Goal: Task Accomplishment & Management: Manage account settings

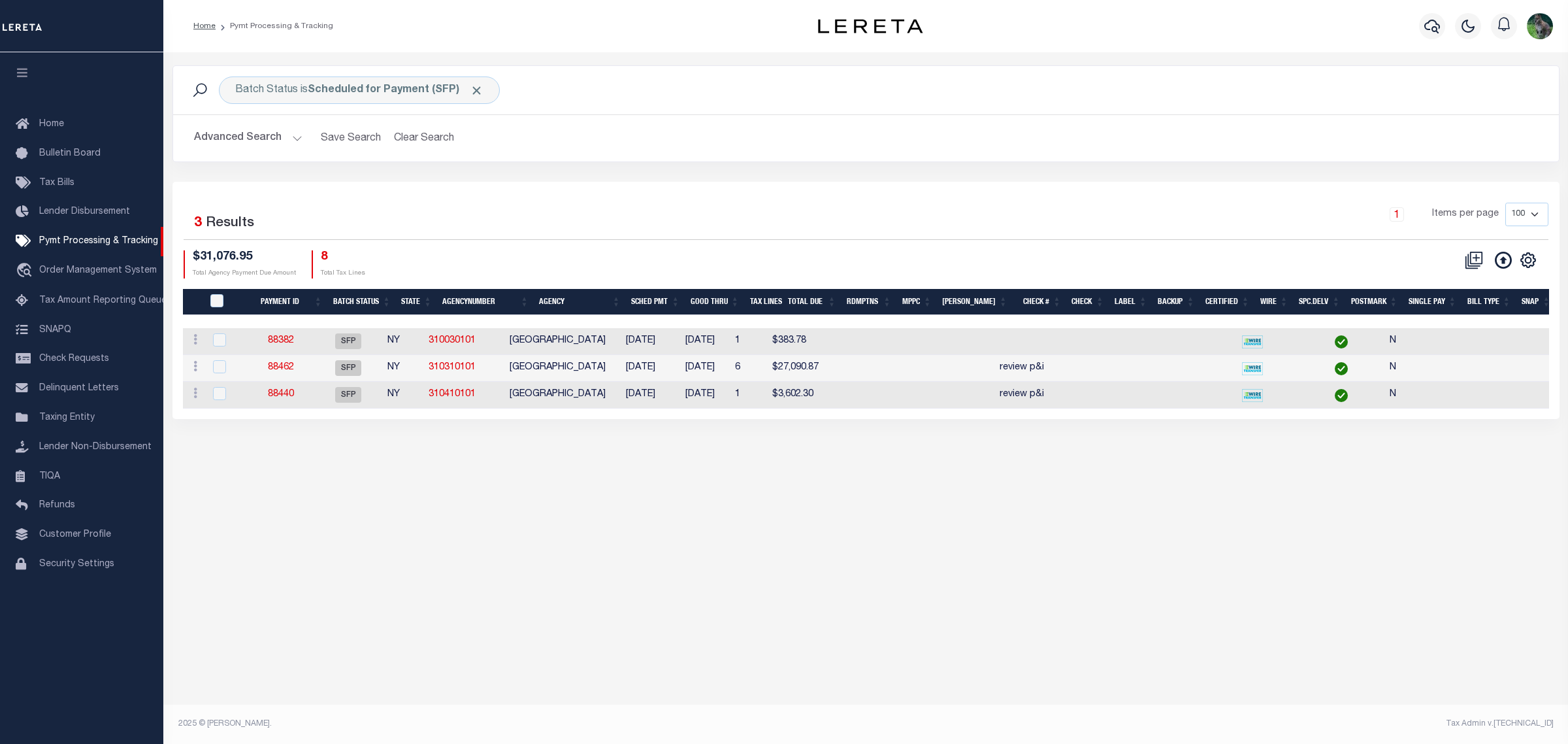
click at [592, 184] on div "Selected 3 Results 1 Items per page 100 200 500 1000 $31,076.95 8" at bounding box center [866, 300] width 1387 height 237
drag, startPoint x: 592, startPoint y: 184, endPoint x: 446, endPoint y: 193, distance: 146.3
click at [446, 193] on div "Selected 3 Results 1 Items per page 100 200 500 1000 $31,076.95 8" at bounding box center [866, 300] width 1387 height 237
click at [1439, 550] on div "Batch Status is Scheduled for Payment (SFP) Search Advanced Search Save Search …" at bounding box center [866, 386] width 1405 height 669
click at [1428, 504] on div "Batch Status is Scheduled for Payment (SFP) Search Advanced Search Save Search …" at bounding box center [866, 386] width 1405 height 669
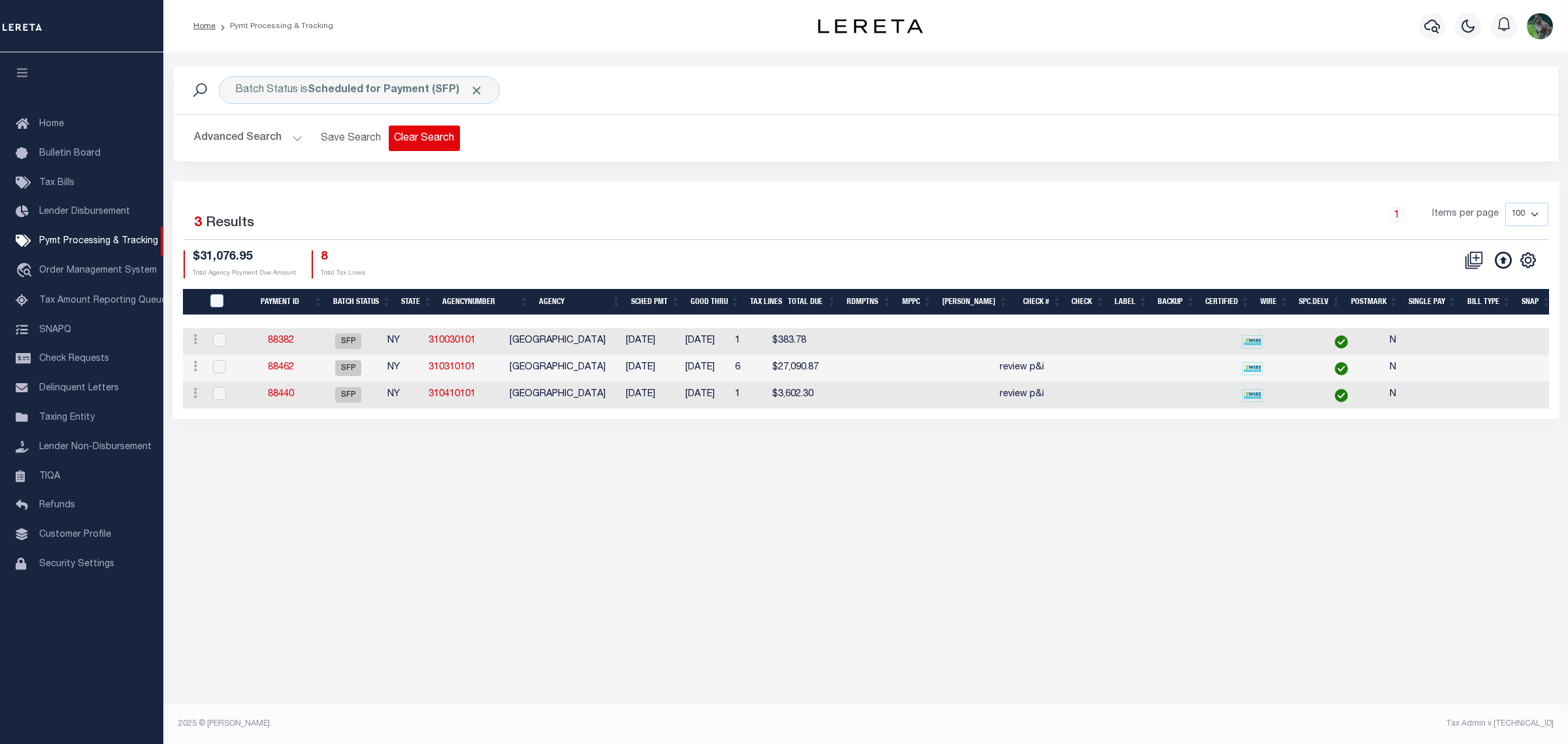
click at [426, 132] on button "Clear Search" at bounding box center [425, 138] width 71 height 26
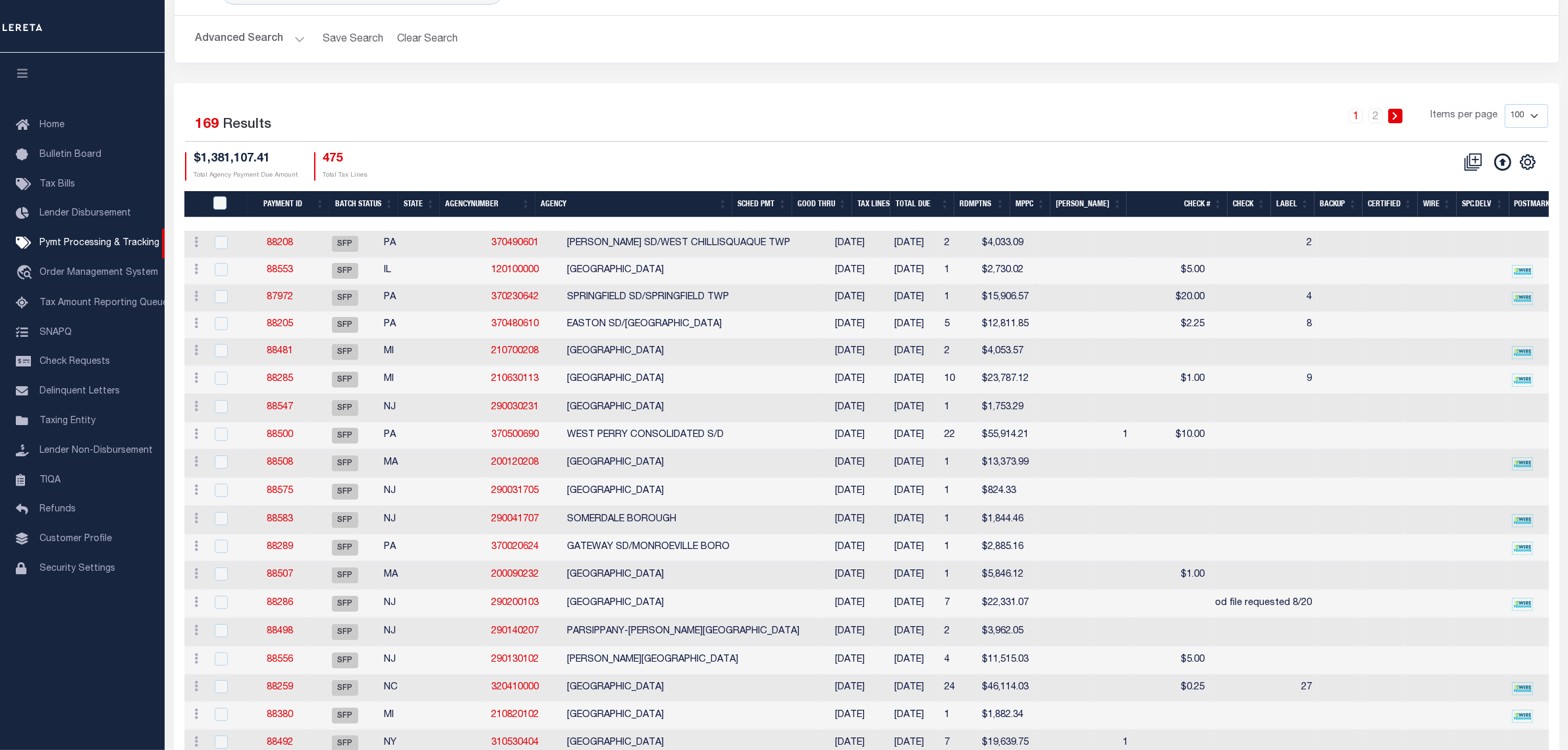
scroll to position [165, 0]
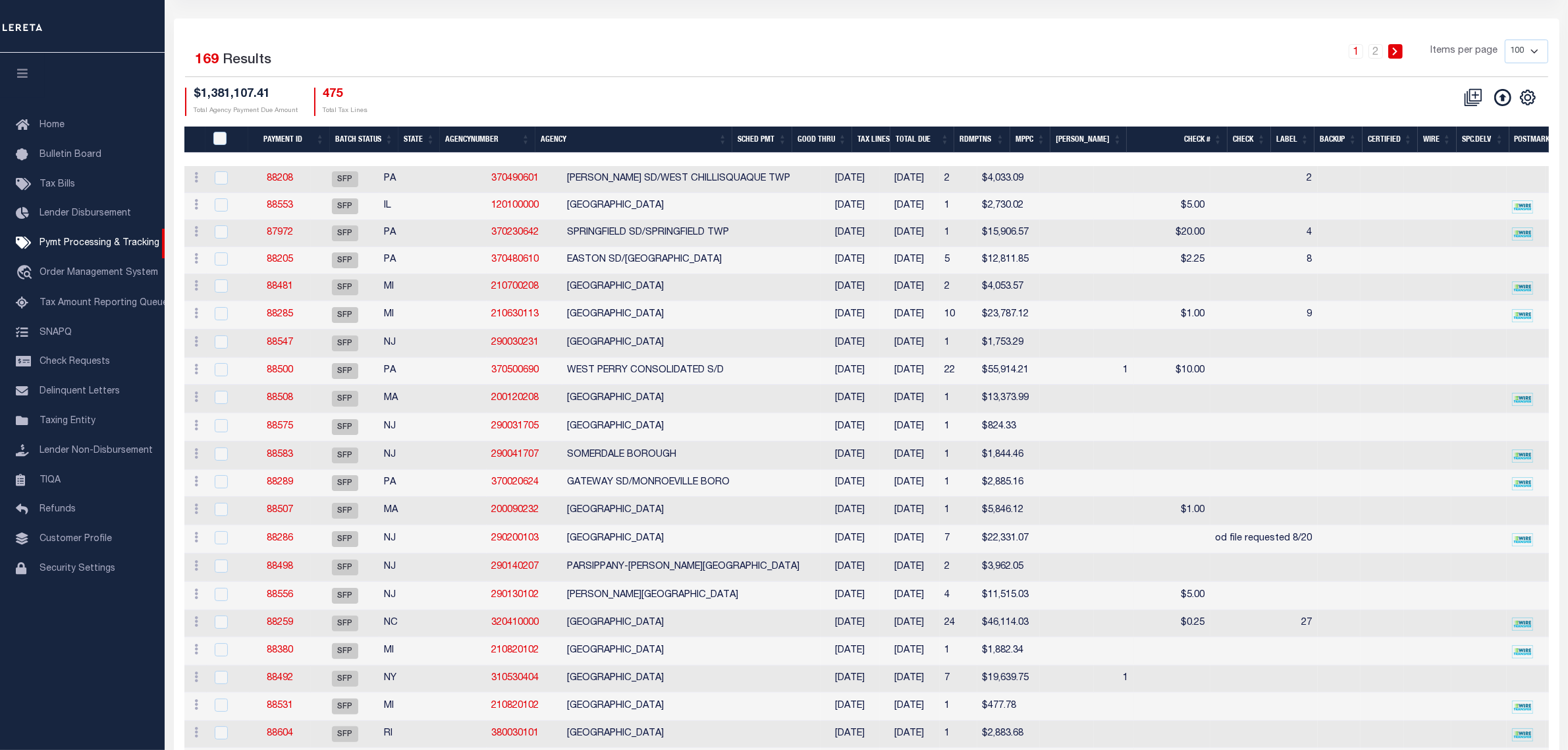
click at [835, 130] on th "Good Thru" at bounding box center [822, 140] width 60 height 27
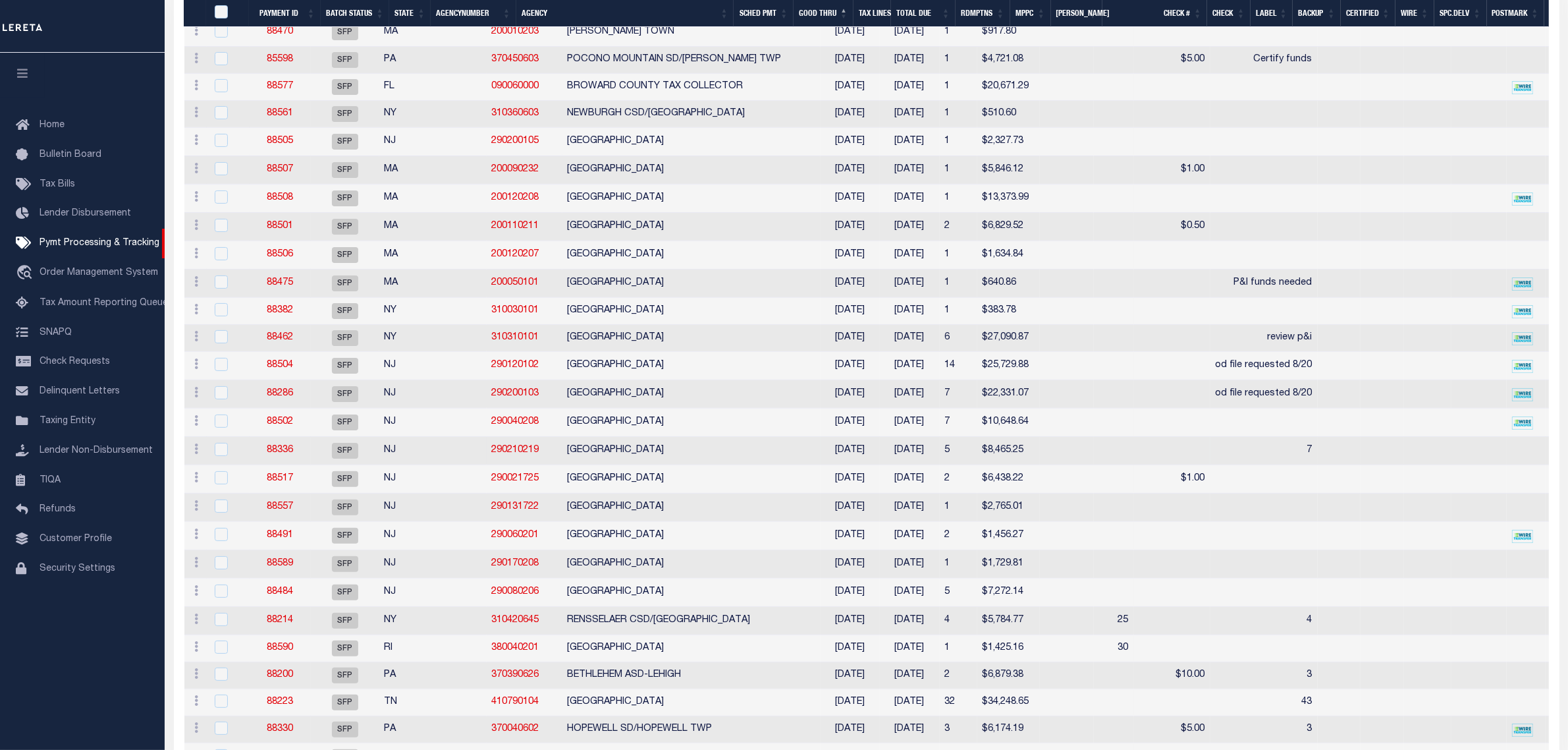
scroll to position [329, 0]
click at [627, 433] on td "PENNSAUKEN TOWNSHIP" at bounding box center [691, 419] width 258 height 29
checkbox input "true"
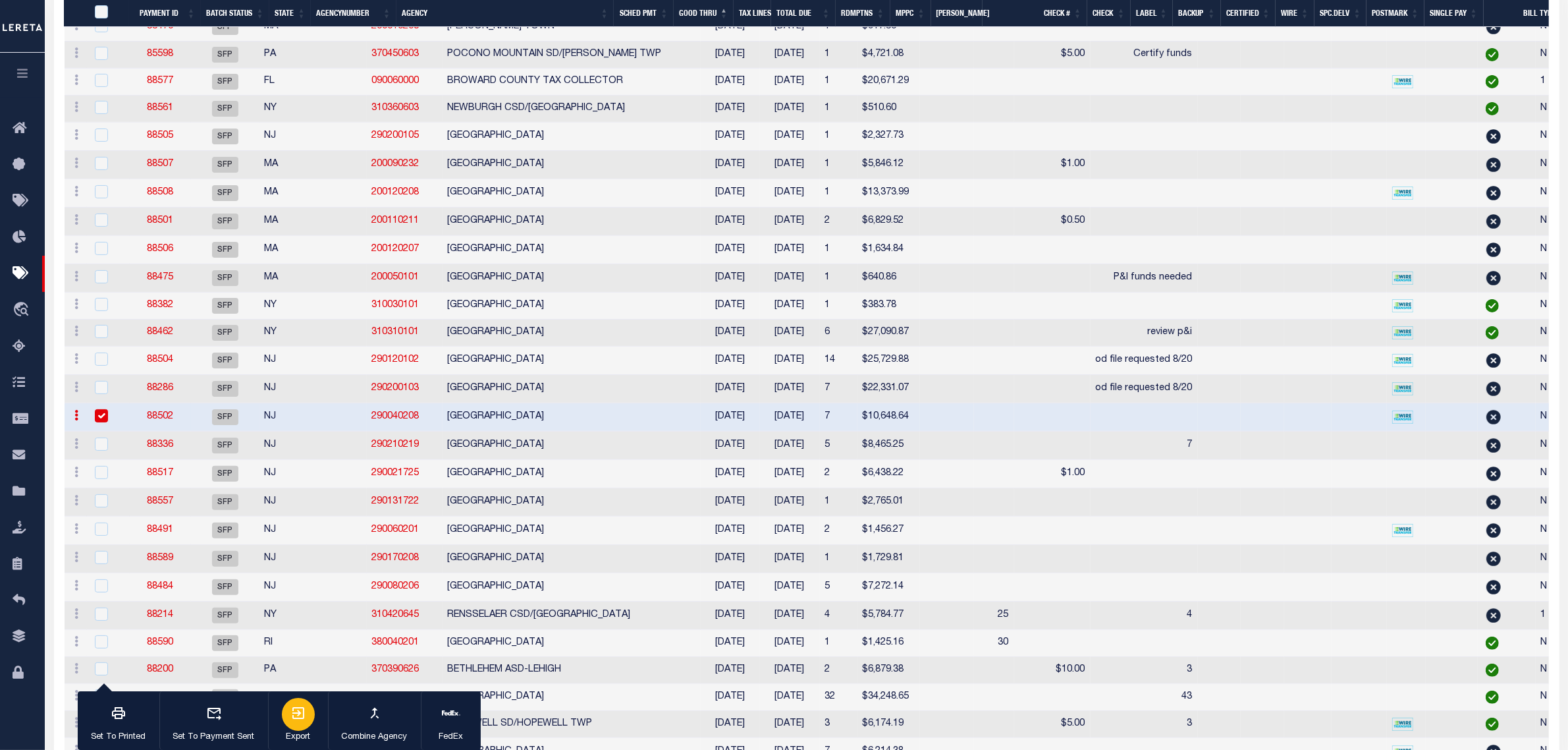
click at [297, 717] on icon "button" at bounding box center [299, 713] width 16 height 16
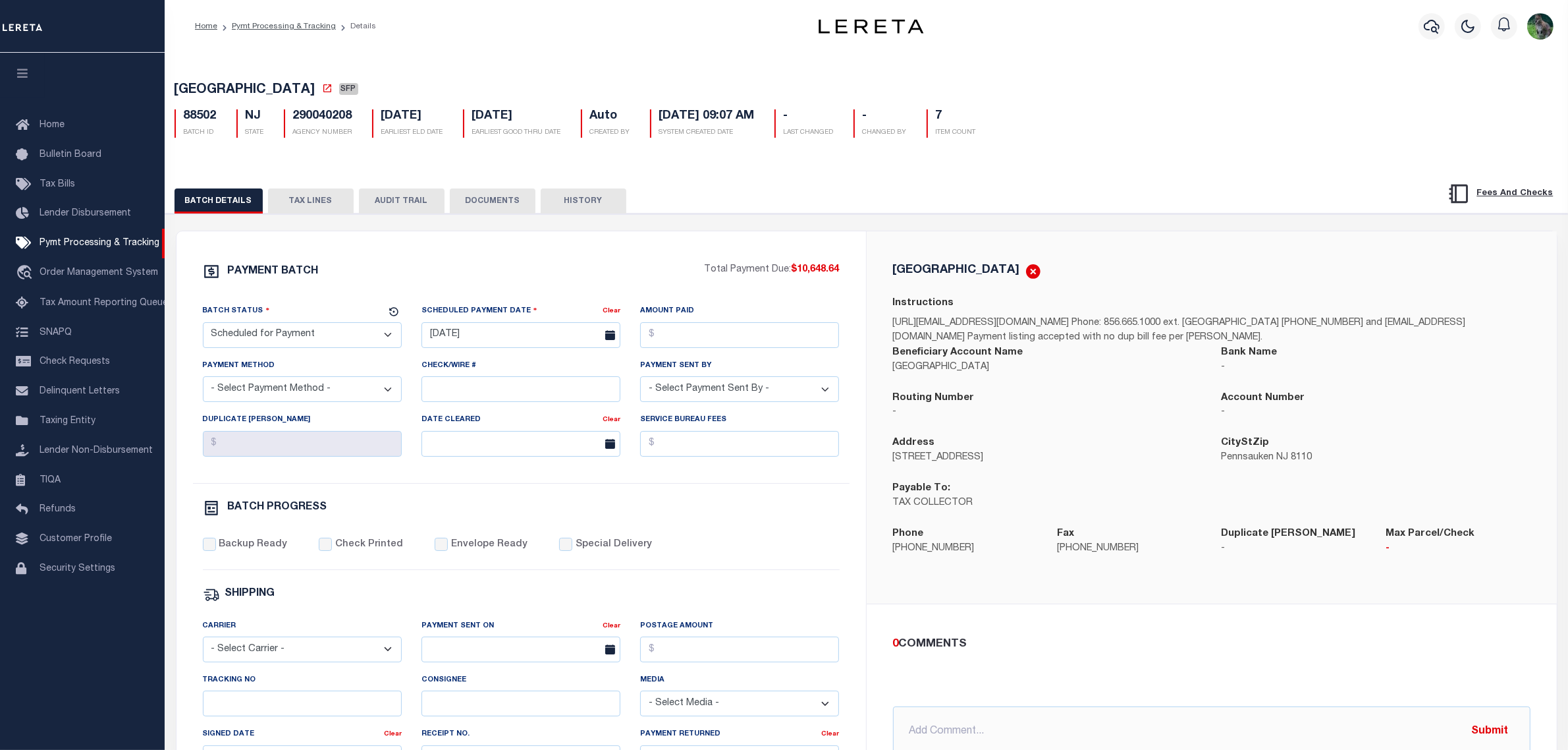
click at [329, 122] on h5 "290040208" at bounding box center [322, 117] width 59 height 15
copy h5 "290040208"
click at [876, 581] on div "PENNSAUKEN TOWNSHIP Instructions http://mailto:tax@twp.pennsauken.nj.us/ Phone:…" at bounding box center [1212, 417] width 690 height 372
click at [640, 79] on div "PENNSAUKEN TOWNSHIP SFP 88502 BATCH ID NJ STATE 290040208 - -" at bounding box center [867, 107] width 1416 height 82
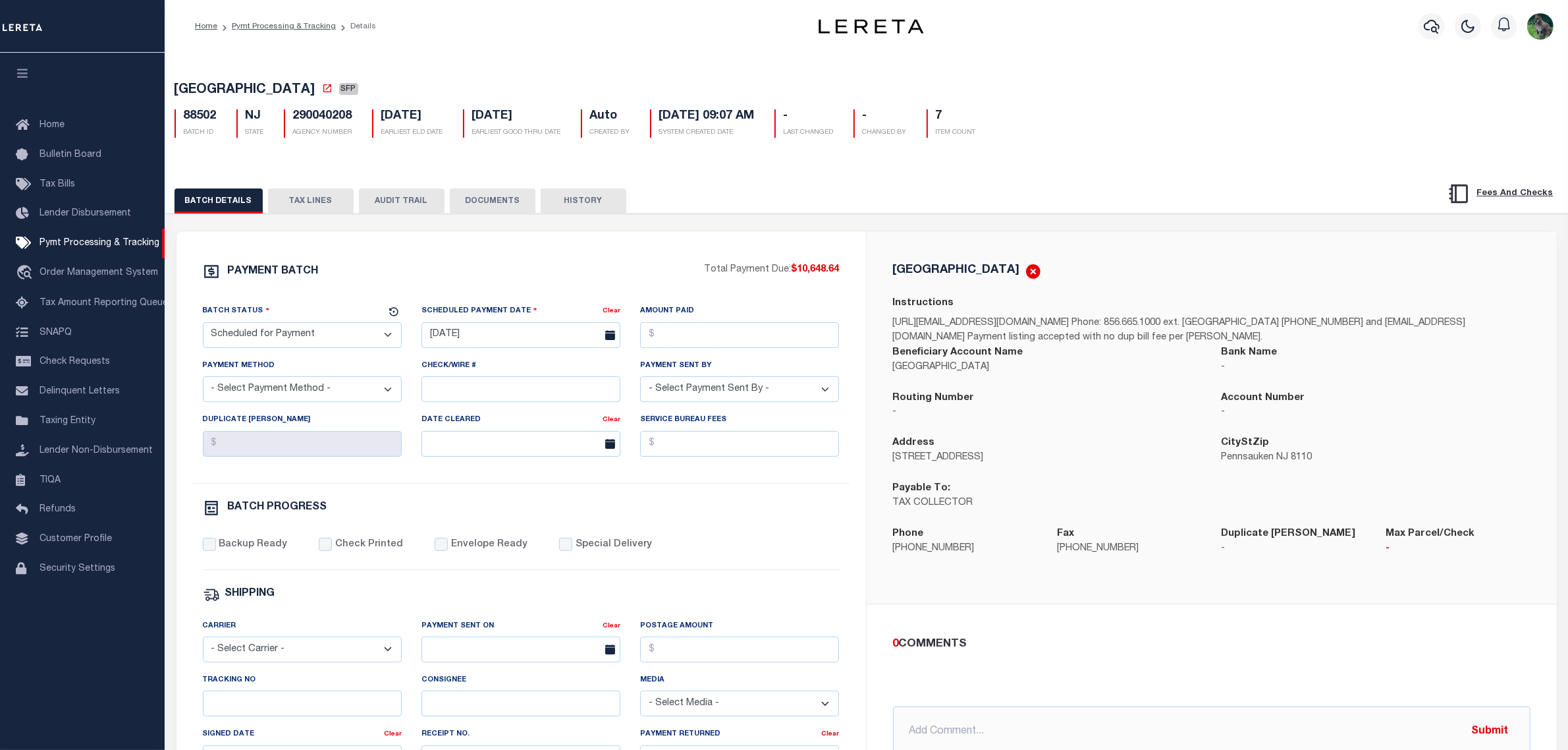
click at [324, 114] on h5 "290040208" at bounding box center [322, 117] width 59 height 15
copy h5 "290040208"
click at [784, 231] on div "PAYMENT BATCH Total Payment Due: $10,648.64 Batch Status" at bounding box center [867, 640] width 1416 height 852
click at [321, 205] on button "TAX LINES" at bounding box center [311, 201] width 86 height 25
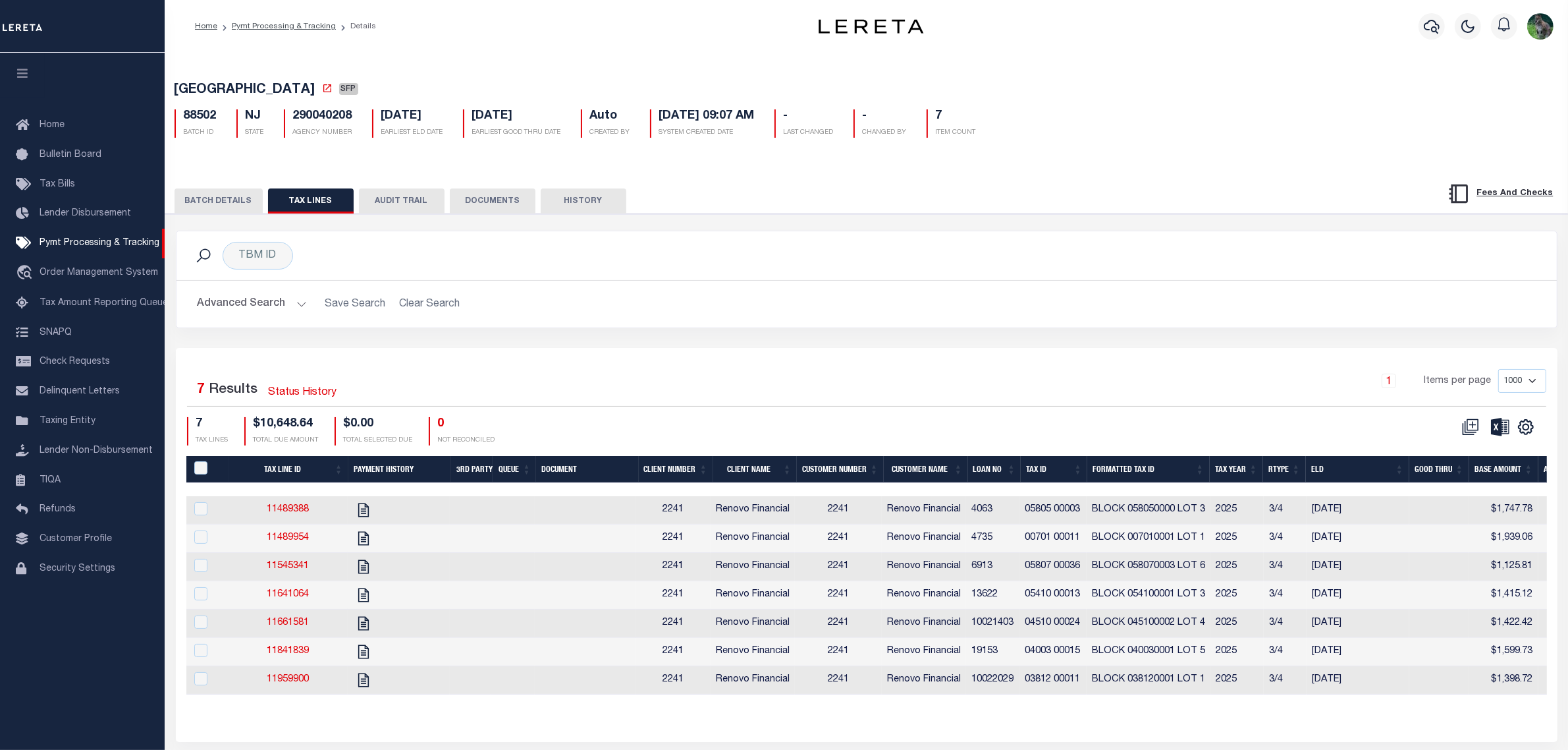
click at [1048, 475] on th "Tax ID" at bounding box center [1054, 469] width 66 height 27
click at [1502, 436] on icon at bounding box center [1500, 427] width 19 height 19
click at [235, 211] on button "BATCH DETAILS" at bounding box center [218, 201] width 88 height 25
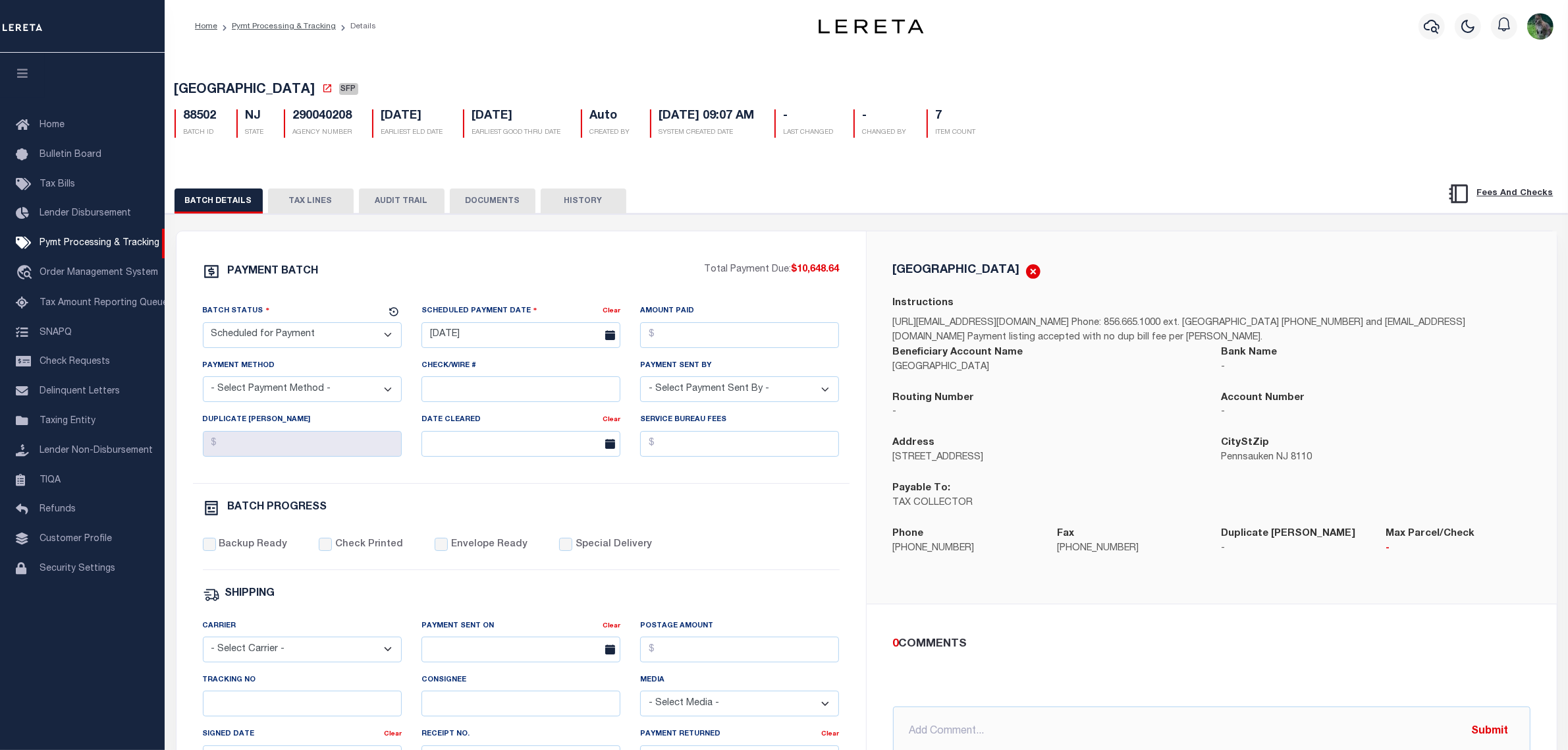
drag, startPoint x: 322, startPoint y: 337, endPoint x: 290, endPoint y: 340, distance: 32.1
click at [322, 337] on select "- Select Status - Scheduled for Payment Ready For Payment Payment Sent Cleared …" at bounding box center [303, 335] width 199 height 26
select select "RFF"
click at [203, 326] on select "- Select Status - Scheduled for Payment Ready For Payment Payment Sent Cleared …" at bounding box center [303, 335] width 199 height 26
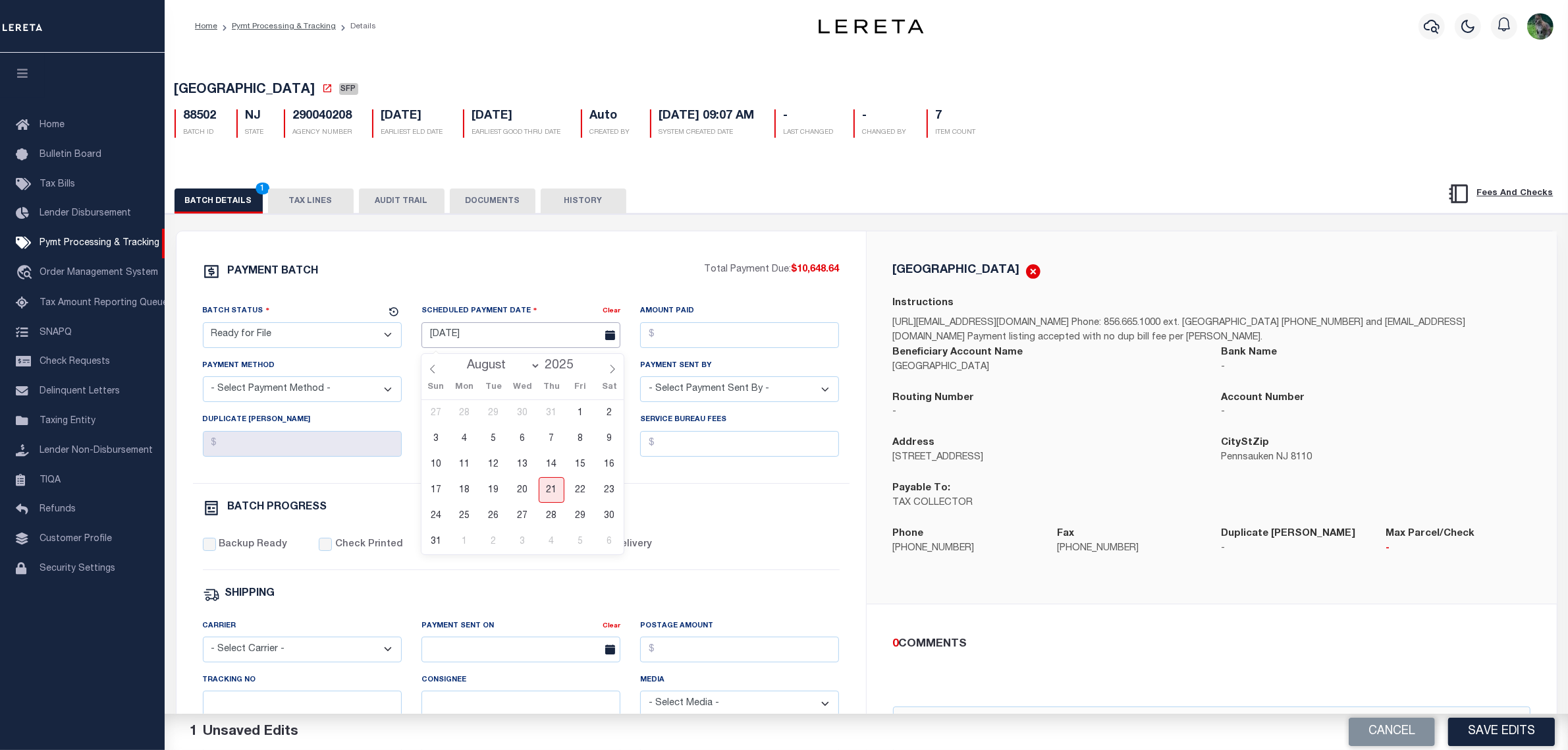
click at [507, 340] on input "[DATE]" at bounding box center [521, 335] width 199 height 26
click at [548, 487] on span "21" at bounding box center [551, 490] width 26 height 26
type input "08/21/2025"
click at [729, 327] on input "Amount Paid" at bounding box center [740, 335] width 199 height 26
type input "$10,648.64"
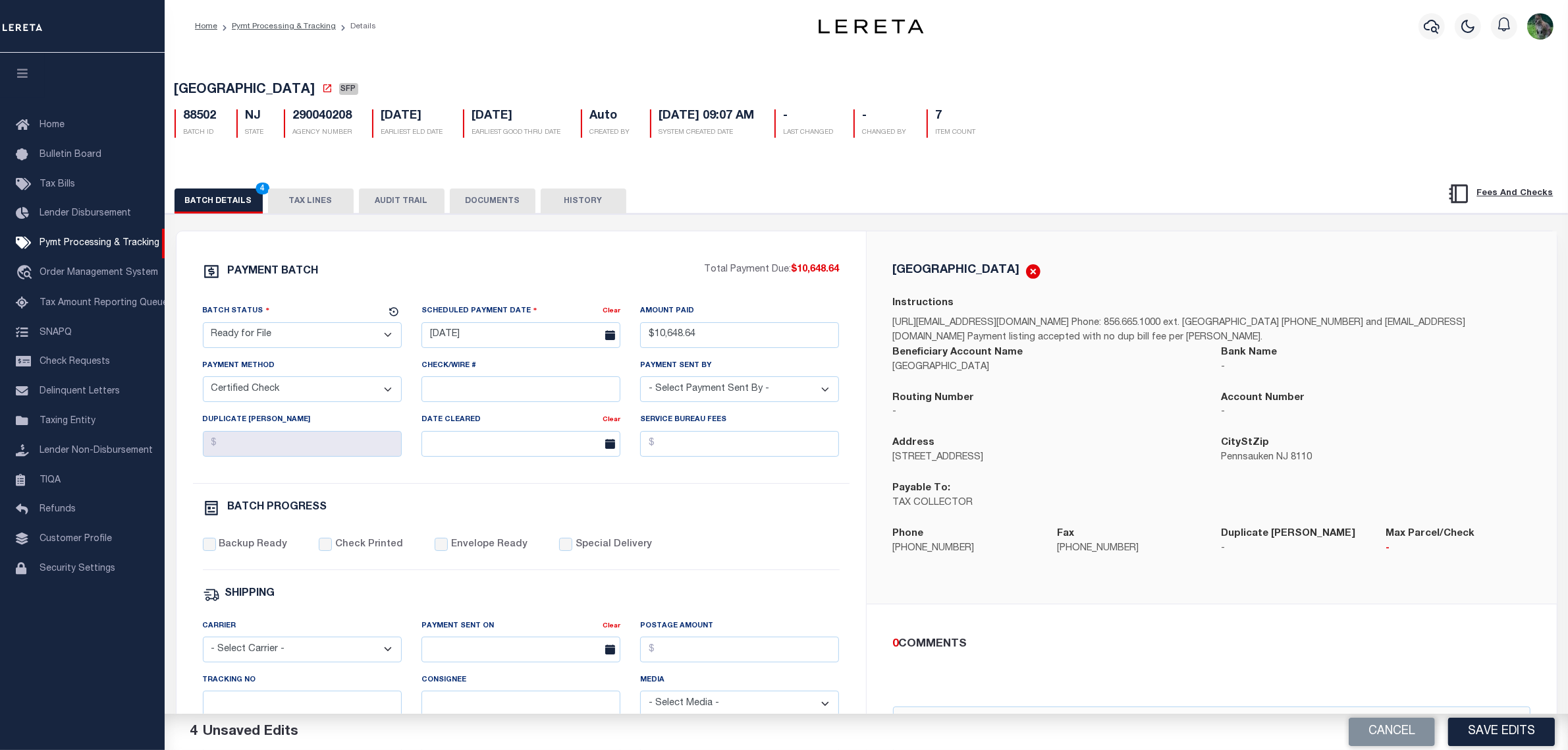
select select "CHK"
select select "Urbina, Matthew"
click at [343, 400] on select "- Select Payment Method - ACH Certified Check Check Direct Deposit Wire Transfer" at bounding box center [303, 389] width 199 height 26
select select
click at [203, 382] on select "- Select Payment Method - ACH Certified Check Check Direct Deposit Wire Transfer" at bounding box center [303, 389] width 199 height 26
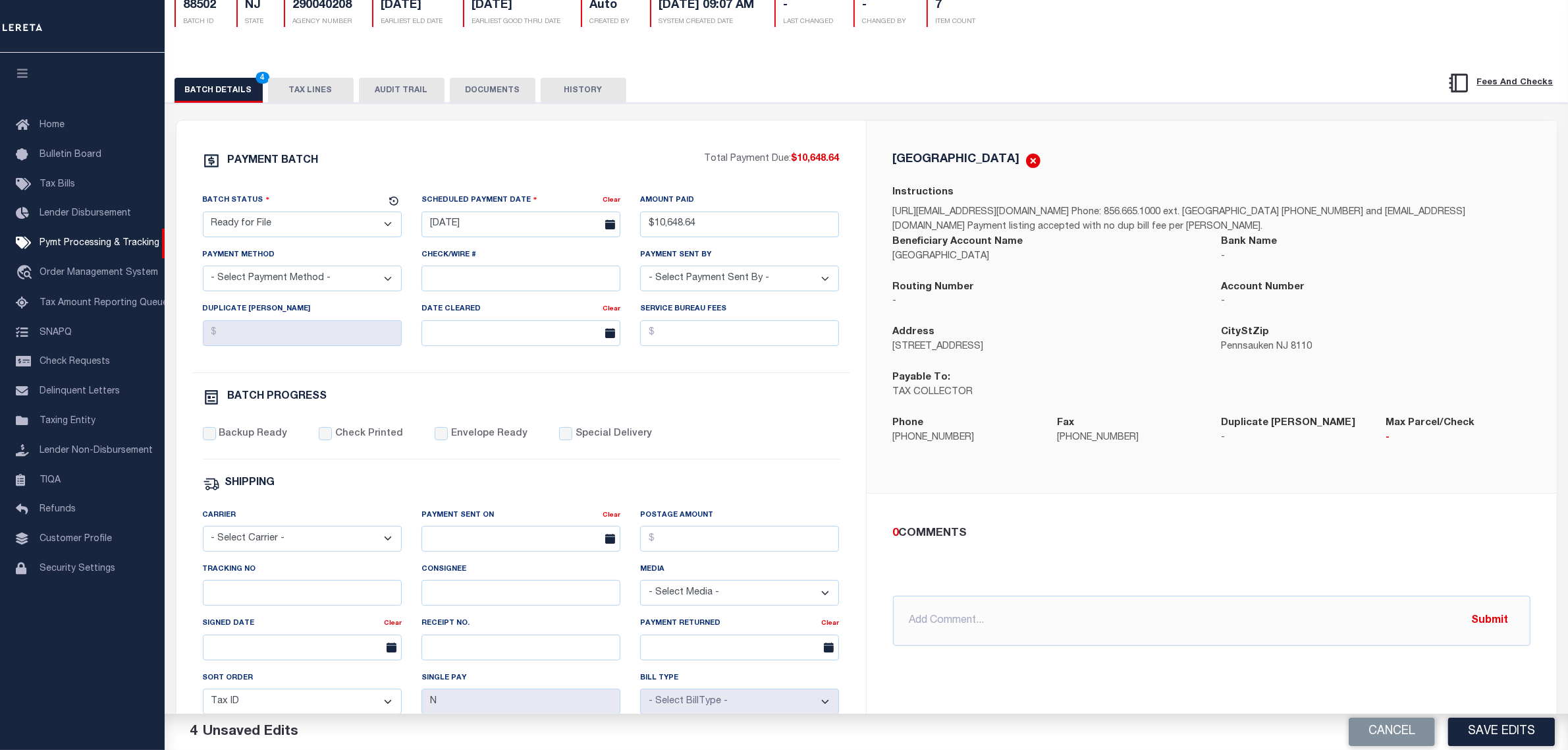
scroll to position [165, 0]
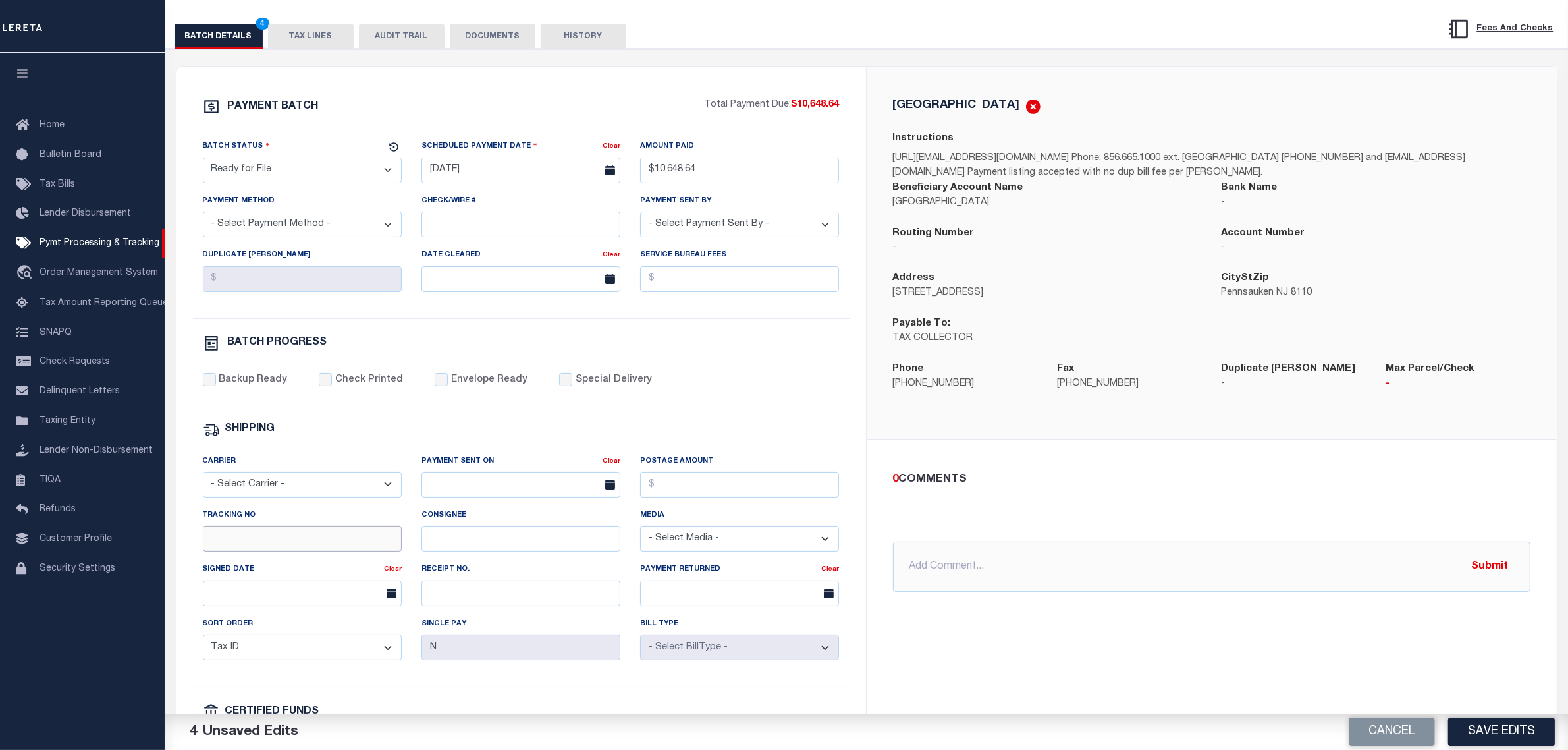
click at [279, 547] on input "Tracking No" at bounding box center [303, 538] width 199 height 26
type input "Matt"
click at [242, 388] on label "Backup Ready" at bounding box center [253, 380] width 68 height 15
click at [216, 386] on input "Backup Ready" at bounding box center [210, 380] width 13 height 13
checkbox input "true"
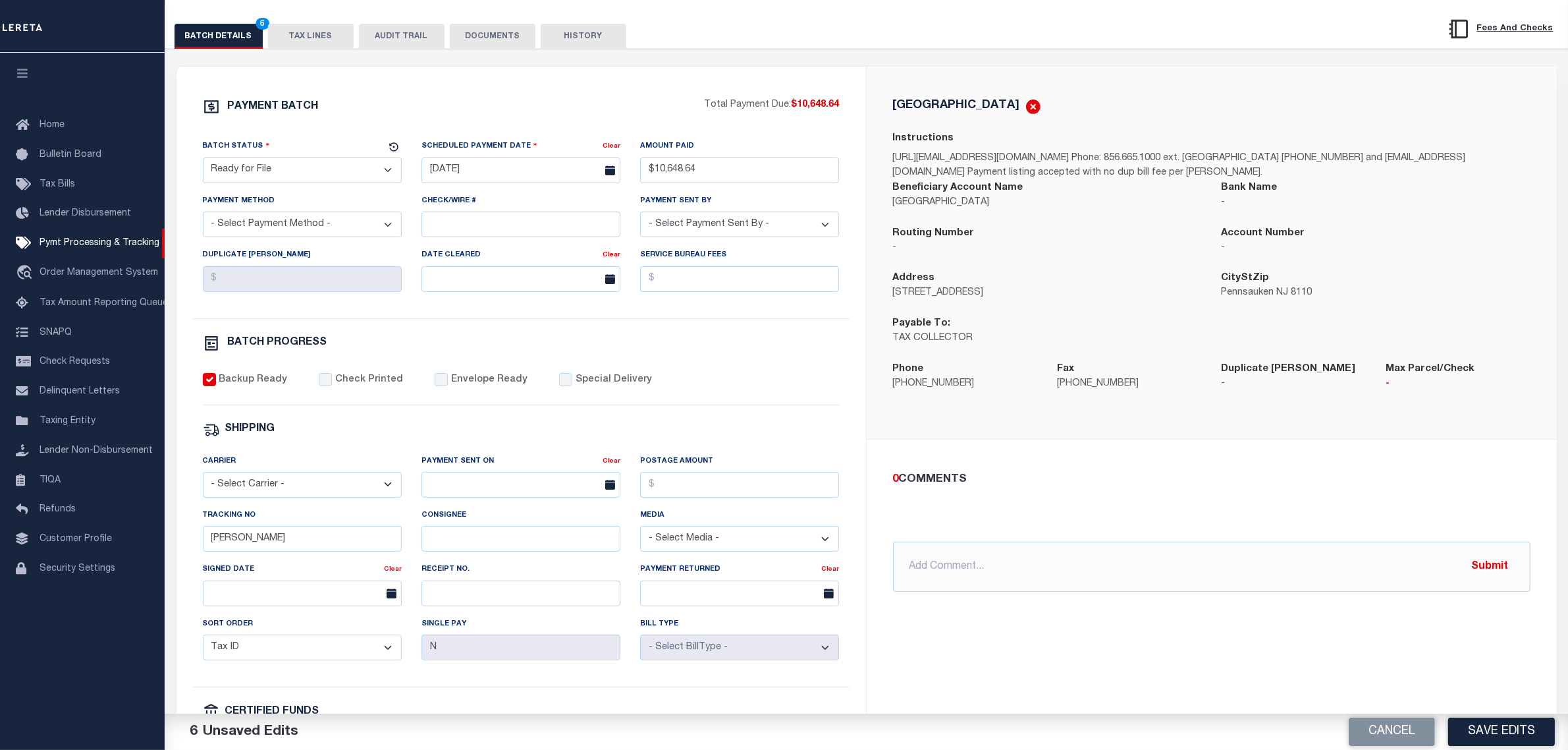
click at [760, 335] on div "PAYMENT BATCH Total Payment Due: $10,648.64 Batch Status - Select Status -" at bounding box center [522, 452] width 658 height 708
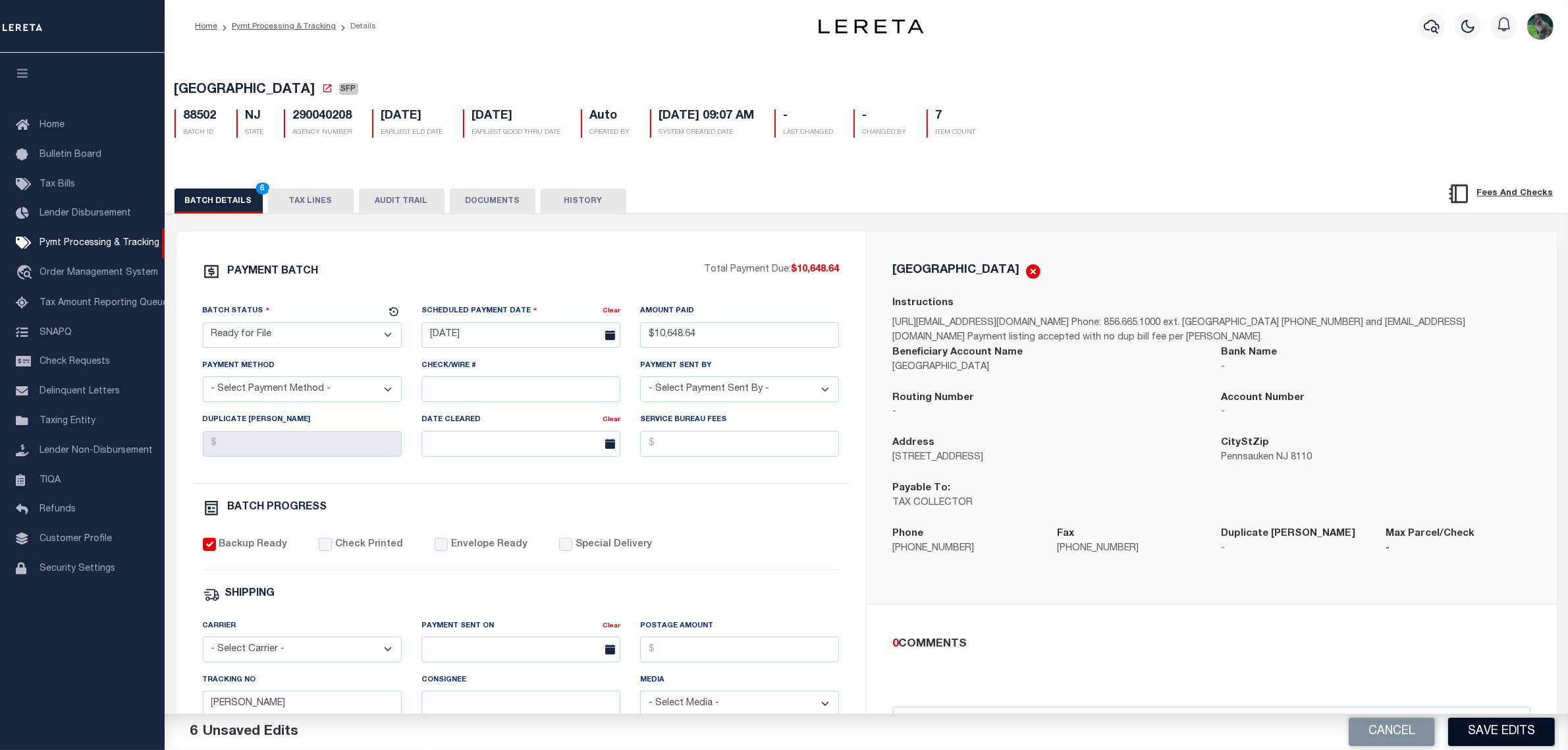
click at [1482, 725] on button "Save Edits" at bounding box center [1502, 731] width 107 height 29
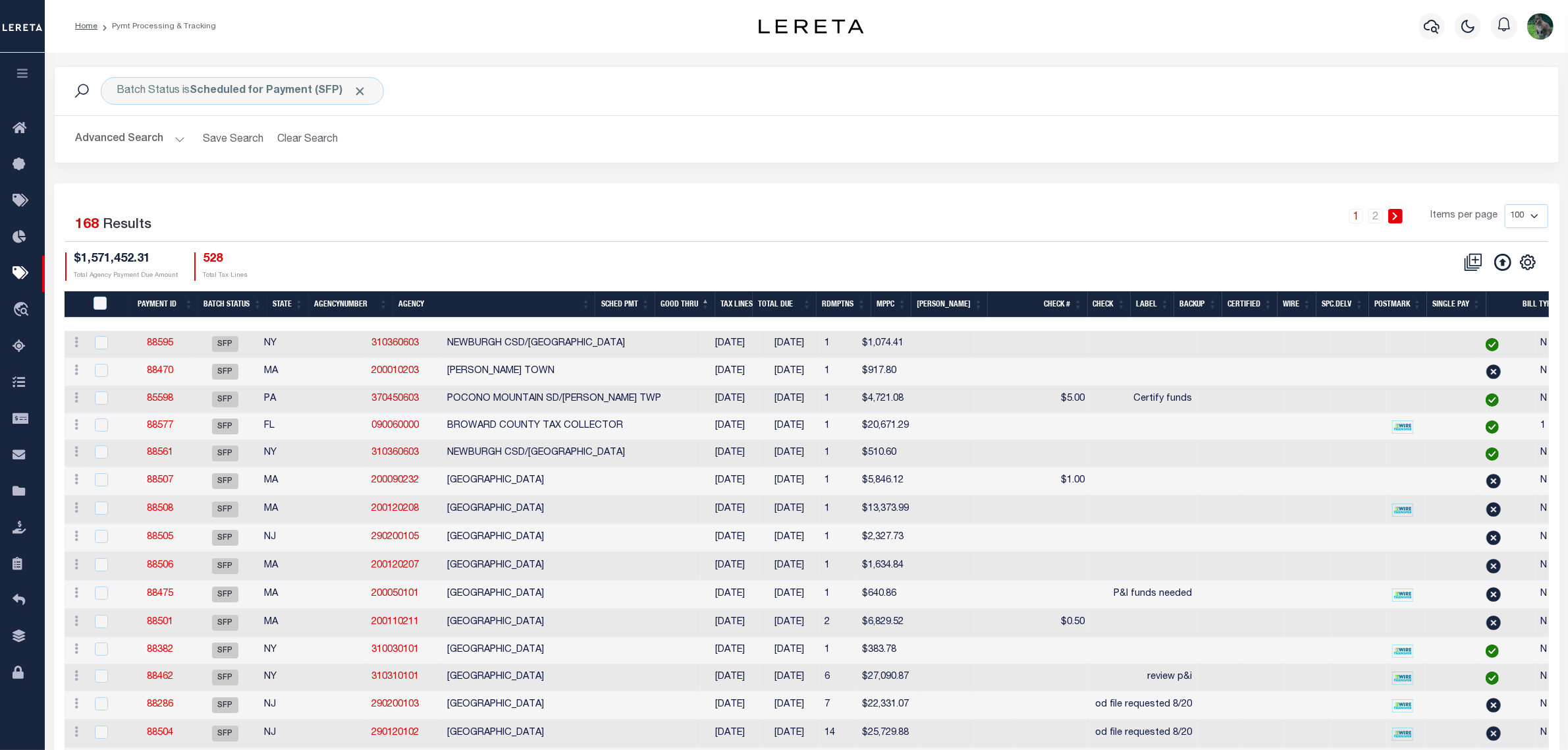
drag, startPoint x: 831, startPoint y: 216, endPoint x: 1088, endPoint y: 139, distance: 268.3
click at [1088, 139] on h2 "Advanced Search Save Search Clear Search" at bounding box center [806, 139] width 1483 height 26
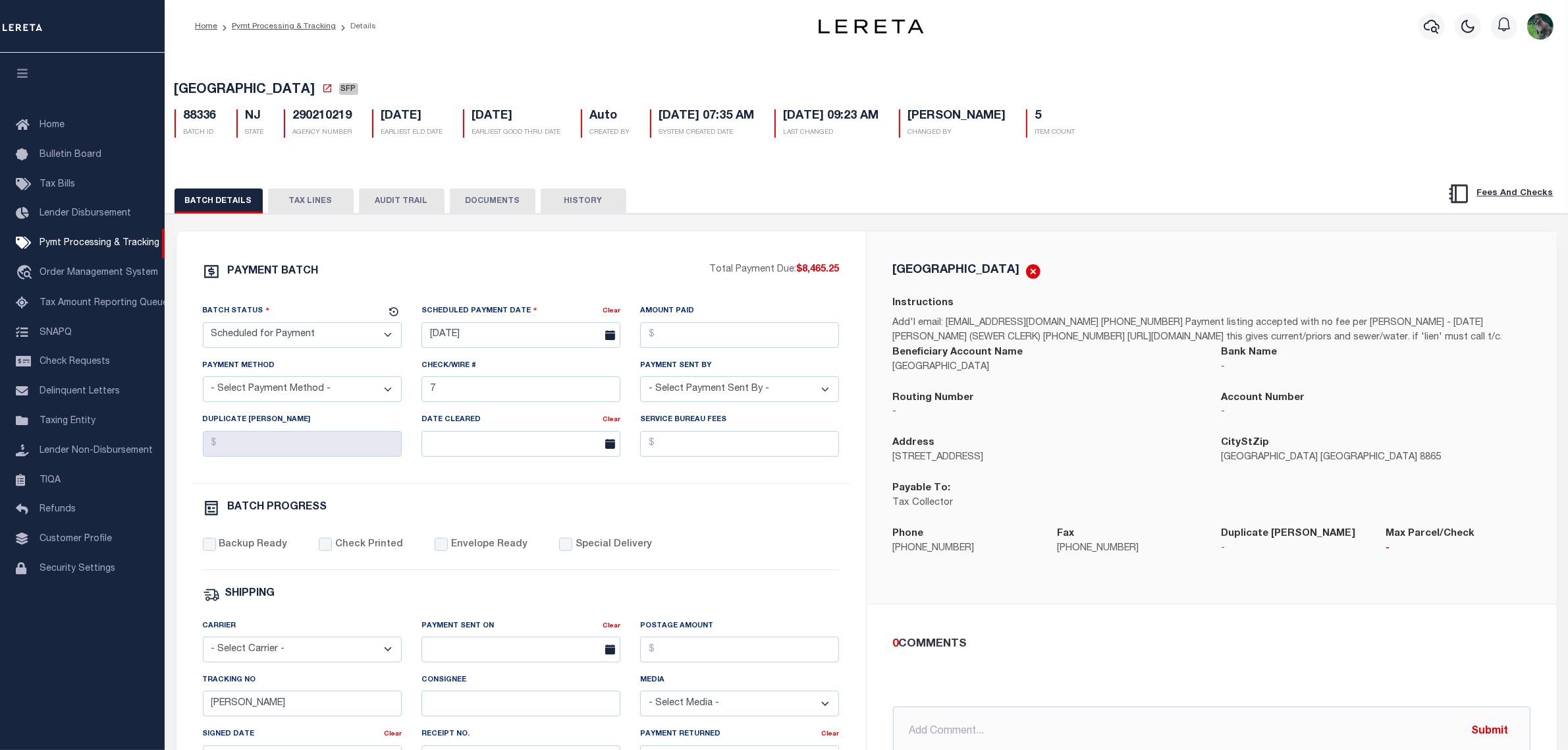
click at [238, 96] on span "[GEOGRAPHIC_DATA]" at bounding box center [245, 90] width 141 height 13
drag, startPoint x: 238, startPoint y: 96, endPoint x: 283, endPoint y: 90, distance: 45.4
click at [283, 90] on span "[GEOGRAPHIC_DATA]" at bounding box center [245, 90] width 141 height 13
copy span "PHILLIPSBURG TOWN"
click at [339, 340] on select "- Select Status - Scheduled for Payment Ready For Payment Payment Sent Cleared …" at bounding box center [303, 335] width 199 height 26
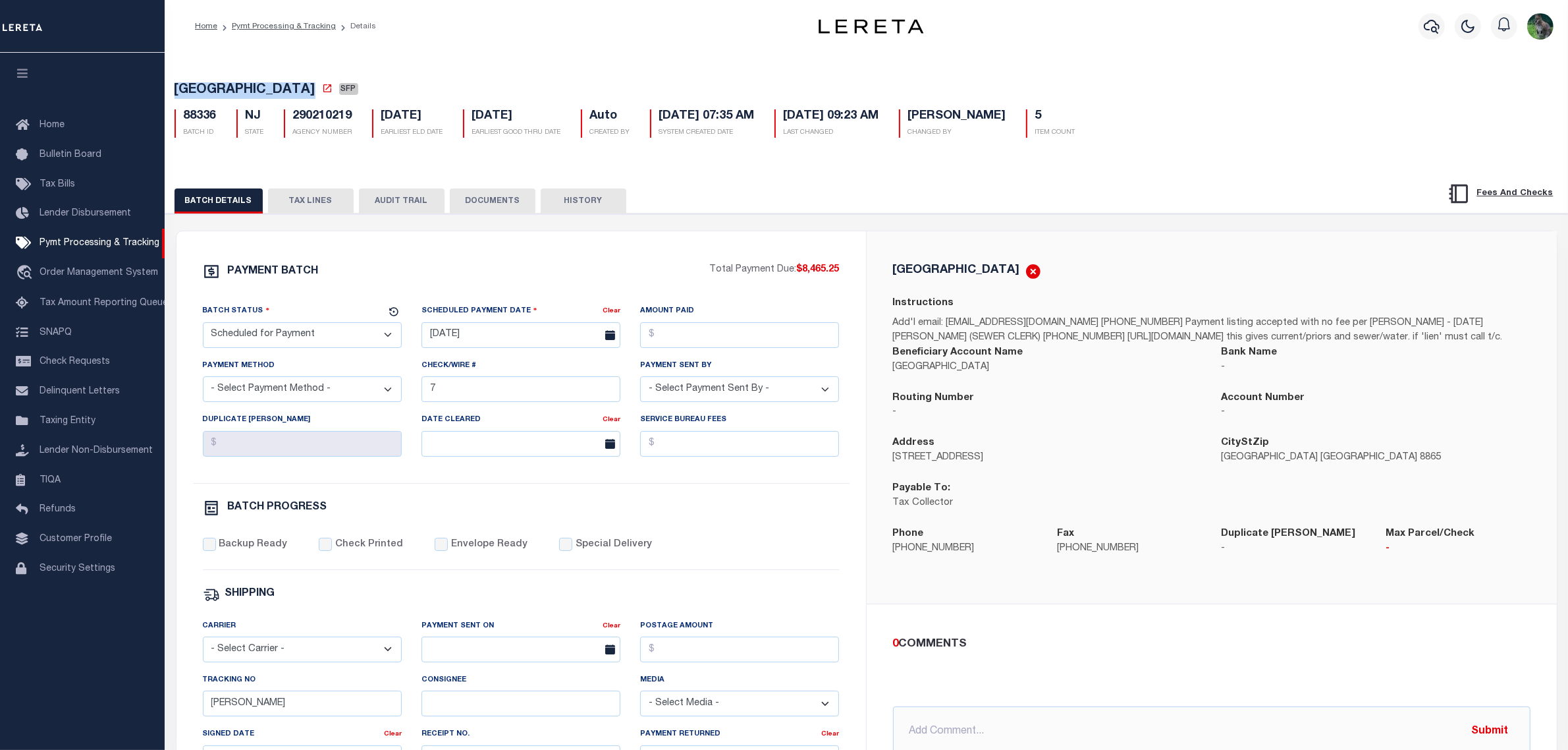
select select "RFP"
click at [203, 326] on select "- Select Status - Scheduled for Payment Ready For Payment Payment Sent Cleared …" at bounding box center [303, 335] width 199 height 26
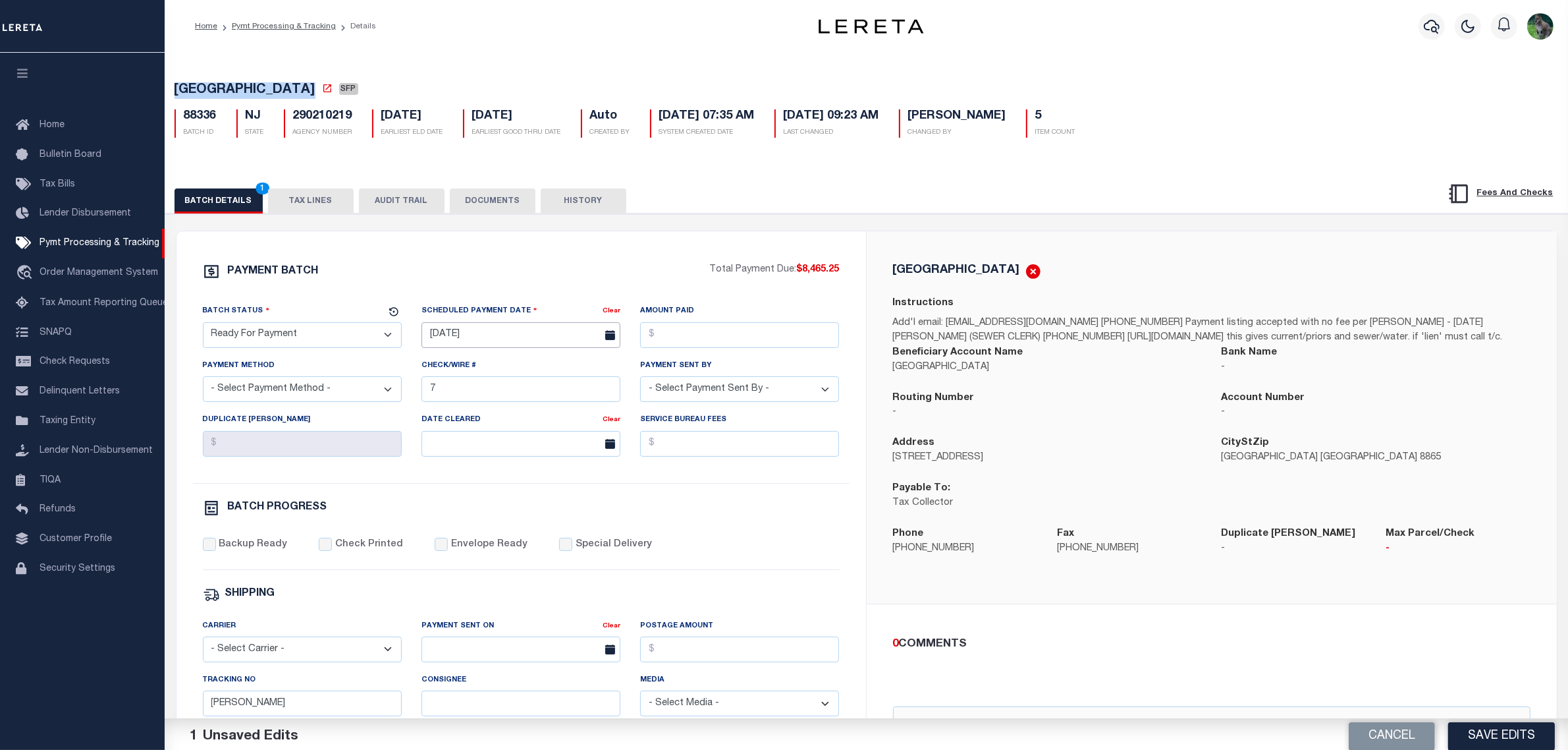
click at [486, 340] on body "Home Pymt Processing & Tracking Details" at bounding box center [784, 553] width 1568 height 1106
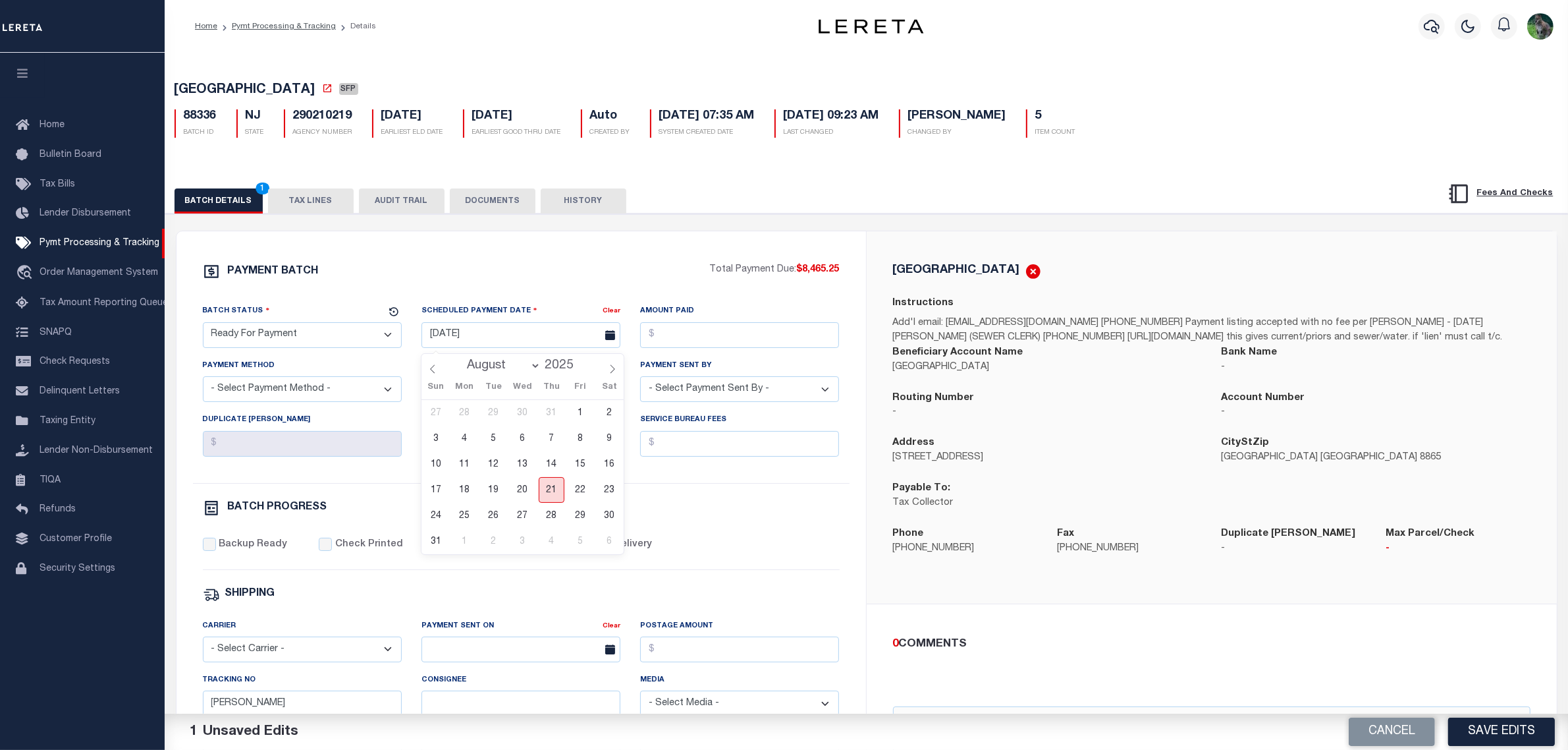
click at [559, 487] on span "21" at bounding box center [551, 490] width 26 height 26
type input "08/21/2025"
click at [686, 344] on input "Amount Paid" at bounding box center [740, 335] width 199 height 26
type input "$8,465.25"
select select "CHK"
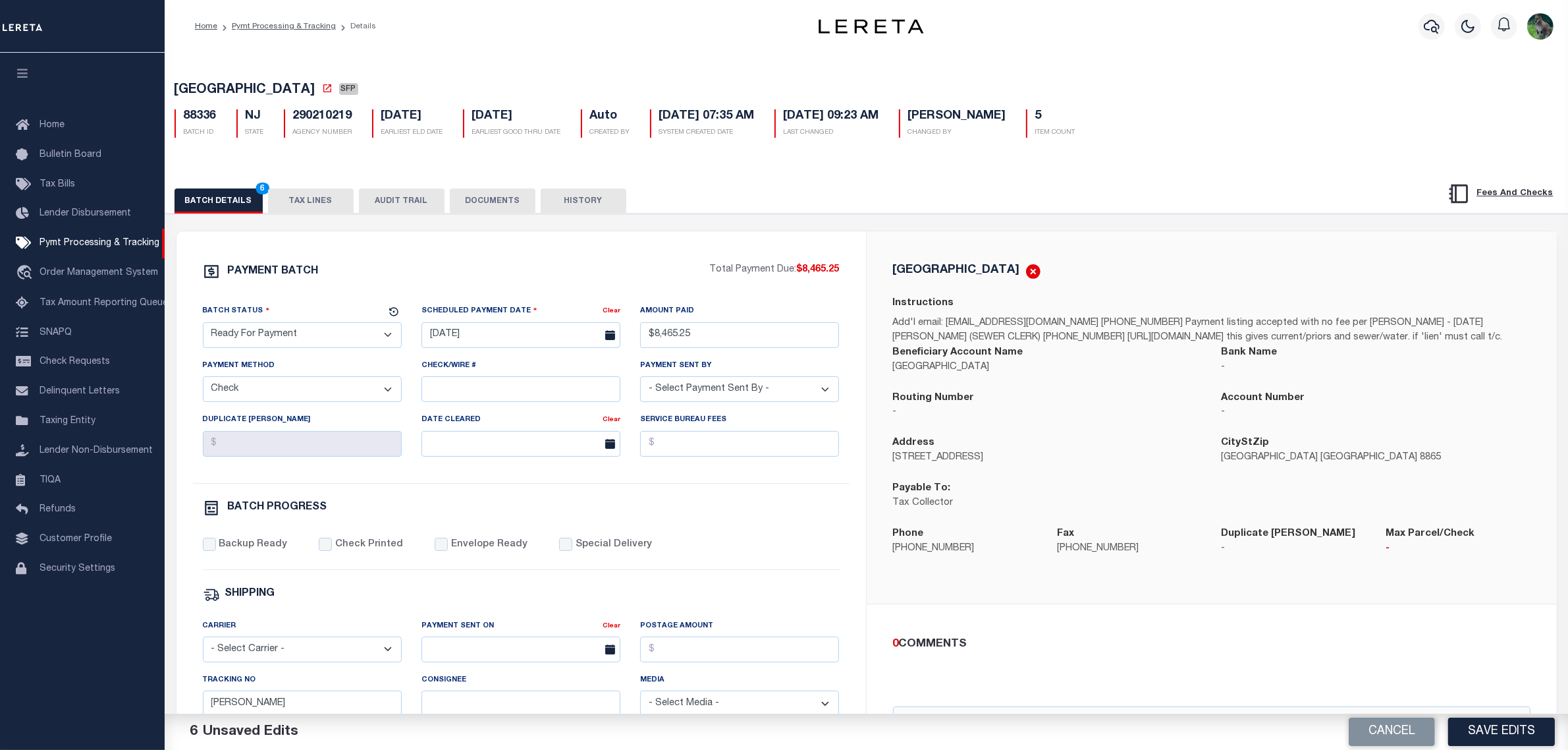
select select "[PERSON_NAME]"
click at [254, 550] on label "Backup Ready" at bounding box center [253, 545] width 68 height 15
click at [216, 550] on input "Backup Ready" at bounding box center [210, 544] width 13 height 13
checkbox input "true"
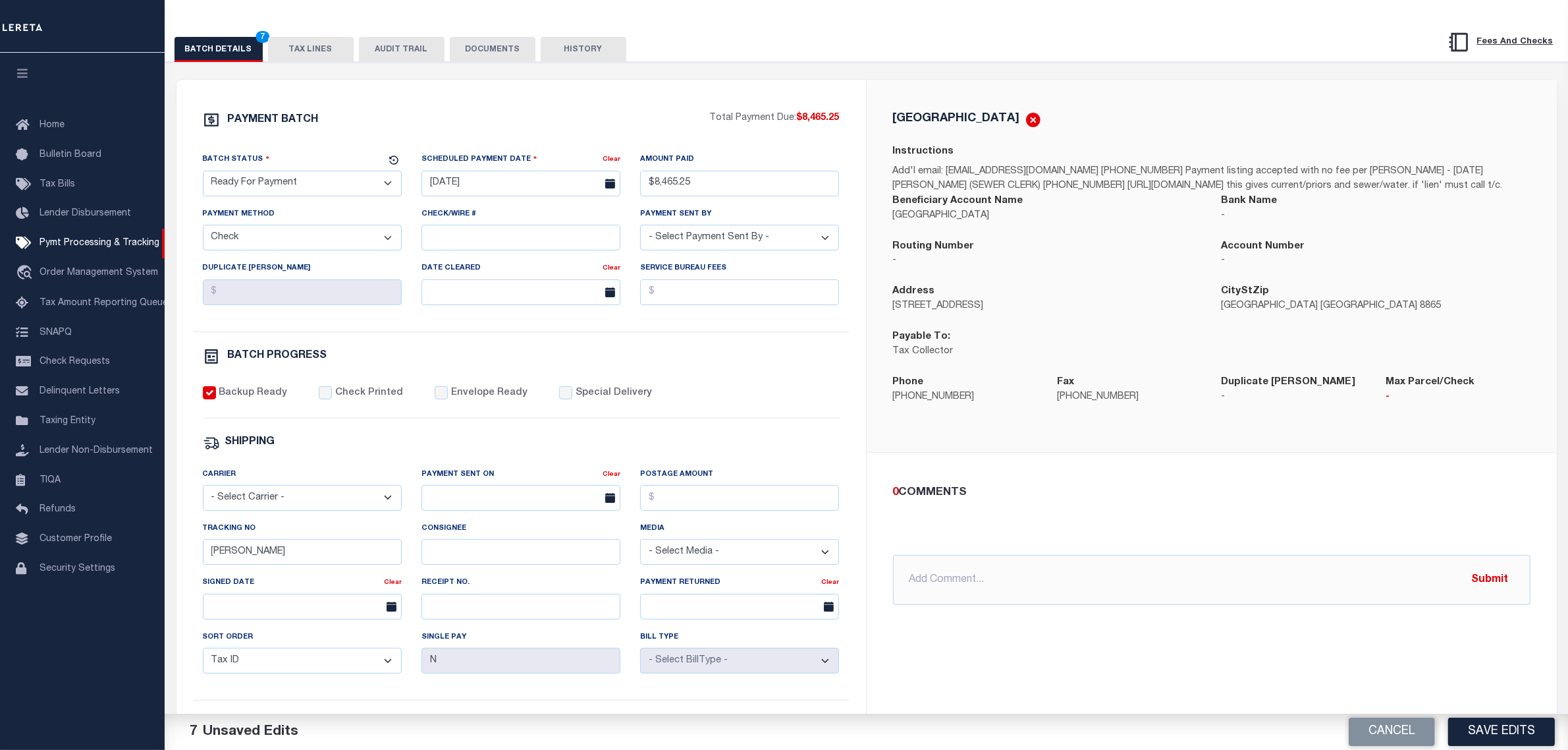
scroll to position [165, 0]
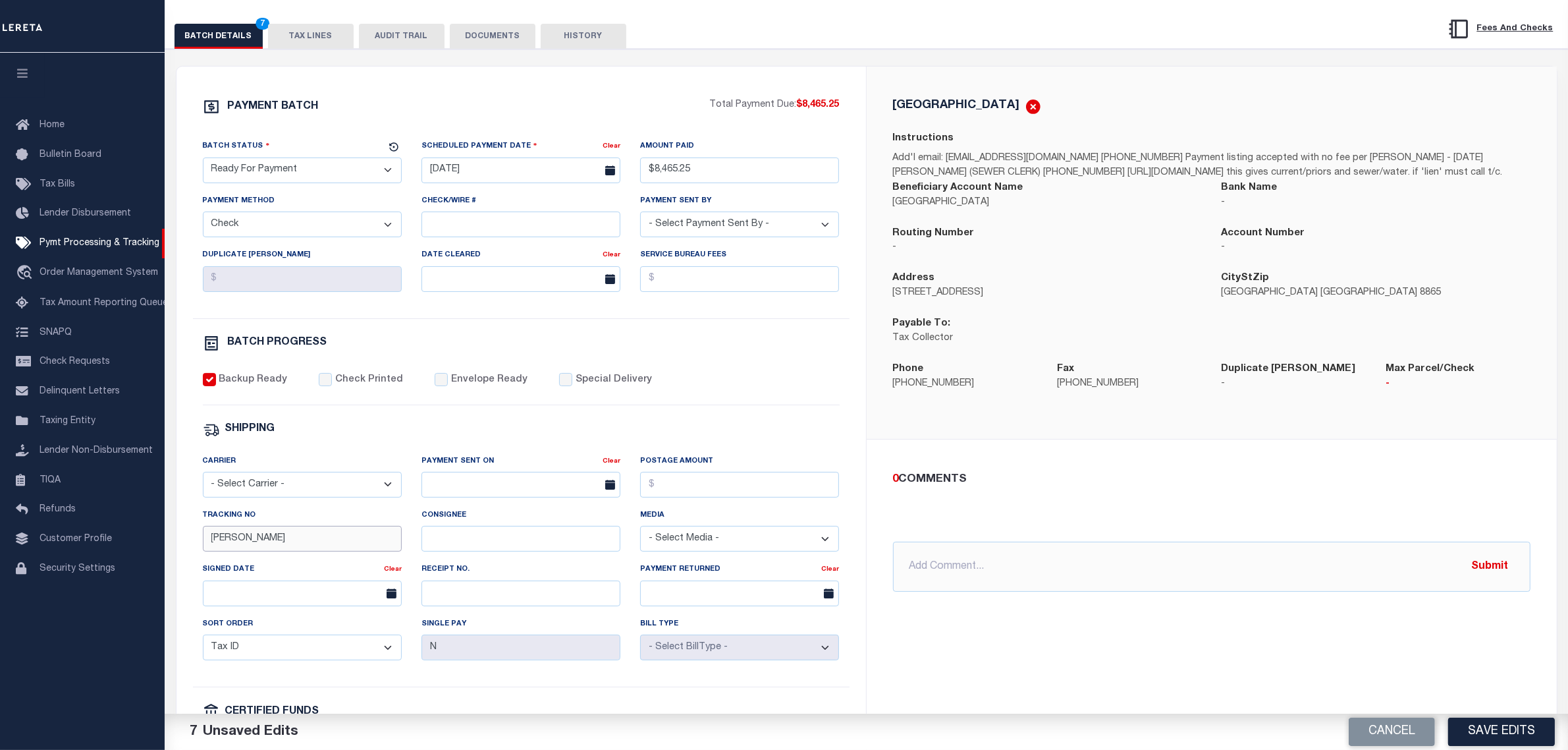
click at [180, 558] on div "PAYMENT BATCH Total Payment Due: $8,465.25 Batch Status" at bounding box center [521, 451] width 689 height 771
click at [1490, 723] on button "Save Edits" at bounding box center [1502, 731] width 107 height 29
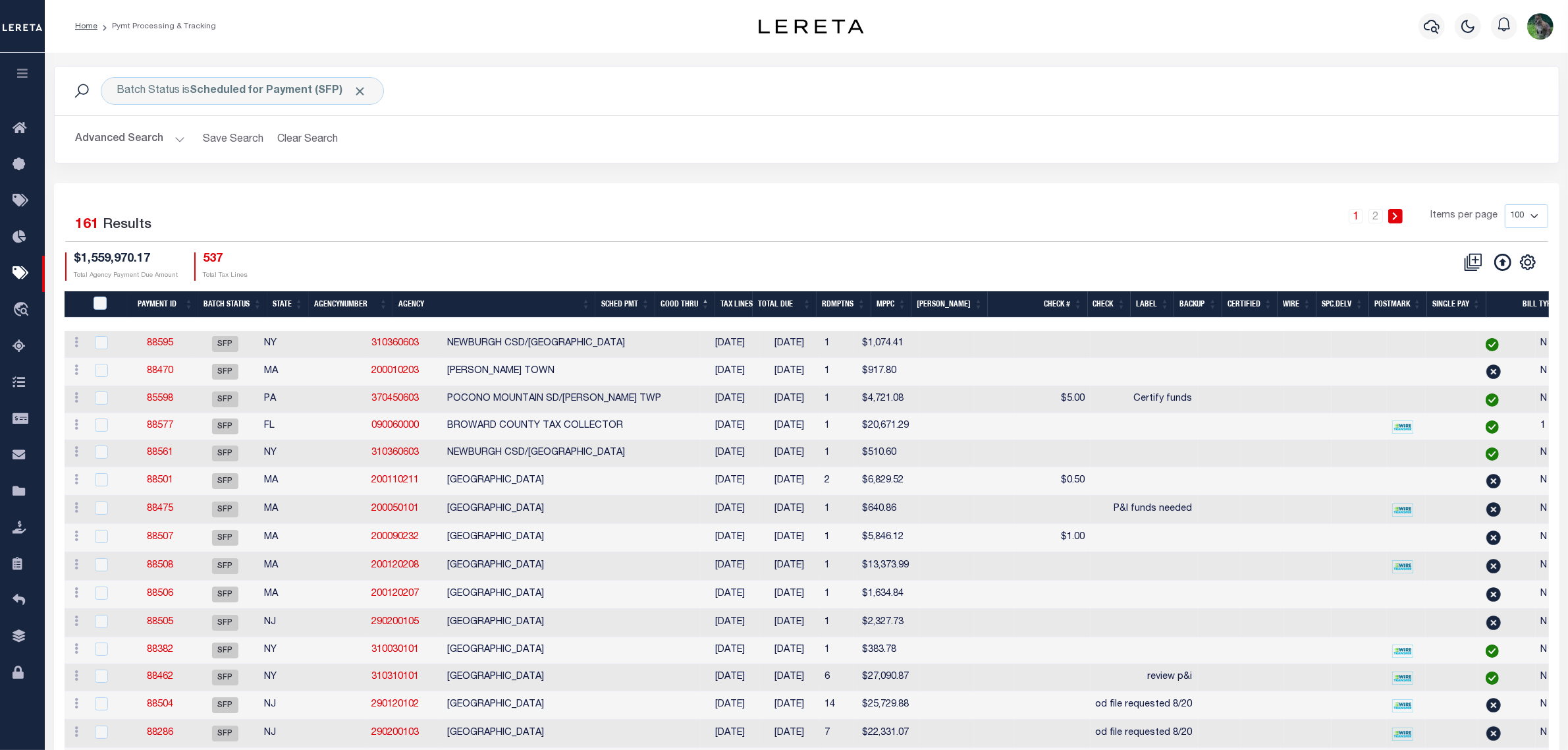
click at [117, 133] on button "Advanced Search" at bounding box center [130, 139] width 109 height 26
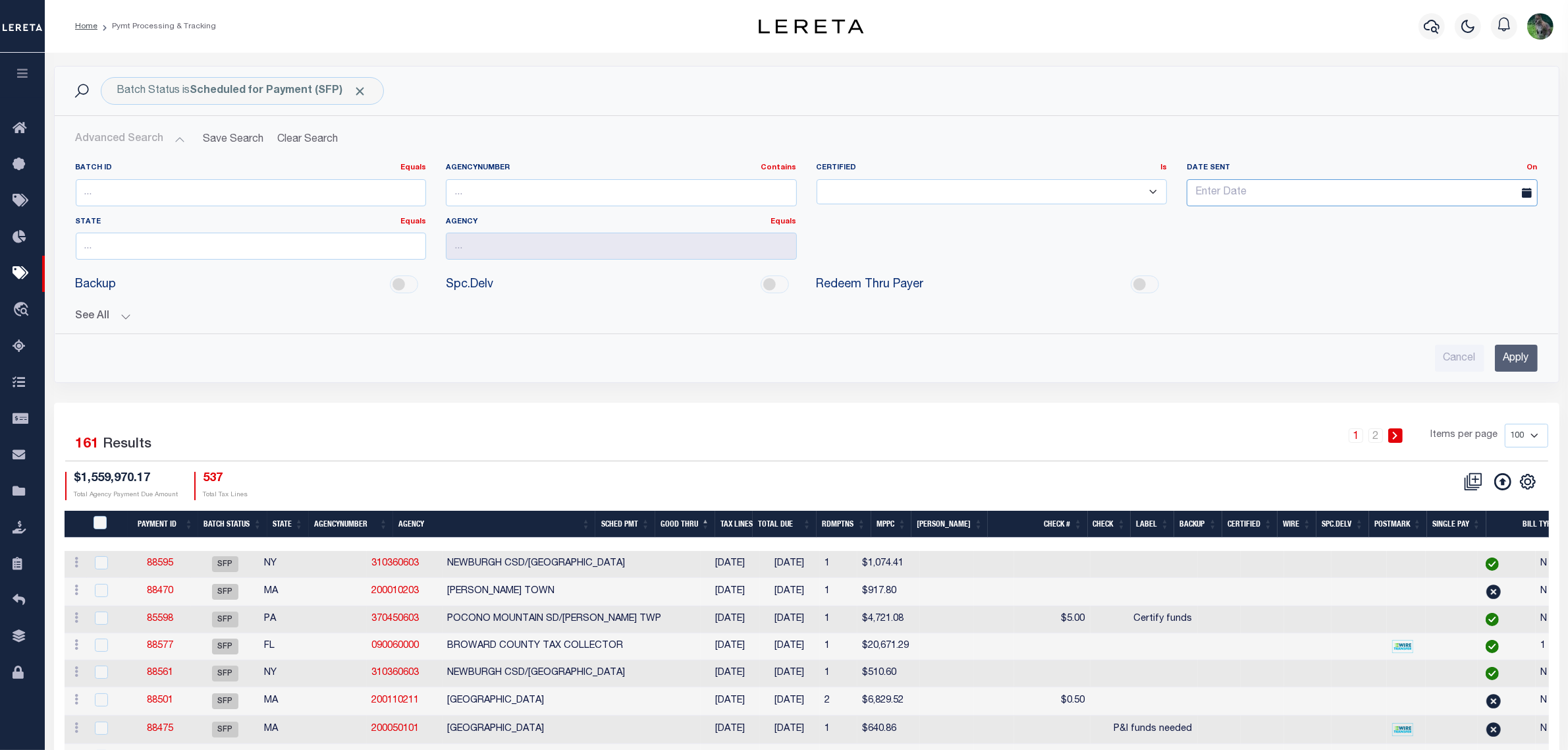
click at [1273, 190] on input "text" at bounding box center [1362, 192] width 351 height 27
click at [98, 311] on button "See All" at bounding box center [806, 316] width 1462 height 13
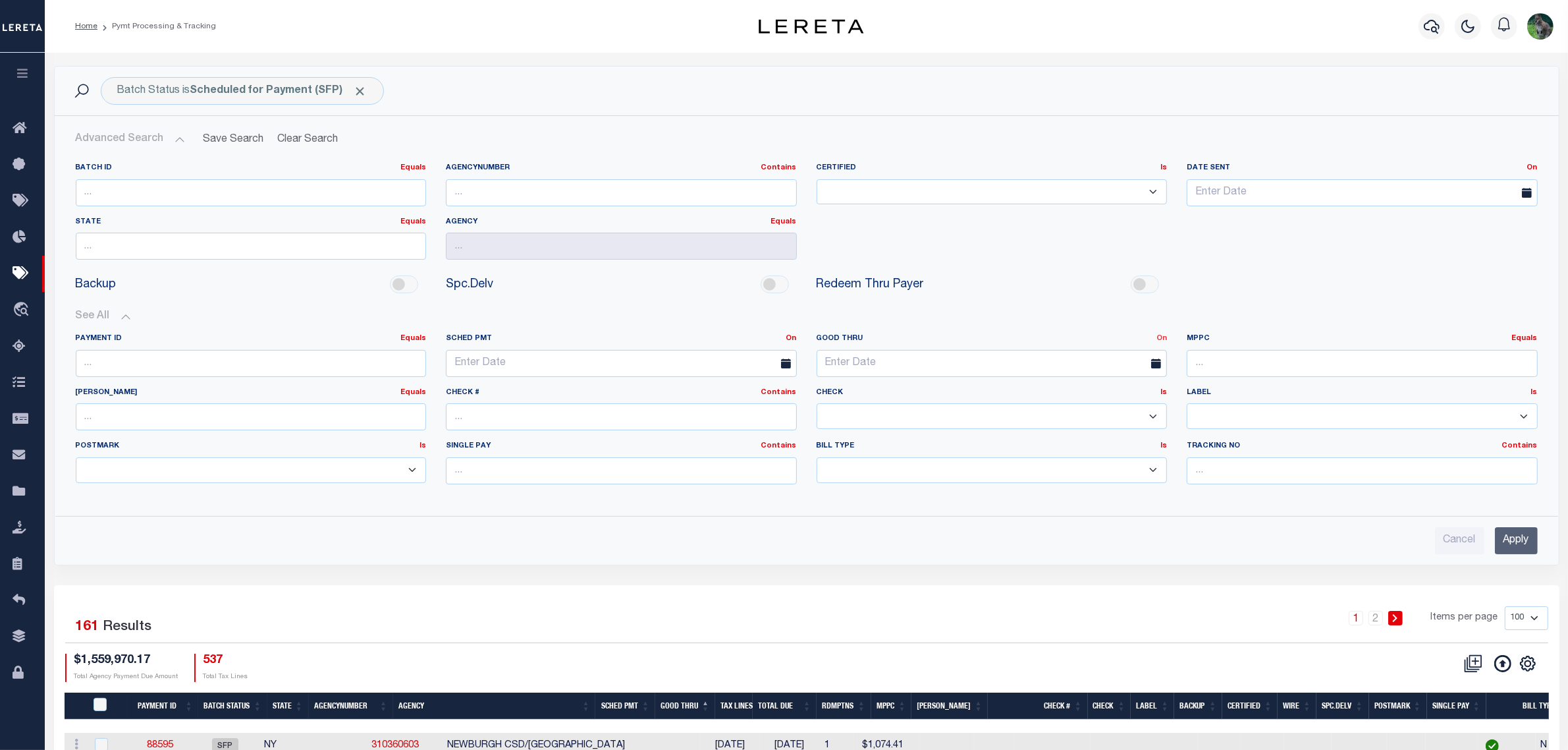
click at [1167, 338] on link "On" at bounding box center [1162, 338] width 11 height 7
click at [1097, 390] on link "Before" at bounding box center [1114, 392] width 104 height 19
click at [979, 512] on span "22" at bounding box center [975, 516] width 26 height 26
type input "08-22-2025"
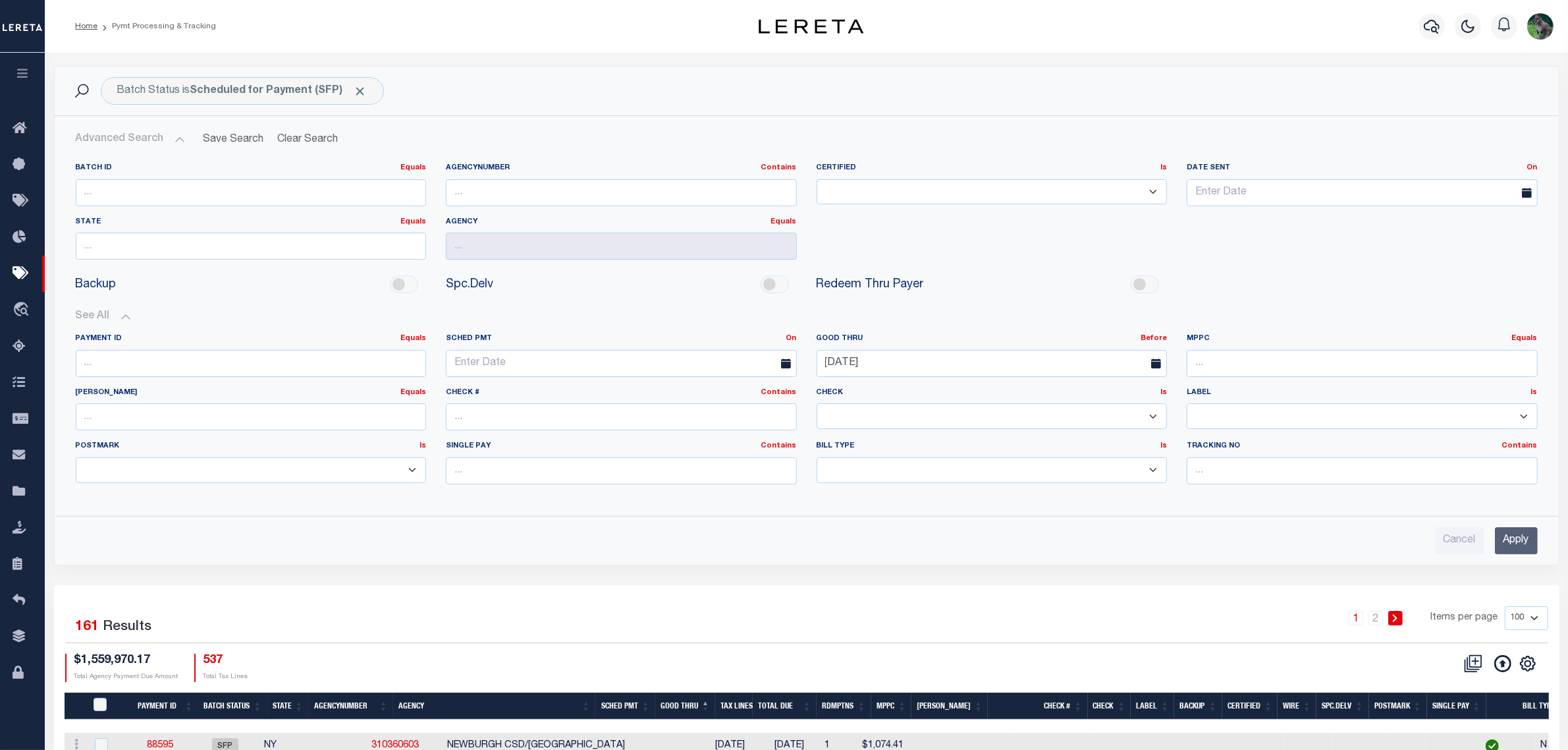
click at [1502, 538] on input "Apply" at bounding box center [1516, 540] width 43 height 27
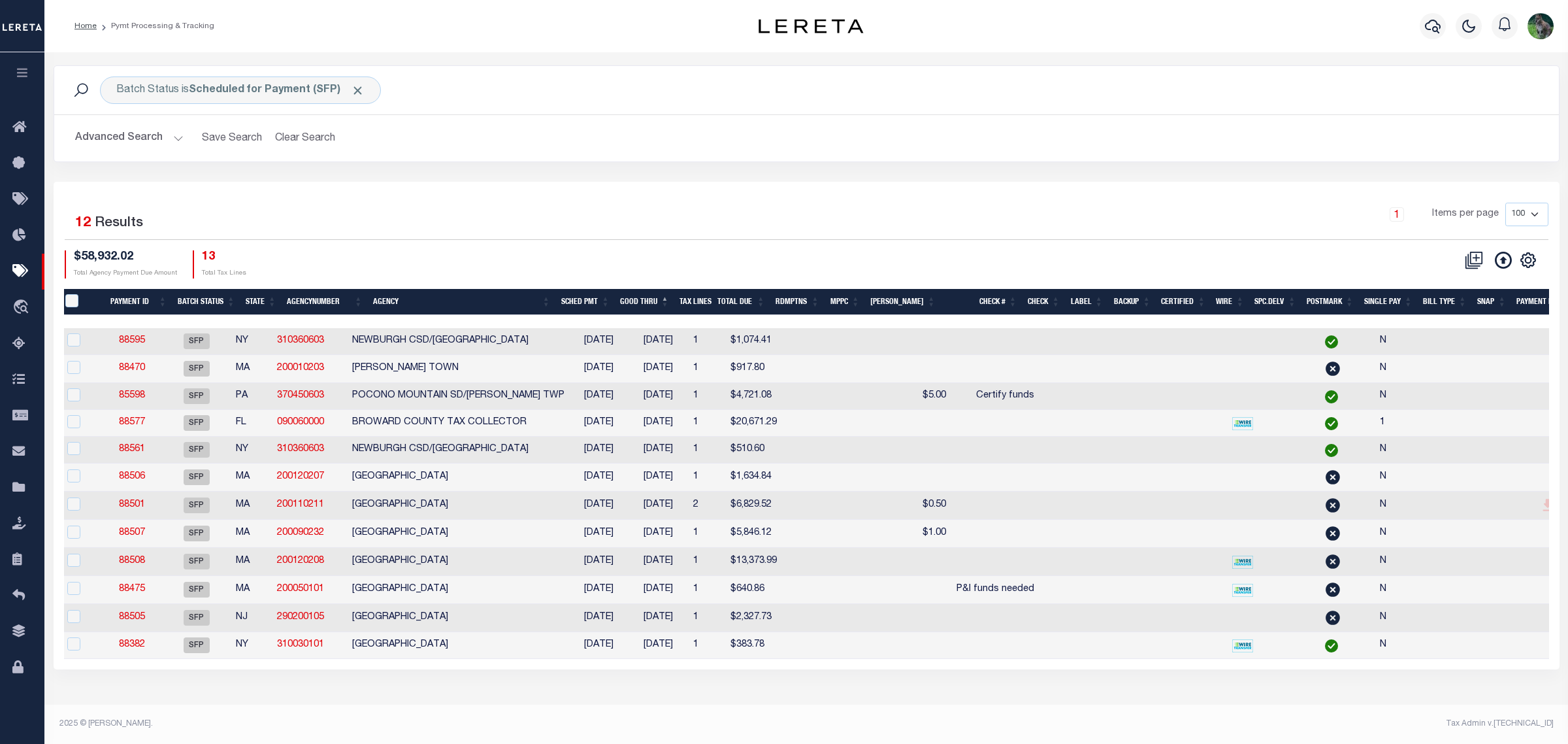
scroll to position [0, 98]
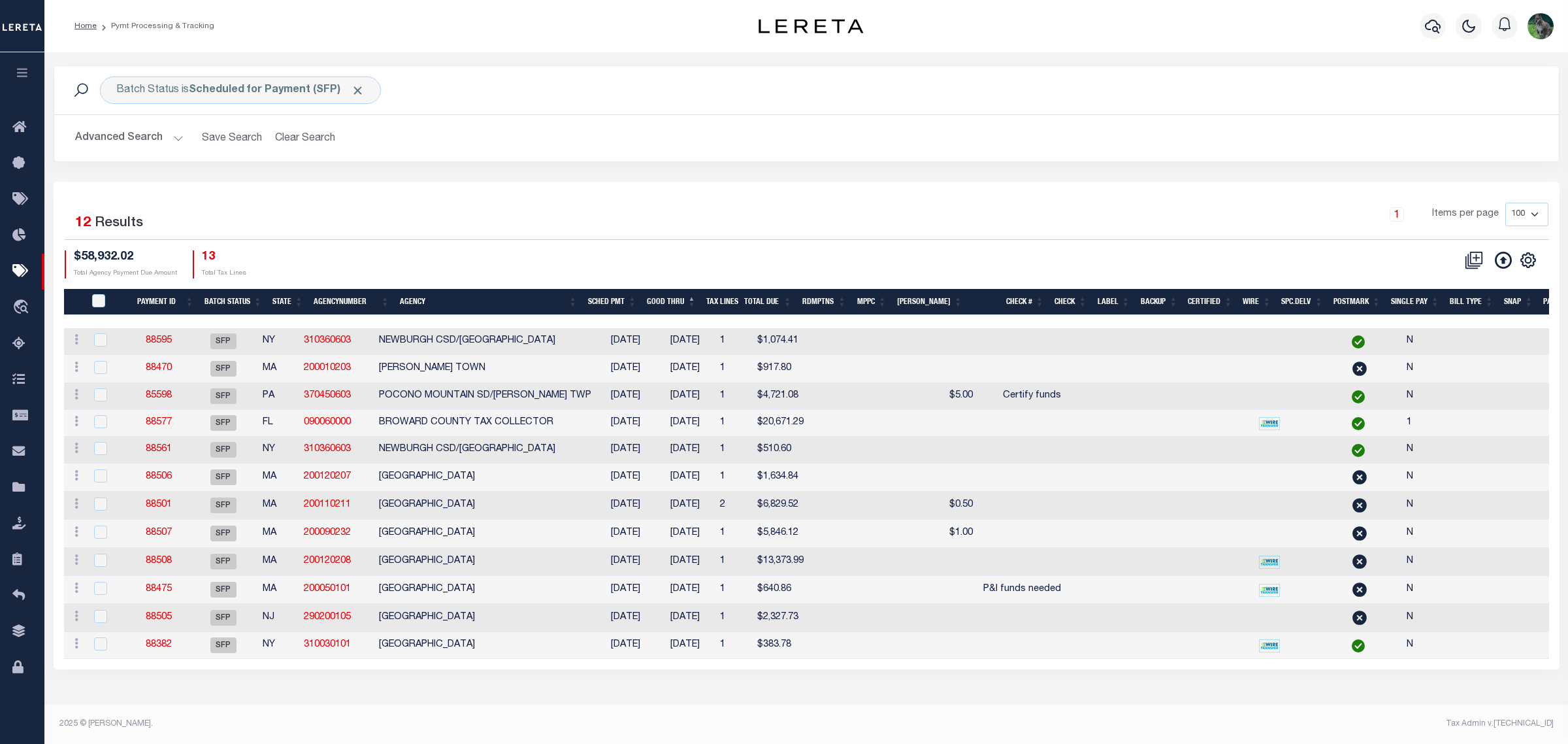
click at [697, 216] on div "1 Items per page 100 200 500 1000" at bounding box center [994, 220] width 1108 height 34
click at [169, 509] on link "88501" at bounding box center [159, 504] width 26 height 9
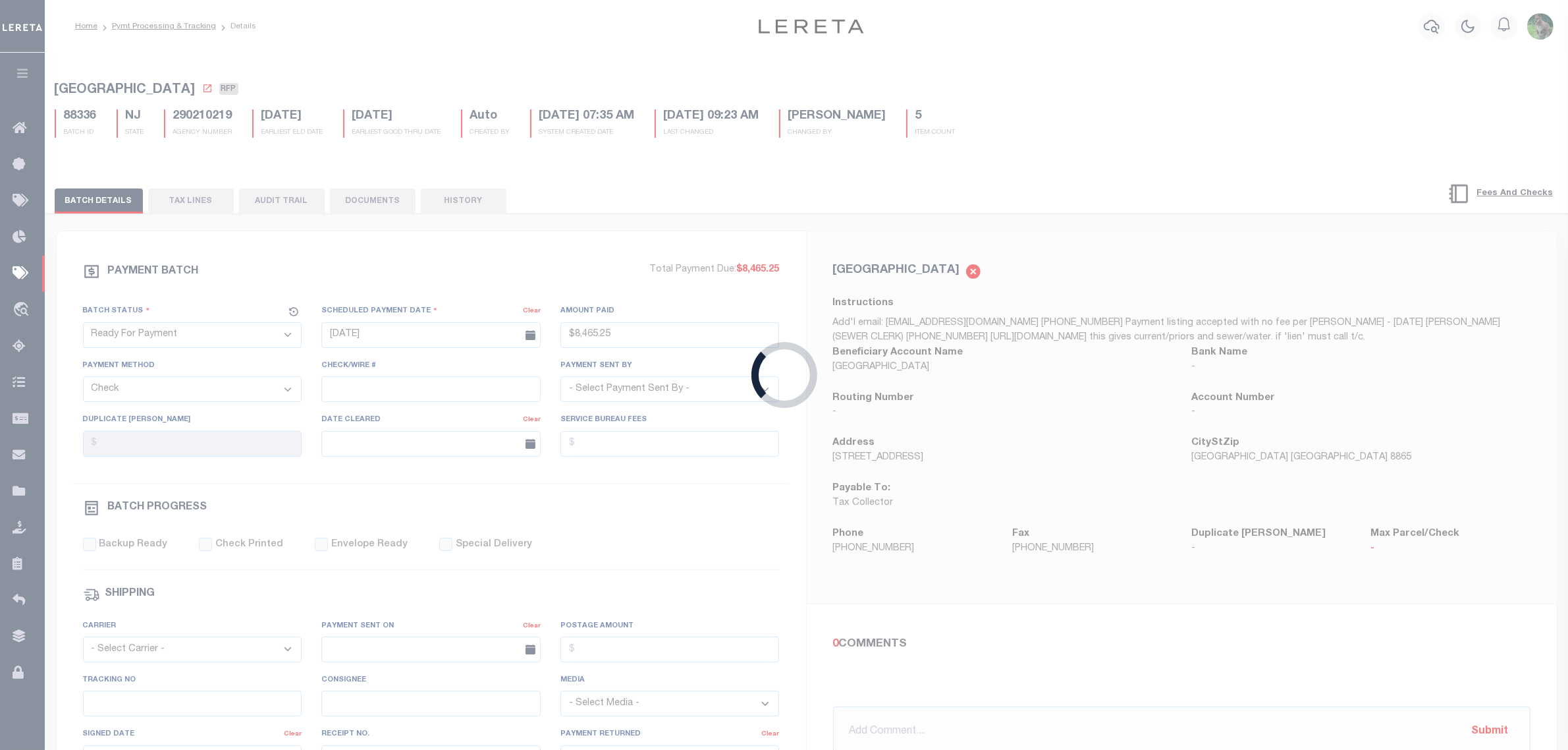
select select "SFP"
type input "07/27/2025"
select select
checkbox input "false"
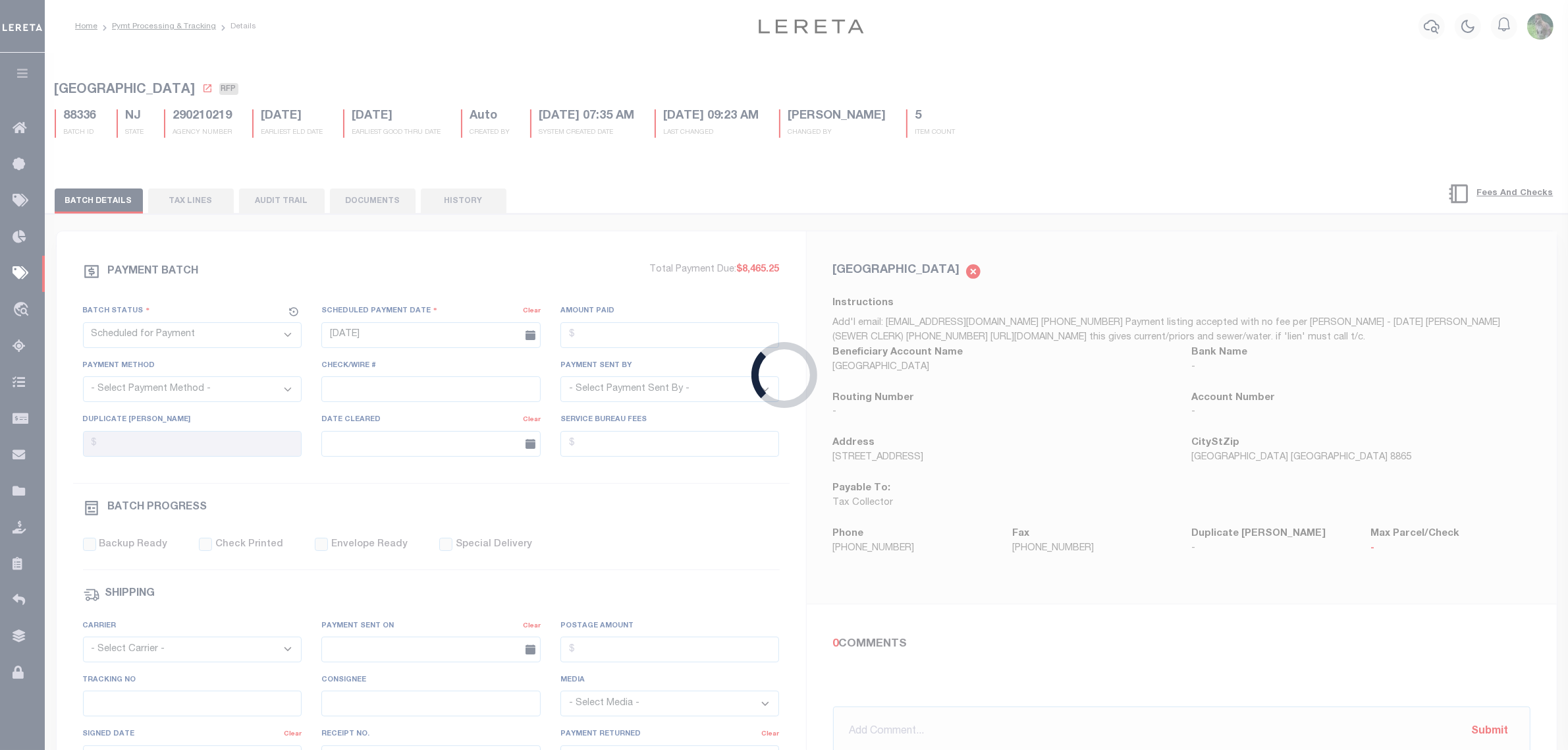
type input "[PERSON_NAME]"
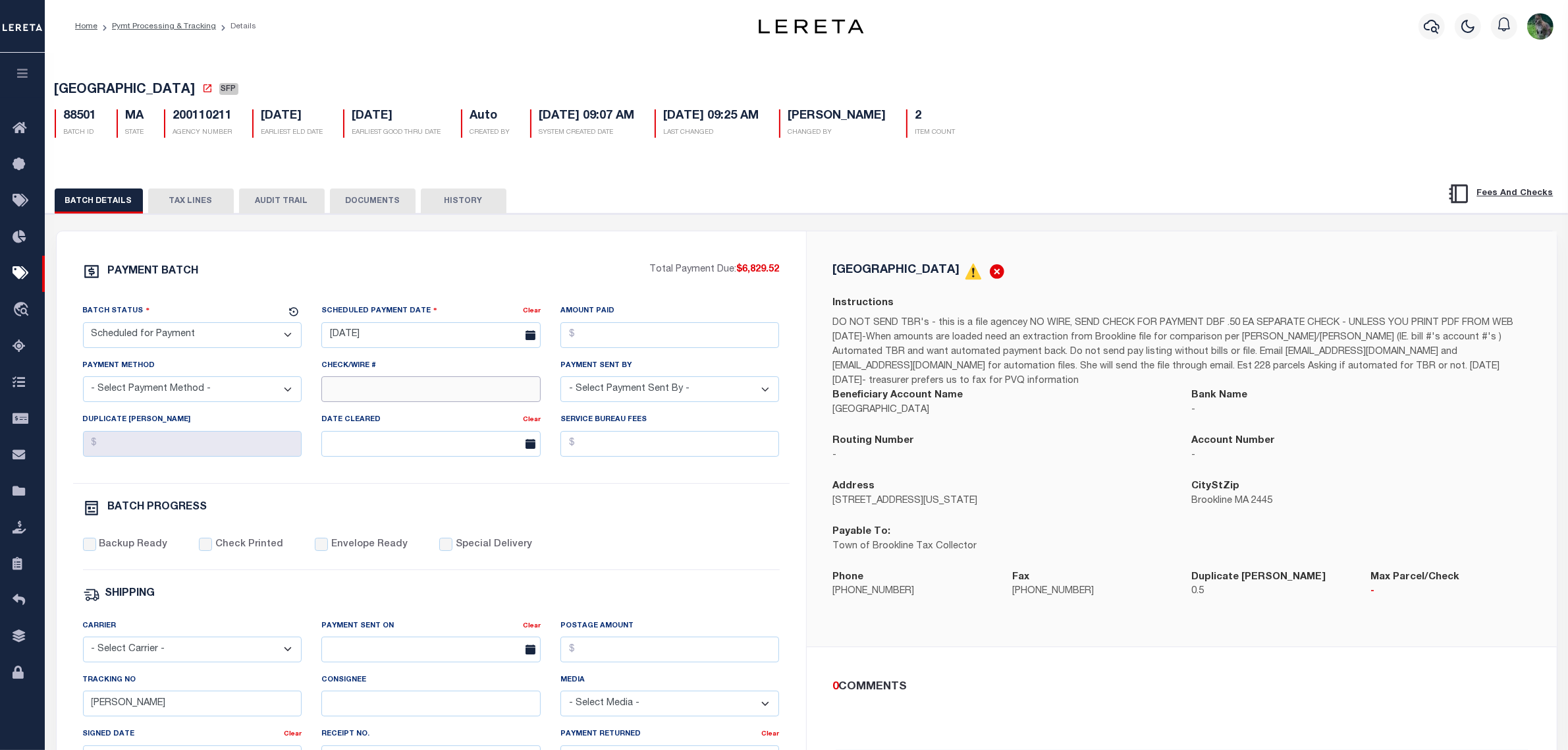
click at [380, 394] on input "Check/Wire #" at bounding box center [431, 389] width 220 height 26
click at [445, 390] on input "matt" at bounding box center [431, 389] width 220 height 26
type input "matt processing"
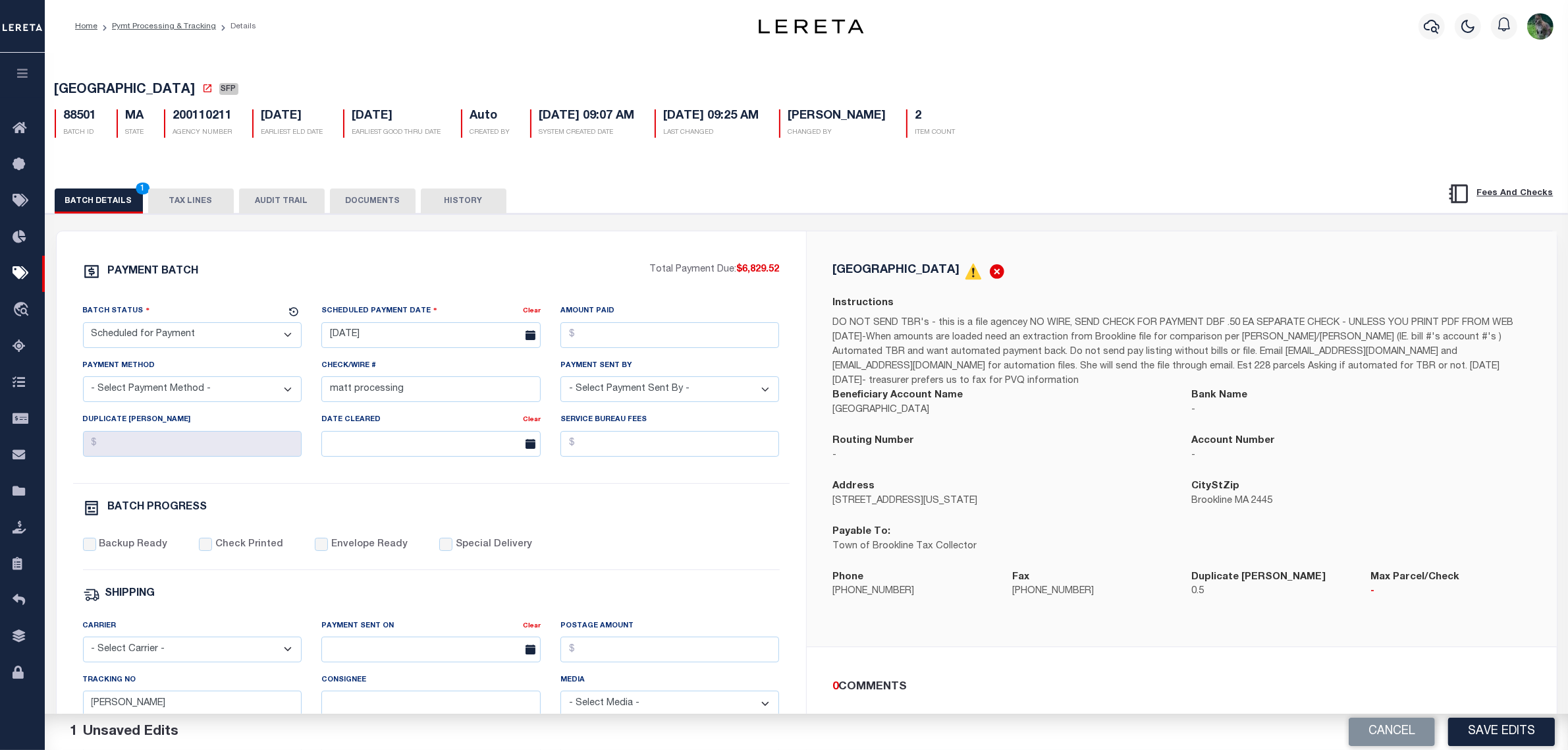
click at [1499, 738] on button "Save Edits" at bounding box center [1502, 731] width 107 height 29
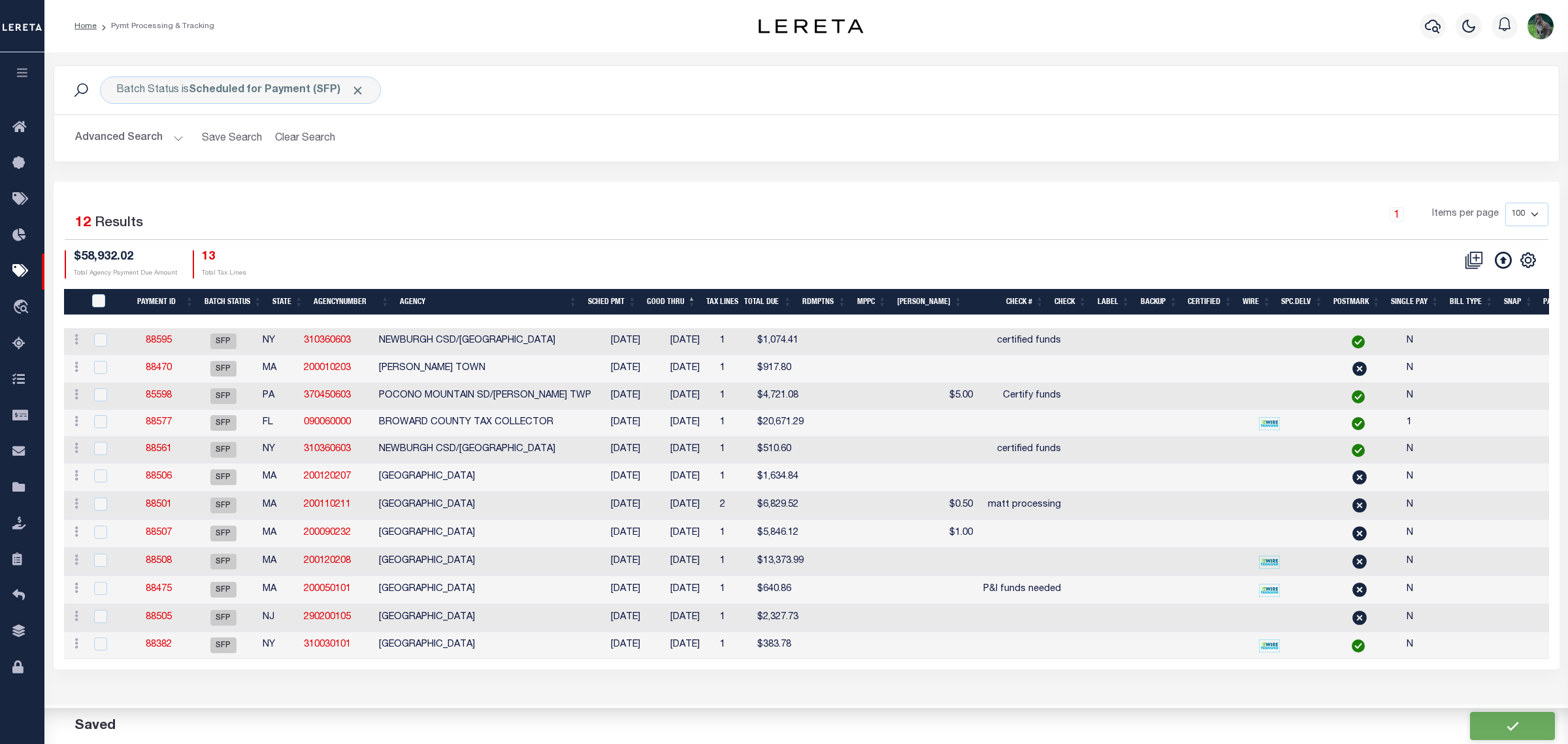
drag, startPoint x: 580, startPoint y: 456, endPoint x: 592, endPoint y: 448, distance: 14.4
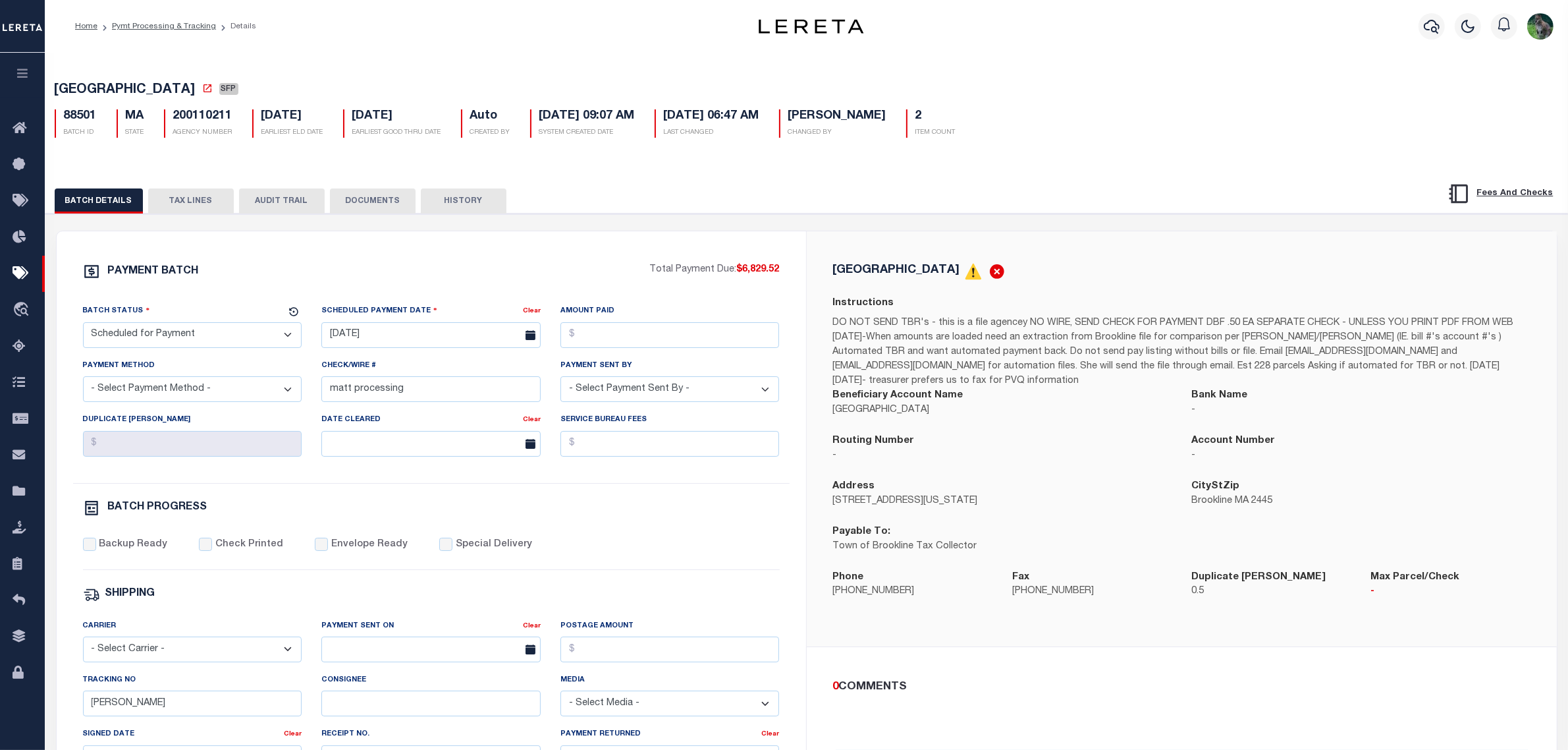
drag, startPoint x: 596, startPoint y: 287, endPoint x: 586, endPoint y: 281, distance: 11.7
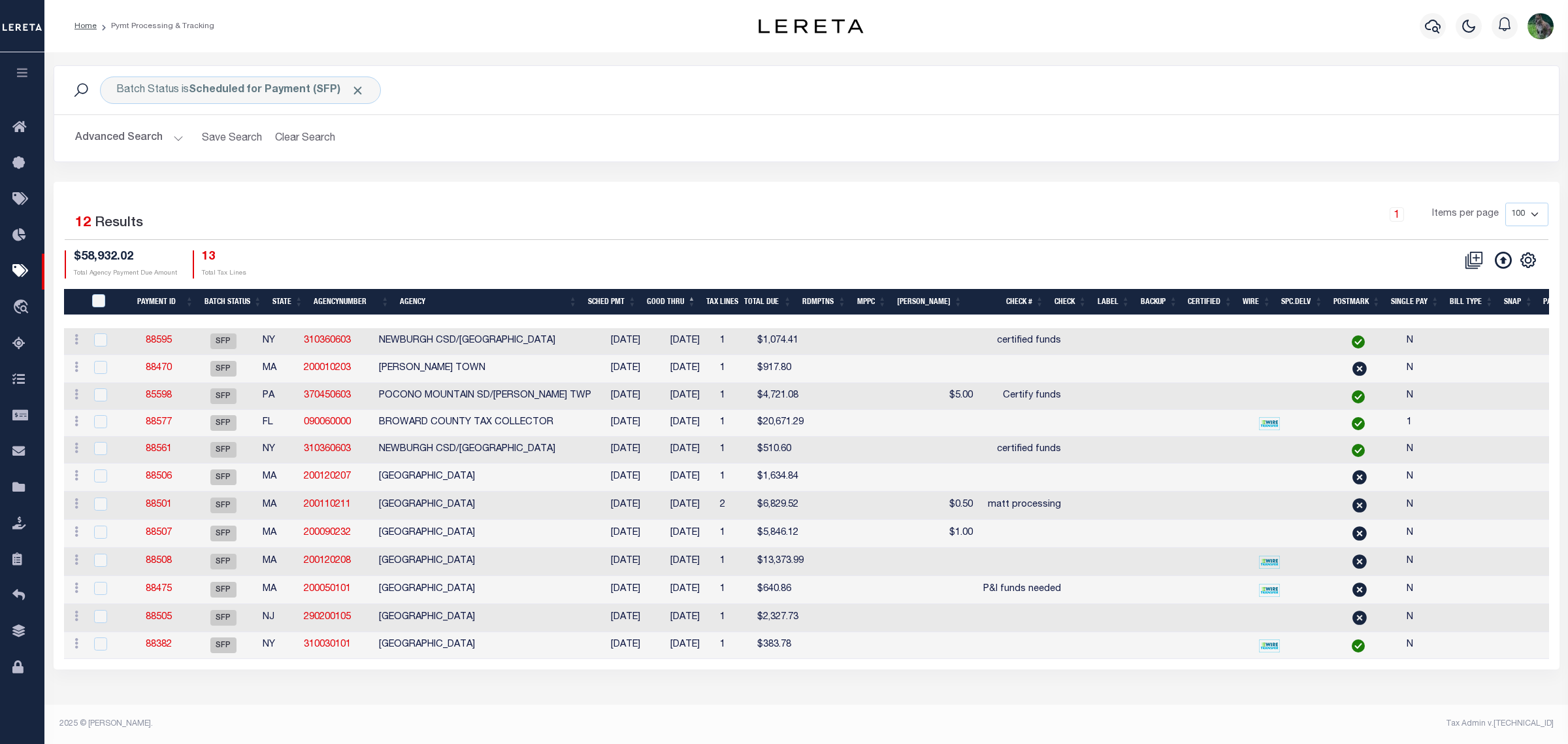
drag, startPoint x: 756, startPoint y: 225, endPoint x: 831, endPoint y: 233, distance: 75.4
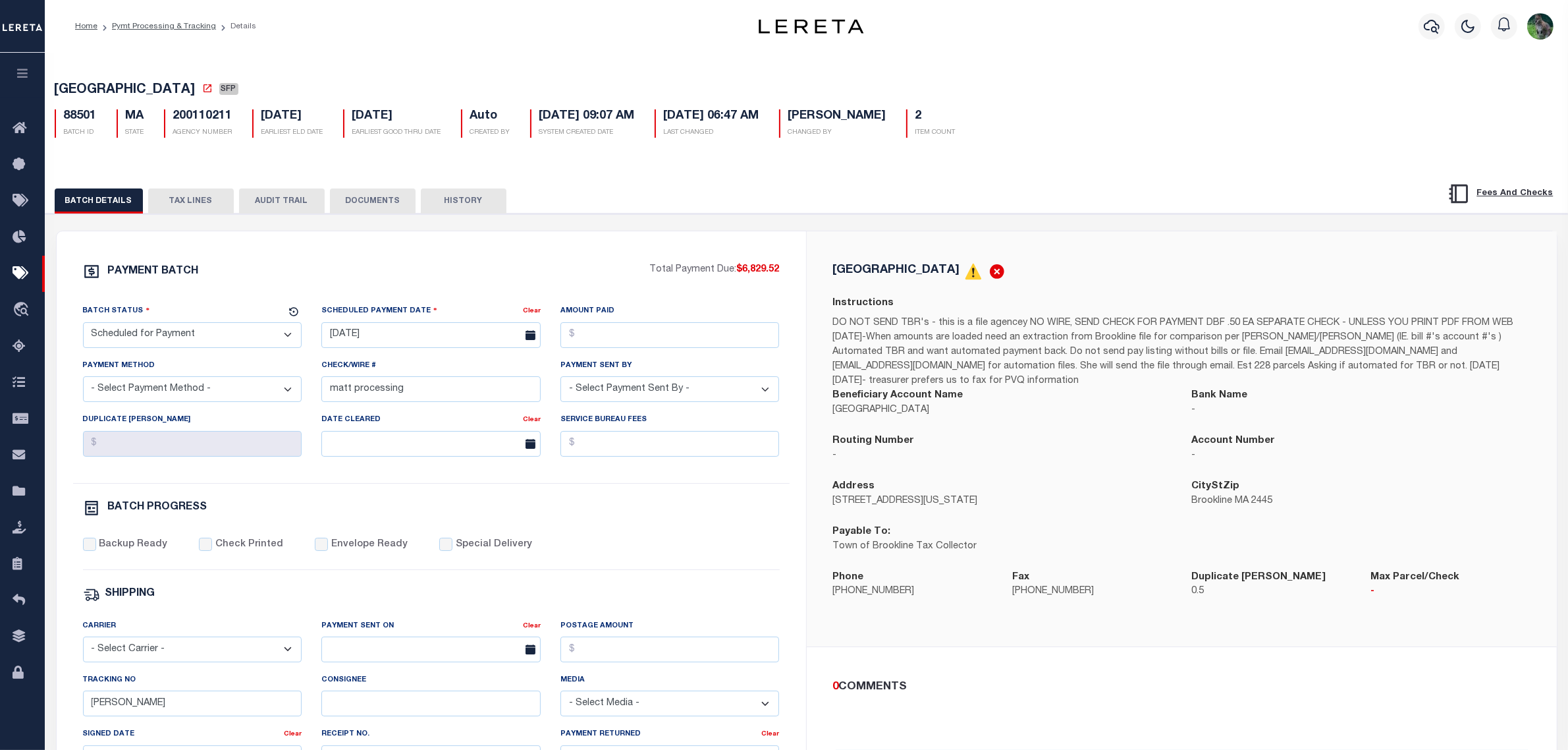
click at [199, 205] on button "TAX LINES" at bounding box center [190, 201] width 86 height 25
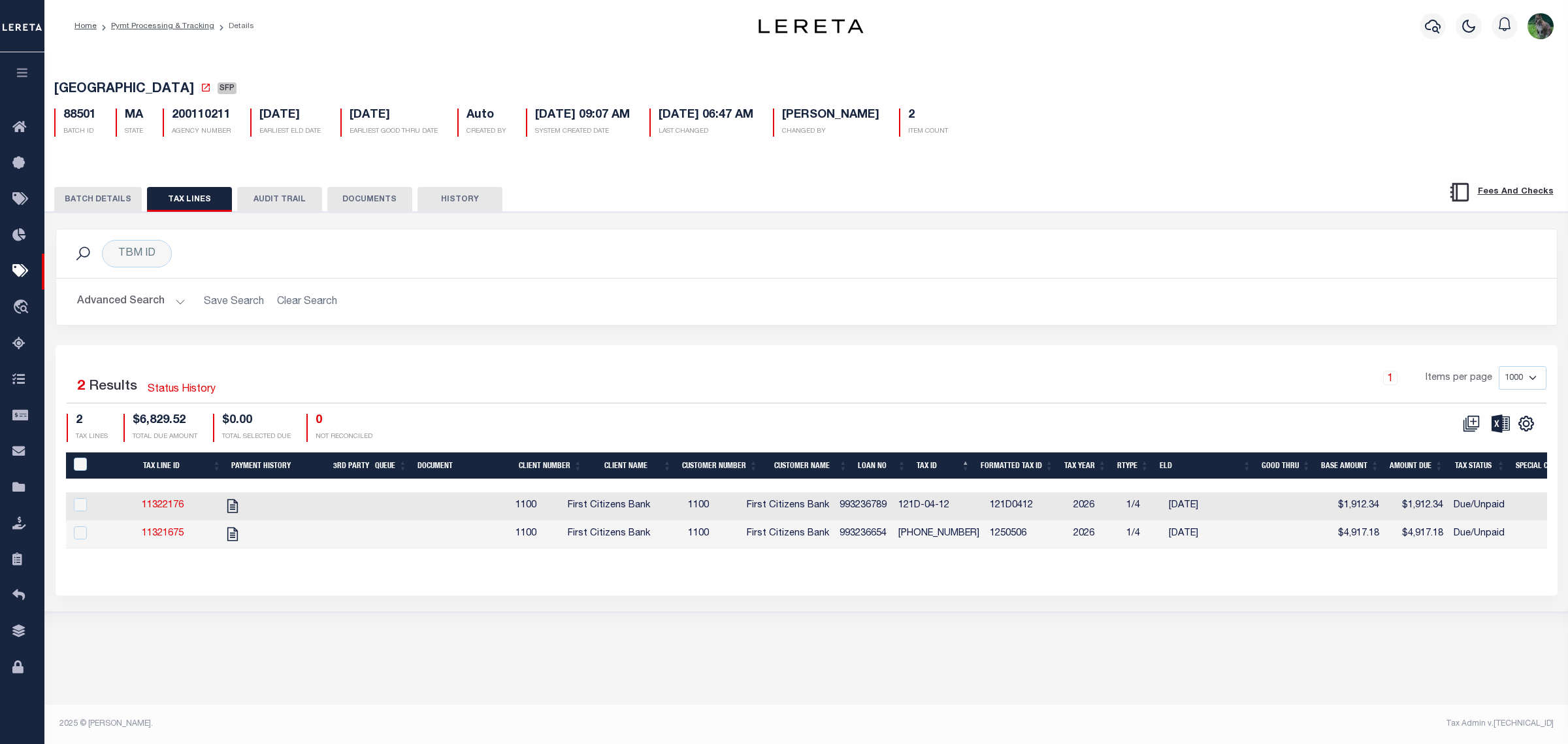
click at [113, 209] on button "BATCH DETAILS" at bounding box center [97, 199] width 88 height 25
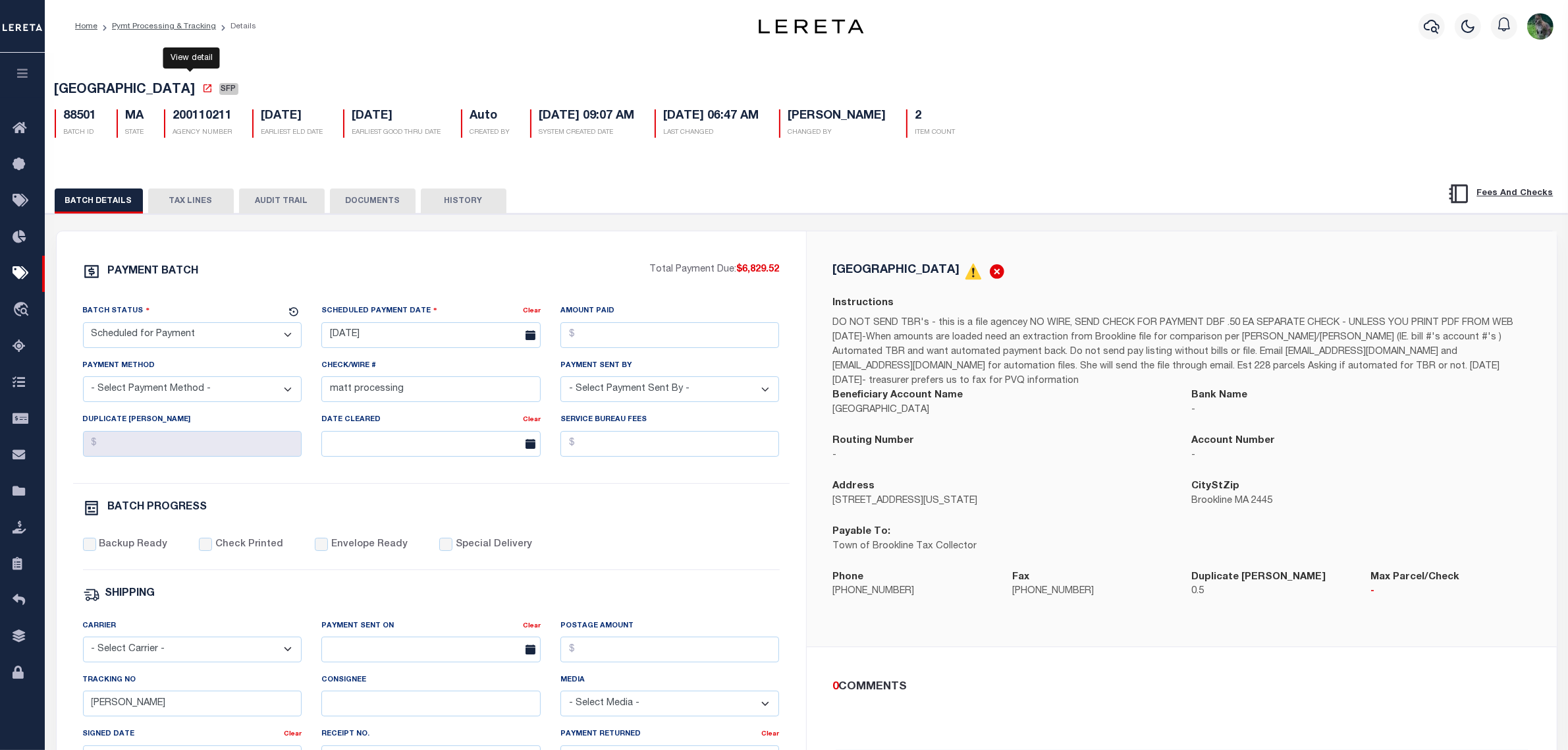
click at [202, 89] on icon at bounding box center [208, 88] width 11 height 11
drag, startPoint x: 188, startPoint y: 206, endPoint x: 287, endPoint y: 149, distance: 114.2
click at [188, 206] on button "TAX LINES" at bounding box center [190, 201] width 86 height 25
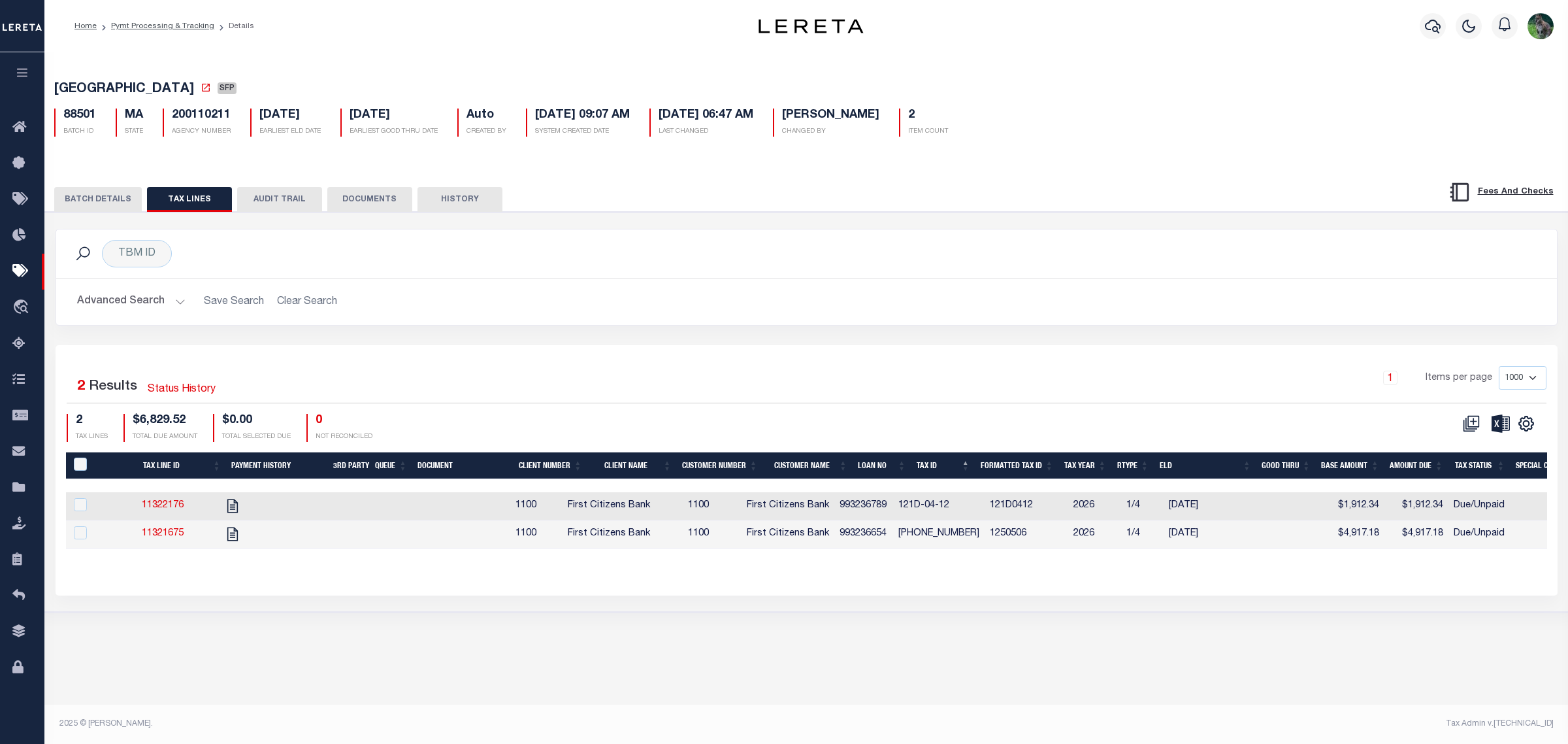
click at [109, 207] on button "BATCH DETAILS" at bounding box center [97, 199] width 88 height 25
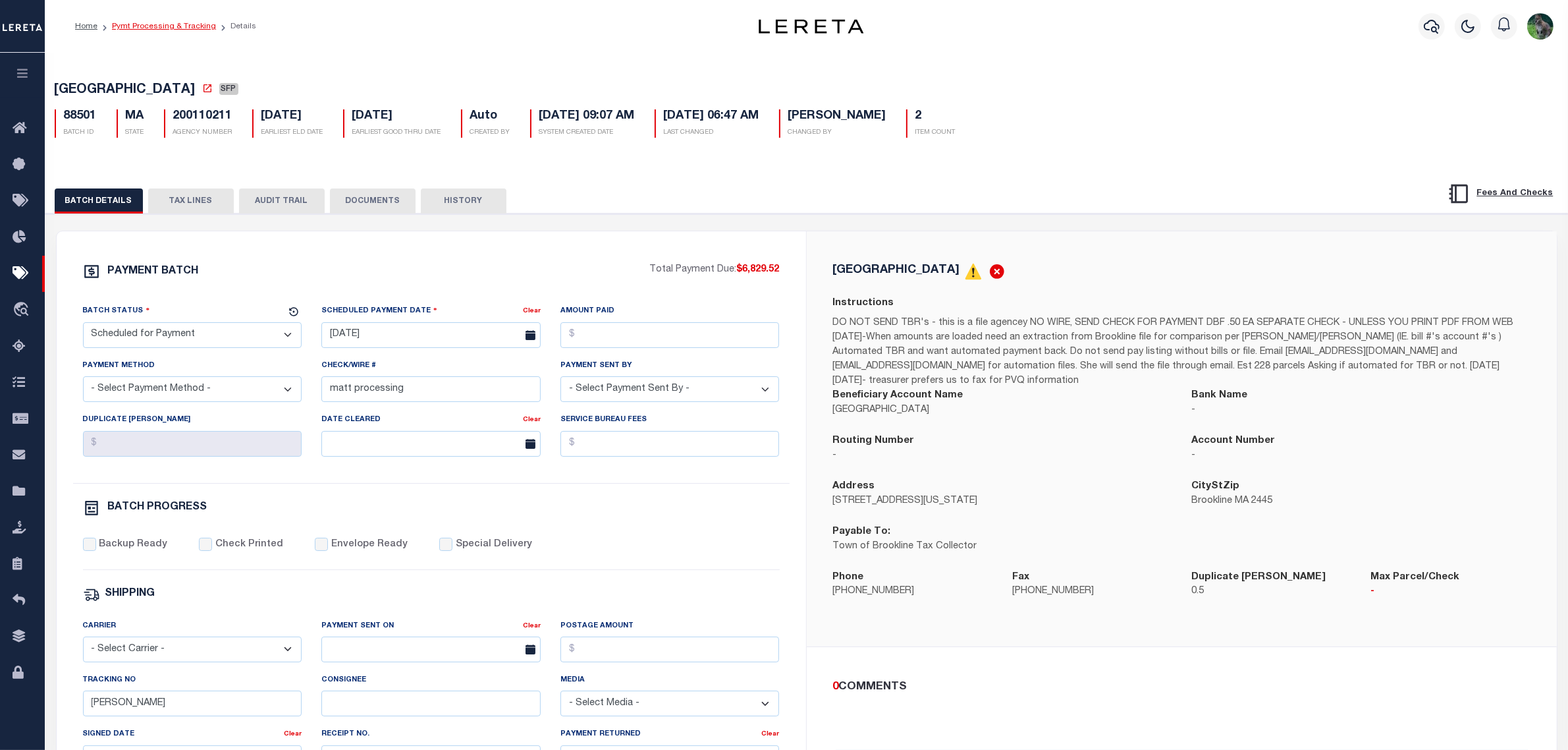
click at [173, 24] on link "Pymt Processing & Tracking" at bounding box center [164, 27] width 104 height 8
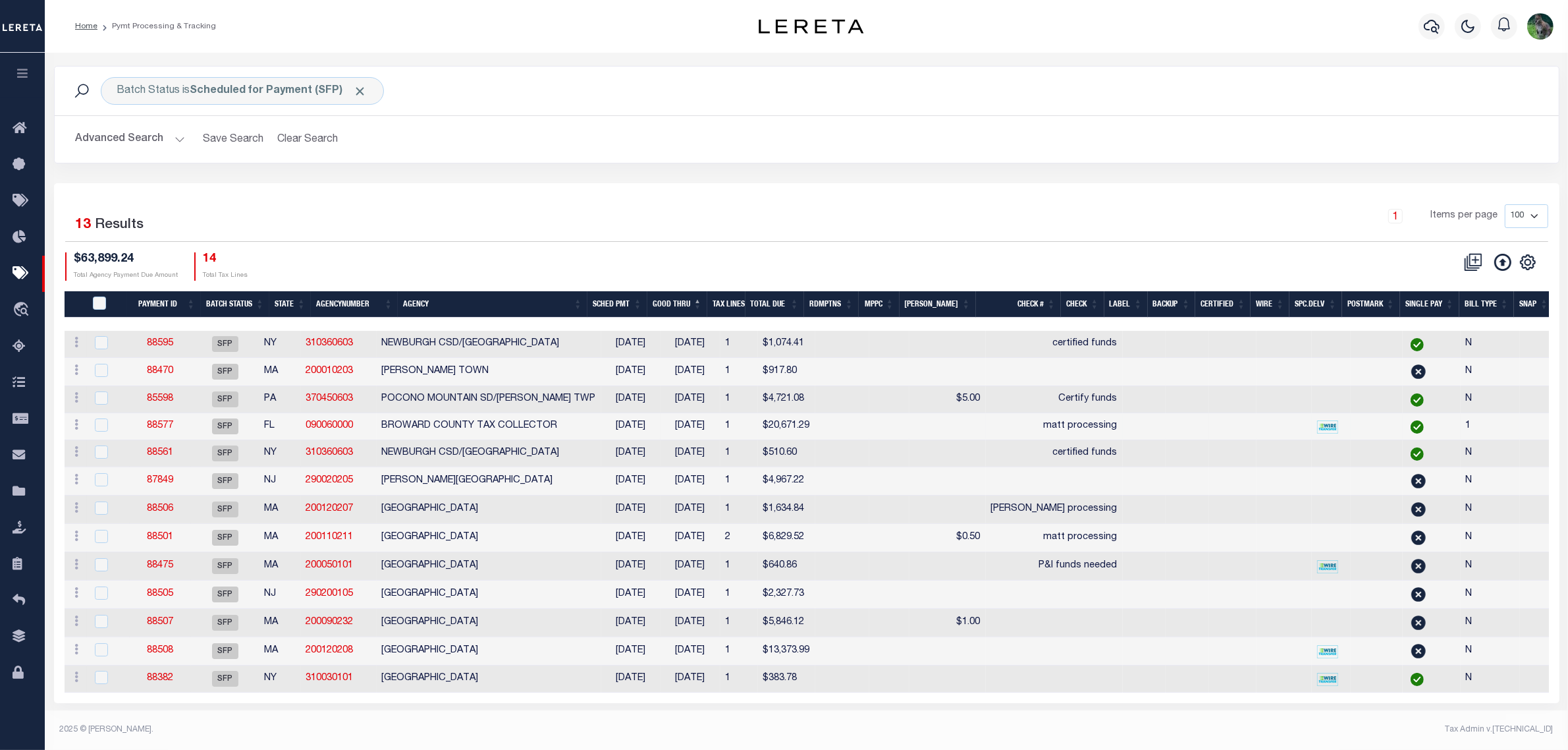
click at [151, 429] on td "88577" at bounding box center [161, 426] width 61 height 27
checkbox input "true"
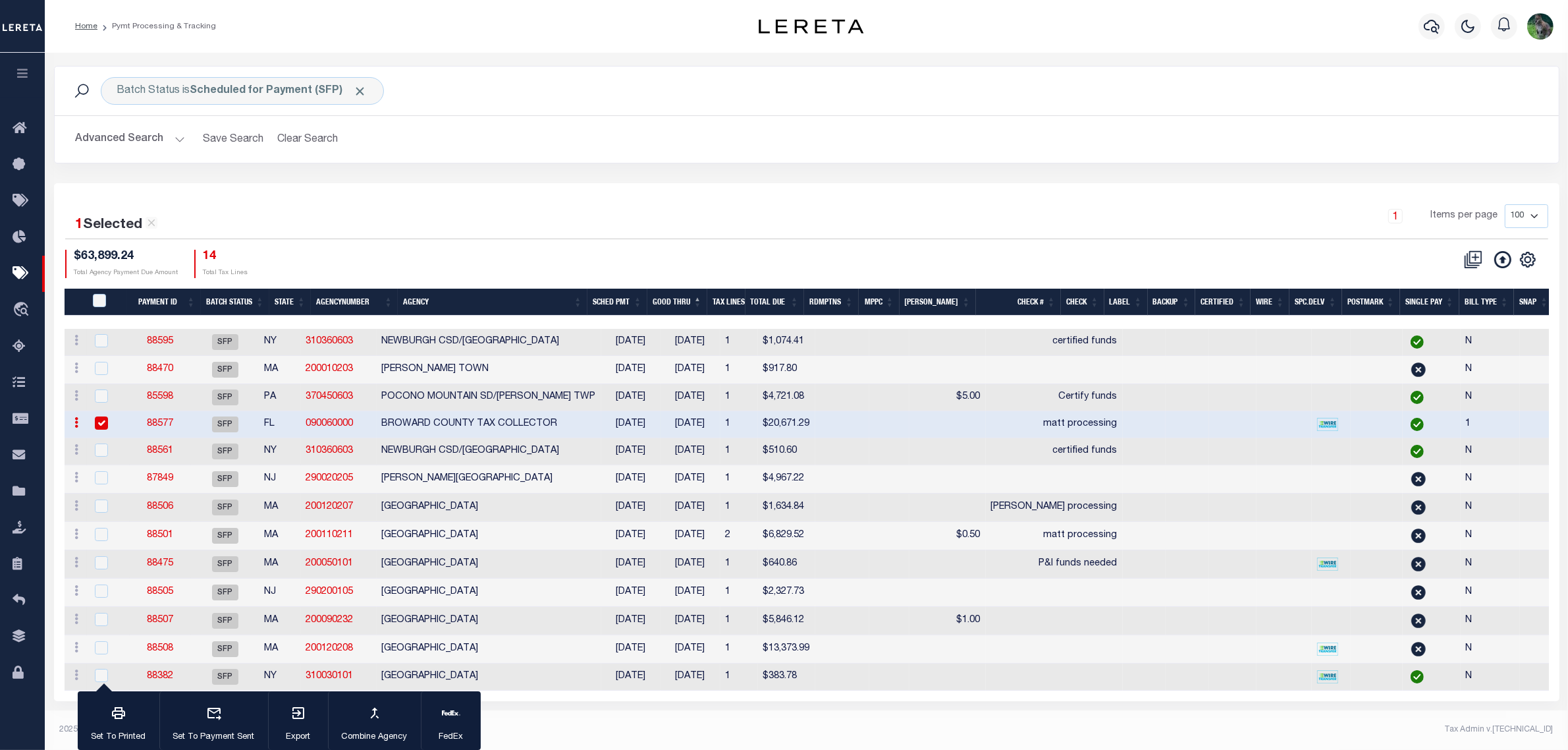
click at [168, 425] on link "88577" at bounding box center [160, 423] width 27 height 9
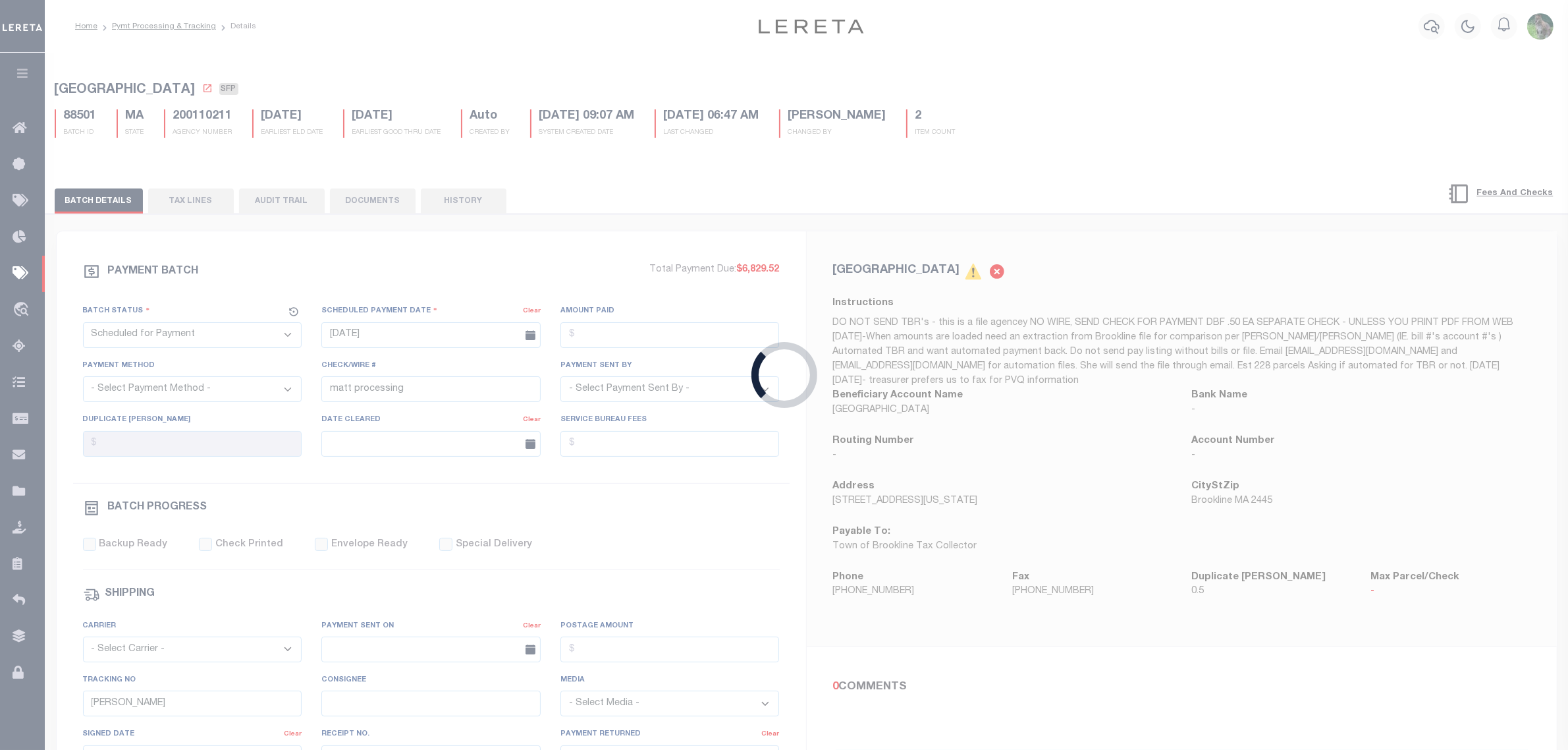
type input "11/20/2024"
type input "1"
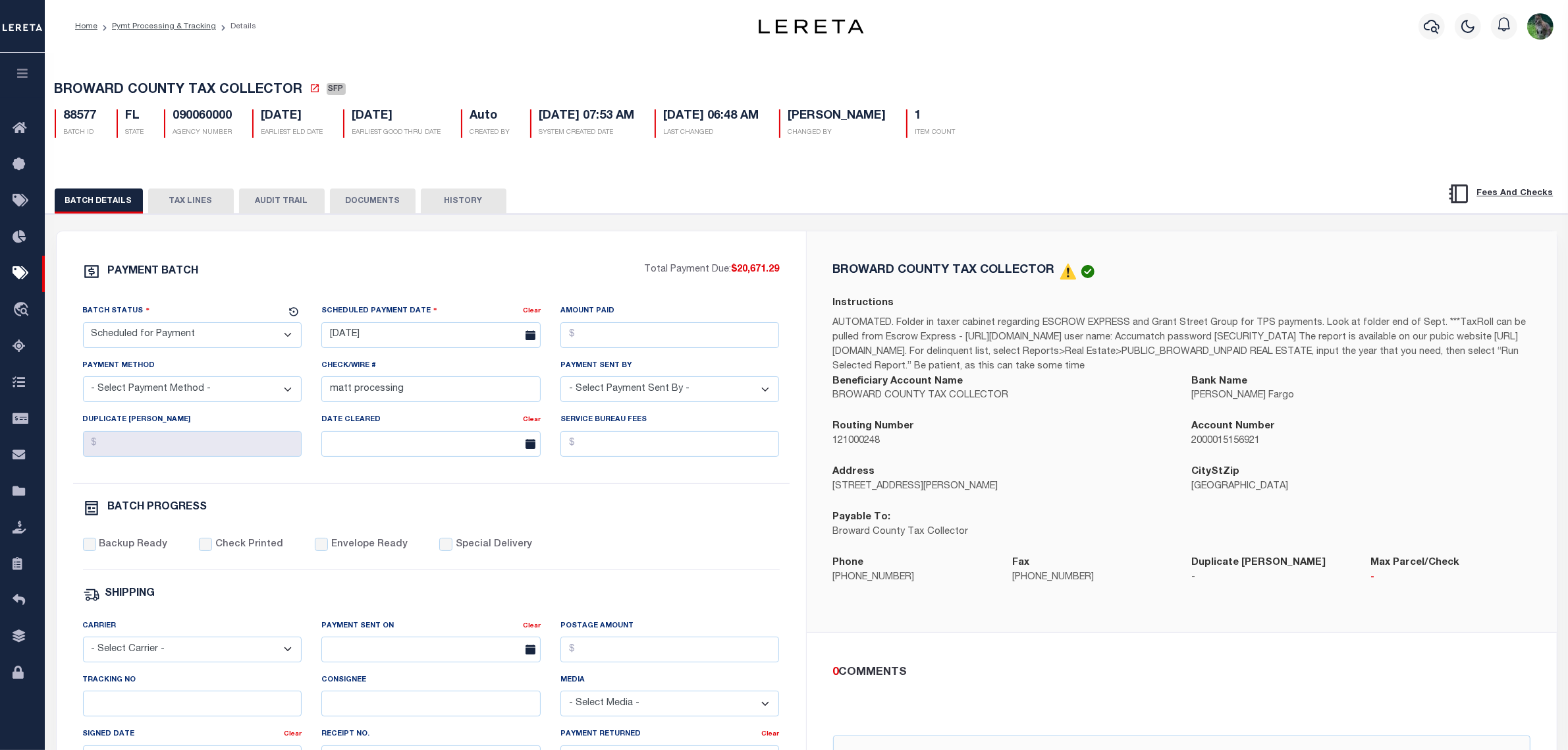
click at [175, 201] on button "TAX LINES" at bounding box center [190, 201] width 86 height 25
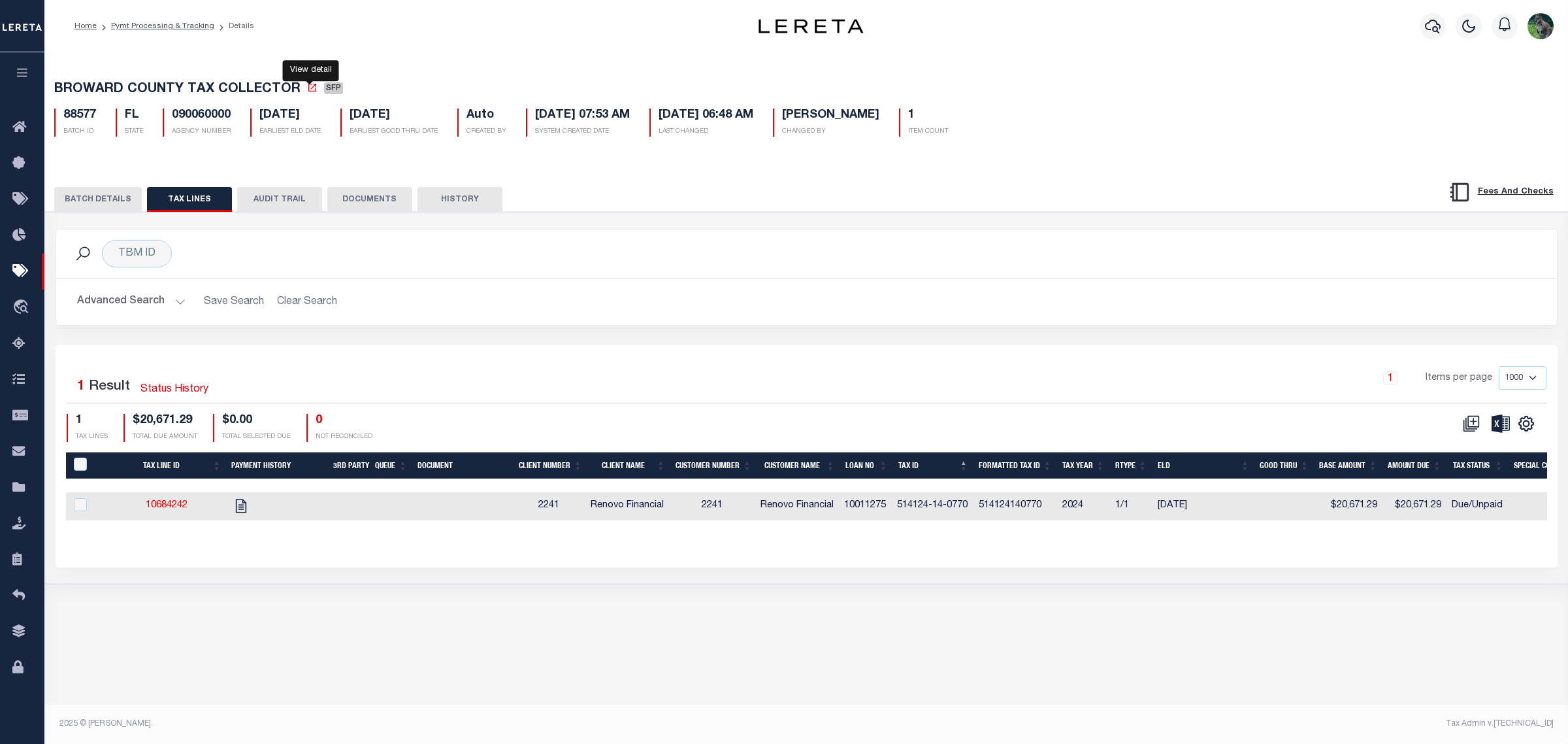
click at [309, 89] on icon at bounding box center [312, 88] width 8 height 8
click at [862, 510] on td "10011275" at bounding box center [865, 506] width 53 height 28
checkbox input "true"
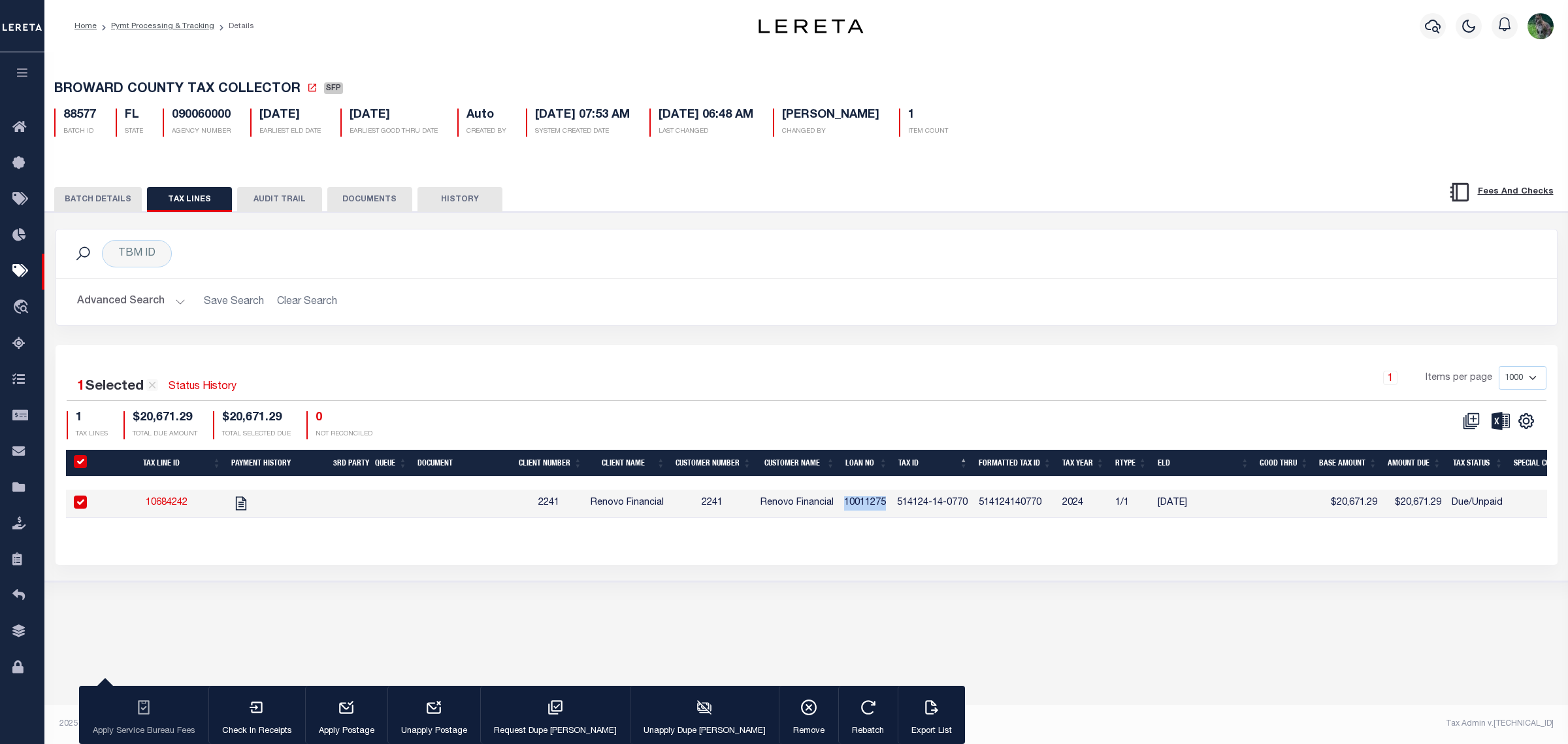
click at [862, 510] on td "10011275" at bounding box center [865, 503] width 53 height 28
checkbox input "false"
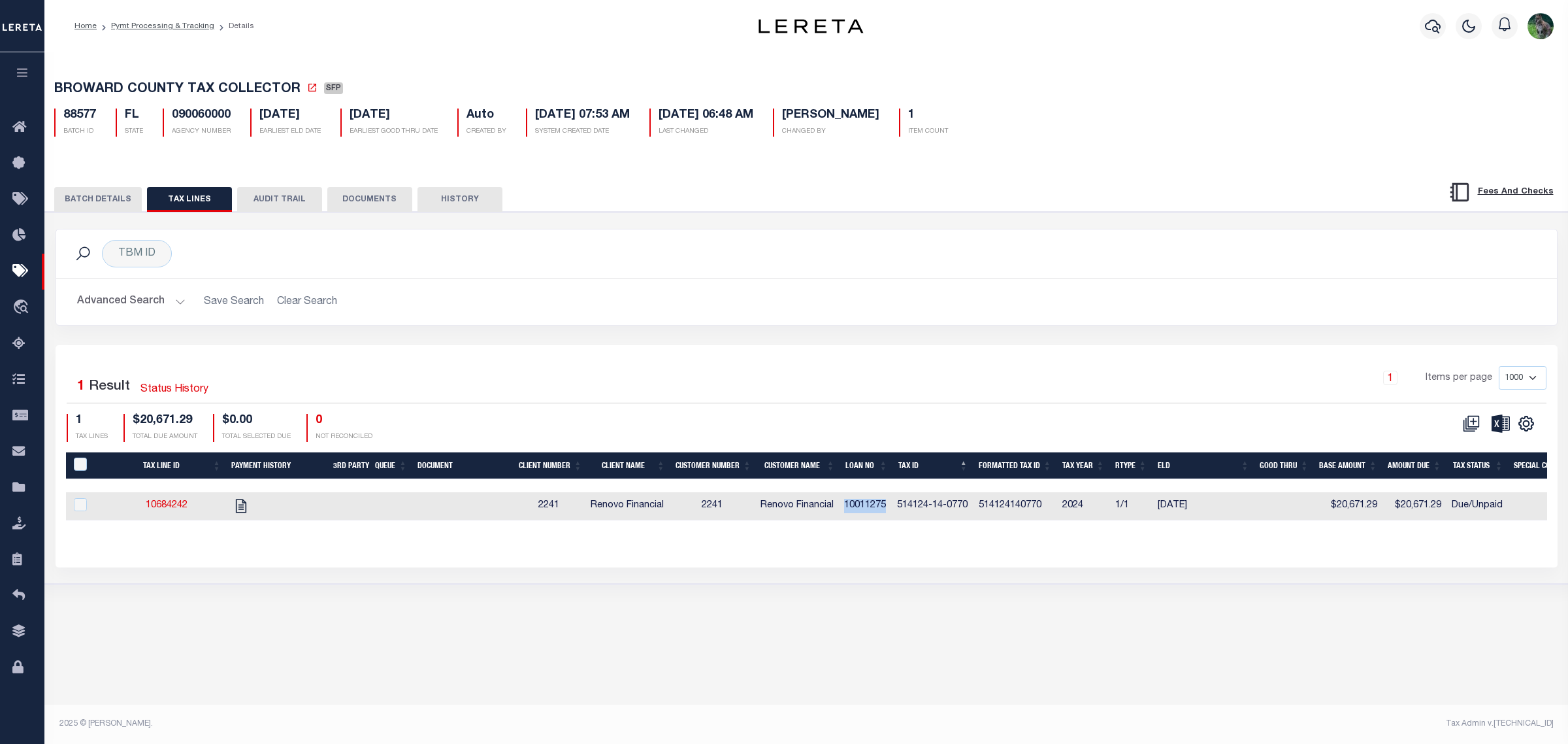
copy td "10011275"
click at [916, 510] on td "514124-14-0770" at bounding box center [933, 506] width 82 height 28
checkbox input "true"
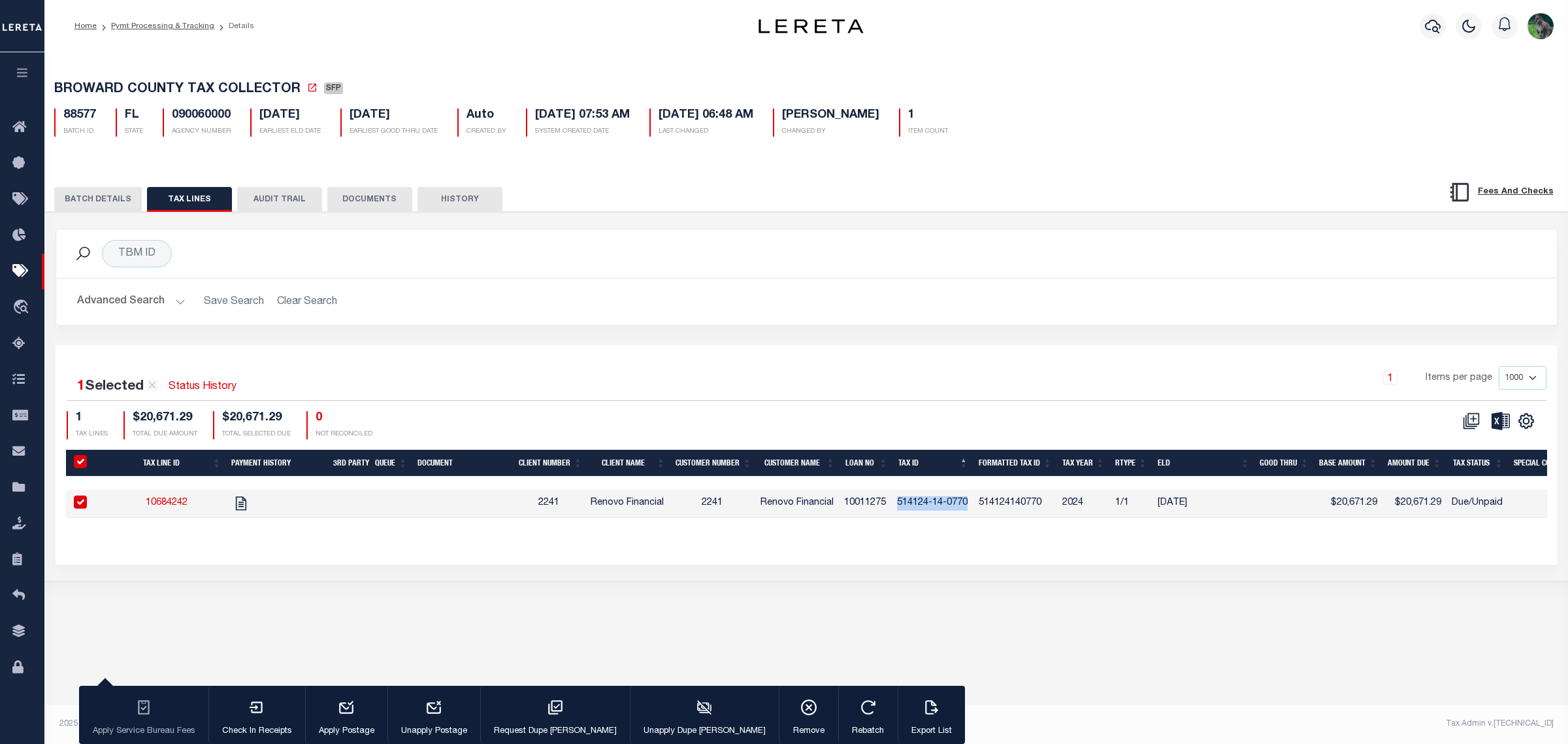
drag, startPoint x: 916, startPoint y: 510, endPoint x: 954, endPoint y: 505, distance: 38.3
click at [954, 505] on td "514124-14-0770" at bounding box center [933, 503] width 82 height 28
checkbox input "false"
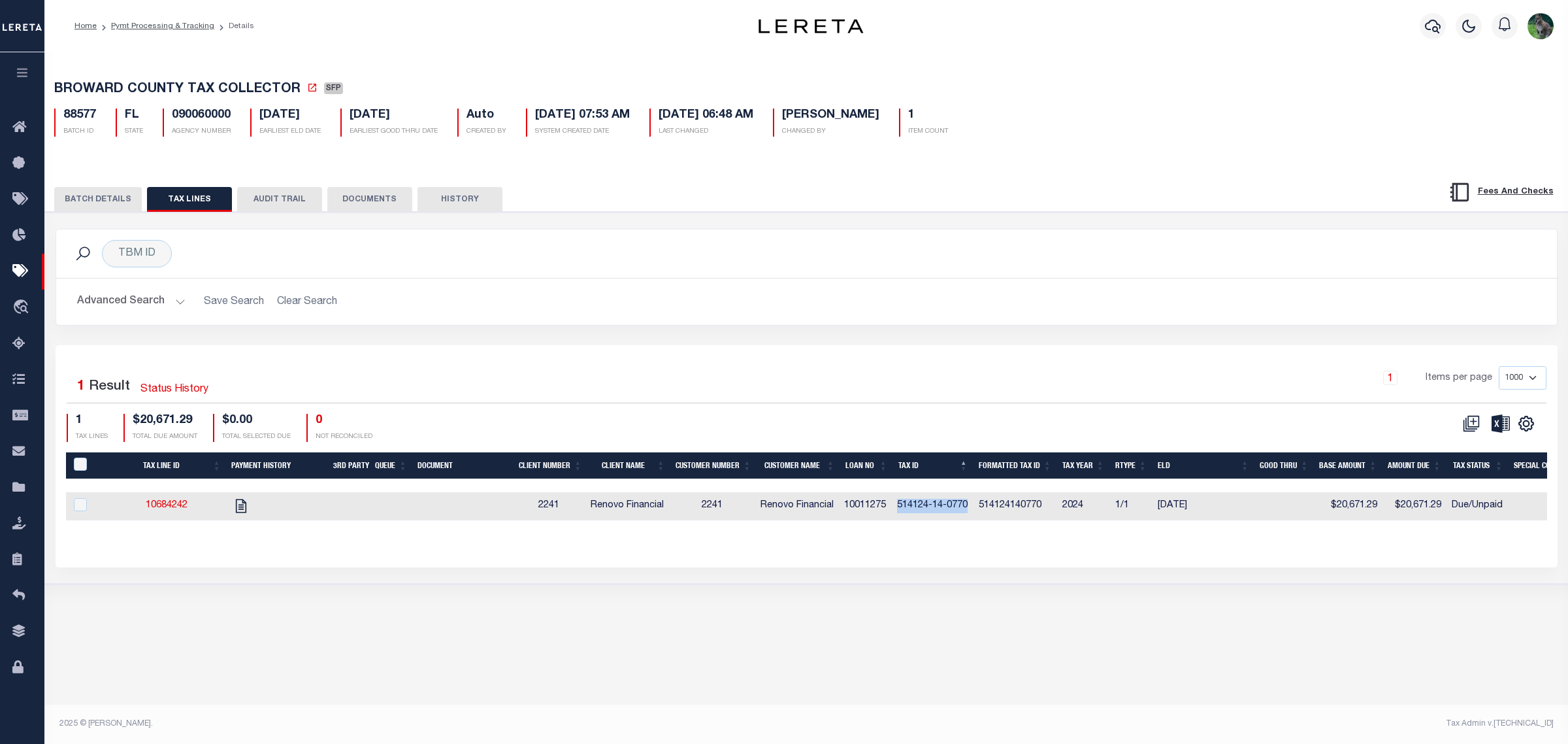
copy td "514124-14-0770"
click at [126, 217] on div "PAYMENT BATCH Total Payment Due: $20,671.29 Batch Status" at bounding box center [806, 398] width 1536 height 372
click at [126, 201] on button "BATCH DETAILS" at bounding box center [97, 199] width 88 height 25
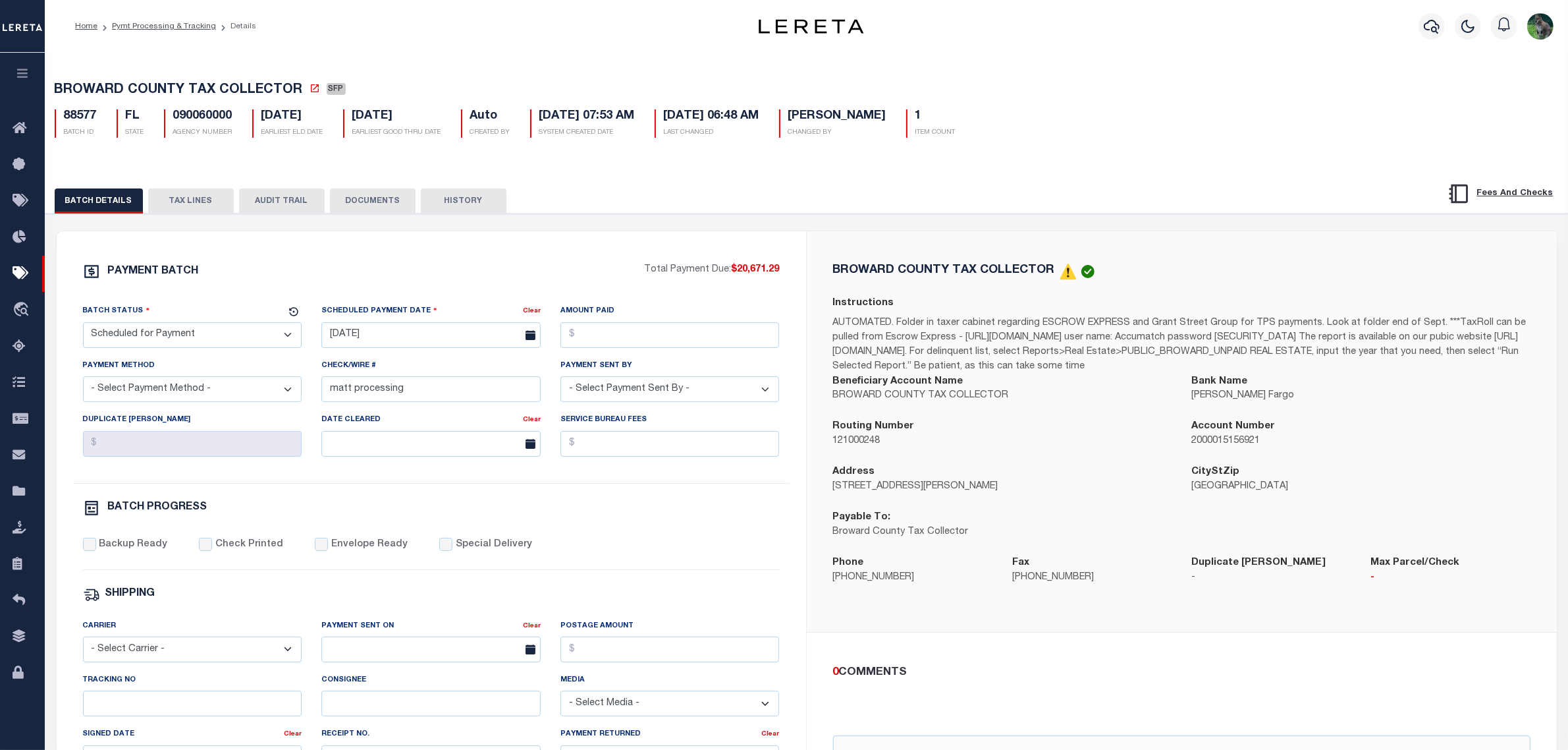
click at [855, 540] on p "Broward County Tax Collector" at bounding box center [1003, 532] width 339 height 15
drag, startPoint x: 855, startPoint y: 540, endPoint x: 939, endPoint y: 534, distance: 84.2
click at [939, 534] on p "Broward County Tax Collector" at bounding box center [1003, 532] width 339 height 15
copy p "Broward County Tax Collector"
click at [104, 96] on span "BROWARD COUNTY TAX COLLECTOR" at bounding box center [178, 90] width 248 height 13
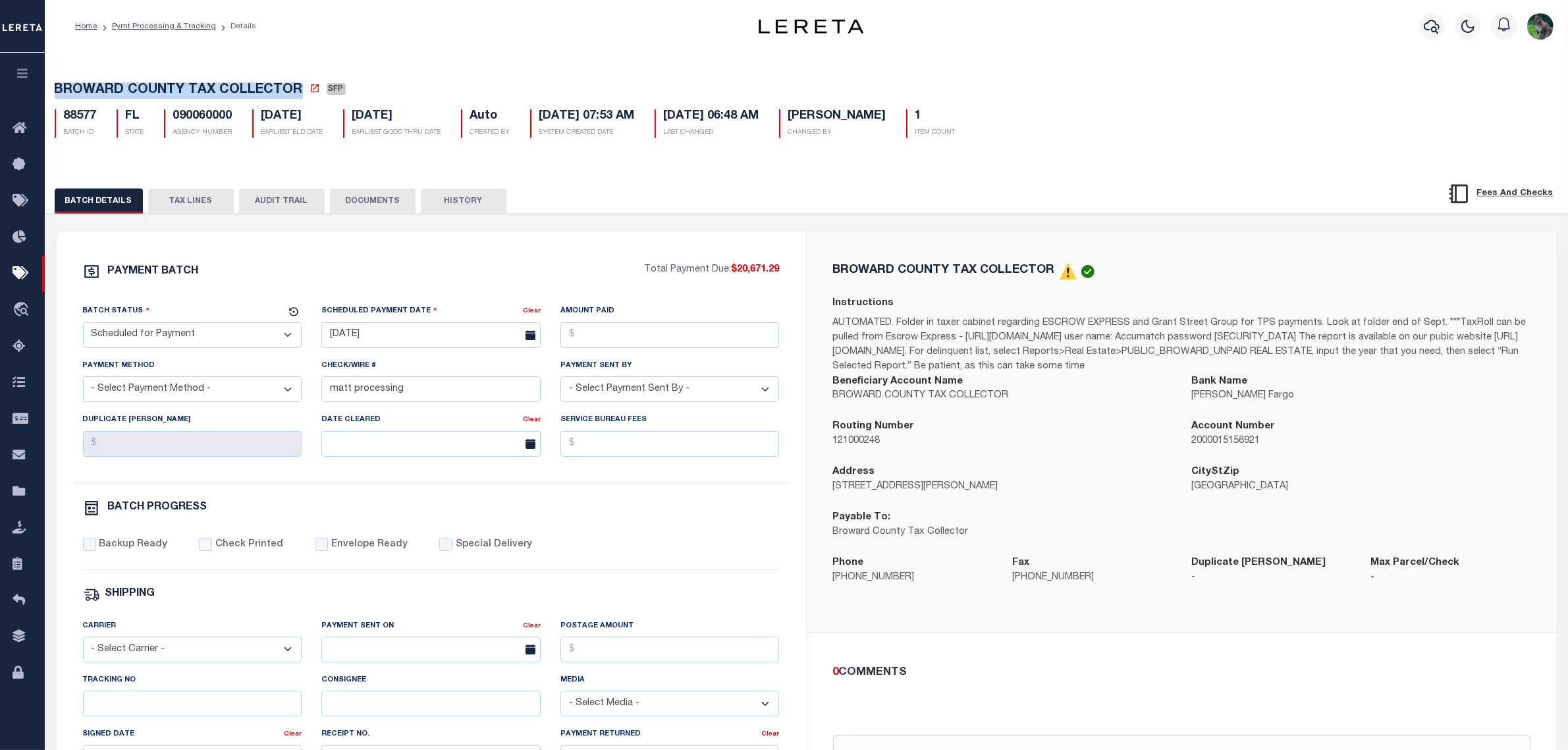
drag, startPoint x: 104, startPoint y: 96, endPoint x: 229, endPoint y: 87, distance: 125.3
click at [229, 87] on span "BROWARD COUNTY TAX COLLECTOR" at bounding box center [178, 90] width 248 height 13
copy span "BROWARD COUNTY TAX COLLECTOR"
click at [479, 388] on input "matt processing" at bounding box center [431, 389] width 220 height 26
click at [366, 392] on input "matt processing - cert" at bounding box center [431, 389] width 220 height 26
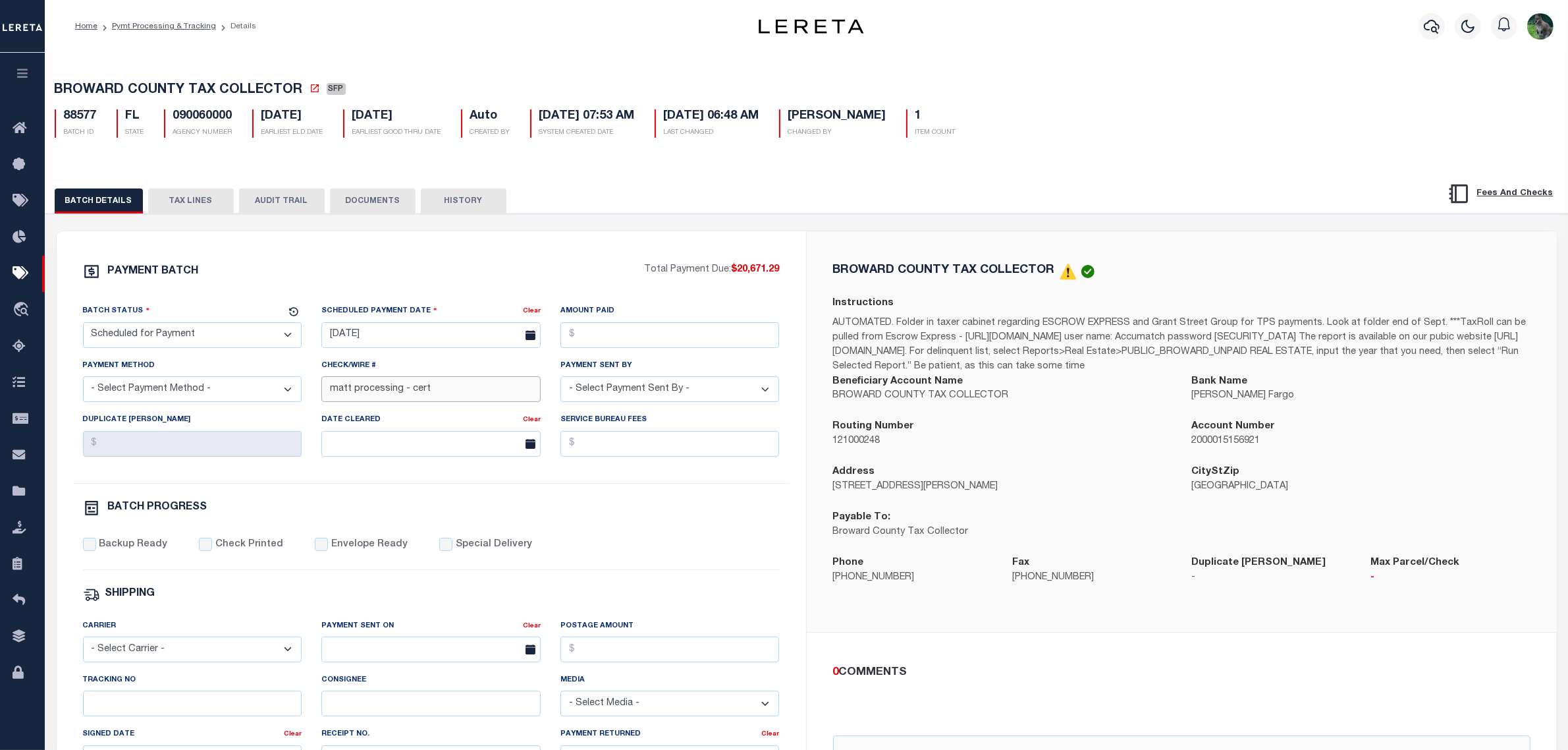
click at [366, 392] on input "matt processing - cert" at bounding box center [431, 389] width 220 height 26
type input "matt - cert funds needed"
click at [1082, 360] on p "AUTOMATED. Folder in taxer cabinet regarding ESCROW EXPRESS and Grant Street Gr…" at bounding box center [1182, 344] width 697 height 58
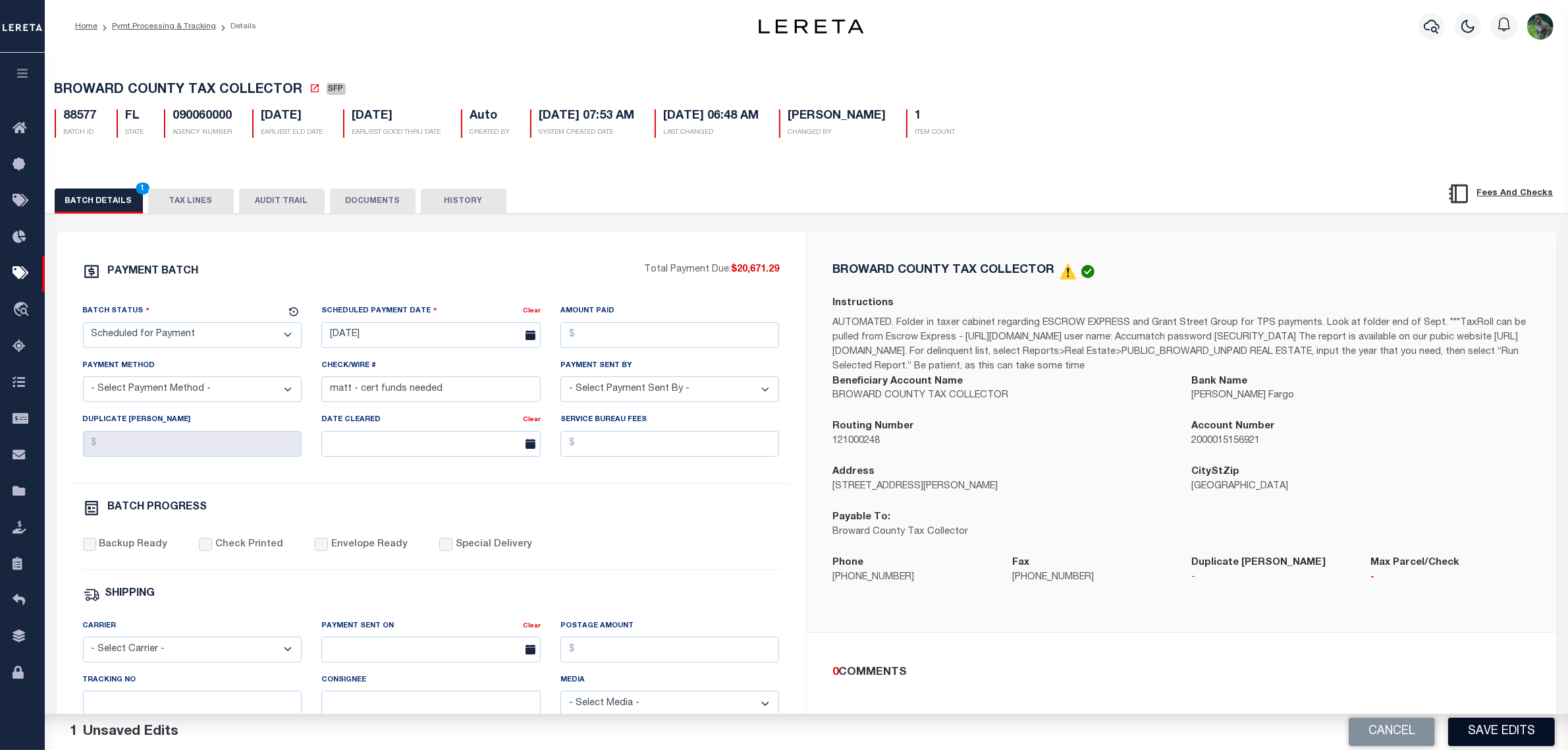
click at [1493, 727] on button "Save Edits" at bounding box center [1502, 731] width 107 height 29
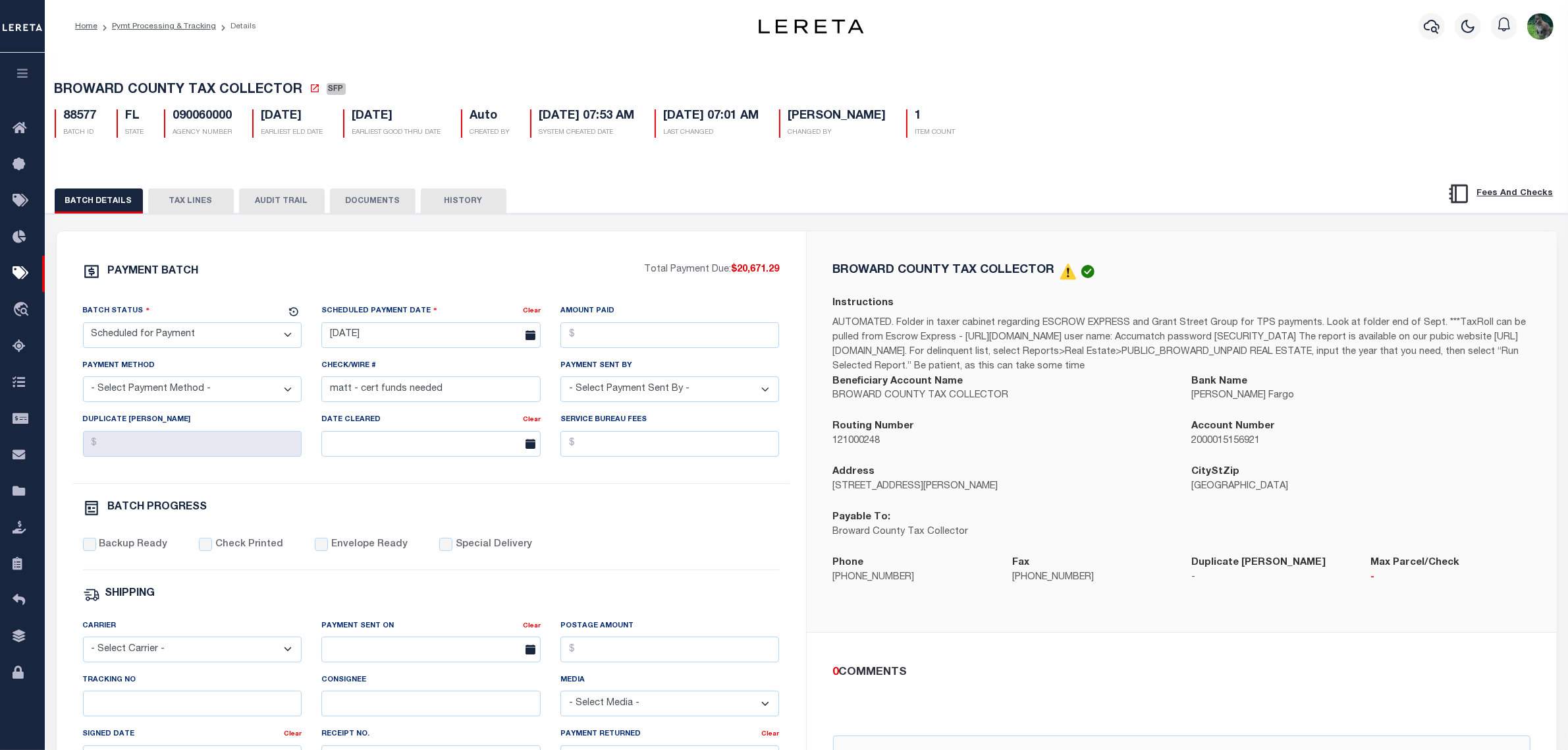
click at [406, 512] on div "BATCH PROGRESS" at bounding box center [431, 508] width 697 height 17
drag, startPoint x: 184, startPoint y: 194, endPoint x: 542, endPoint y: 215, distance: 358.6
click at [184, 194] on button "TAX LINES" at bounding box center [190, 201] width 86 height 25
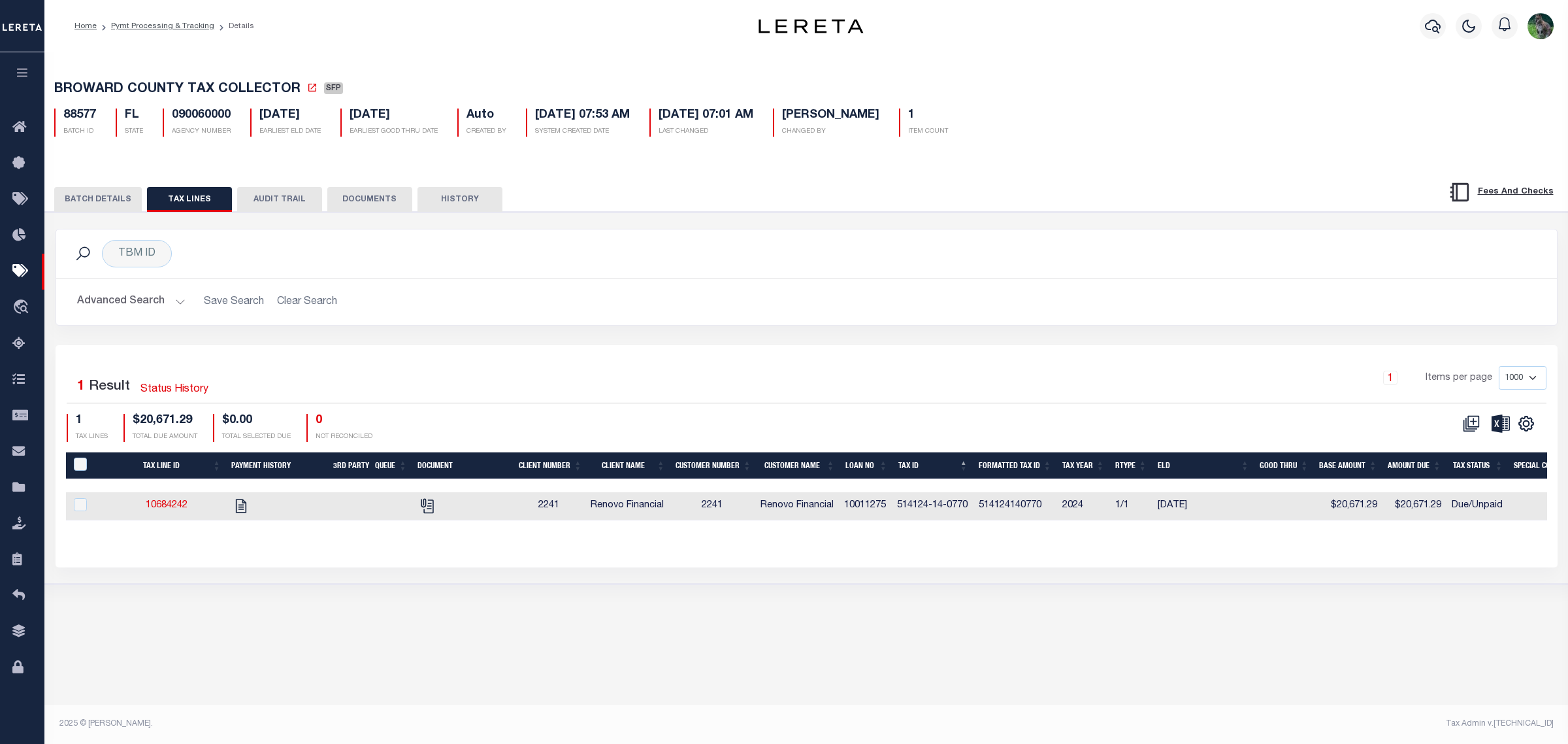
click at [371, 360] on div "Selected 1 Result Status History 1 Items per page 1000 2500 5000 10000 1 TAX LI…" at bounding box center [806, 456] width 1502 height 221
click at [170, 24] on link "Pymt Processing & Tracking" at bounding box center [163, 26] width 103 height 8
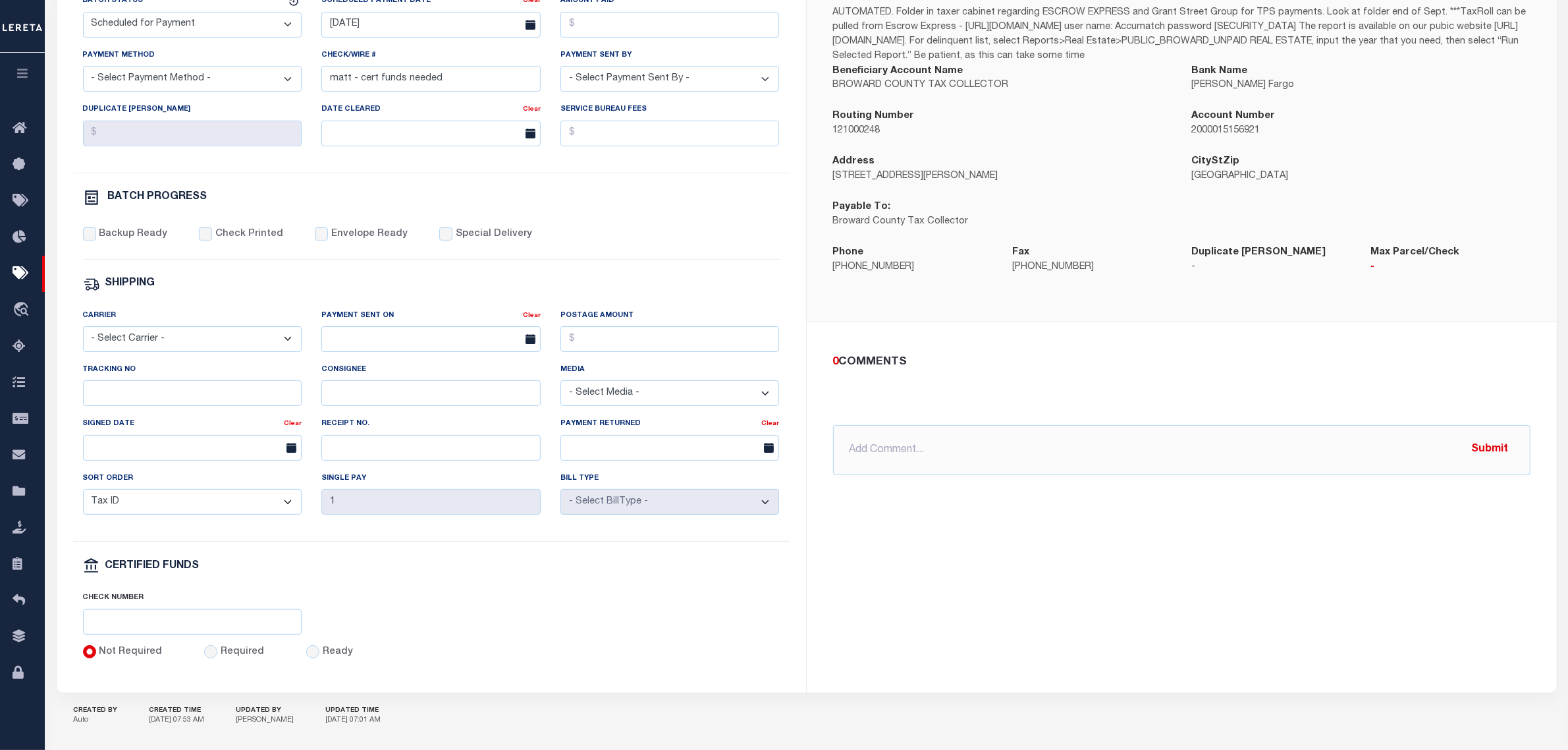
scroll to position [329, 0]
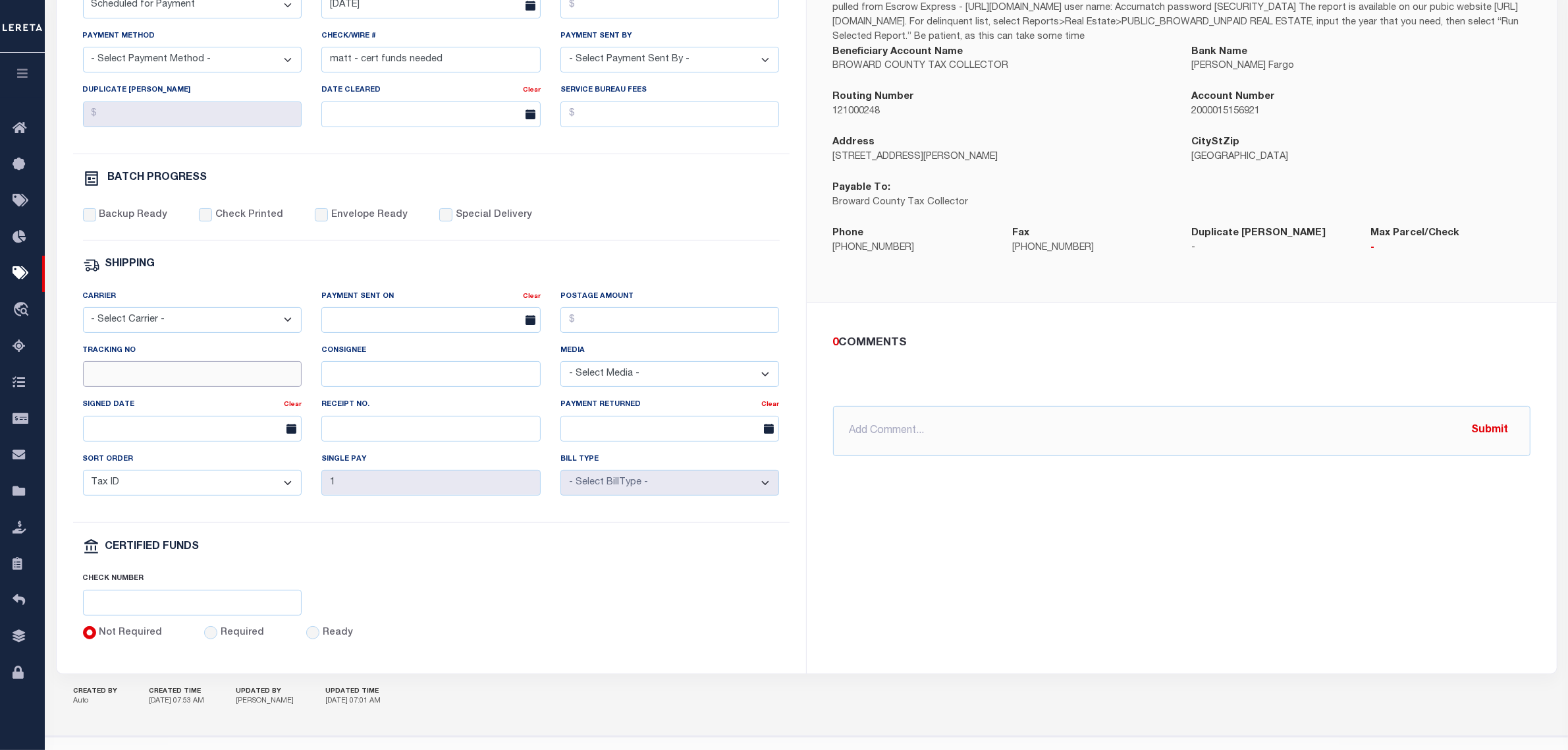
click at [173, 386] on input "Tracking No" at bounding box center [192, 374] width 220 height 26
type input "Matt"
click at [1094, 551] on div "BROWARD COUNTY TAX COLLECTOR Instructions AUTOMATED. Folder in taxer cabinet re…" at bounding box center [1182, 287] width 750 height 771
click at [1478, 725] on button "Save Edits" at bounding box center [1502, 731] width 107 height 29
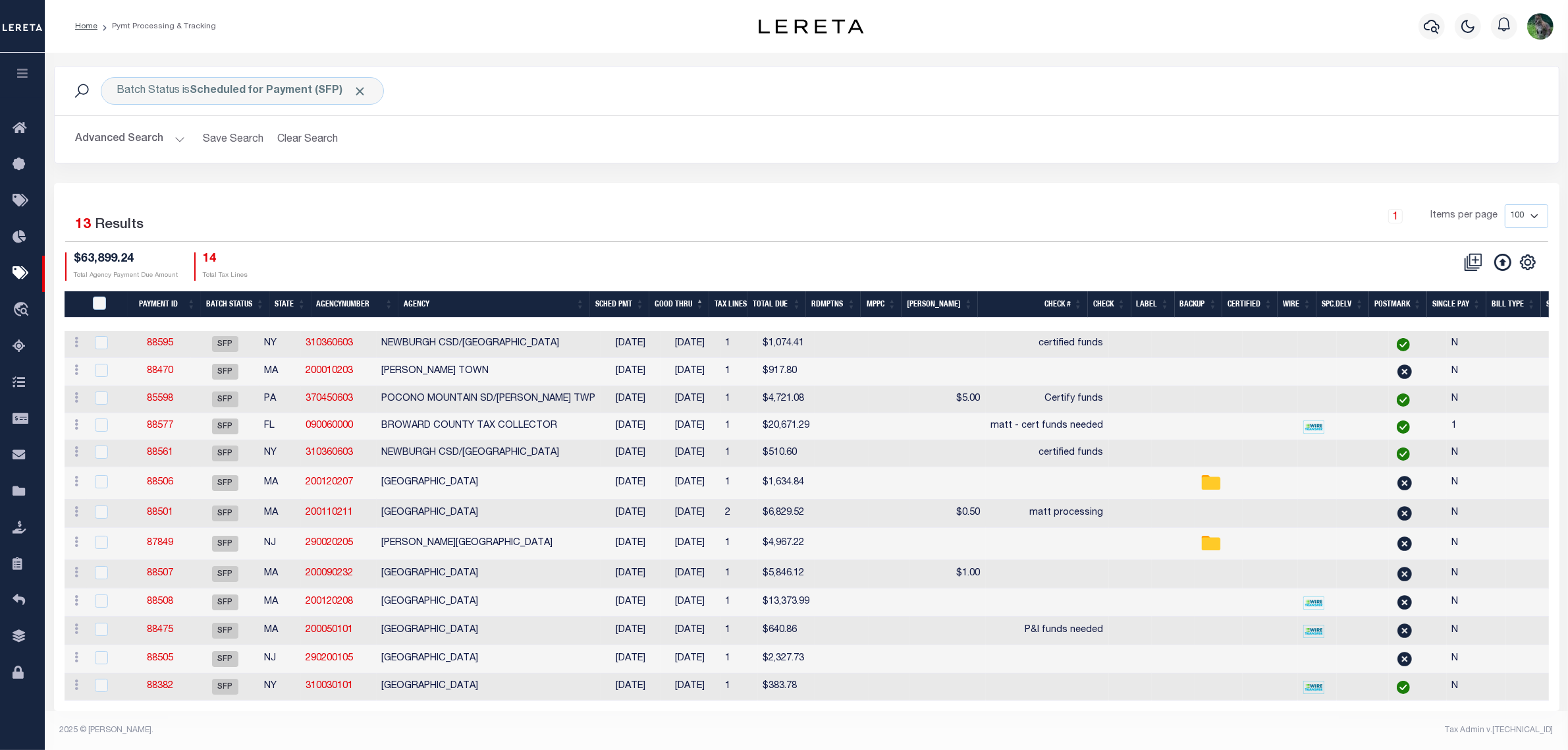
click at [158, 517] on link "88501" at bounding box center [160, 512] width 27 height 9
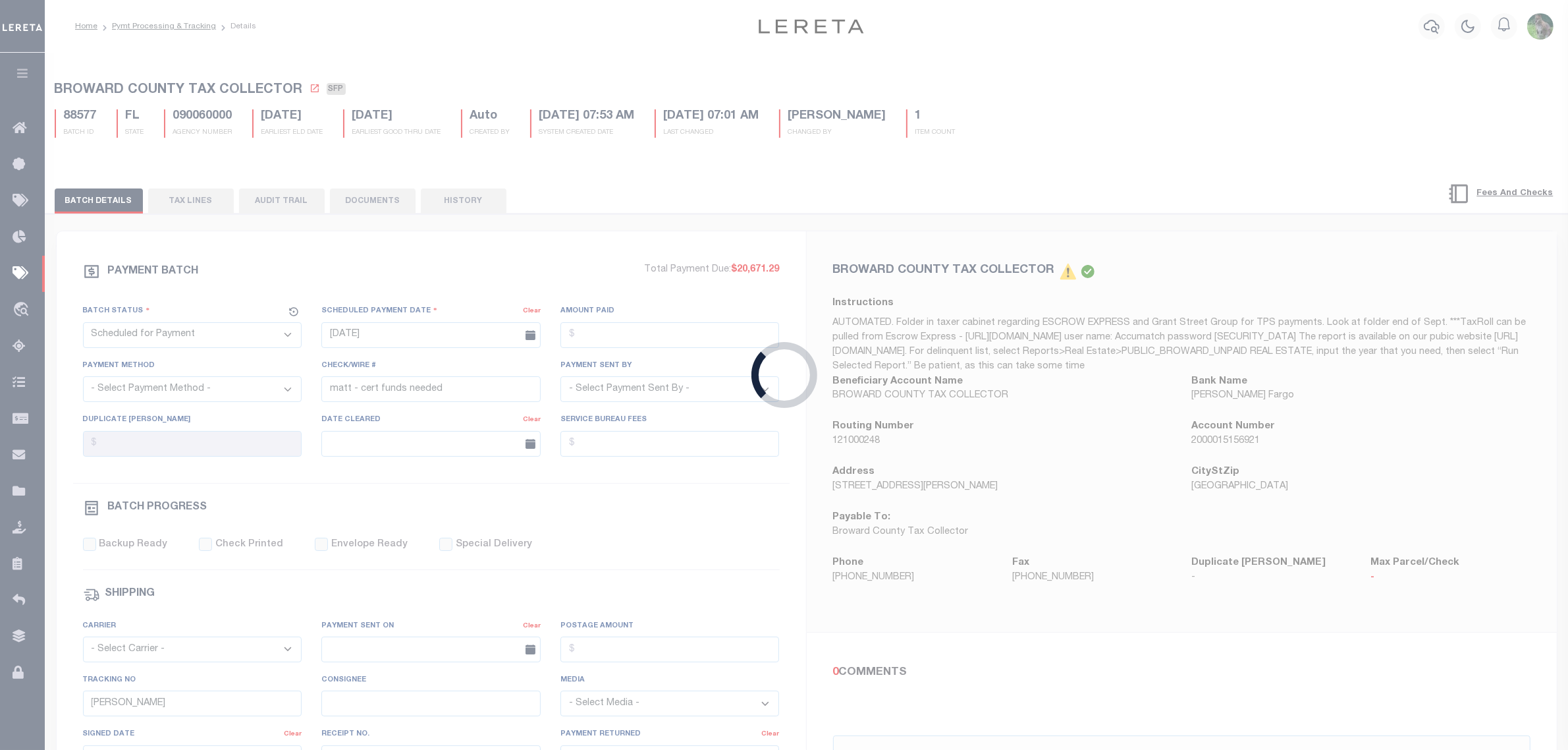
type input "07/27/2025"
type input "matt processing"
type input "N"
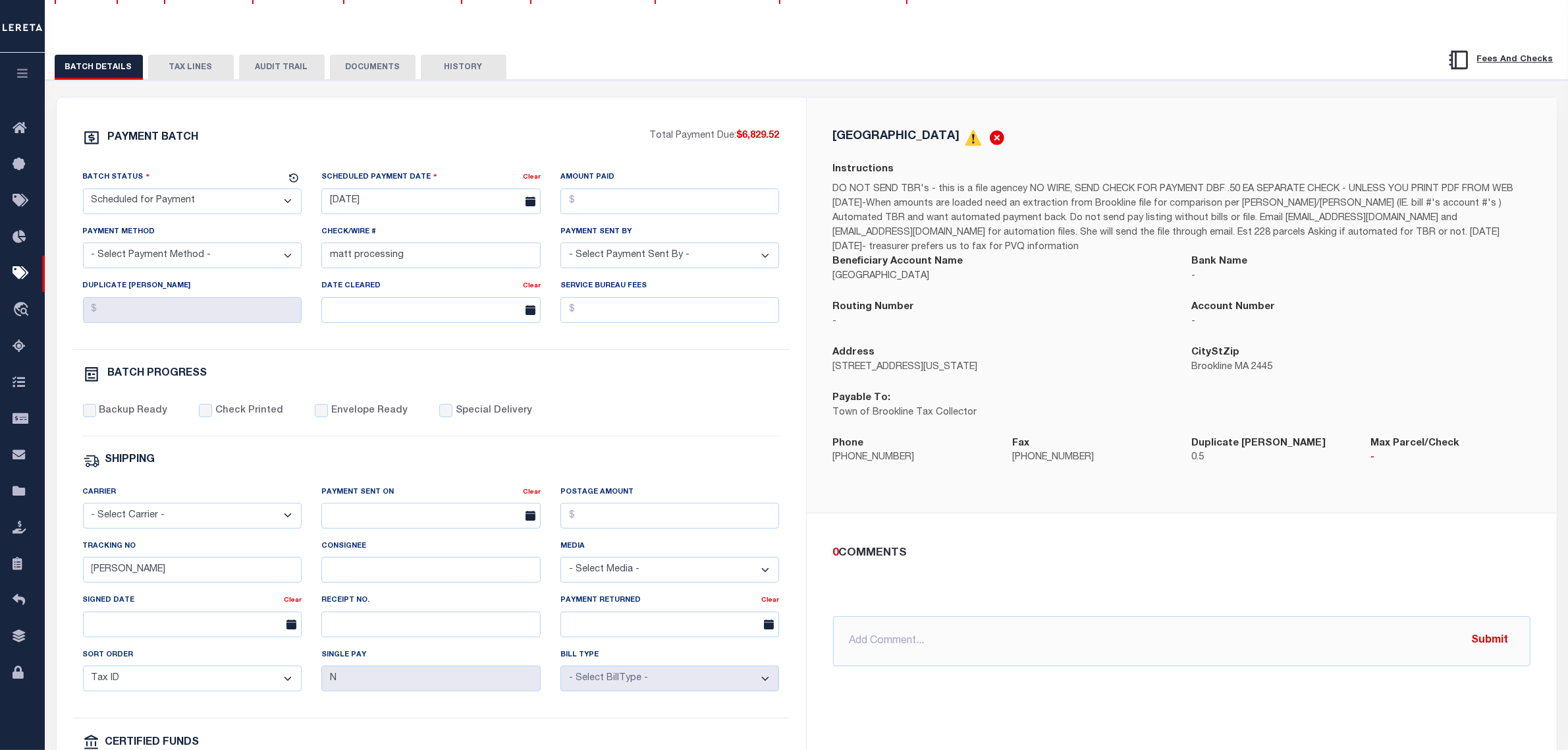
scroll to position [165, 0]
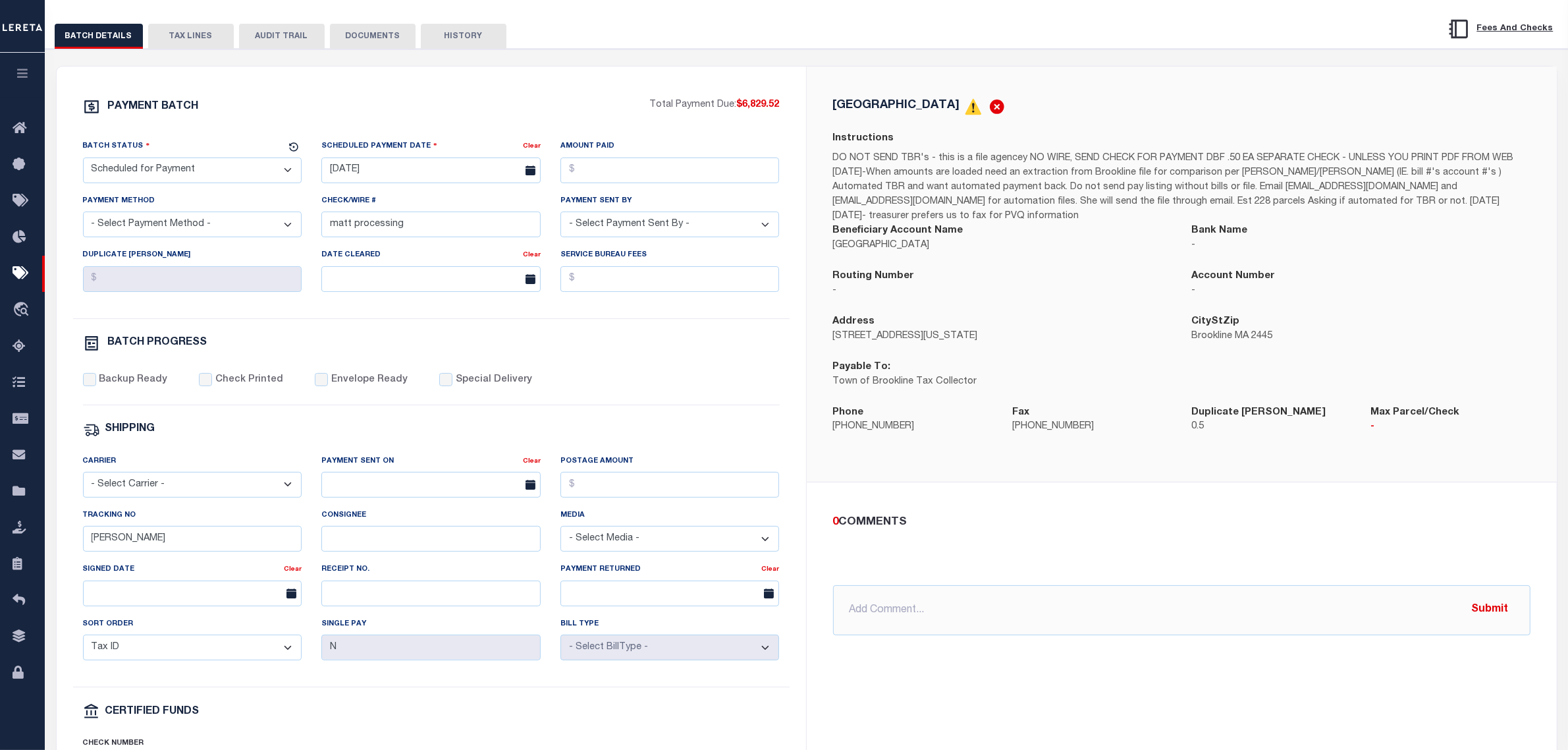
click at [1042, 483] on div "0 COMMENTS @Aakash Patel @Abdul Muzain @Adams, Pamela S @Adhikary Rinki @Agusti…" at bounding box center [1182, 575] width 750 height 185
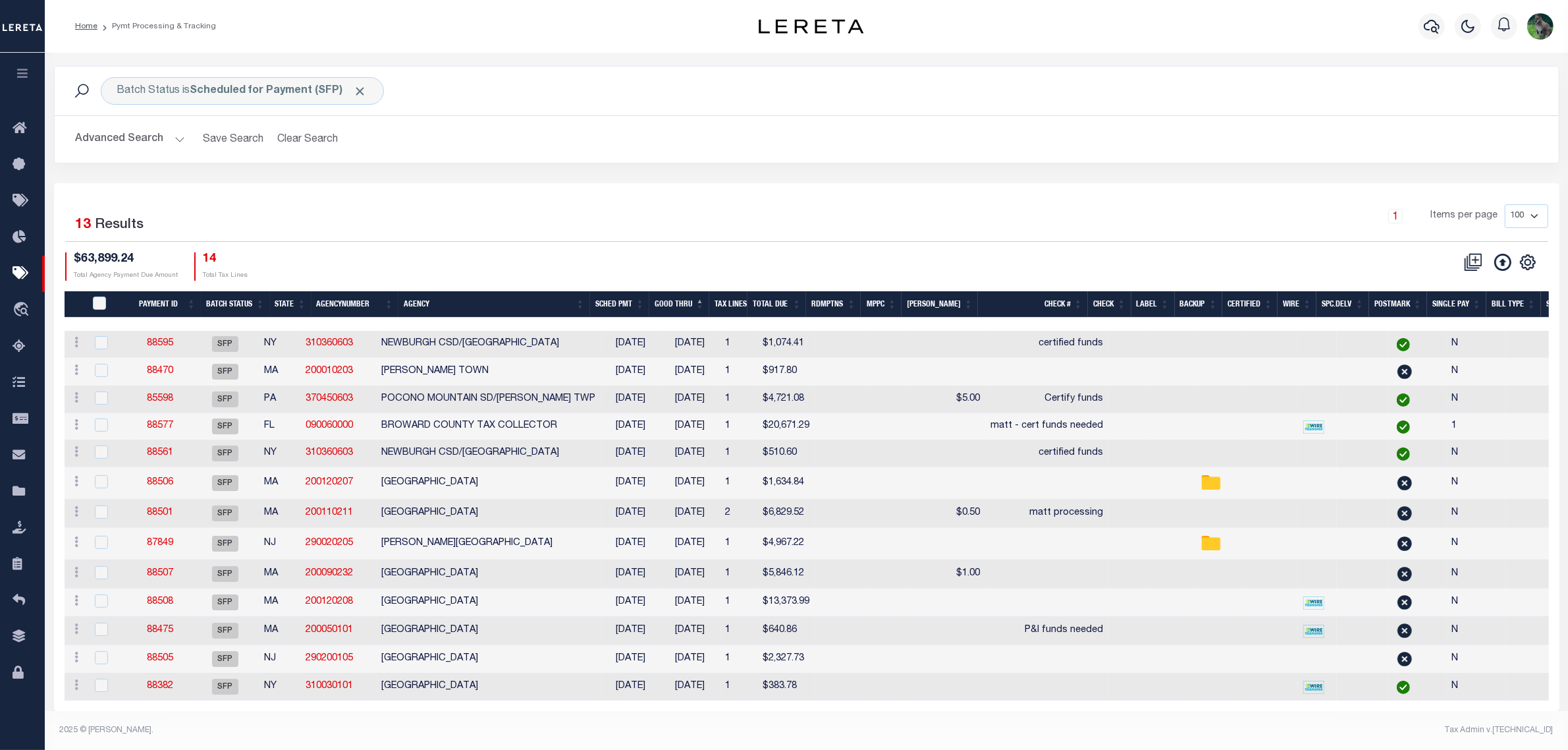
click at [983, 215] on div "1 Items per page 100 200 500 1000" at bounding box center [994, 222] width 1107 height 35
click at [822, 260] on div "CSV Export Selected Print Show Filter Show Search Columns 0: 1: PayeePmtBatchSt…" at bounding box center [1178, 266] width 742 height 29
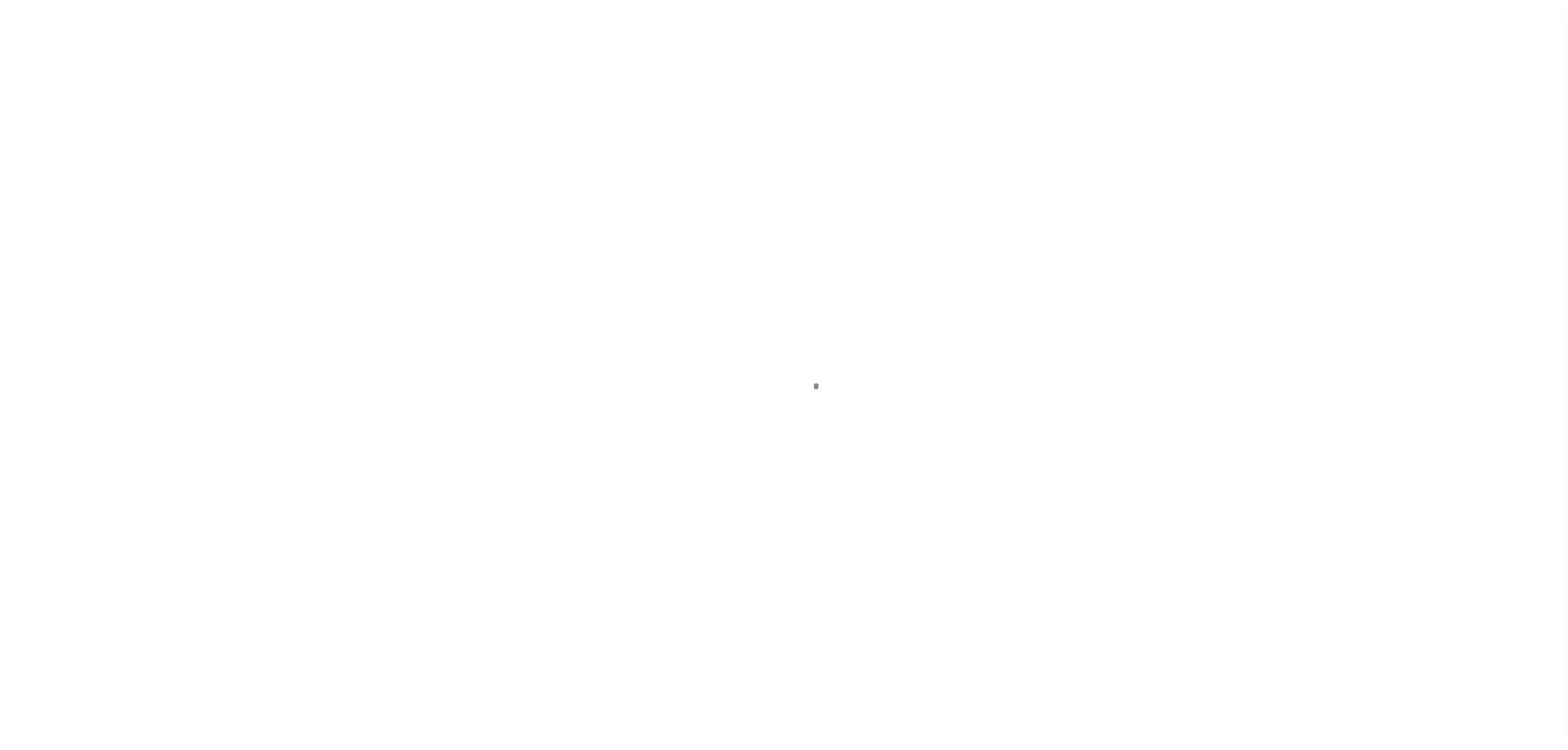
select select "SFP"
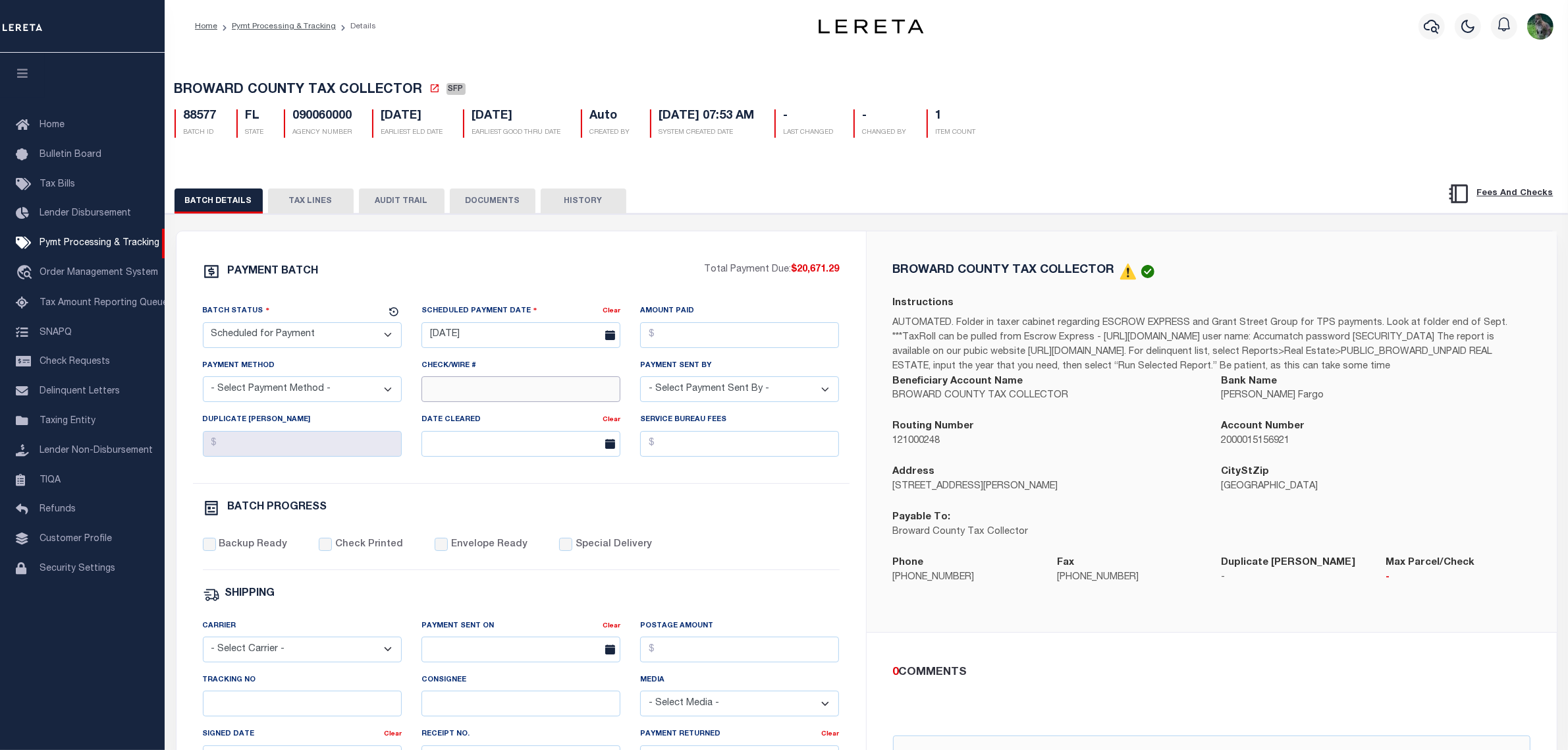
click at [483, 398] on input "Check/Wire #" at bounding box center [521, 389] width 199 height 26
type input "matt processing"
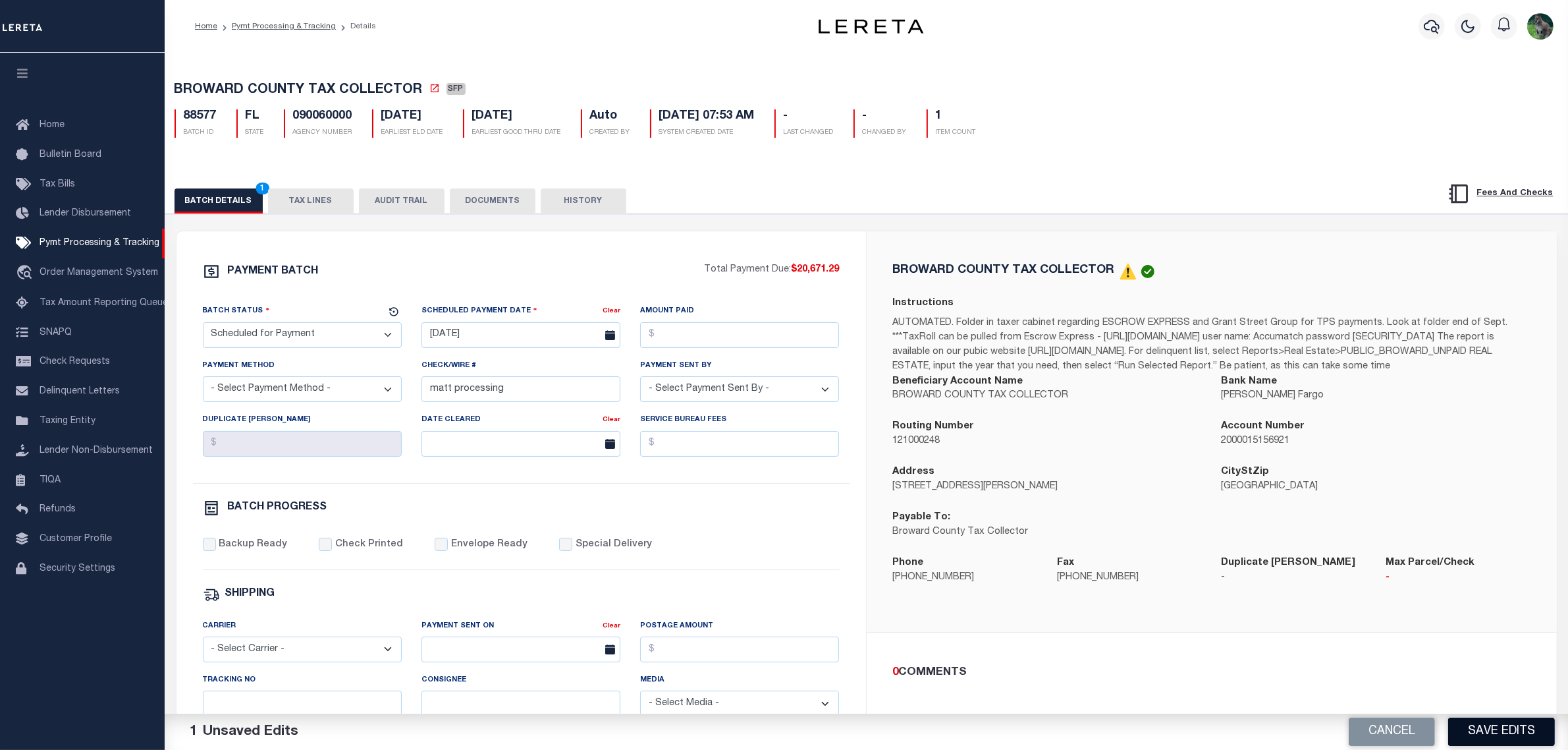
click at [1485, 733] on button "Save Edits" at bounding box center [1502, 731] width 107 height 29
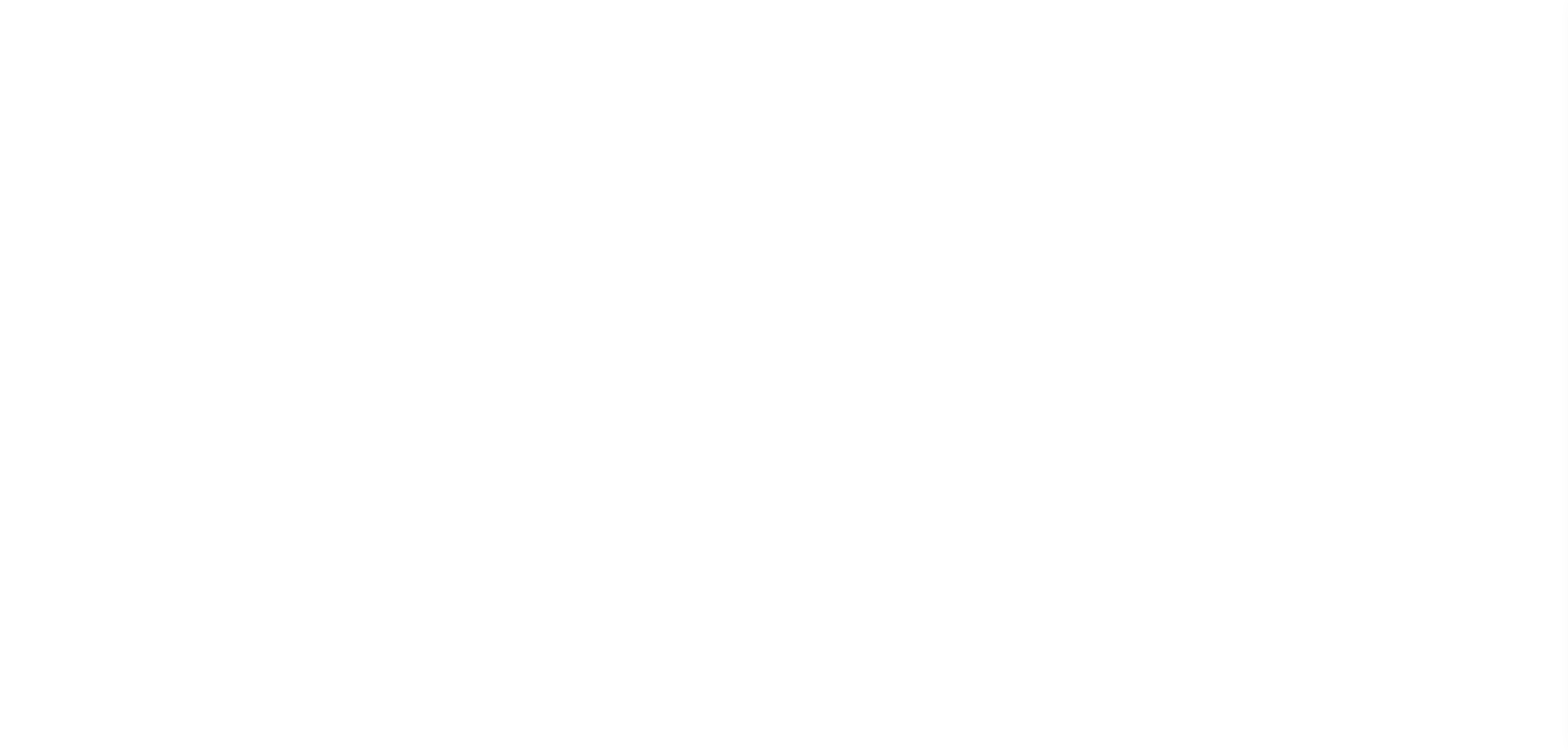
select select "DUE"
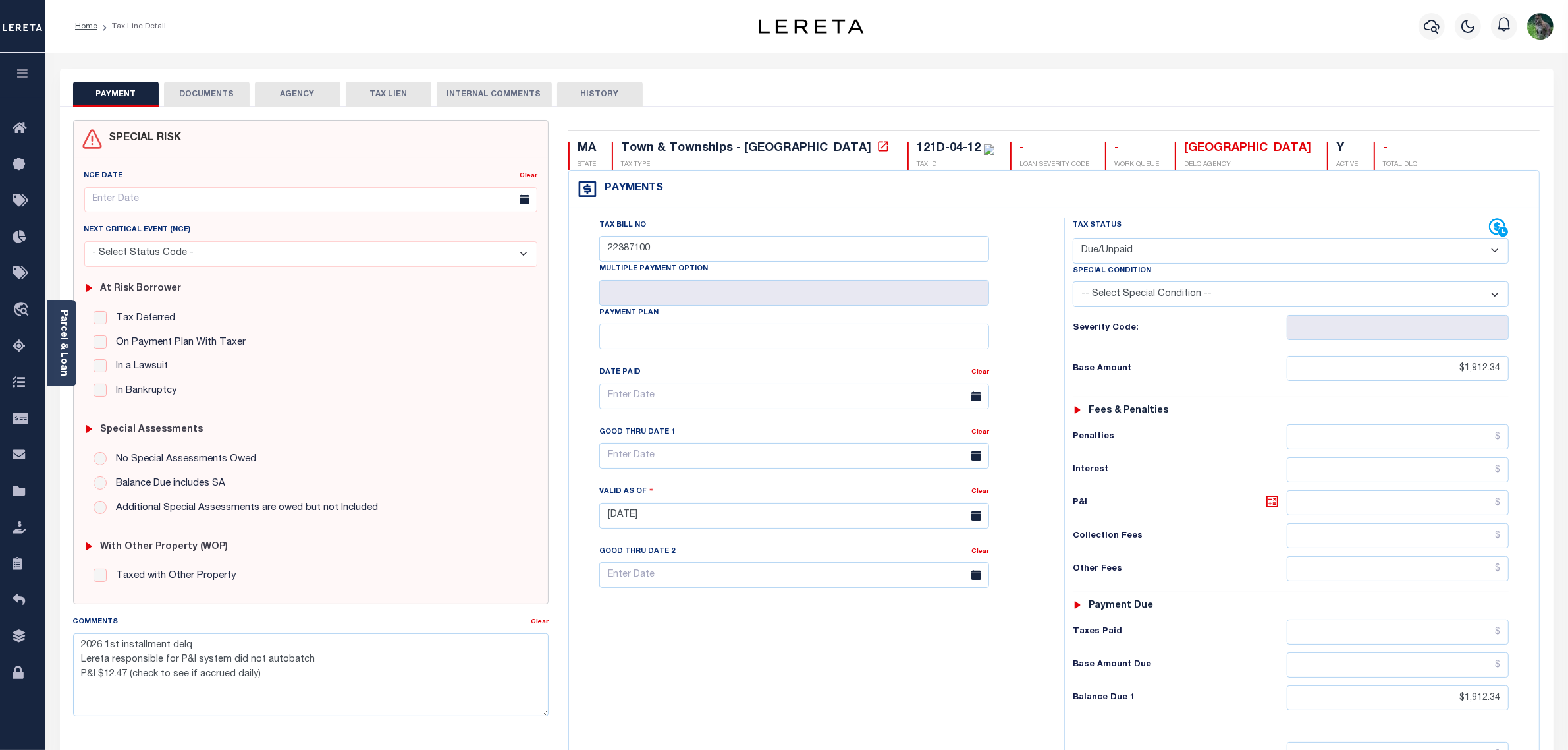
click at [60, 346] on link "Parcel & Loan" at bounding box center [63, 343] width 9 height 66
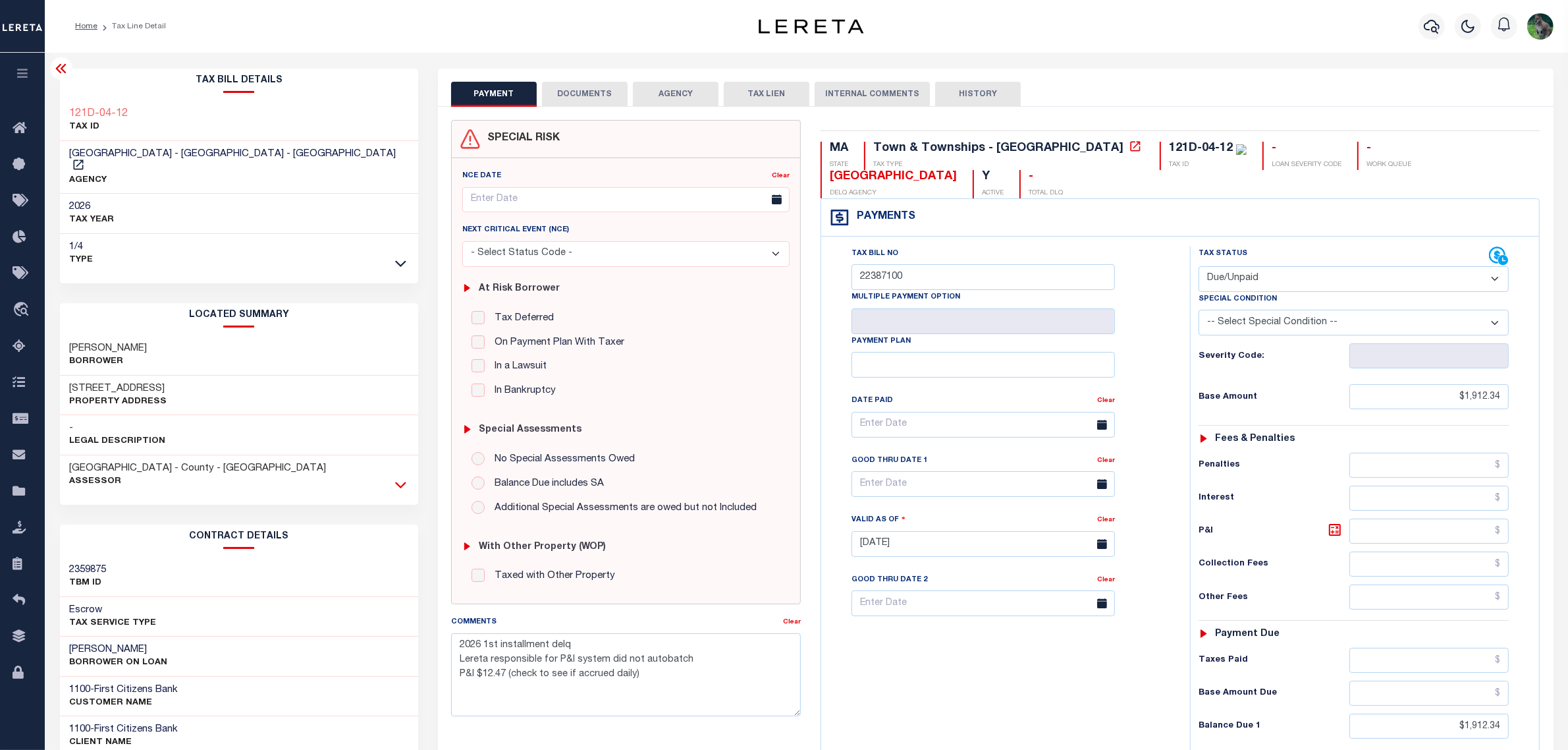
click at [400, 478] on icon at bounding box center [401, 485] width 11 height 14
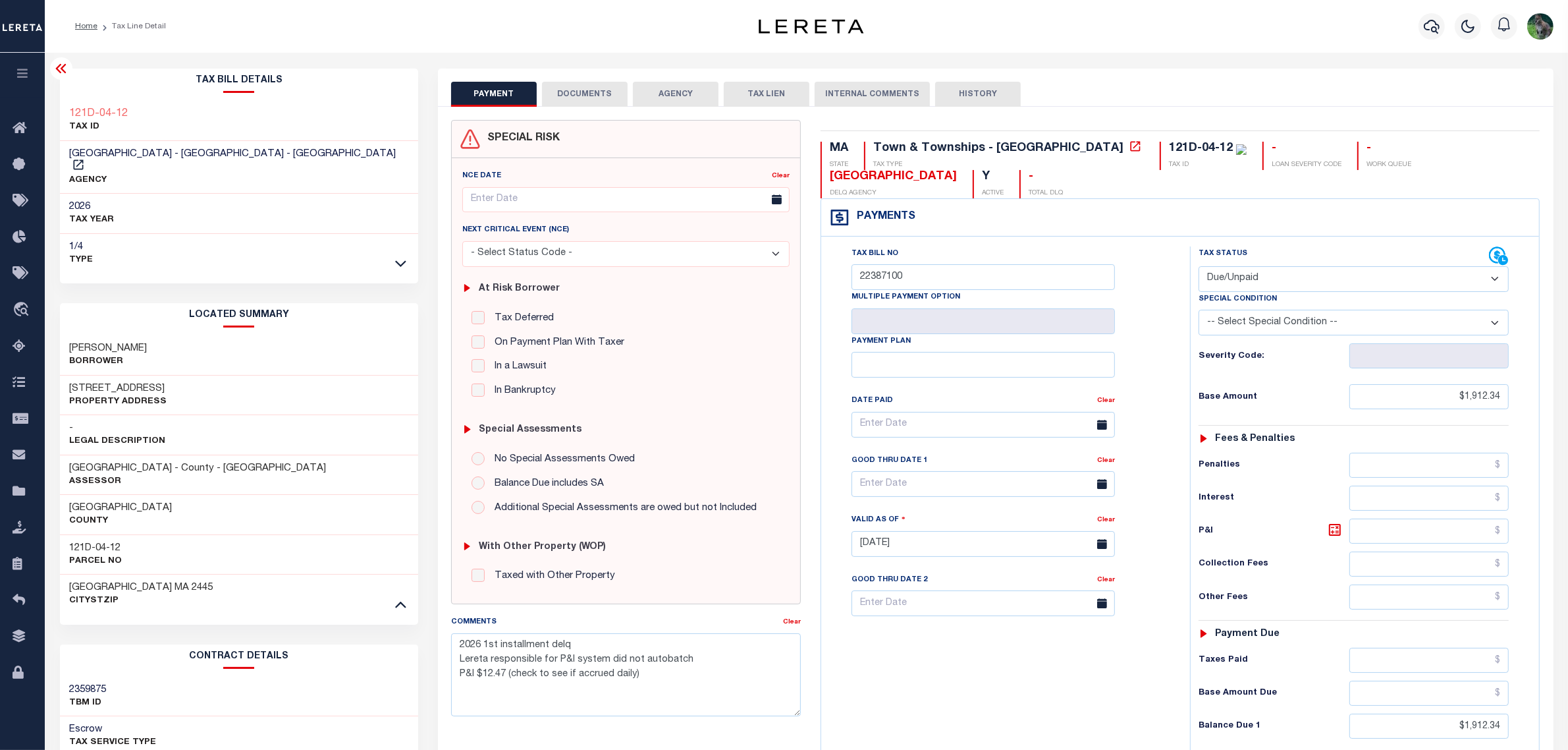
click at [71, 382] on h3 "[STREET_ADDRESS]" at bounding box center [118, 389] width 98 height 13
drag, startPoint x: 69, startPoint y: 376, endPoint x: 123, endPoint y: 374, distance: 54.0
click at [123, 382] on h3 "20 CHAPEL ST UNIT A312" at bounding box center [118, 389] width 98 height 13
copy h3 "20 CHAPEL"
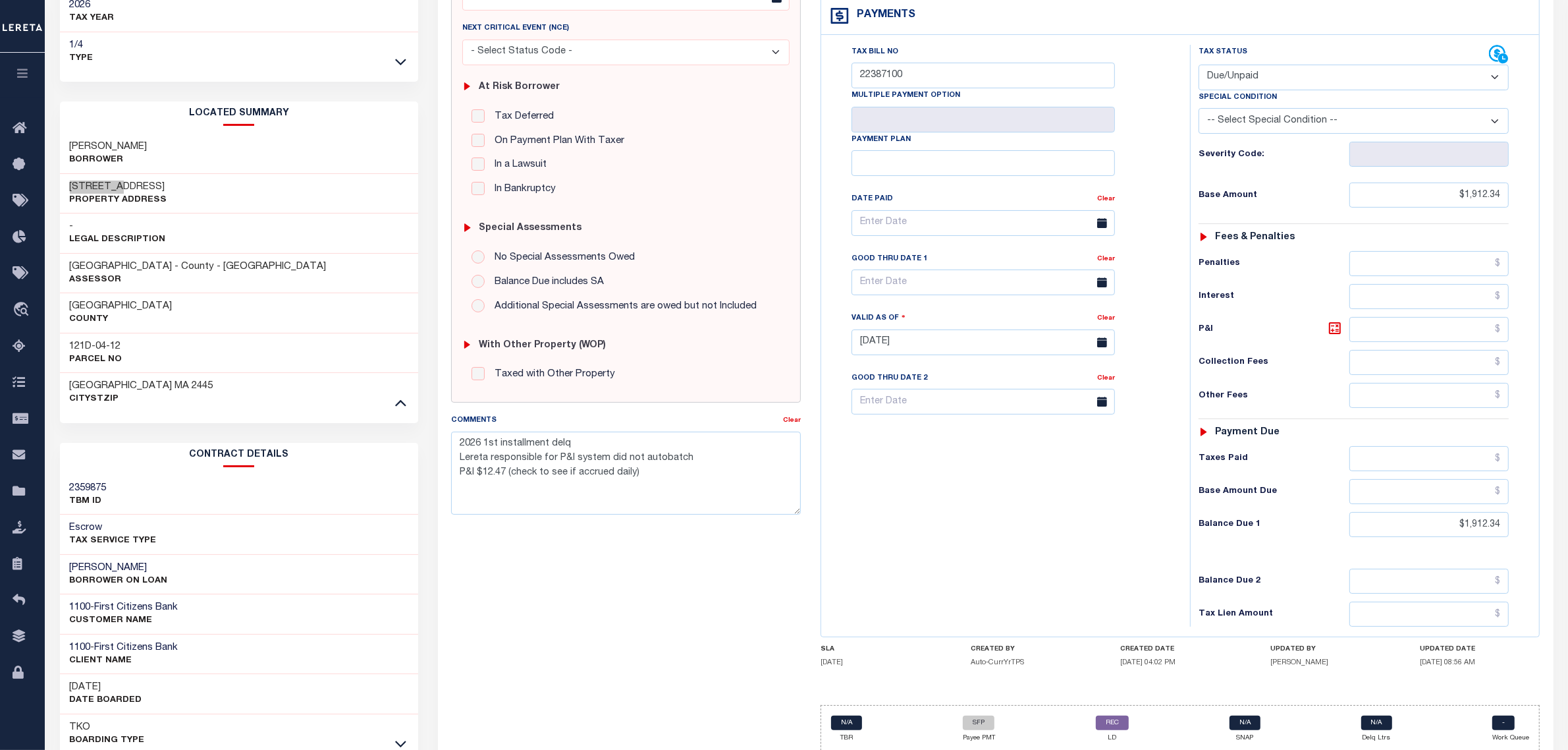
scroll to position [247, 0]
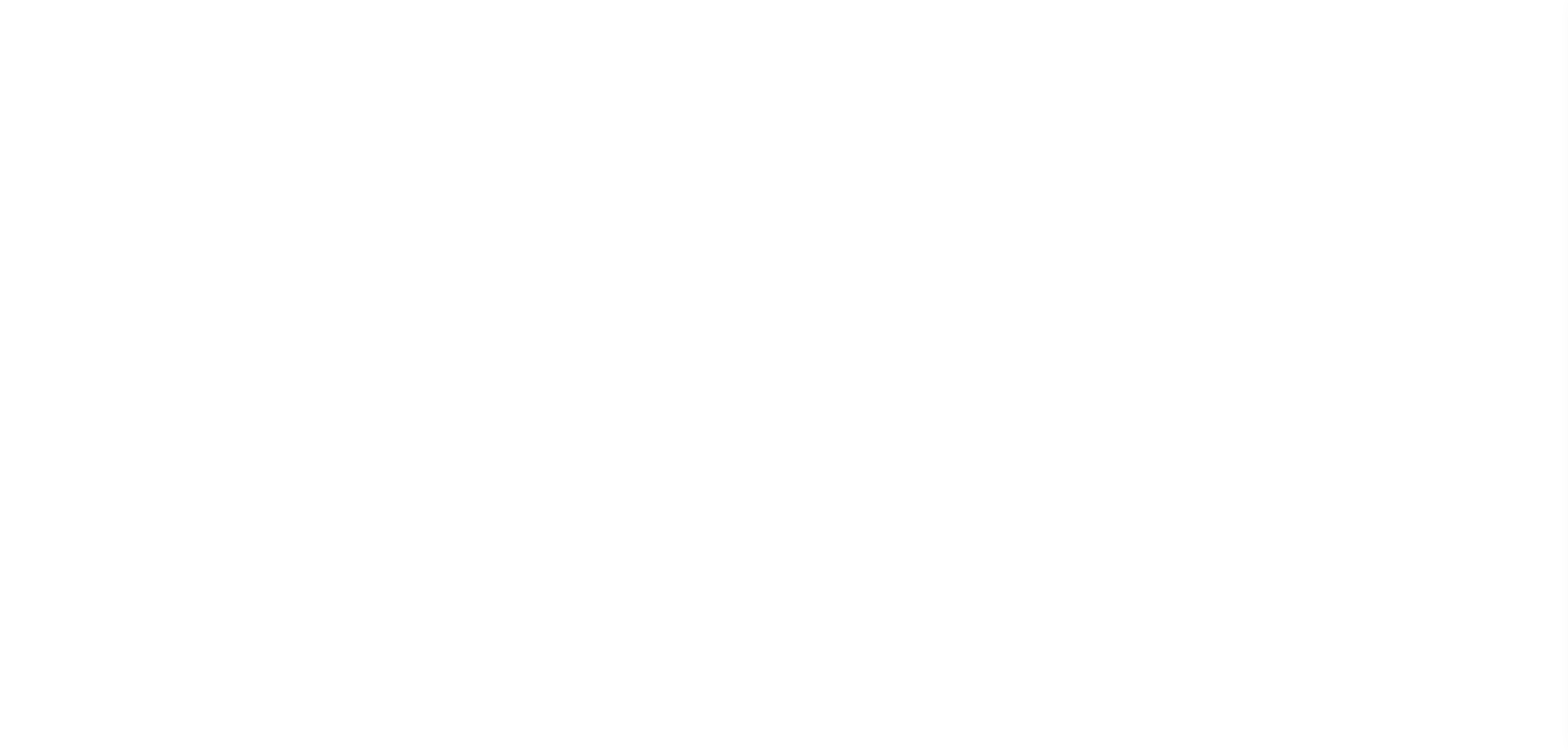
select select "DUE"
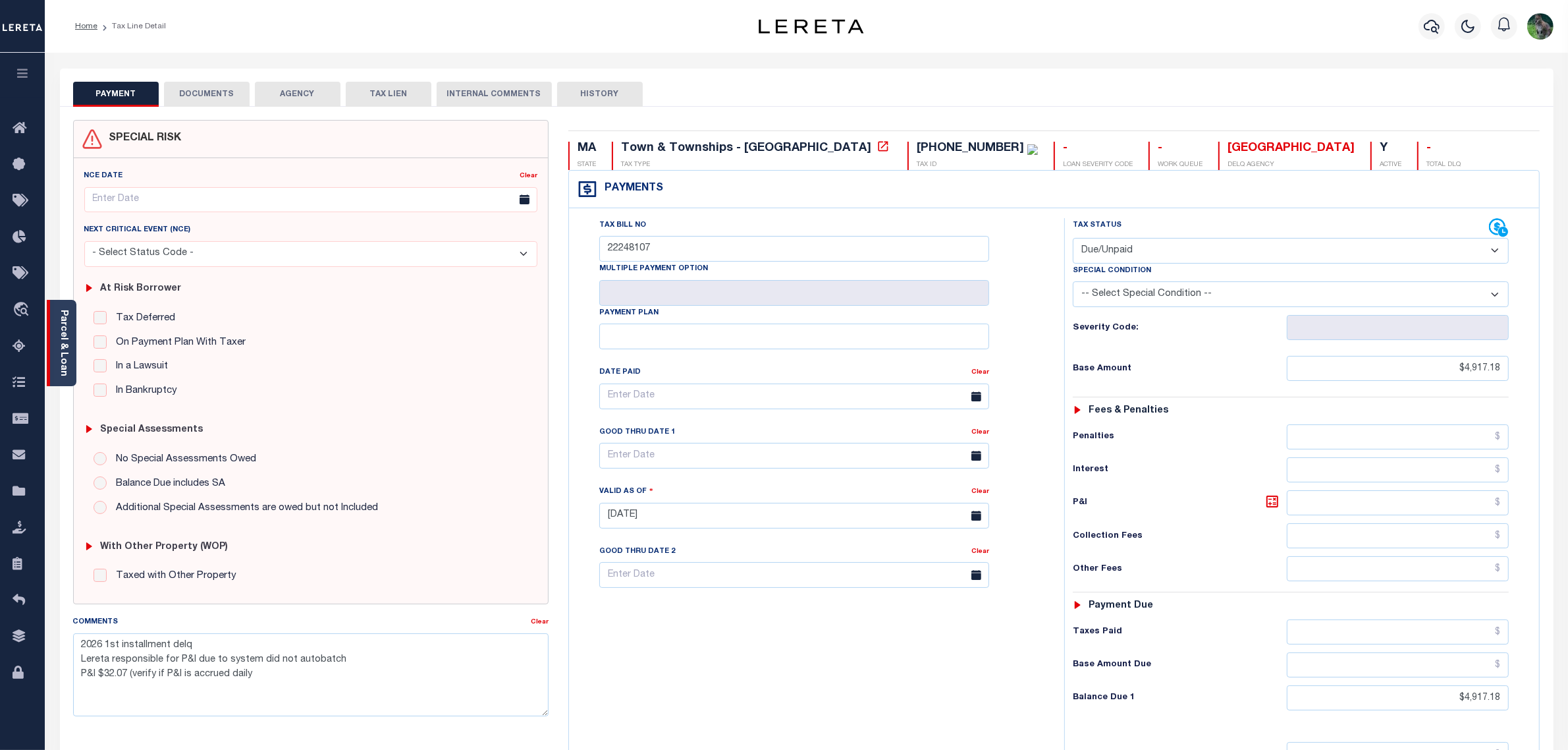
click at [59, 325] on link "Parcel & Loan" at bounding box center [63, 343] width 9 height 66
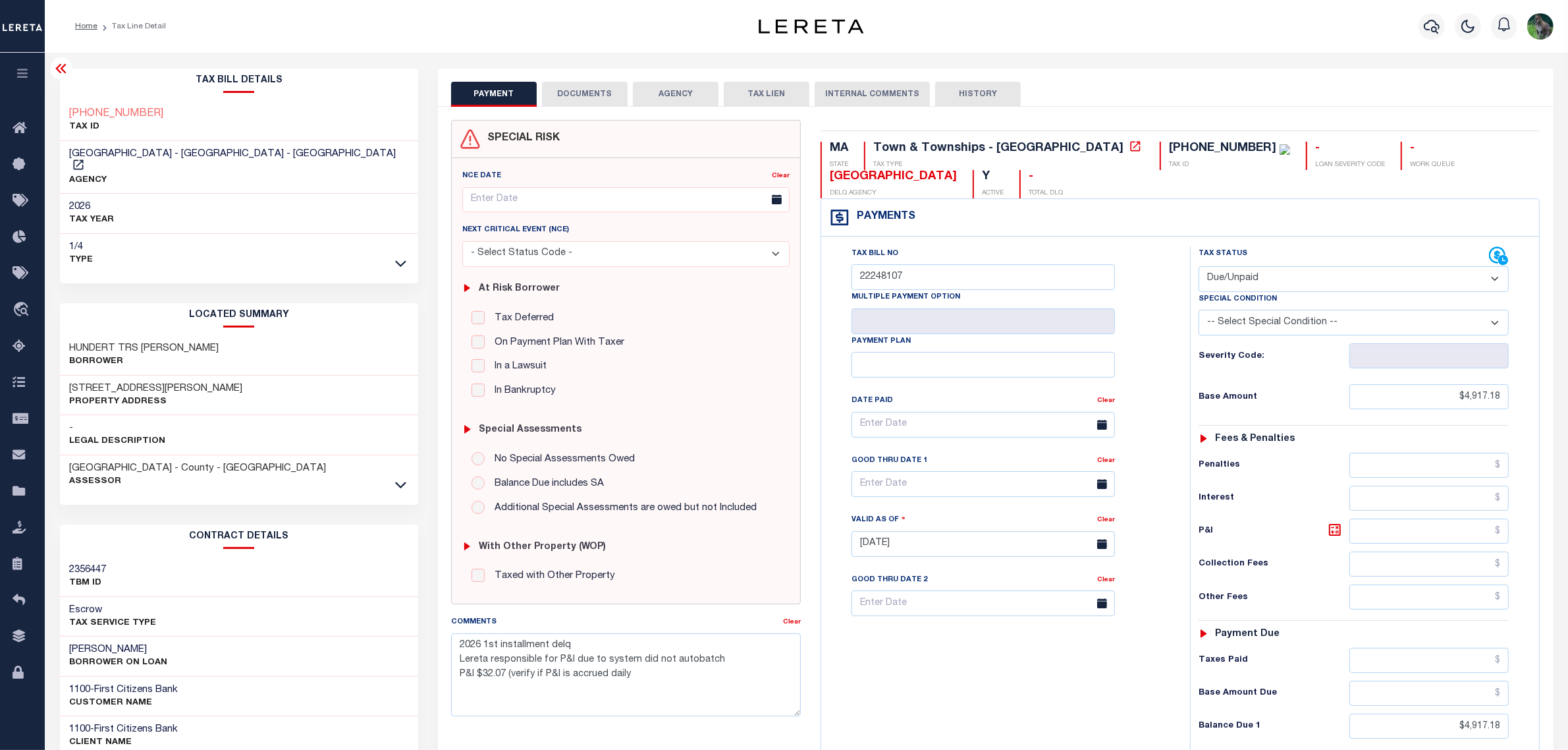
click at [92, 342] on h3 "HUNDERT TRS EDWARD M" at bounding box center [144, 348] width 149 height 13
copy h3 "HUNDERT"
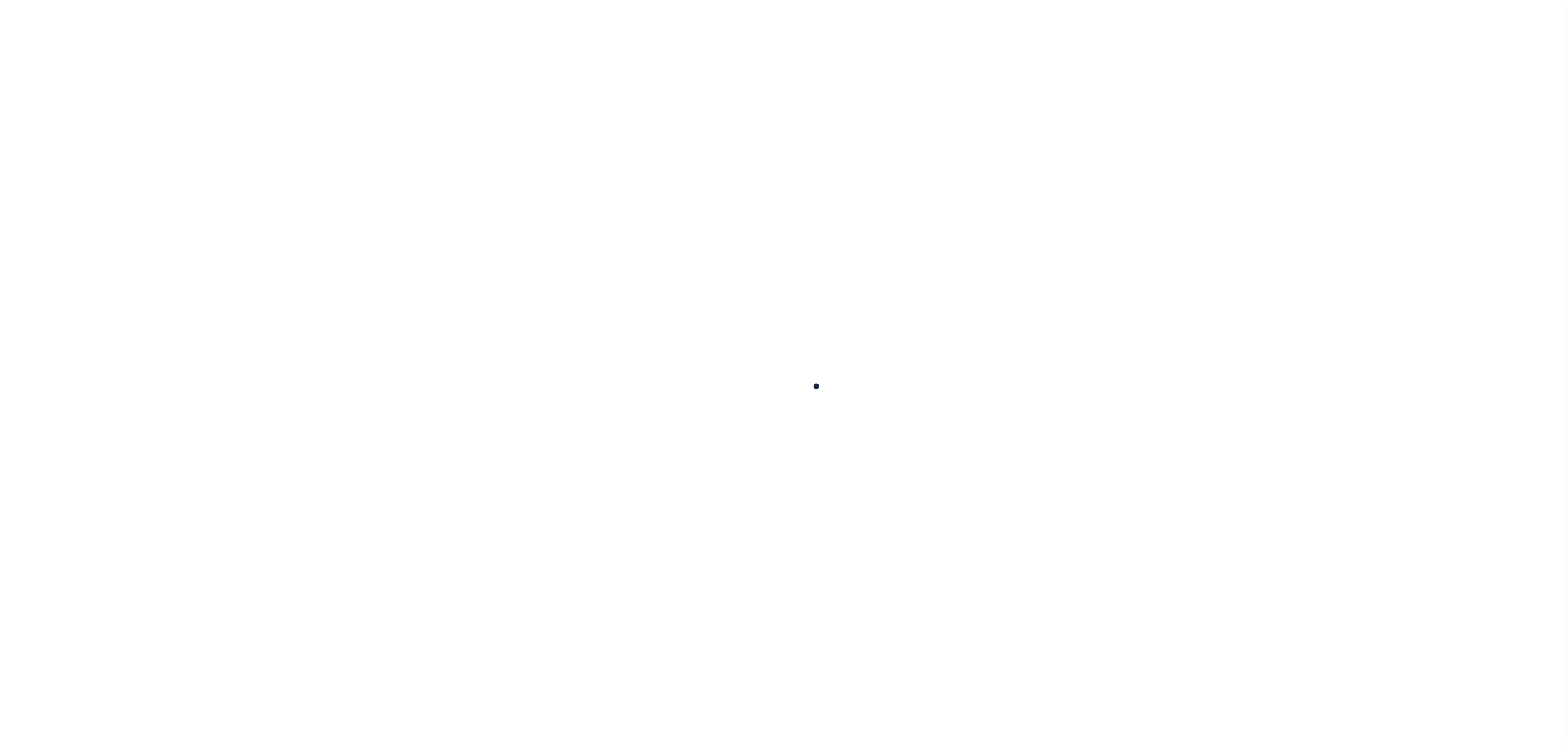
select select "DUE"
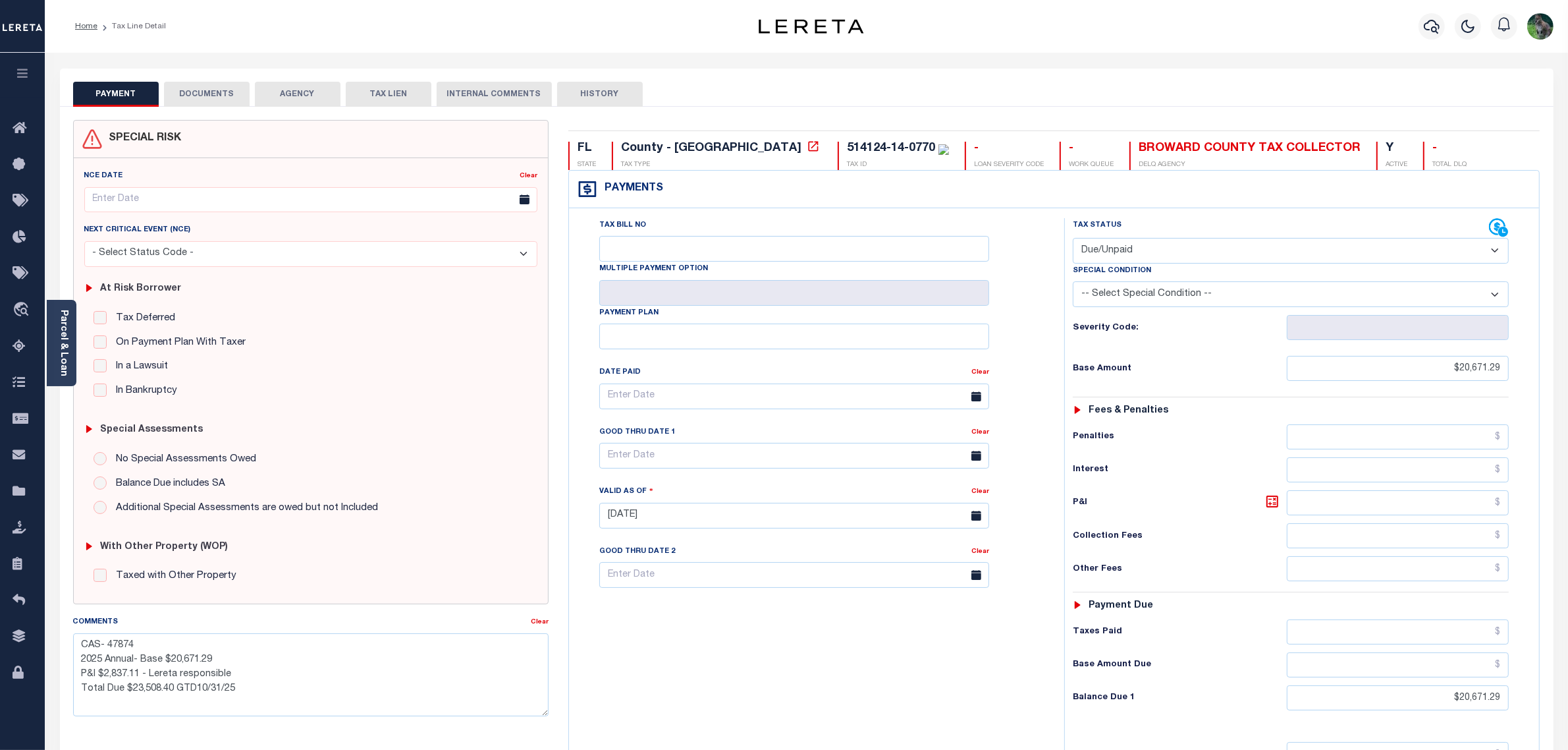
click at [847, 145] on div "514124-14-0770" at bounding box center [891, 148] width 88 height 12
drag, startPoint x: 762, startPoint y: 145, endPoint x: 817, endPoint y: 145, distance: 55.0
click at [847, 145] on div "514124-14-0770" at bounding box center [891, 148] width 88 height 12
copy div "514124-14-0770"
click at [196, 100] on button "DOCUMENTS" at bounding box center [206, 94] width 86 height 25
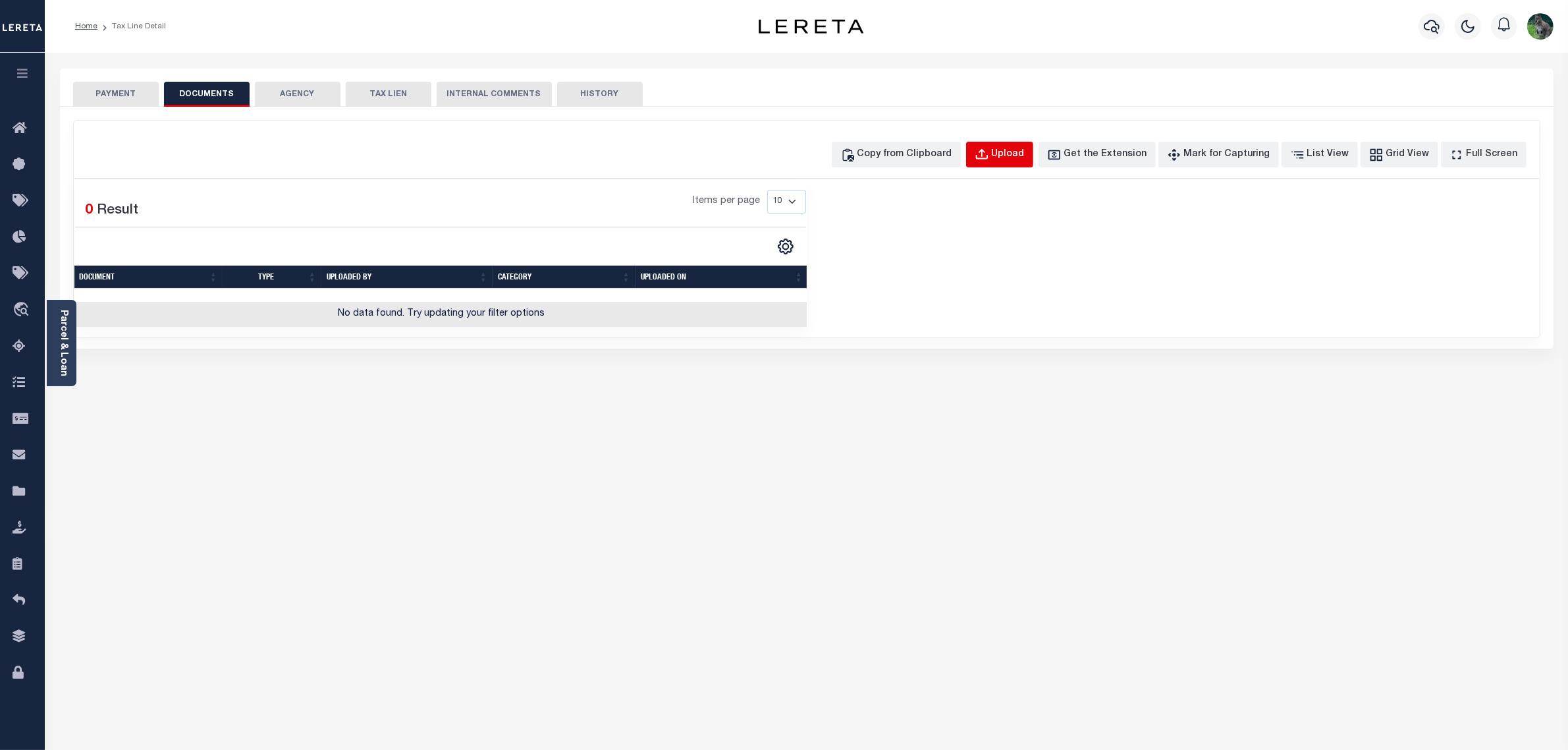
click at [1009, 145] on button "Upload" at bounding box center [999, 154] width 67 height 26
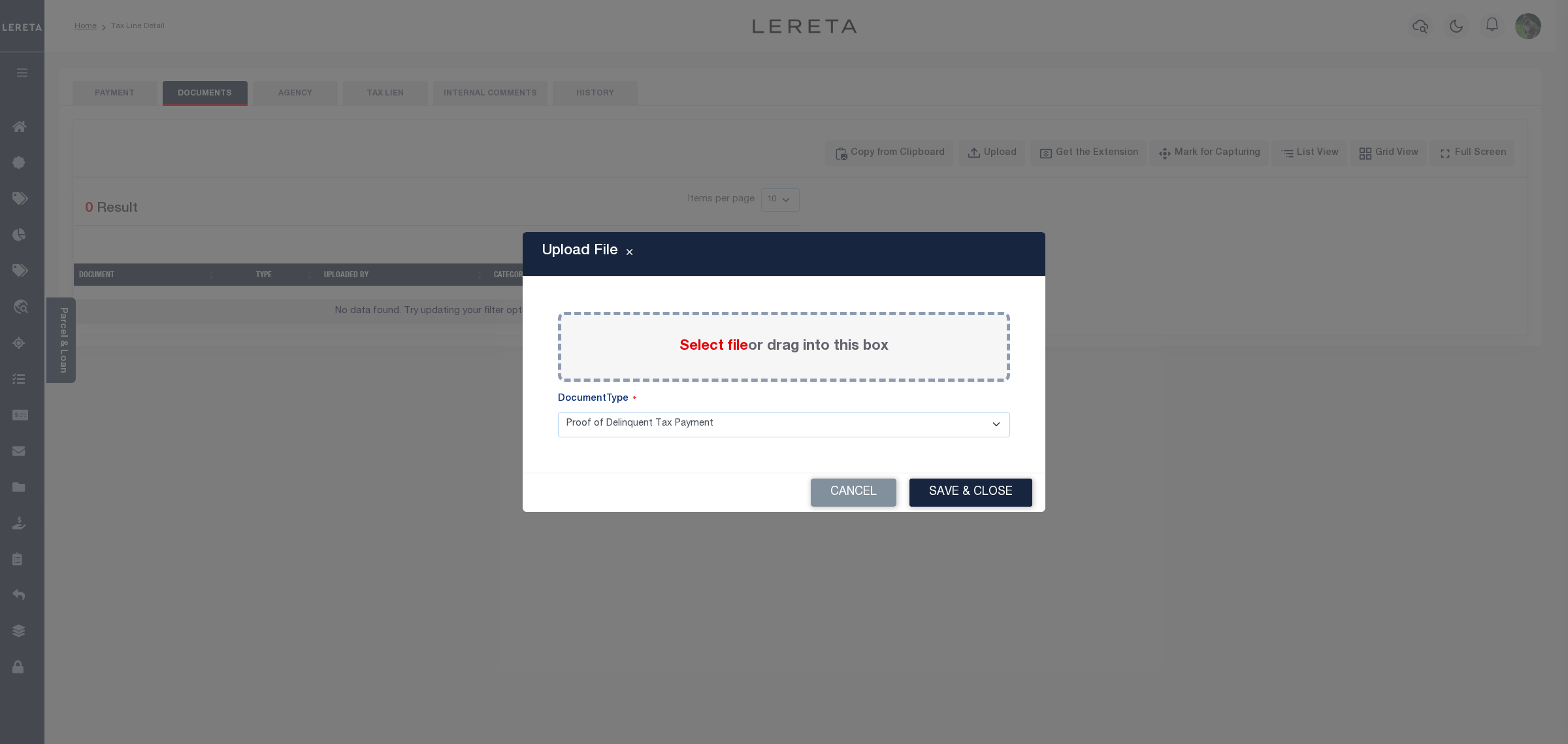
click at [752, 348] on label "Select file or drag into this box" at bounding box center [784, 346] width 209 height 22
click at [0, 0] on input "Select file or drag into this box" at bounding box center [0, 0] width 0 height 0
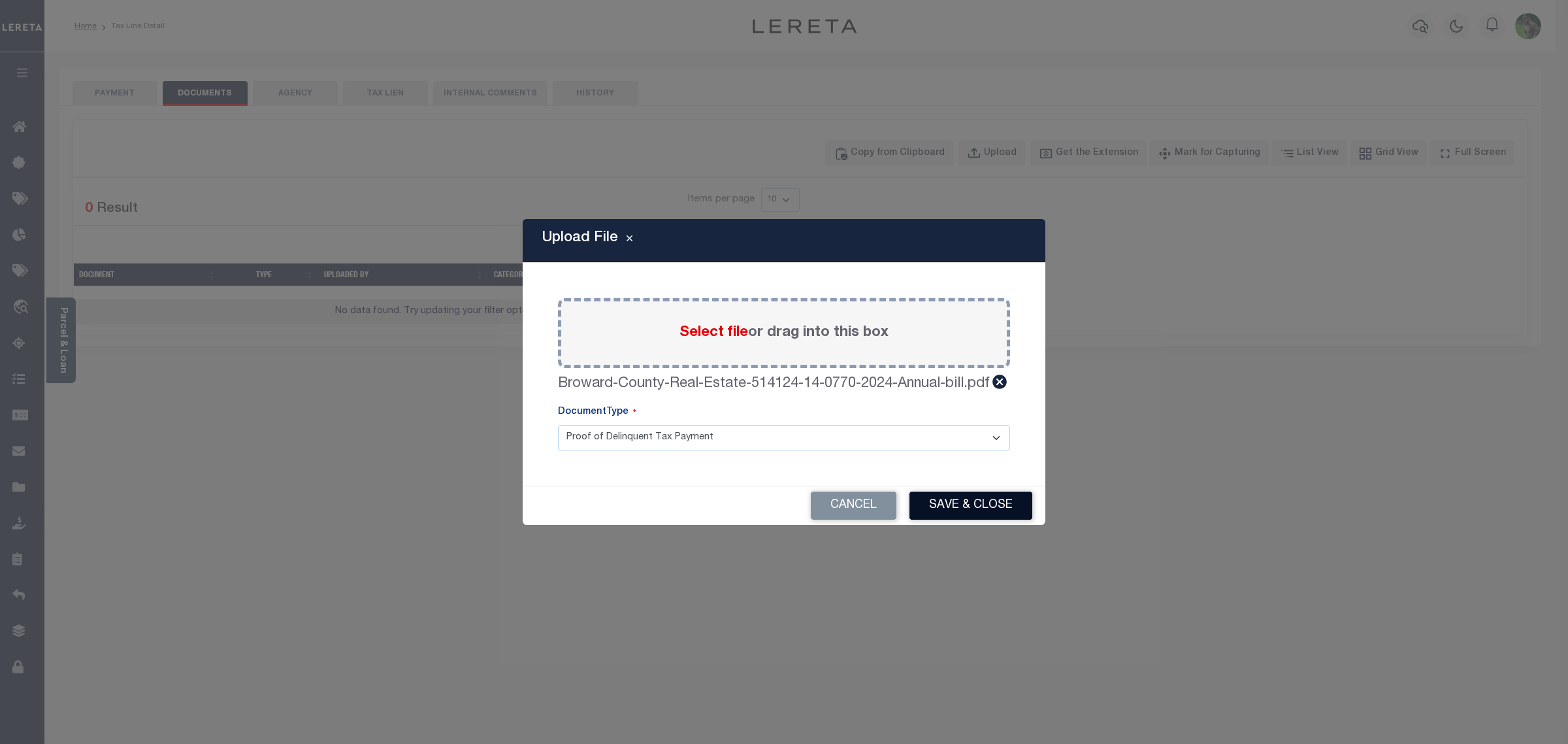
click at [929, 496] on button "Save & Close" at bounding box center [971, 505] width 123 height 28
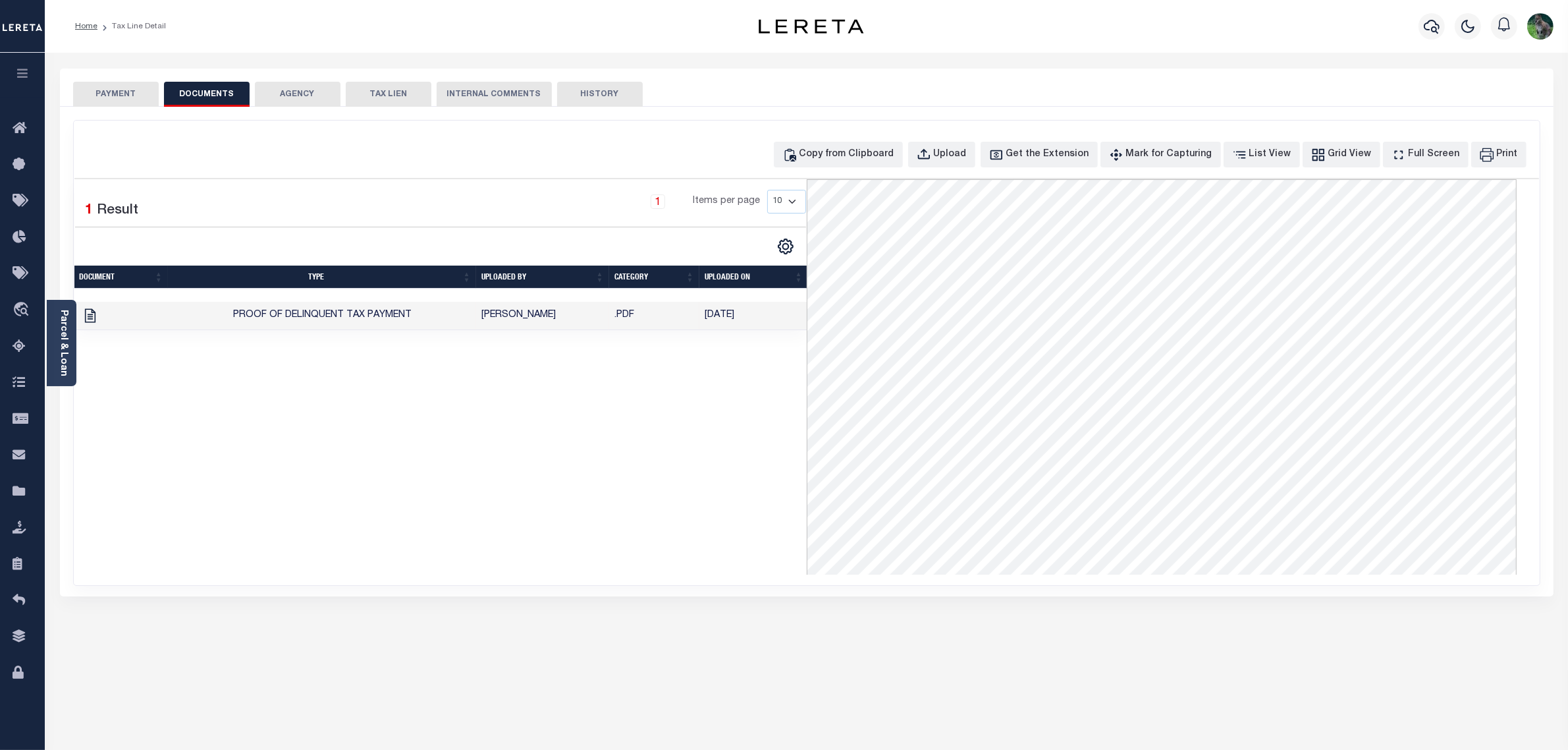
click at [466, 328] on td "Proof of Delinquent Tax Payment" at bounding box center [322, 316] width 309 height 29
click at [522, 176] on div "Copy from Clipboard Upload Get the Extension Mark for Capturing Got it List Vie…" at bounding box center [806, 353] width 1466 height 465
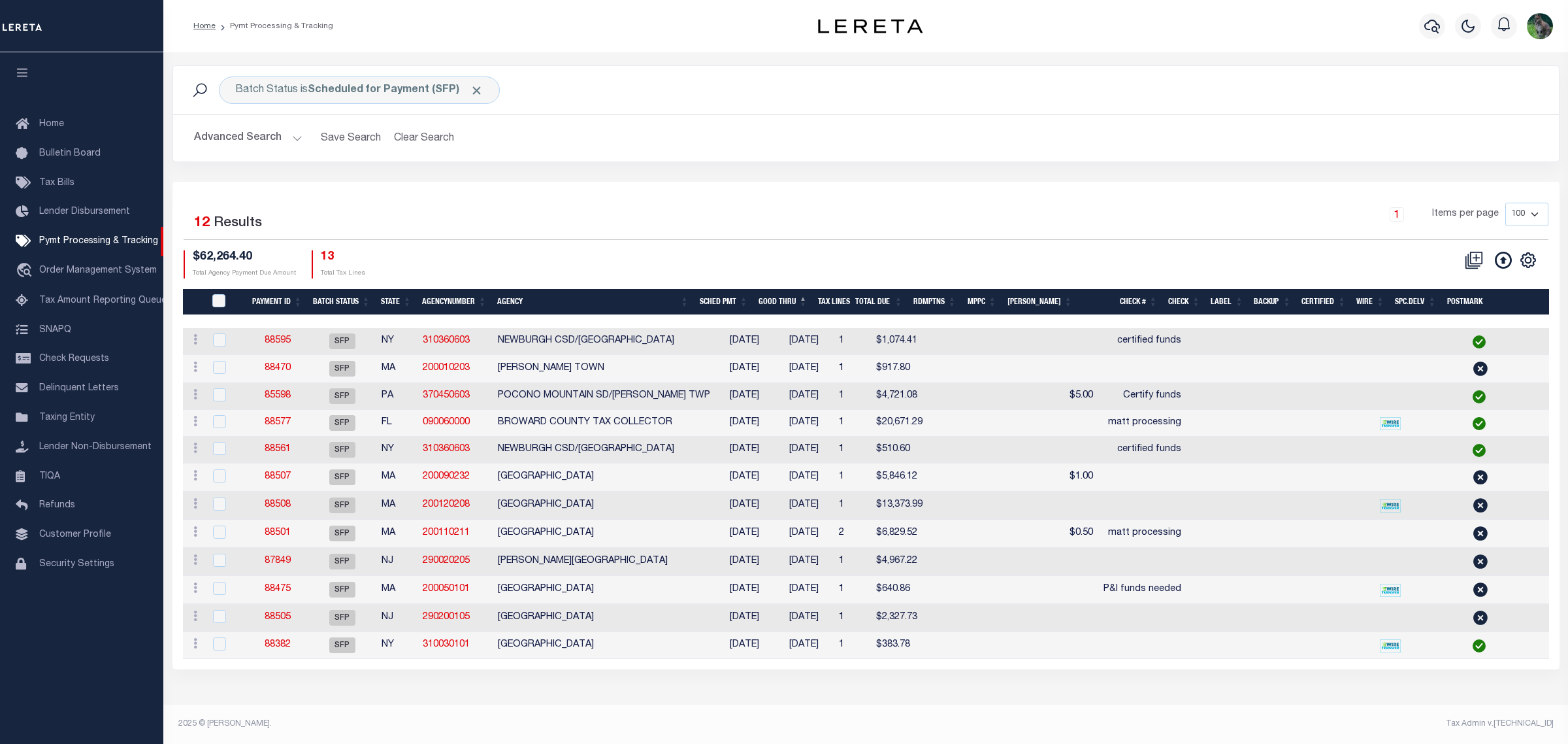
click at [571, 425] on td "BROWARD COUNTY TAX COLLECTOR" at bounding box center [604, 423] width 222 height 27
checkbox input "true"
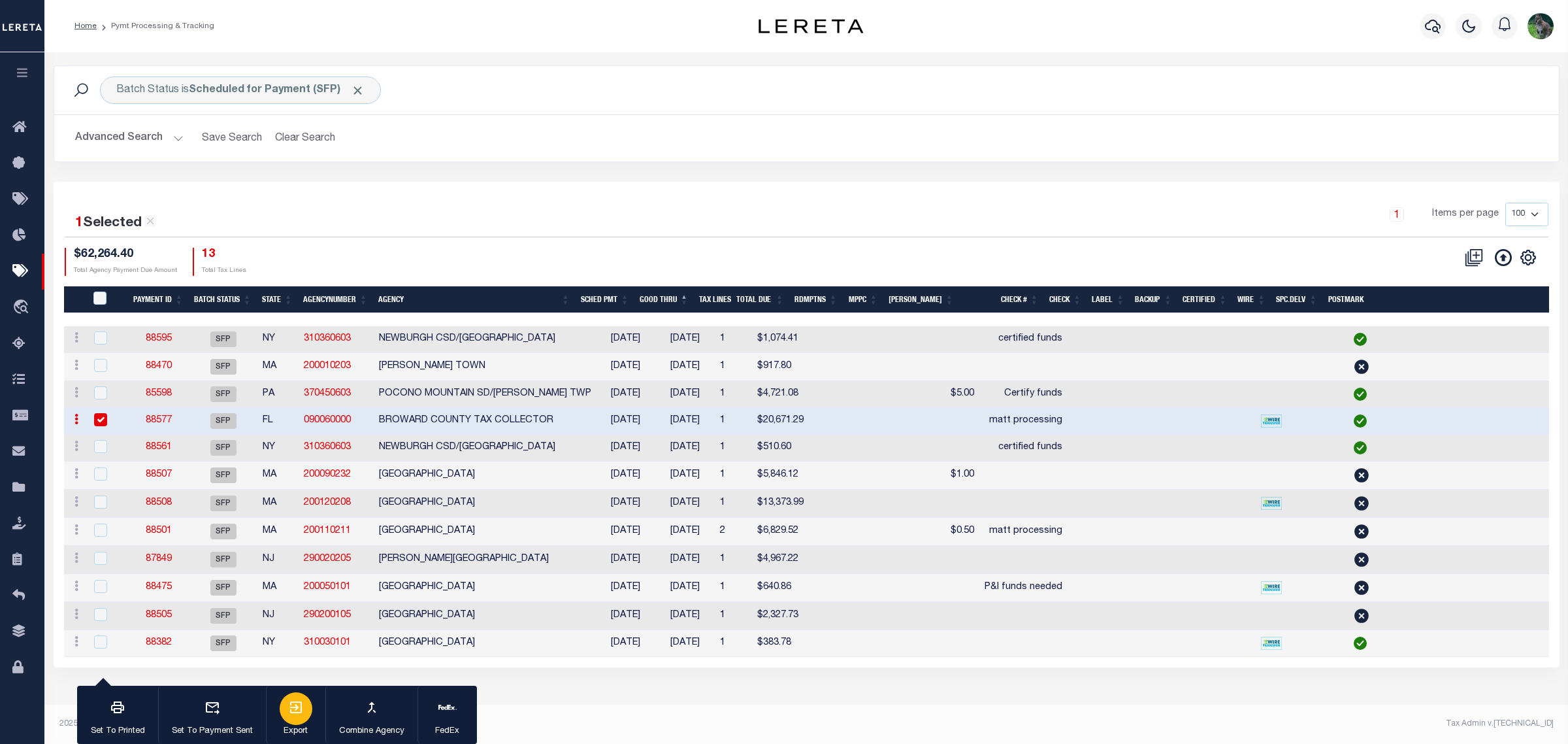
click at [295, 711] on icon "button" at bounding box center [296, 707] width 16 height 16
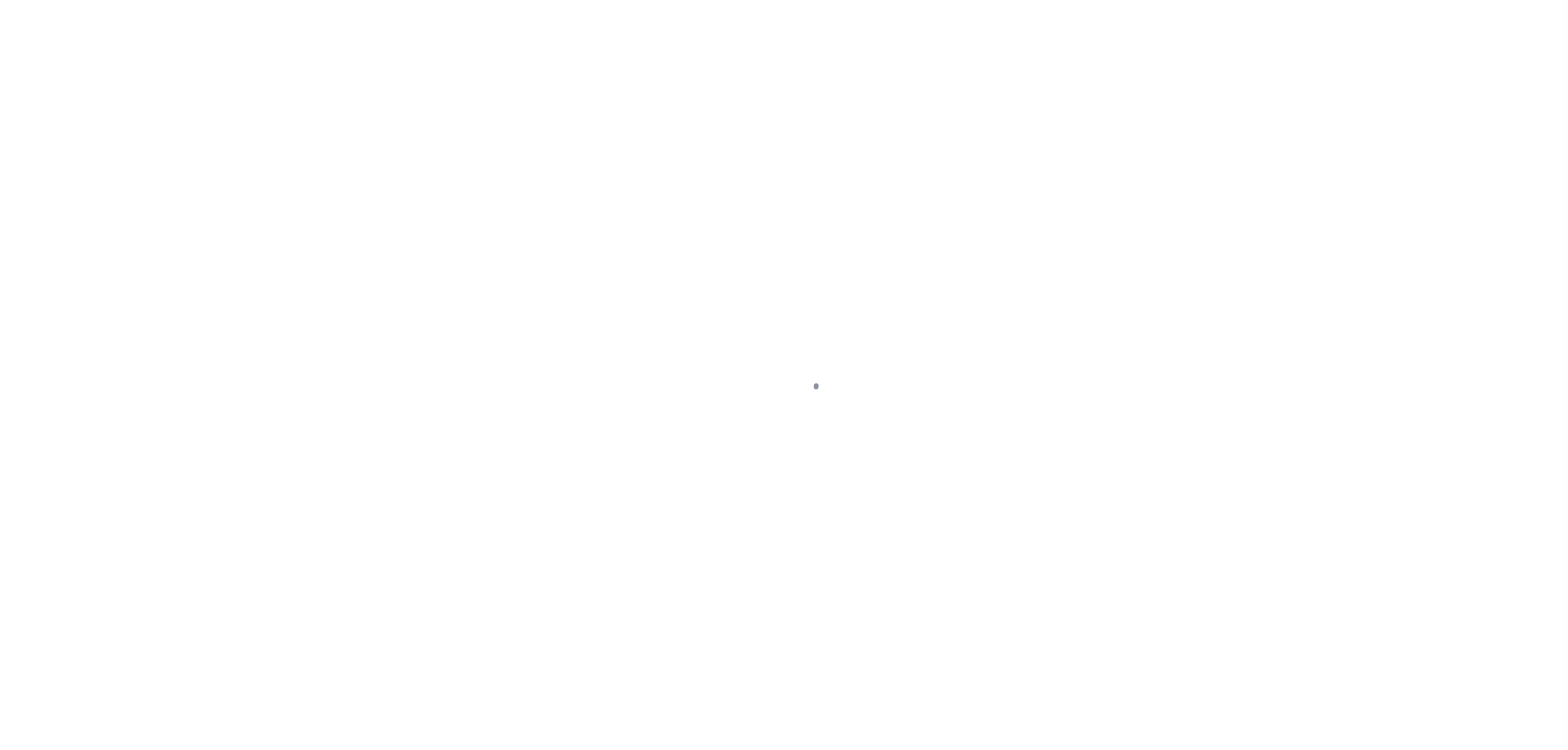
select select "DUE"
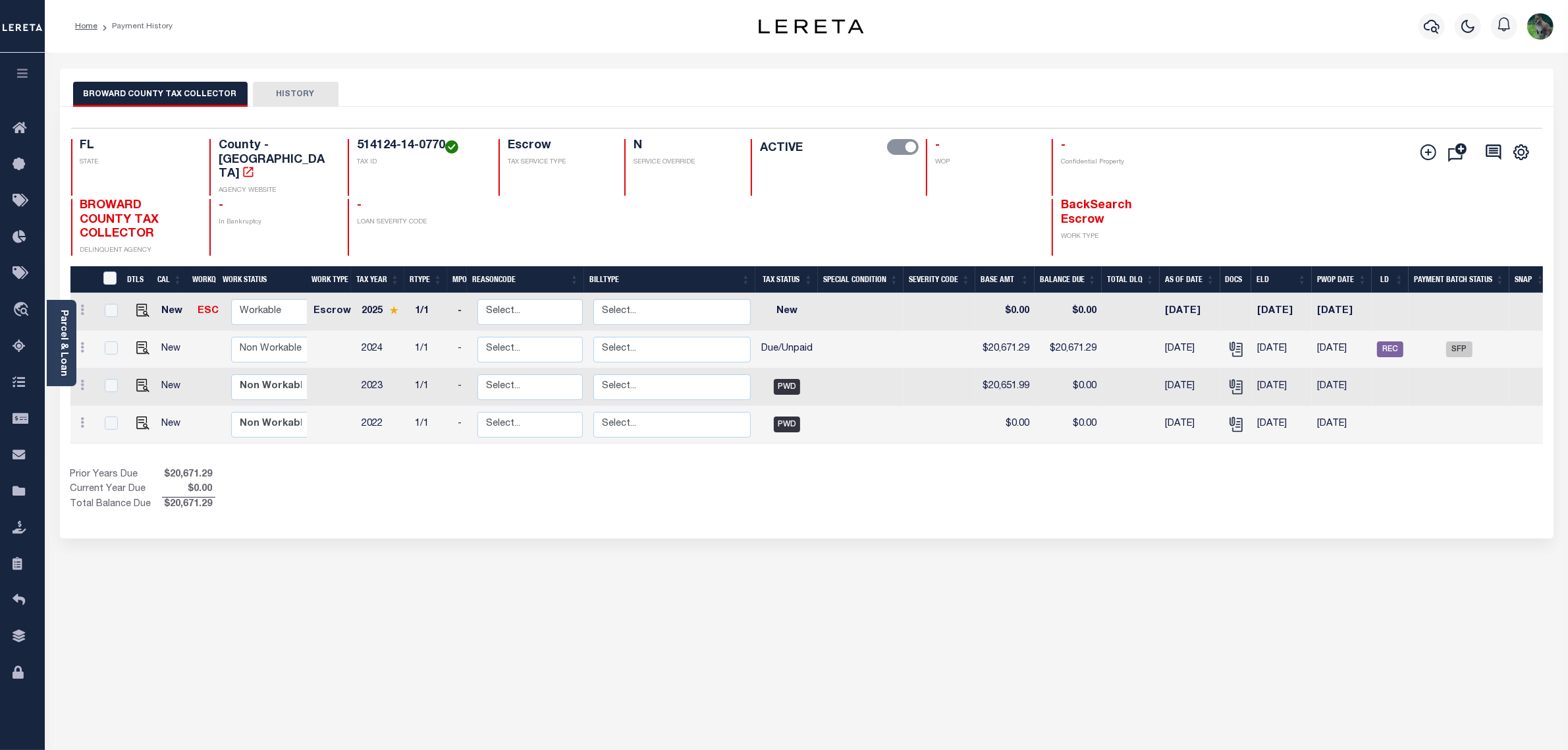
click at [295, 94] on button "HISTORY" at bounding box center [295, 94] width 86 height 25
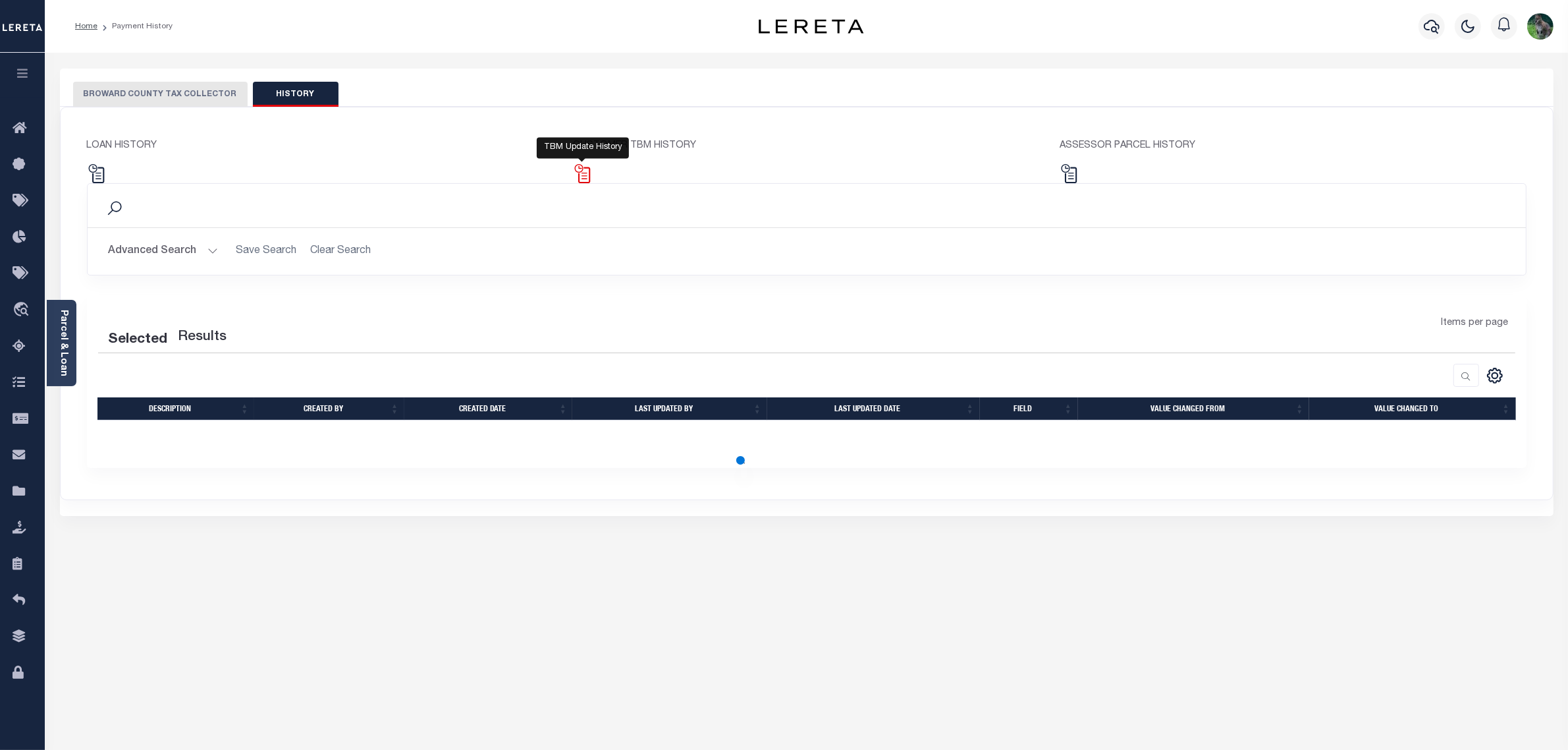
click at [586, 178] on img at bounding box center [583, 173] width 19 height 19
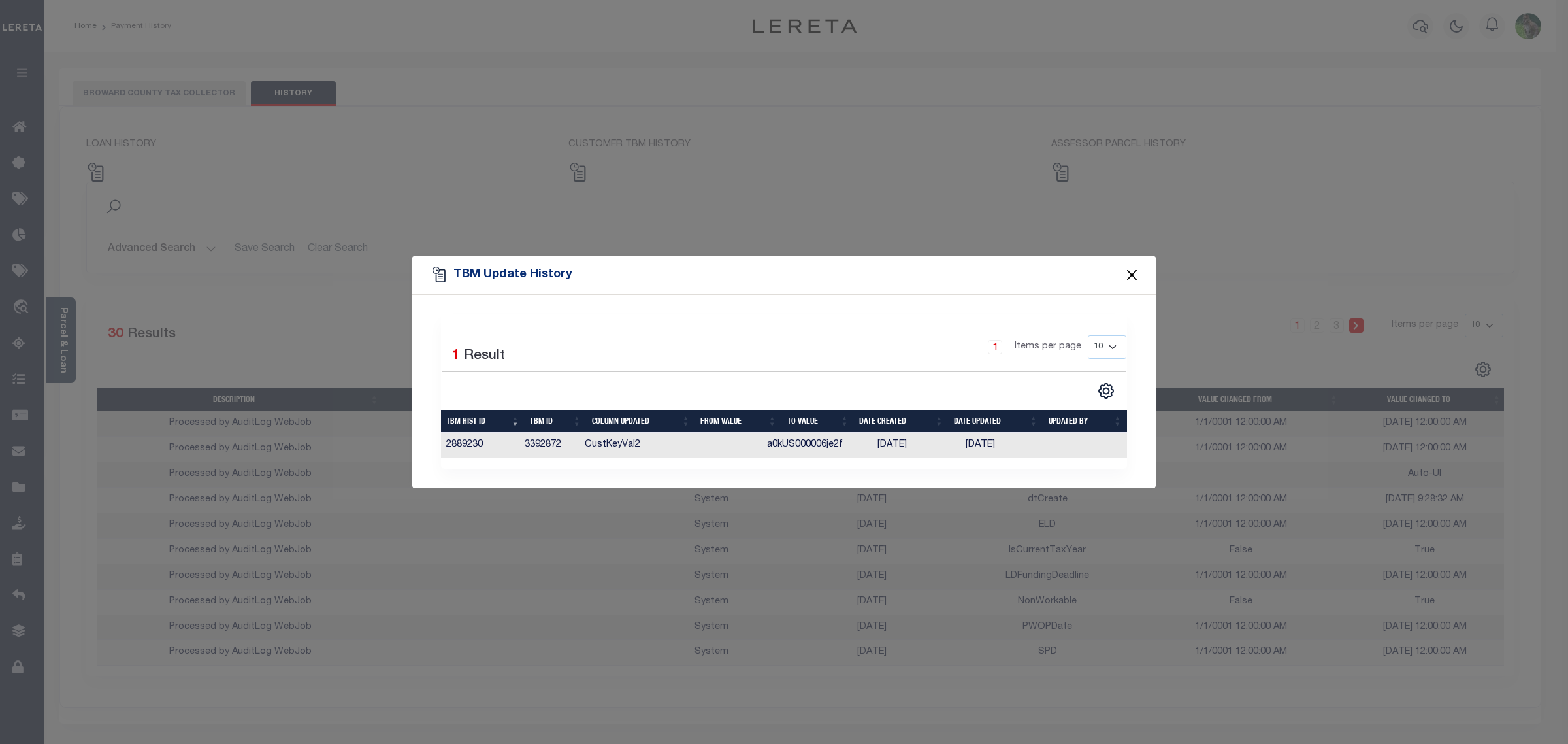
click at [932, 271] on button "Close" at bounding box center [1132, 275] width 17 height 17
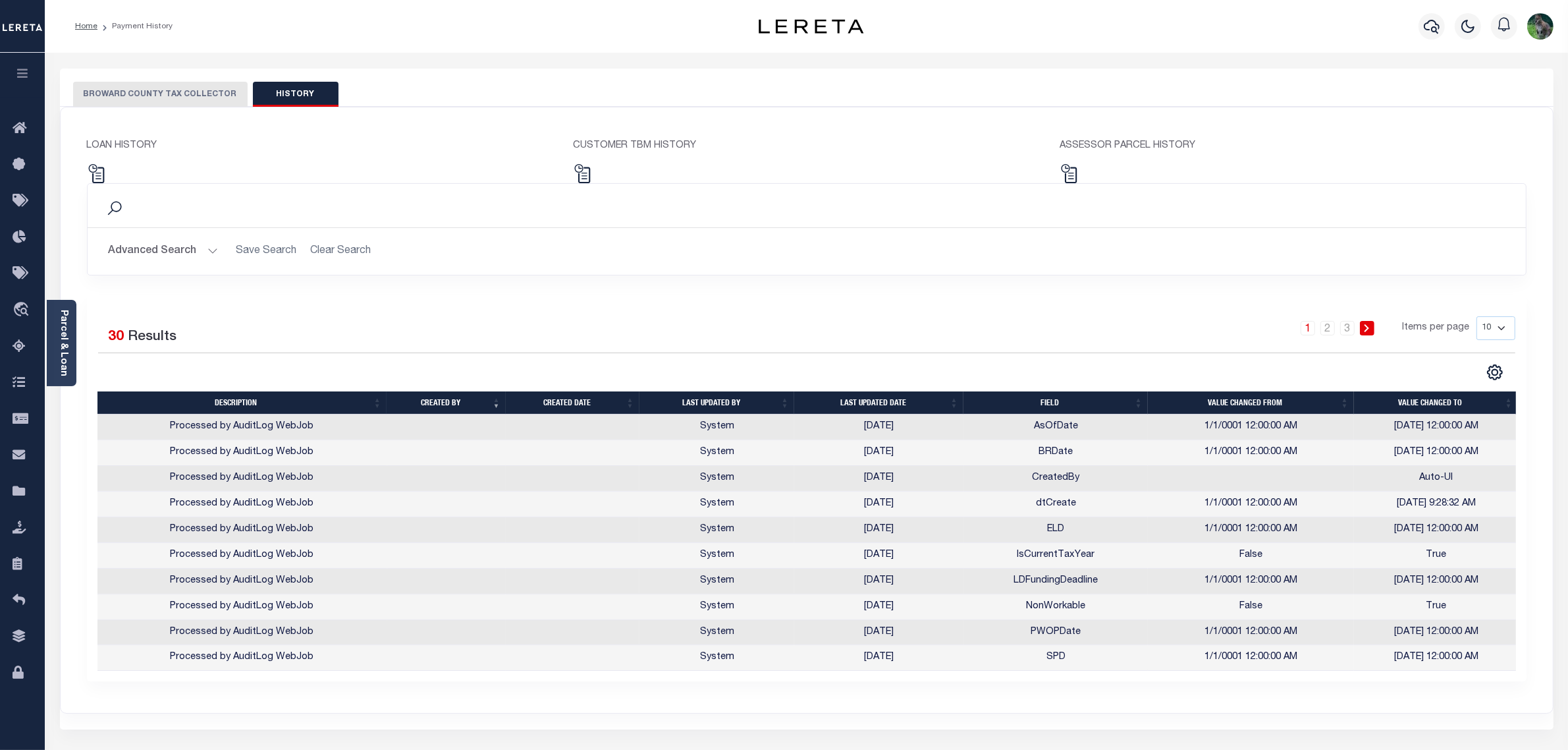
click at [159, 102] on button "BROWARD COUNTY TAX COLLECTOR" at bounding box center [160, 94] width 175 height 25
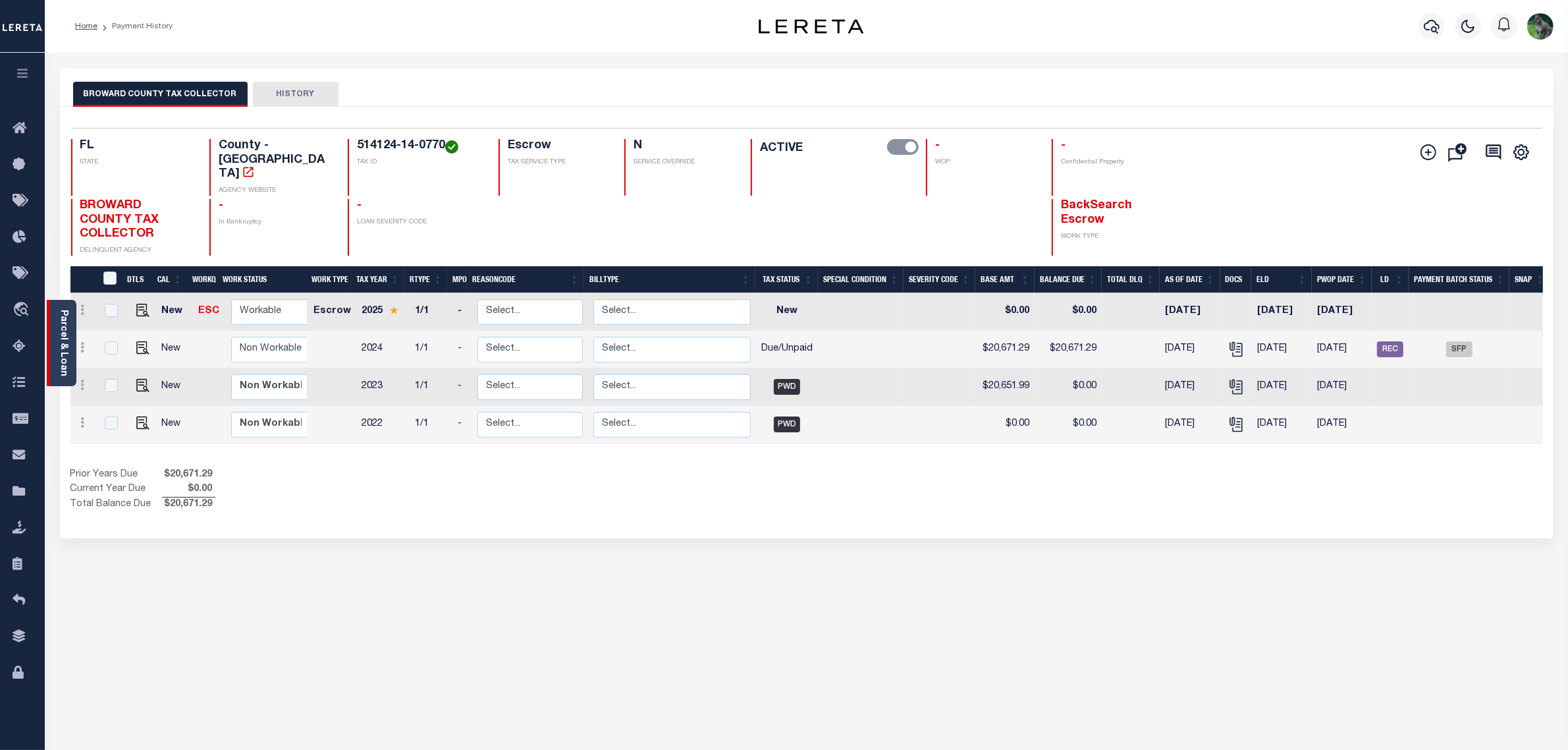
click at [67, 338] on link "Parcel & Loan" at bounding box center [63, 343] width 9 height 66
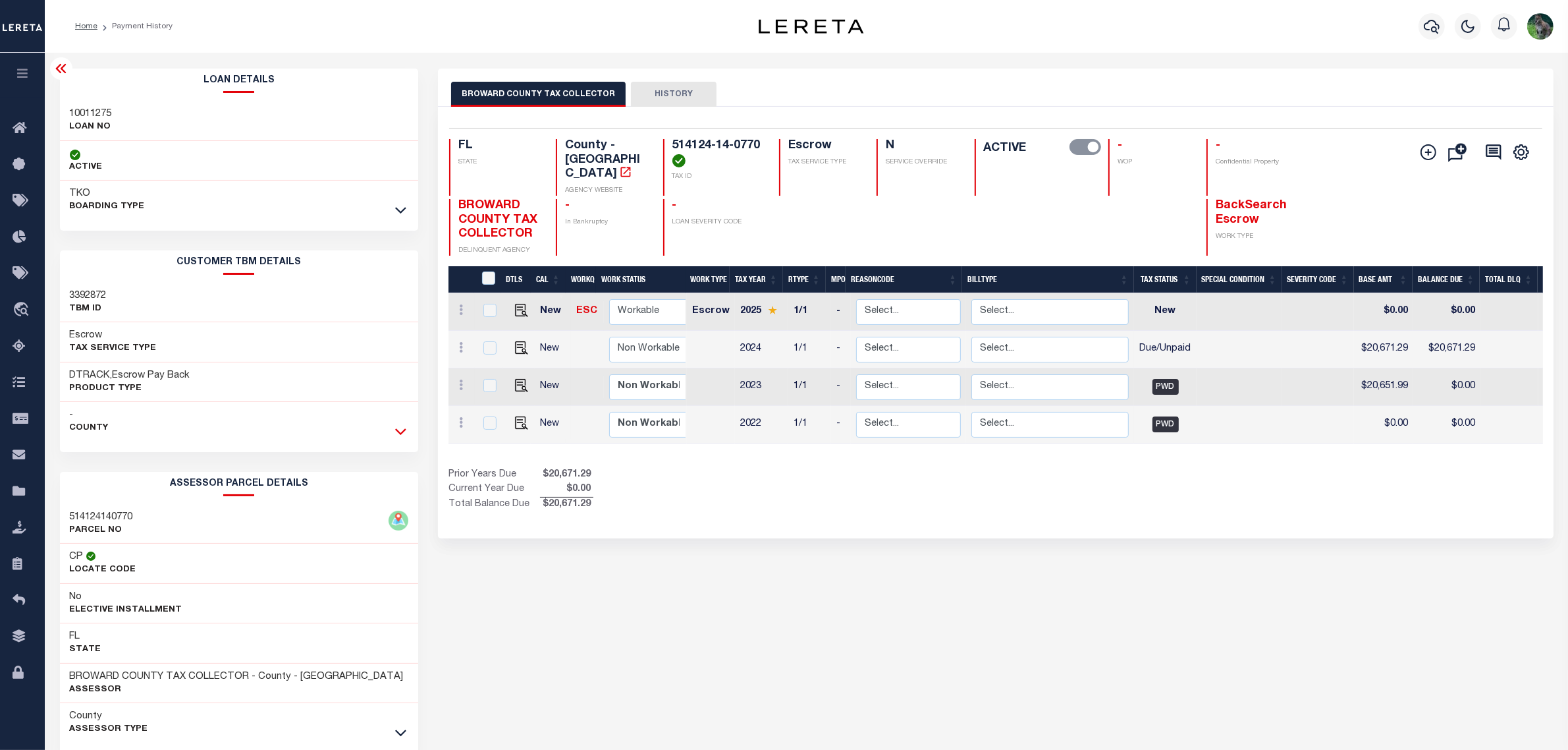
click at [400, 429] on icon at bounding box center [401, 431] width 11 height 14
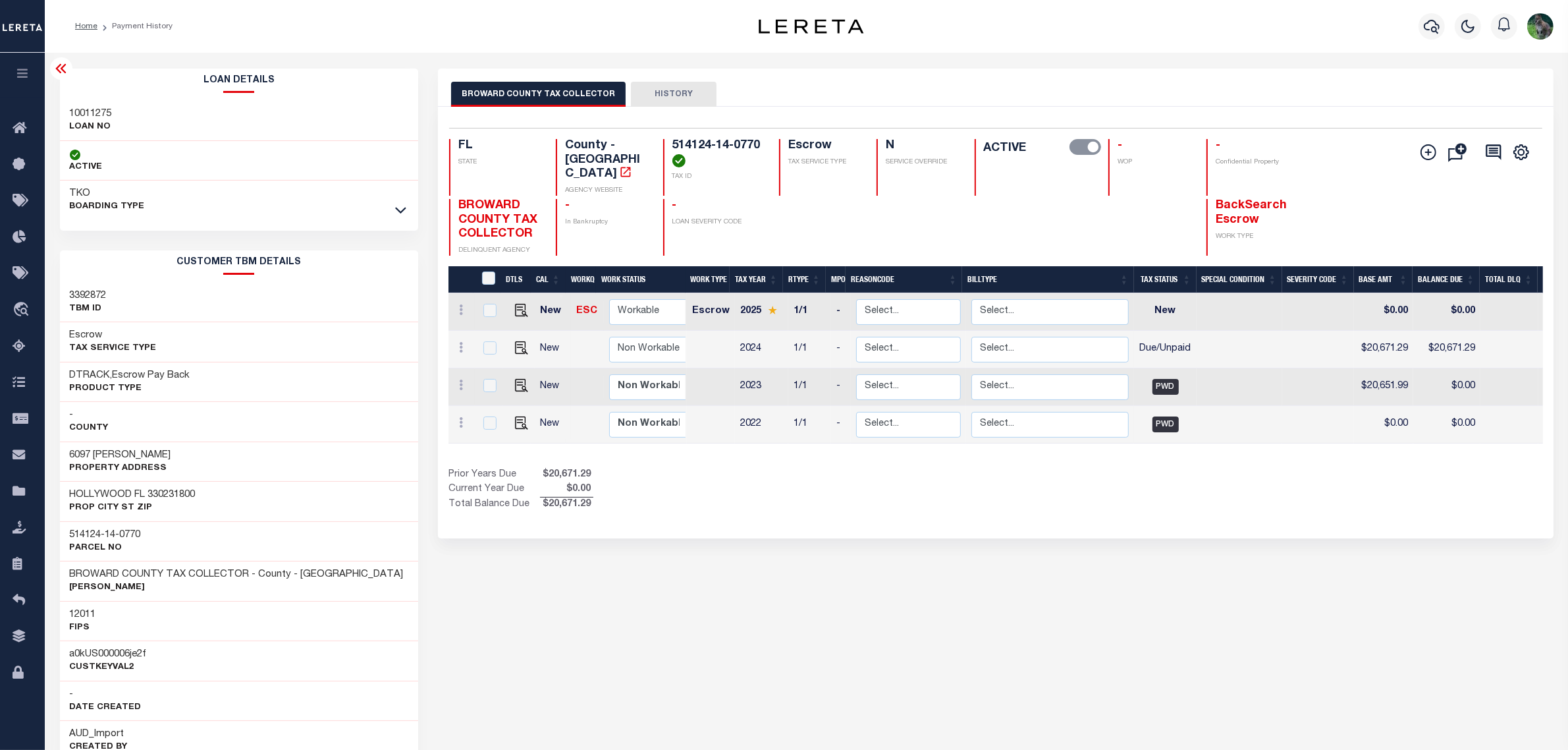
click at [690, 88] on button "HISTORY" at bounding box center [674, 94] width 86 height 25
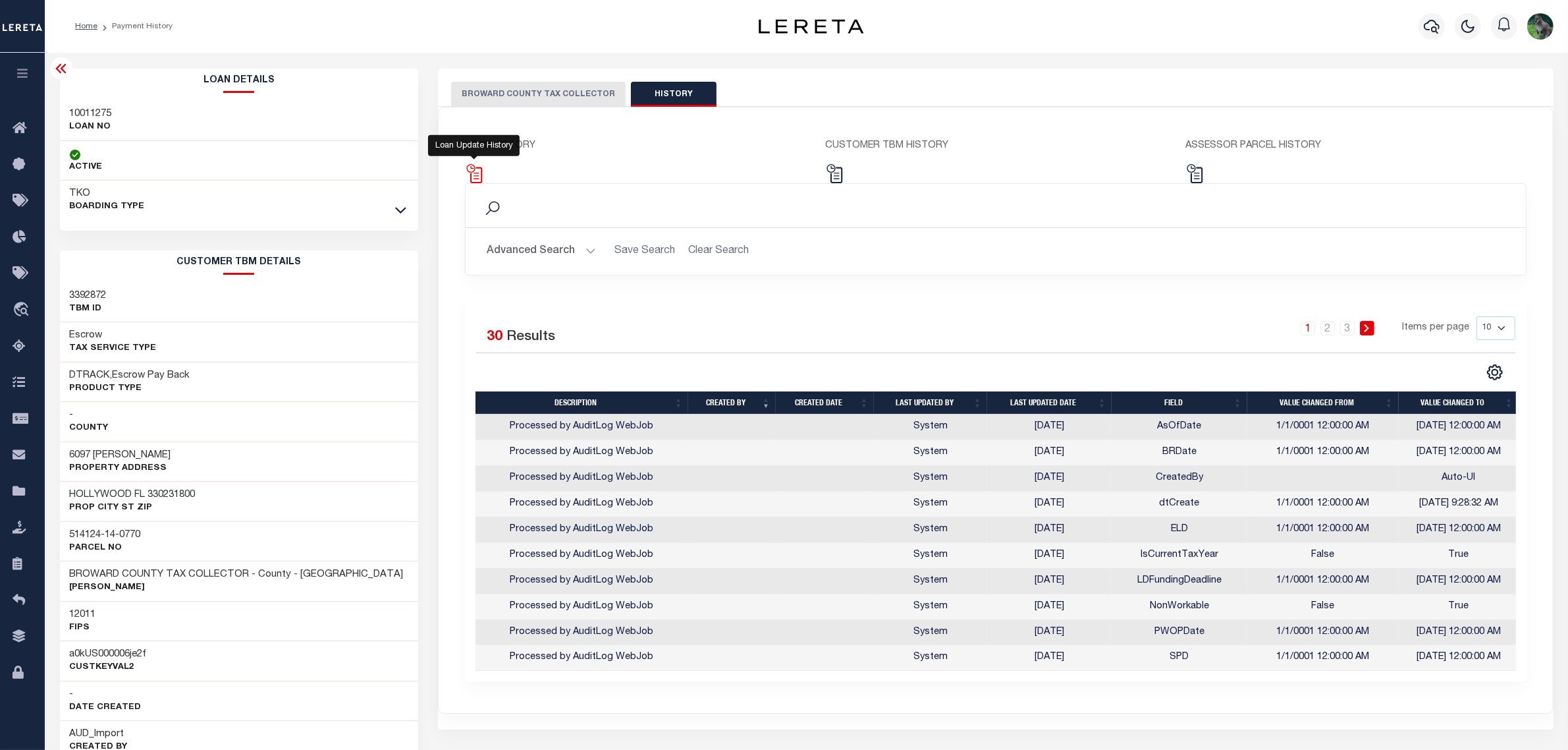
click at [476, 176] on img at bounding box center [474, 173] width 19 height 19
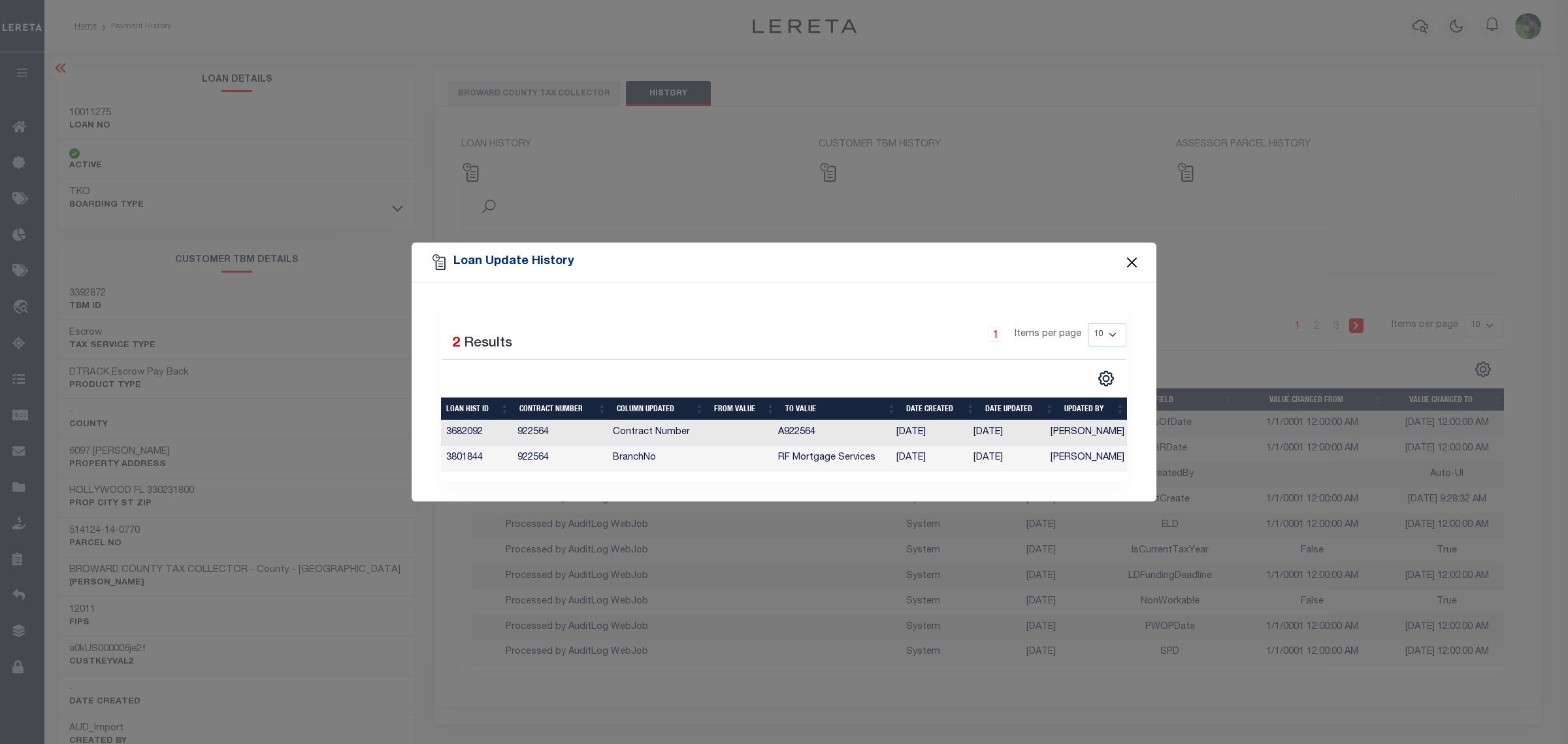
click at [932, 253] on button "Close" at bounding box center [1132, 262] width 17 height 17
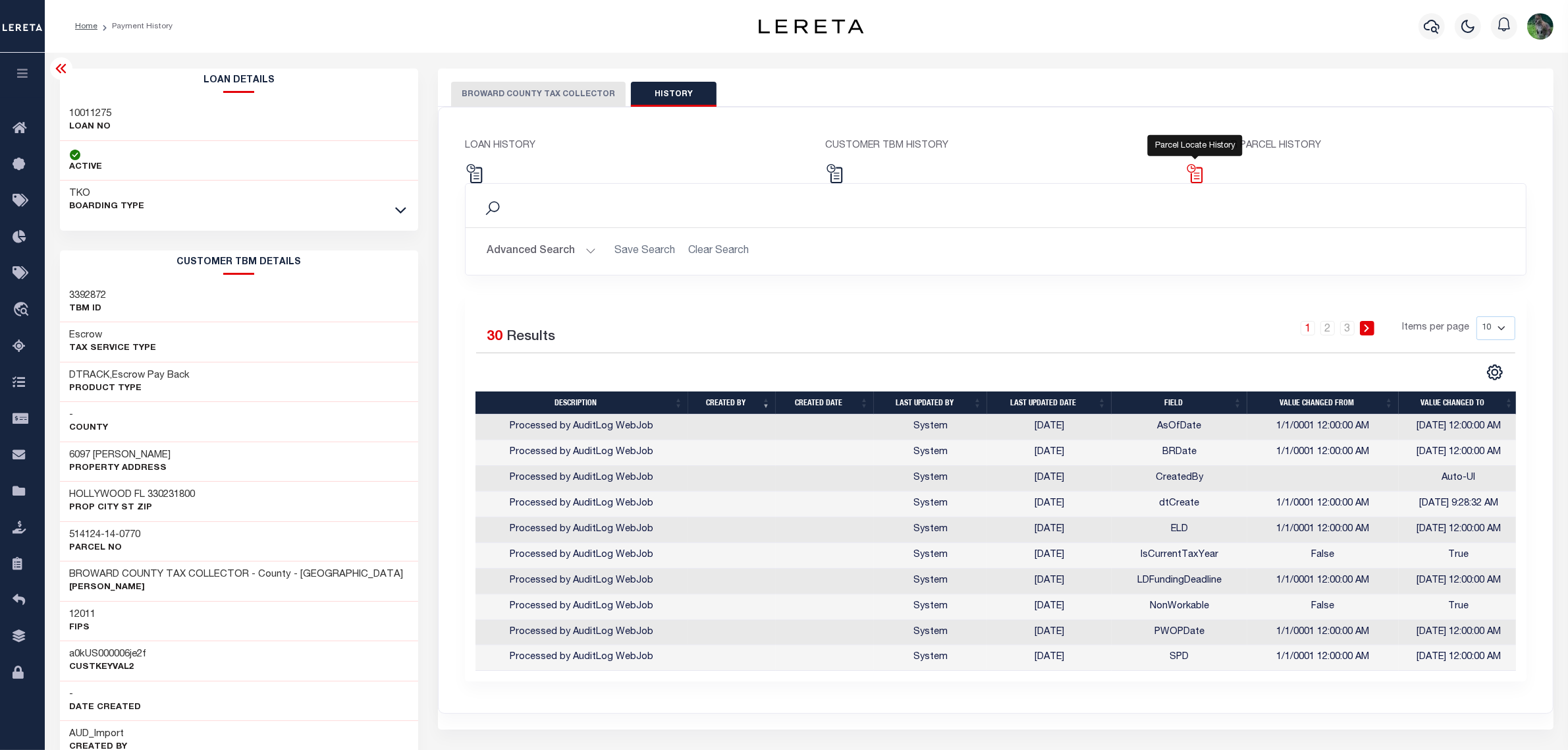
click at [940, 179] on img at bounding box center [1195, 173] width 19 height 19
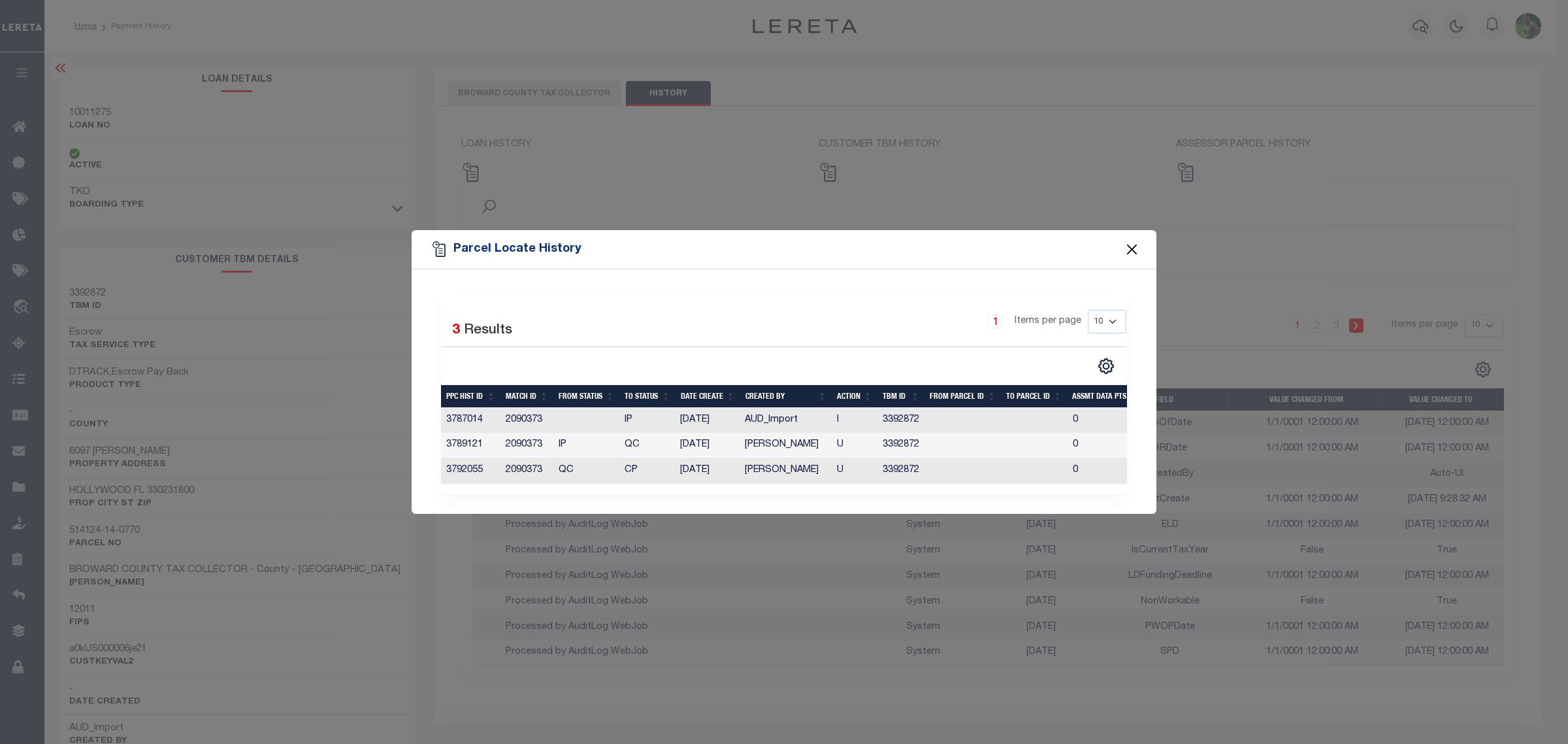
click at [932, 242] on button "Close" at bounding box center [1132, 250] width 17 height 17
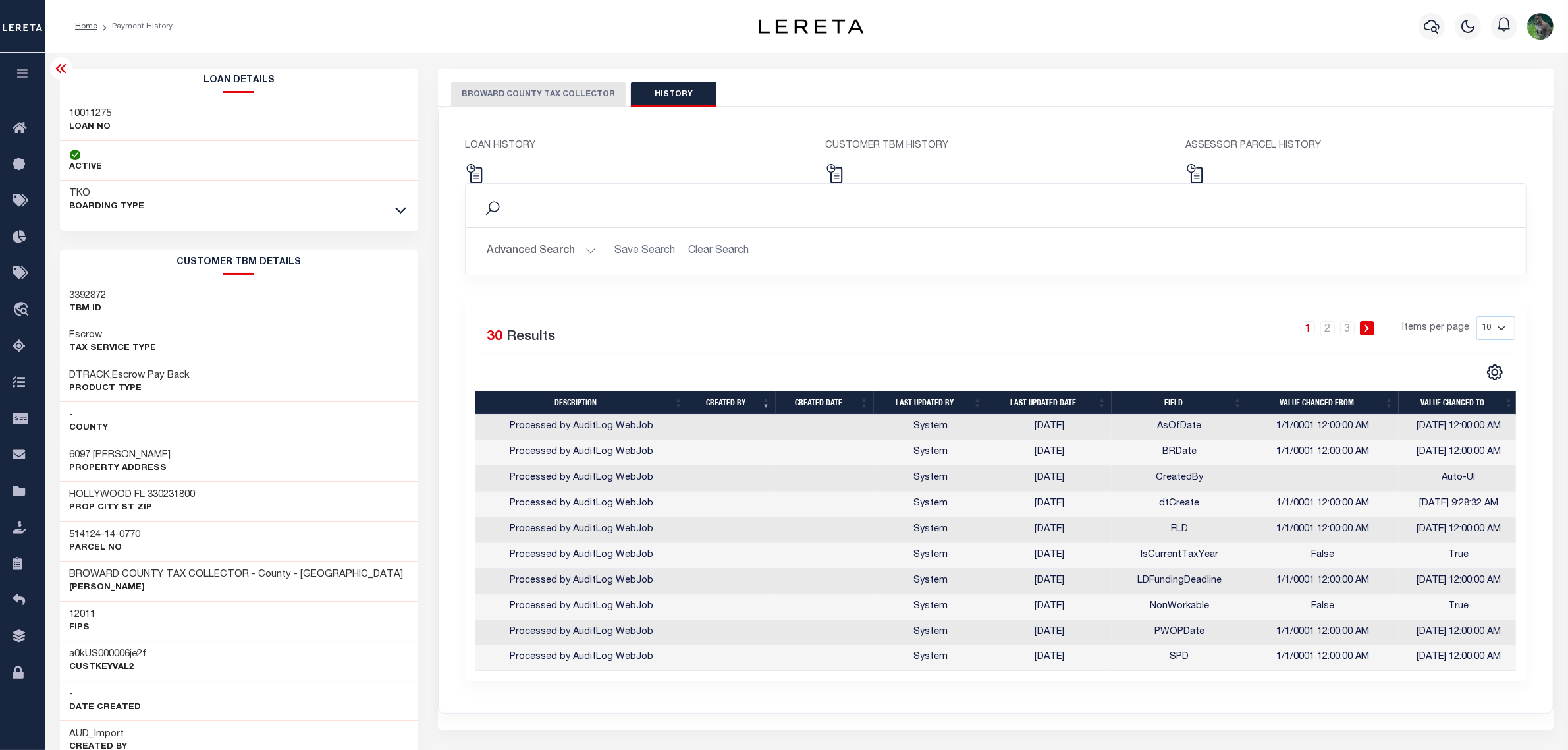
click at [514, 96] on button "BROWARD COUNTY TAX COLLECTOR" at bounding box center [538, 94] width 175 height 25
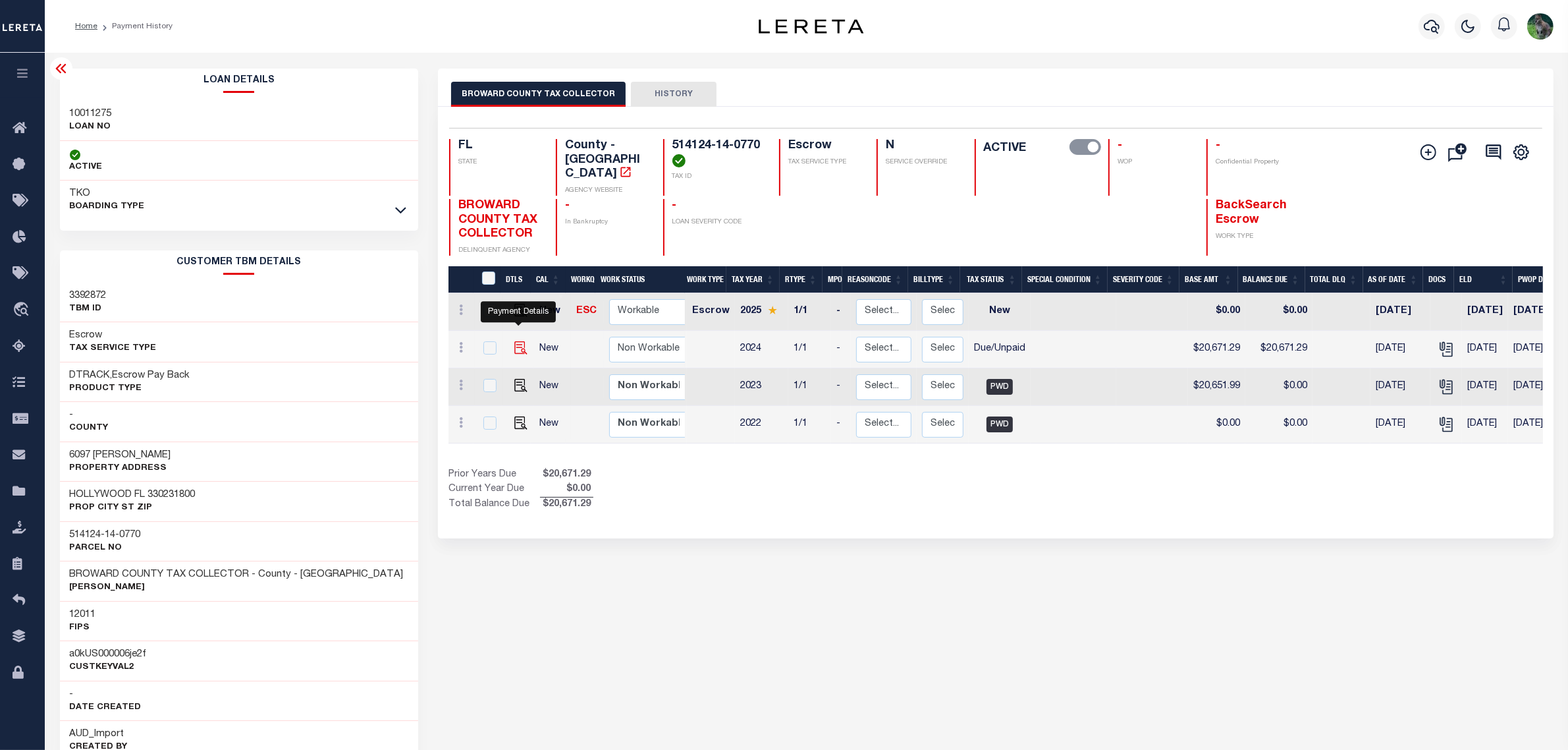
click at [514, 341] on img "" at bounding box center [521, 348] width 13 height 13
checkbox input "true"
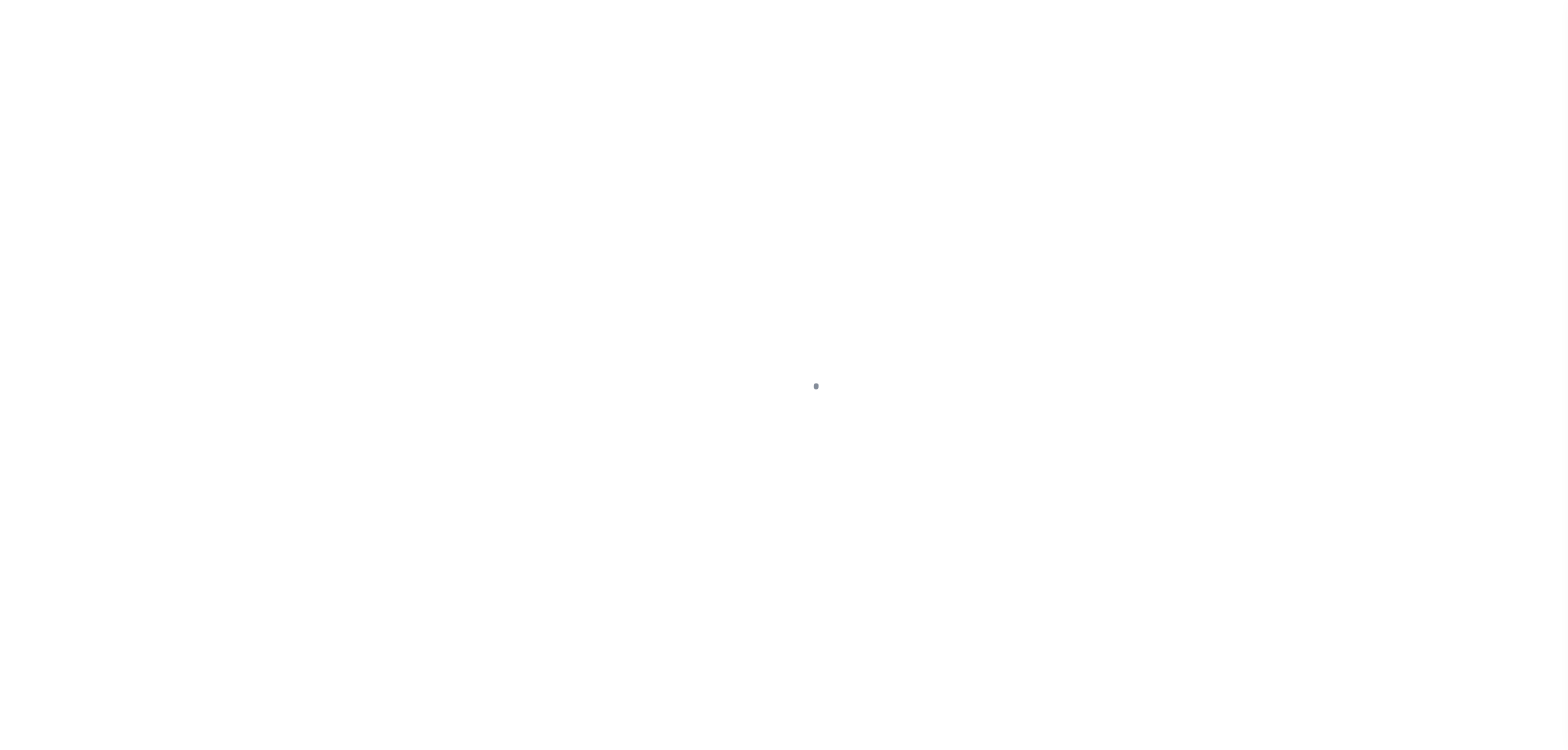
select select "DUE"
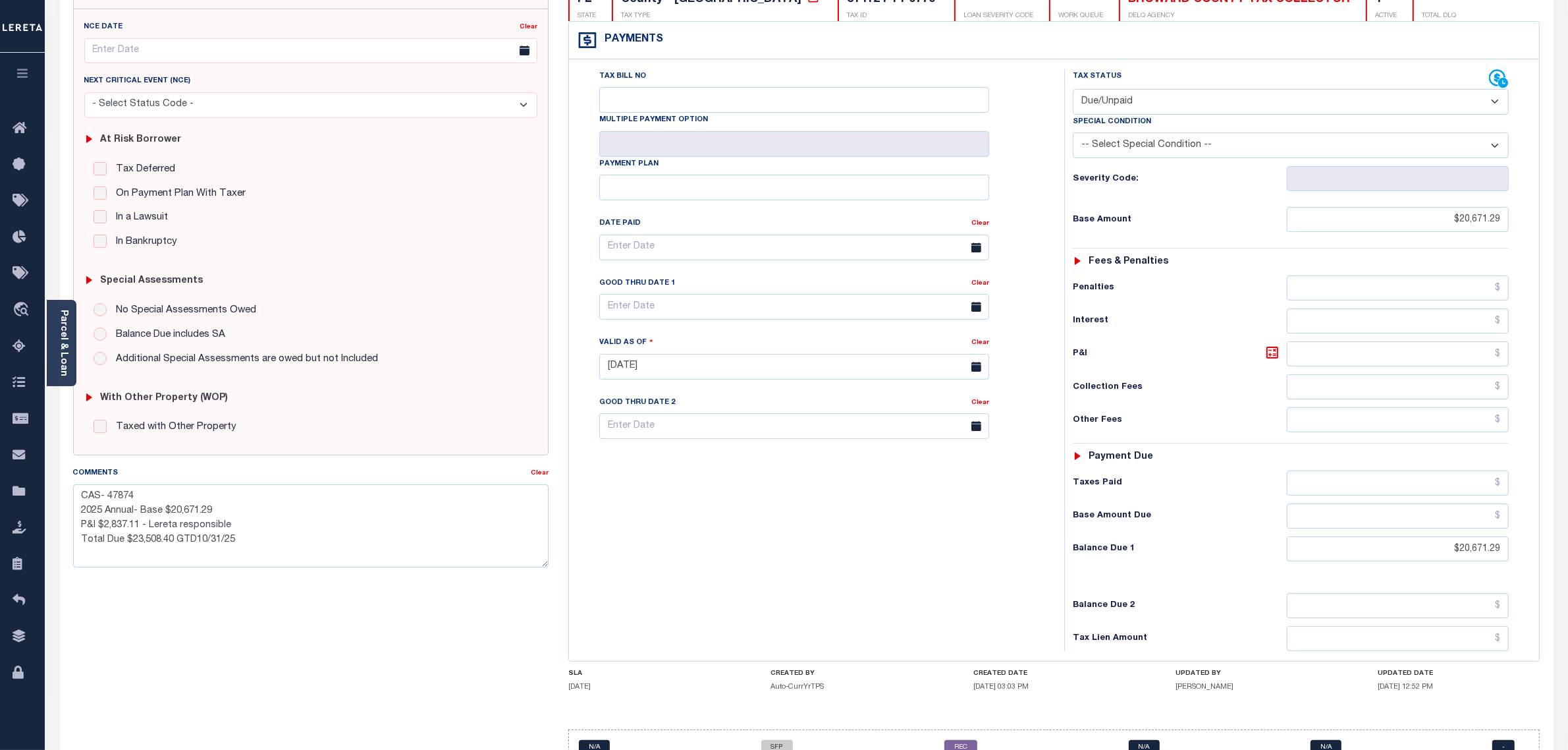
scroll to position [226, 0]
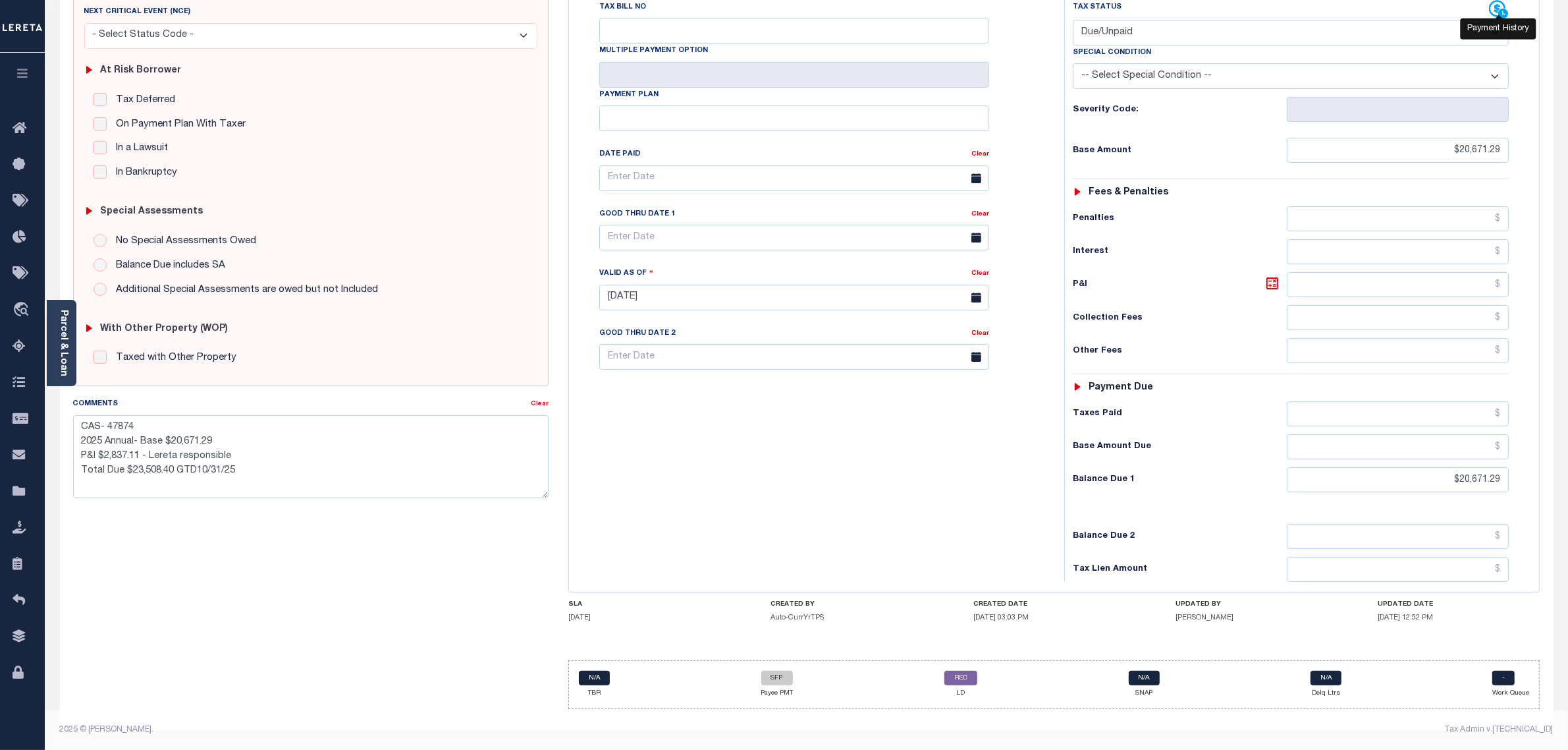
click at [1502, 14] on div at bounding box center [1499, 16] width 9 height 4
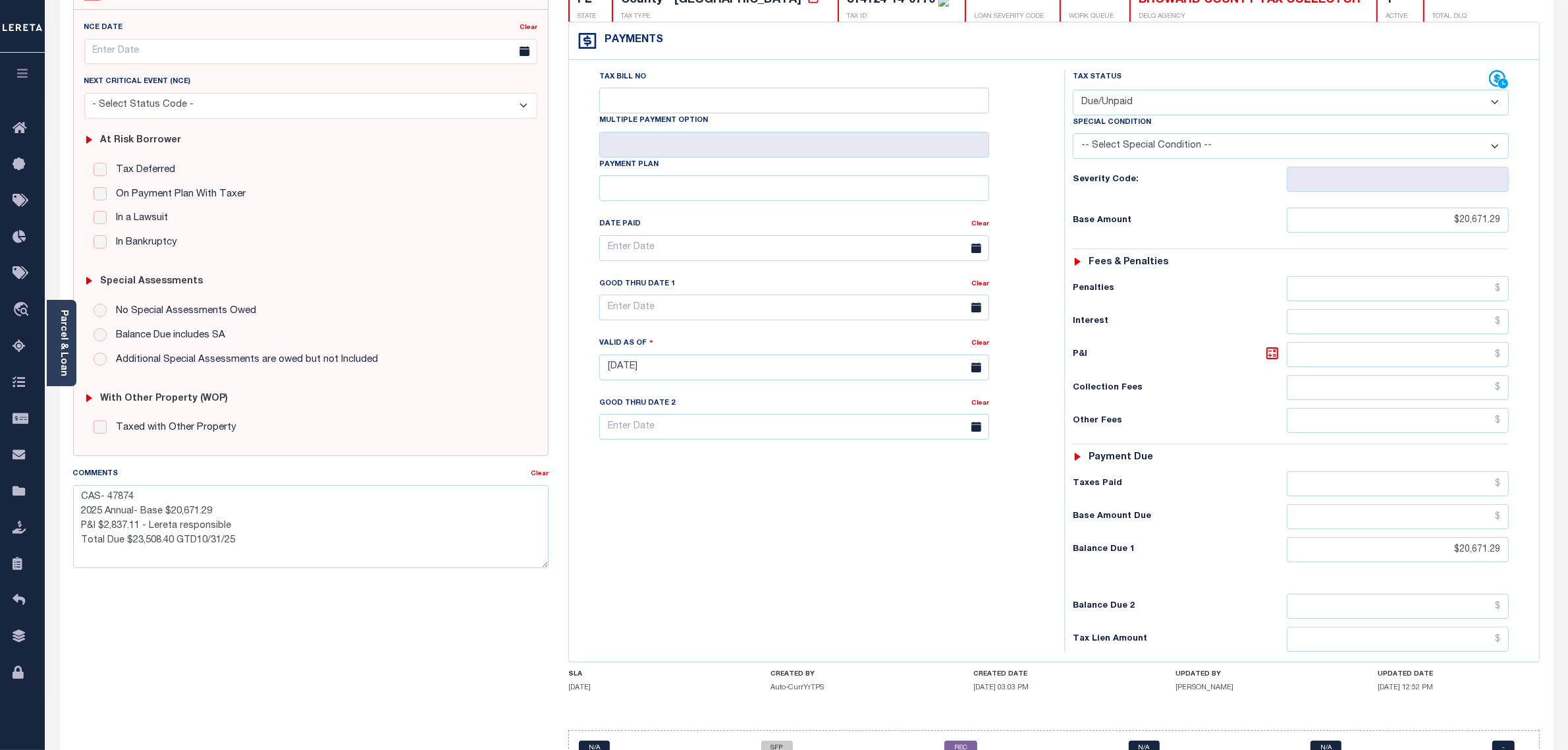
scroll to position [143, 0]
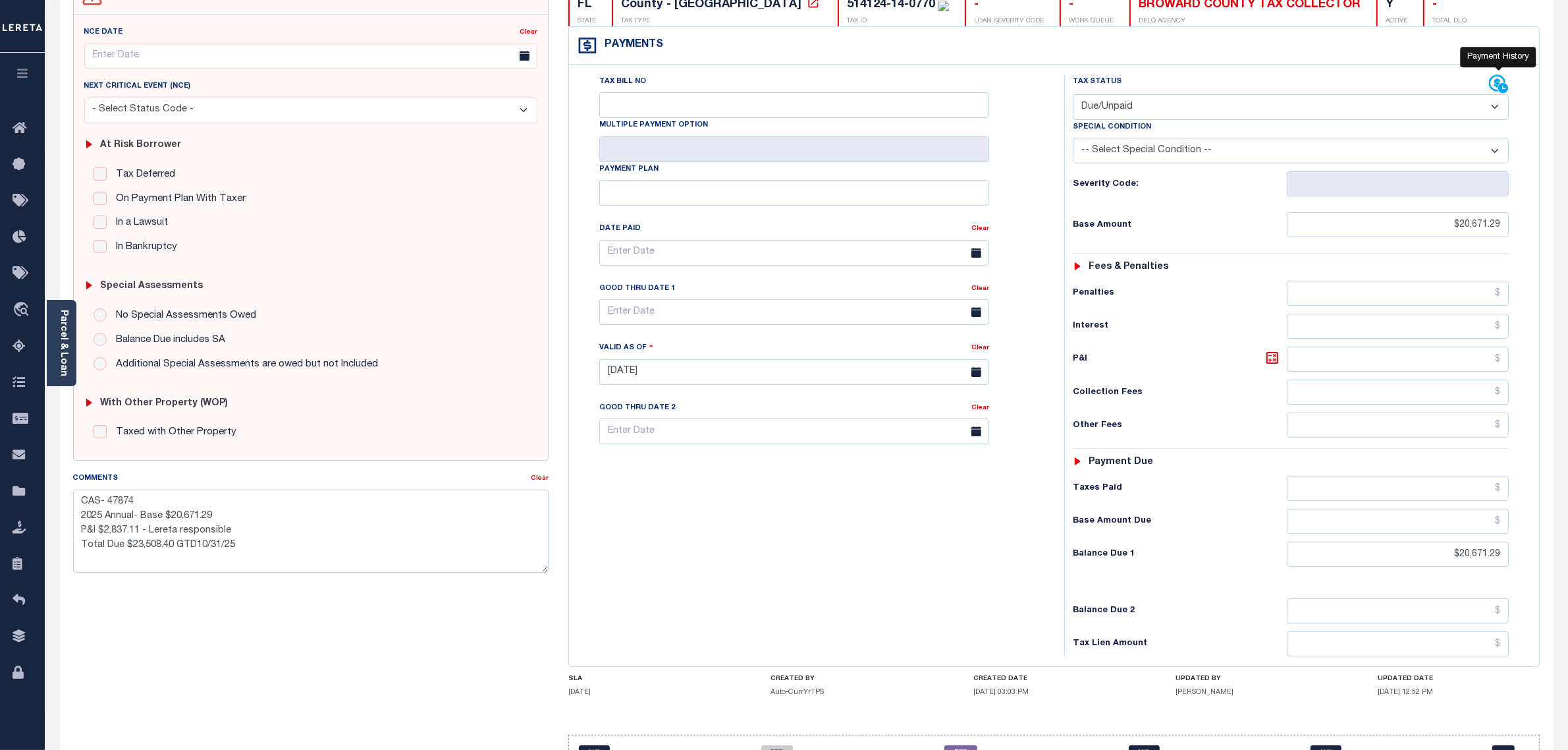
click at [1496, 88] on icon at bounding box center [1499, 84] width 20 height 20
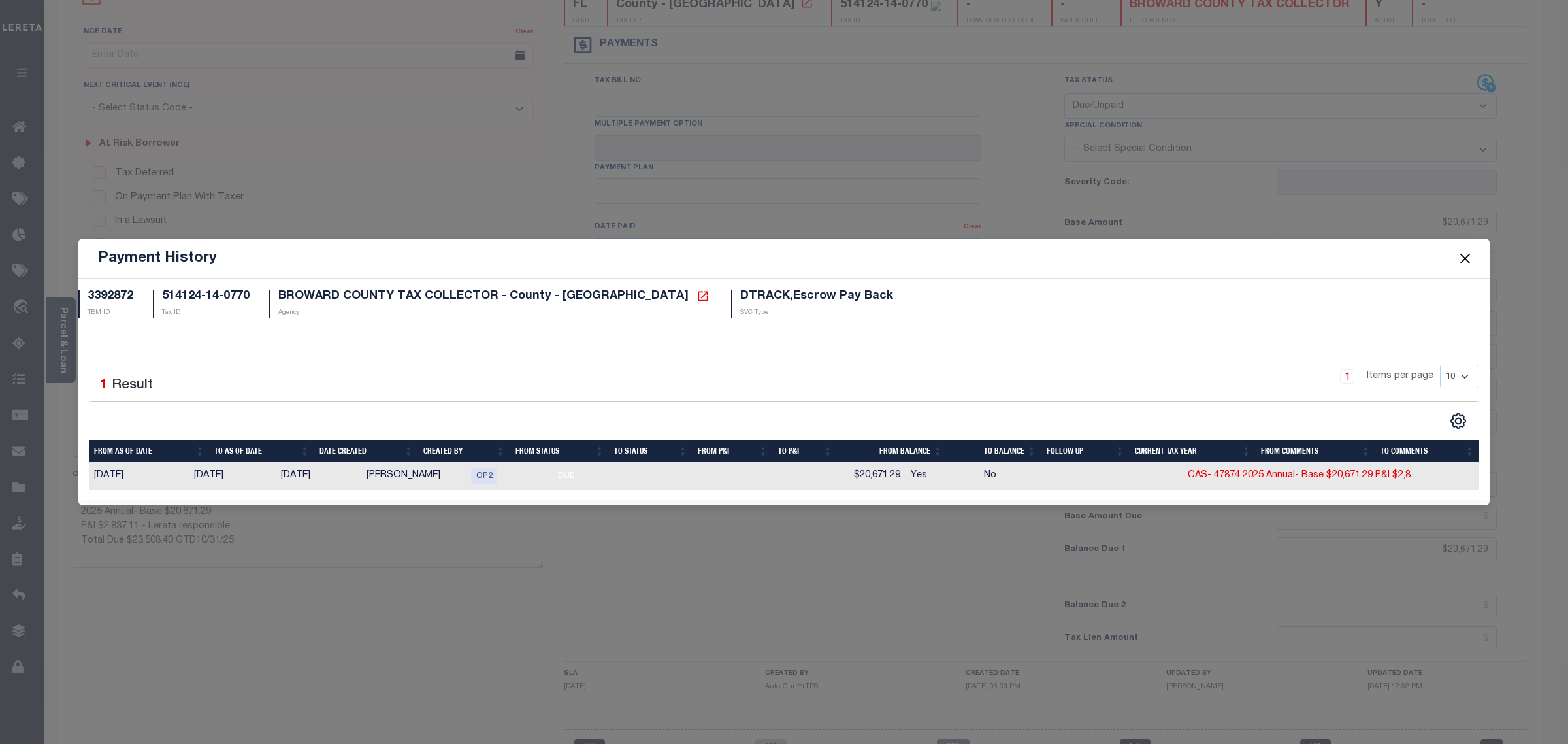
click at [1465, 255] on button "Close" at bounding box center [1465, 258] width 17 height 17
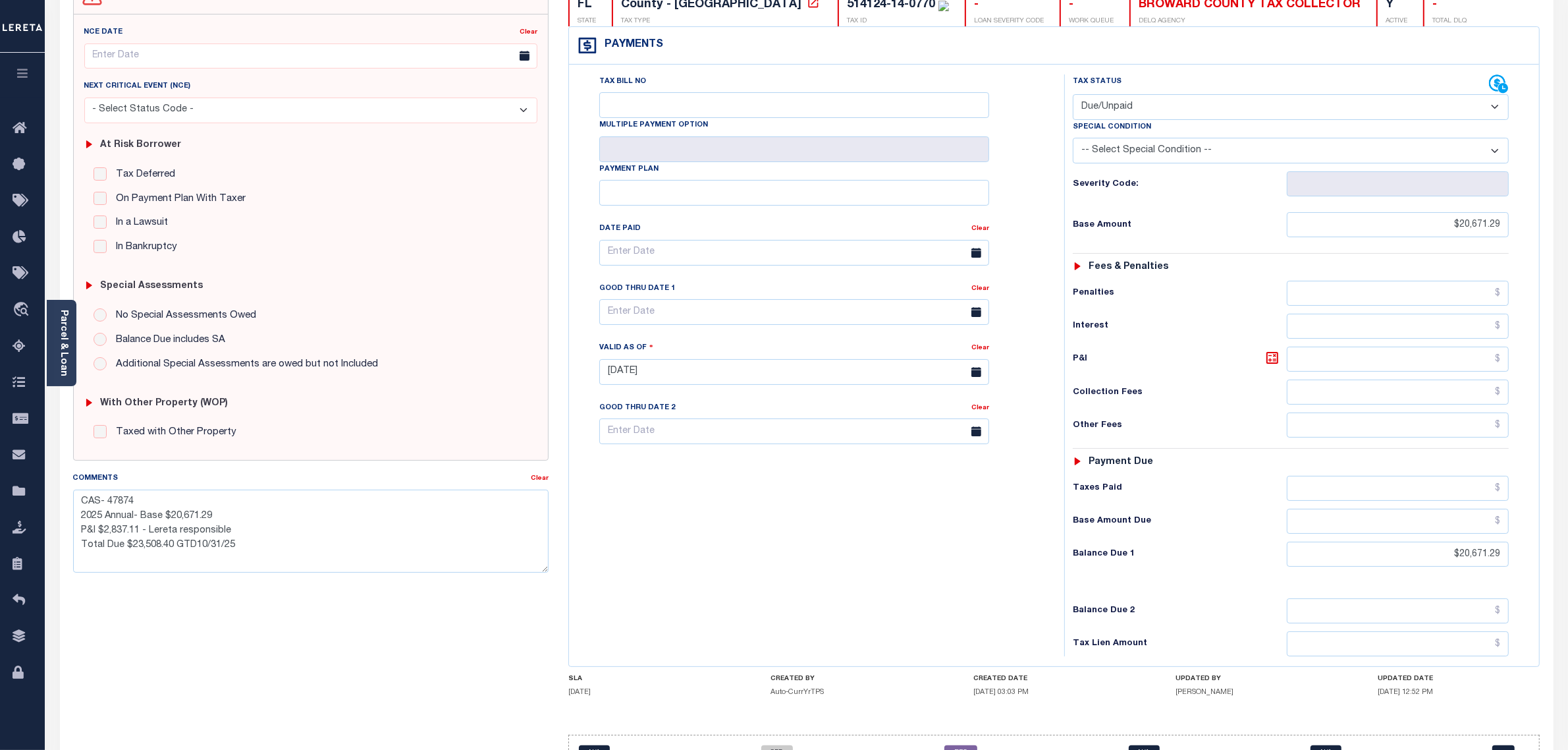
drag, startPoint x: 693, startPoint y: 505, endPoint x: 682, endPoint y: 509, distance: 11.7
click at [686, 507] on div "Tax Bill No Multiple Payment Option Payment Plan Clear" at bounding box center [814, 365] width 482 height 581
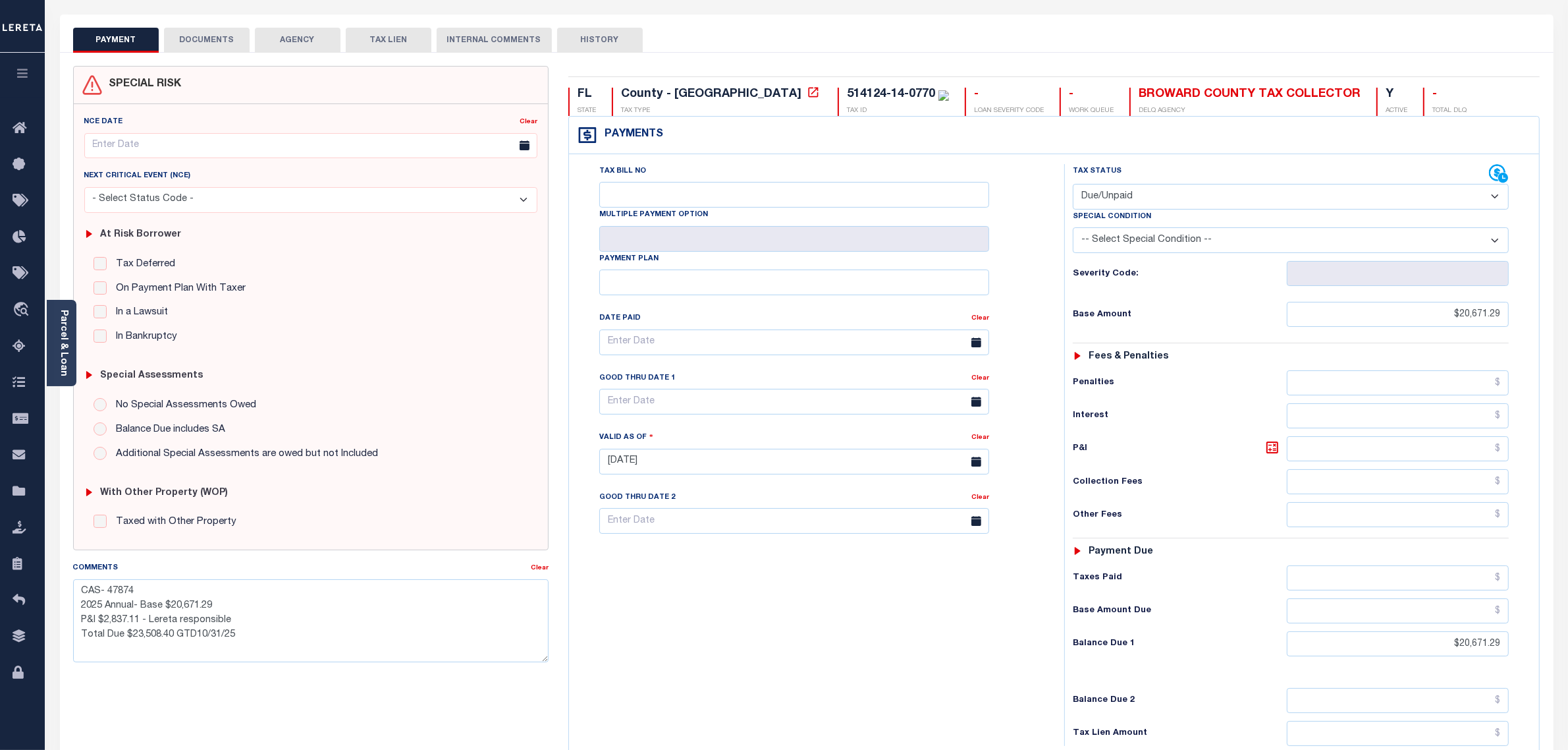
scroll to position [0, 0]
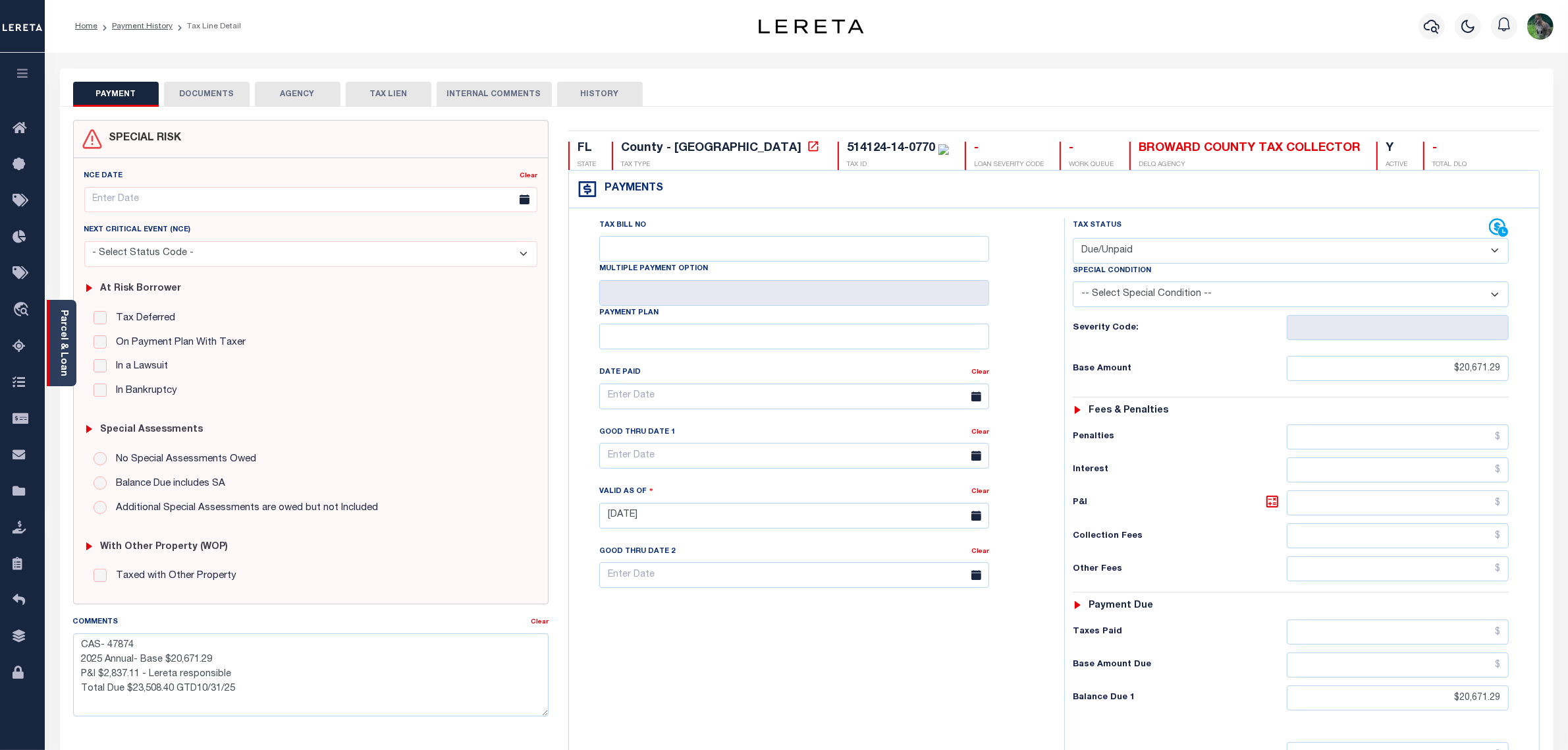
click at [64, 349] on link "Parcel & Loan" at bounding box center [63, 343] width 9 height 66
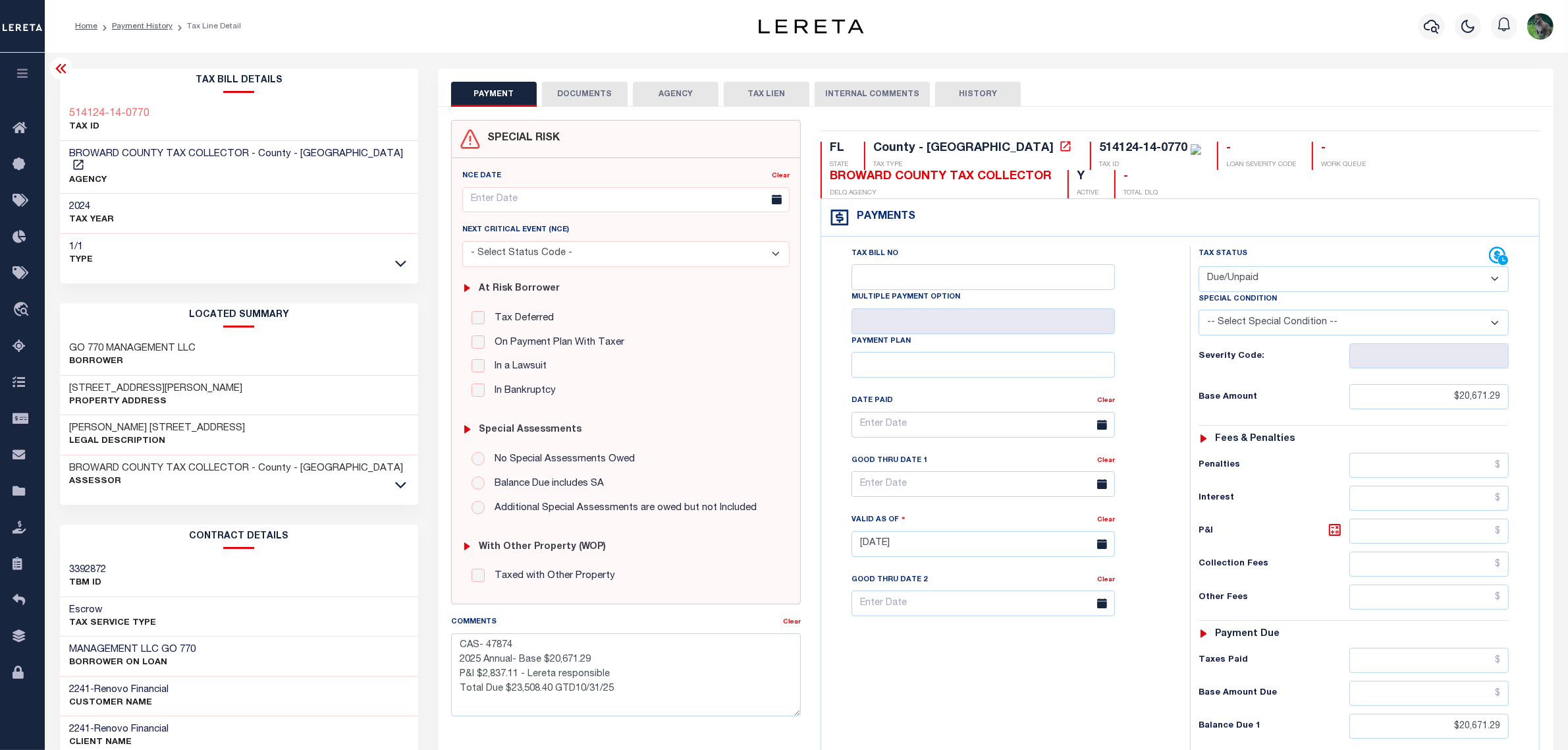
click at [58, 64] on icon at bounding box center [61, 68] width 16 height 16
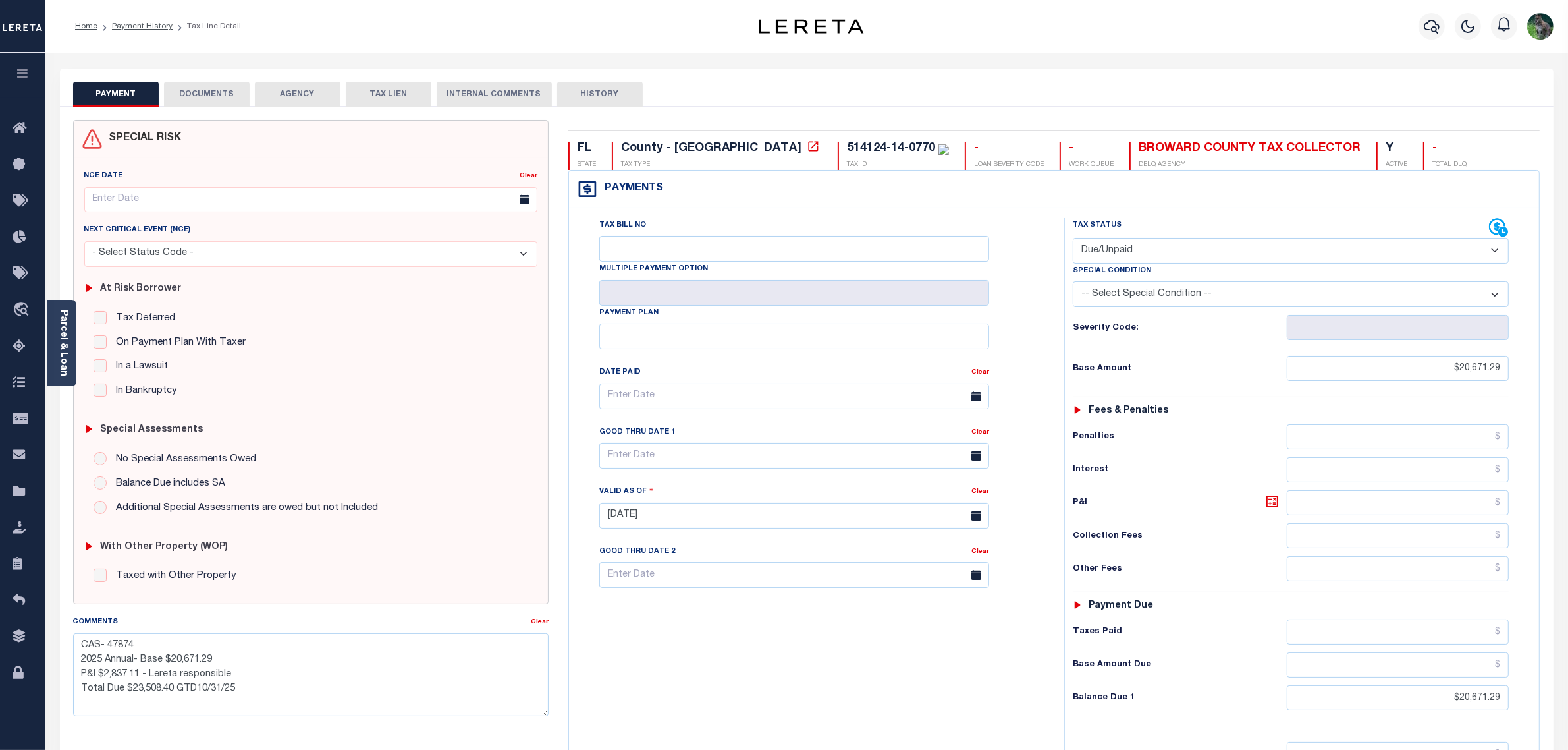
click at [1016, 692] on div "Tax Bill No Multiple Payment Option Payment Plan Clear" at bounding box center [814, 509] width 482 height 581
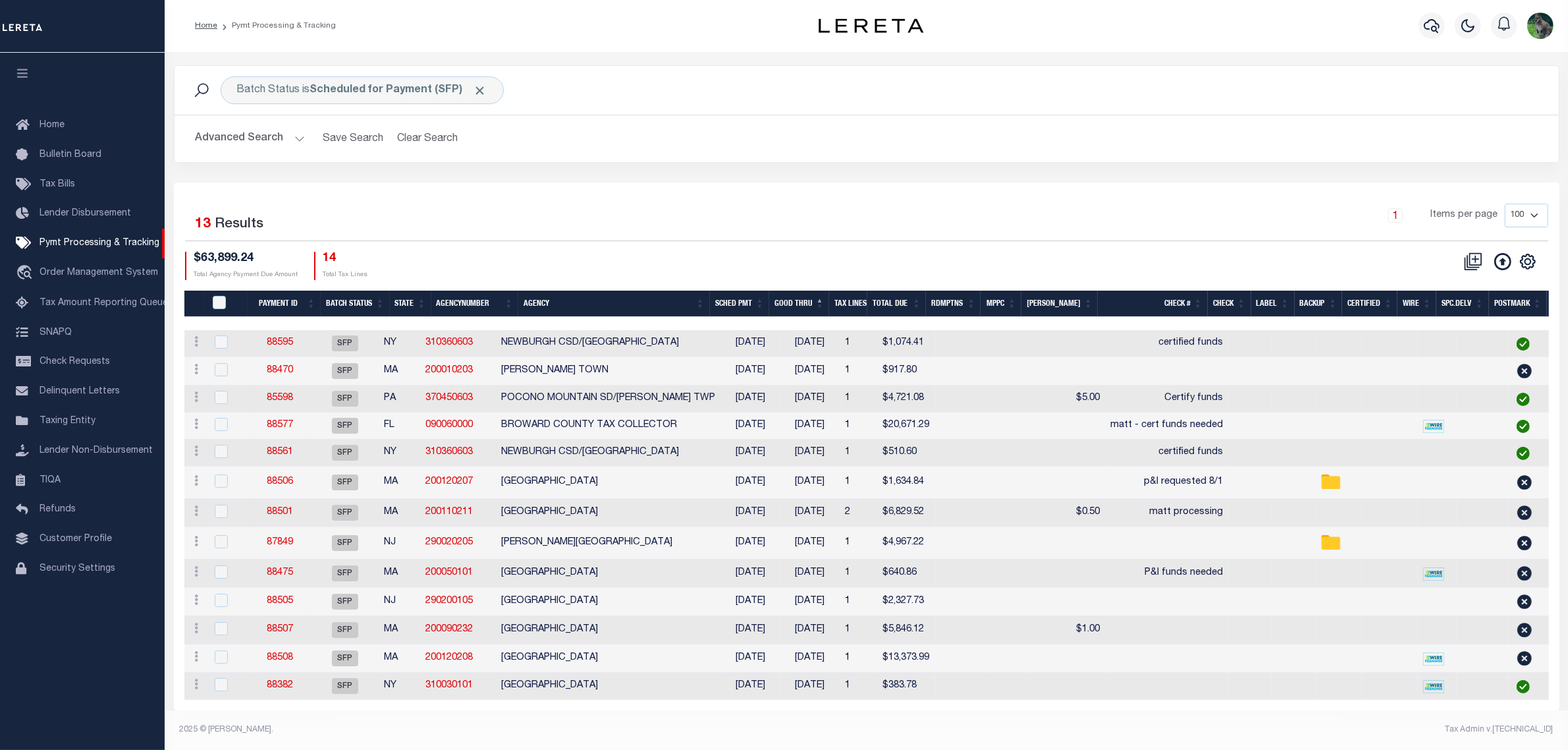
scroll to position [19, 0]
click at [283, 538] on link "87849" at bounding box center [280, 542] width 27 height 9
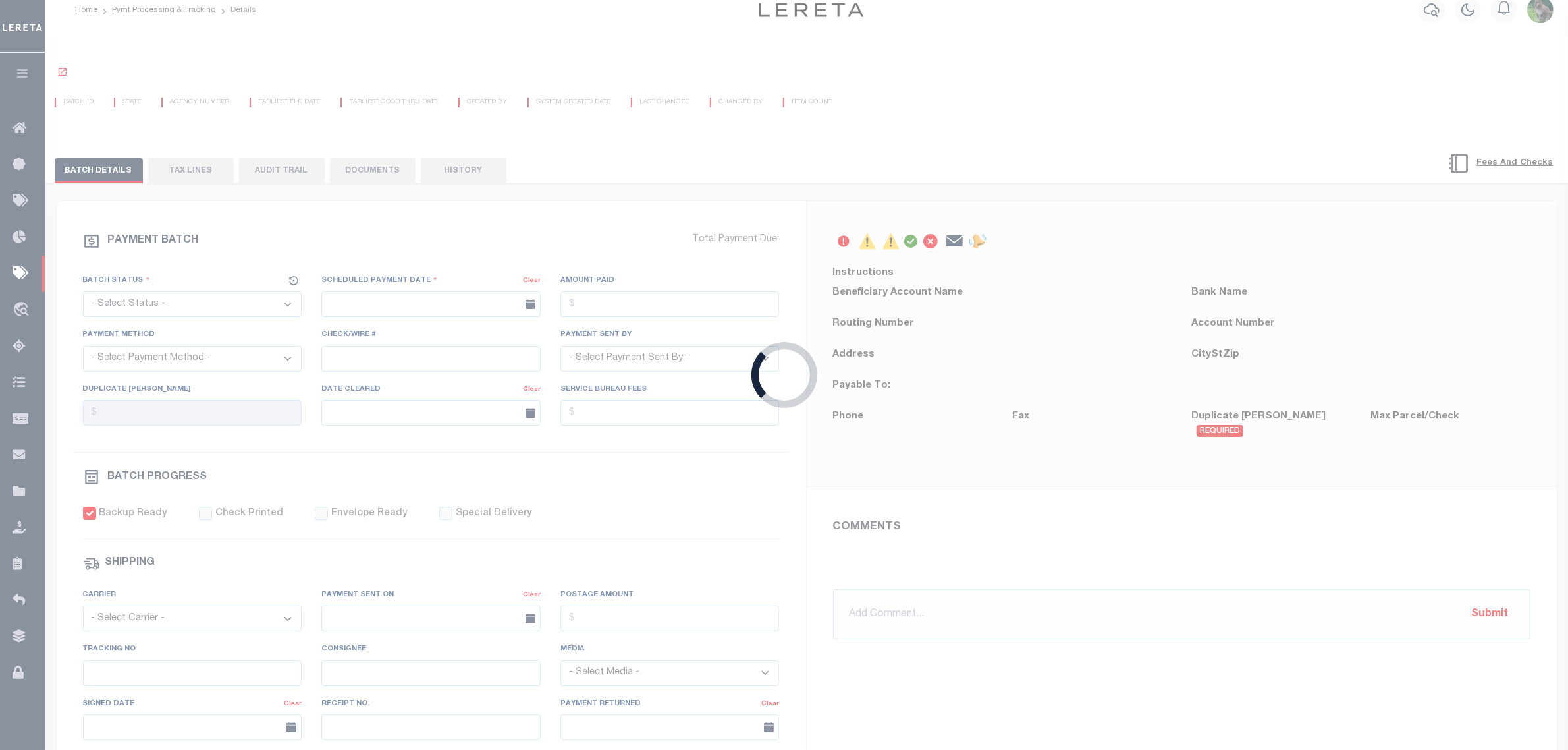
select select "SFP"
type input "08/21/2025"
type input "$4,967.22"
select select "CHK"
select select "Starek, Barbara"
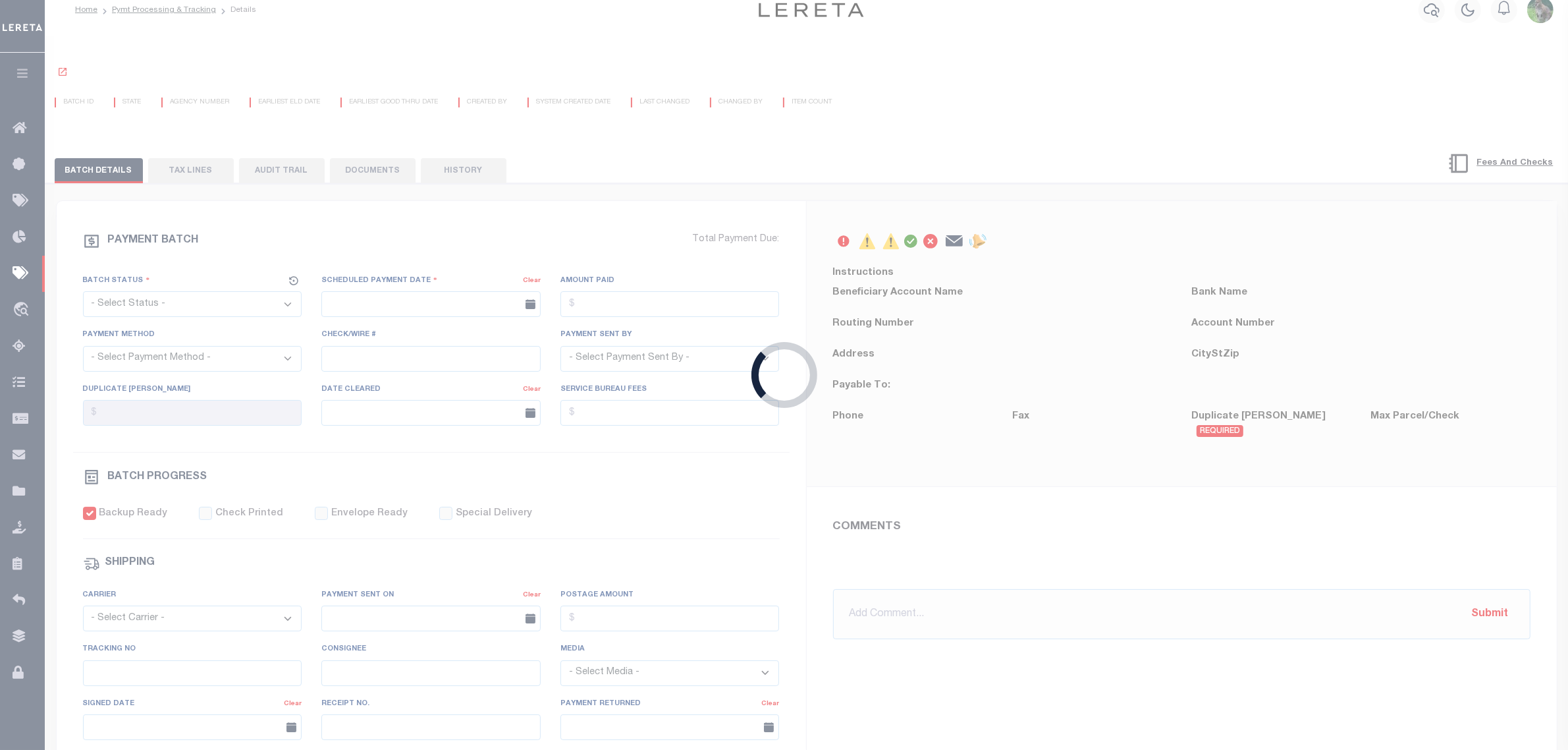
checkbox input "true"
select select "FDX"
type input "N"
radio input "true"
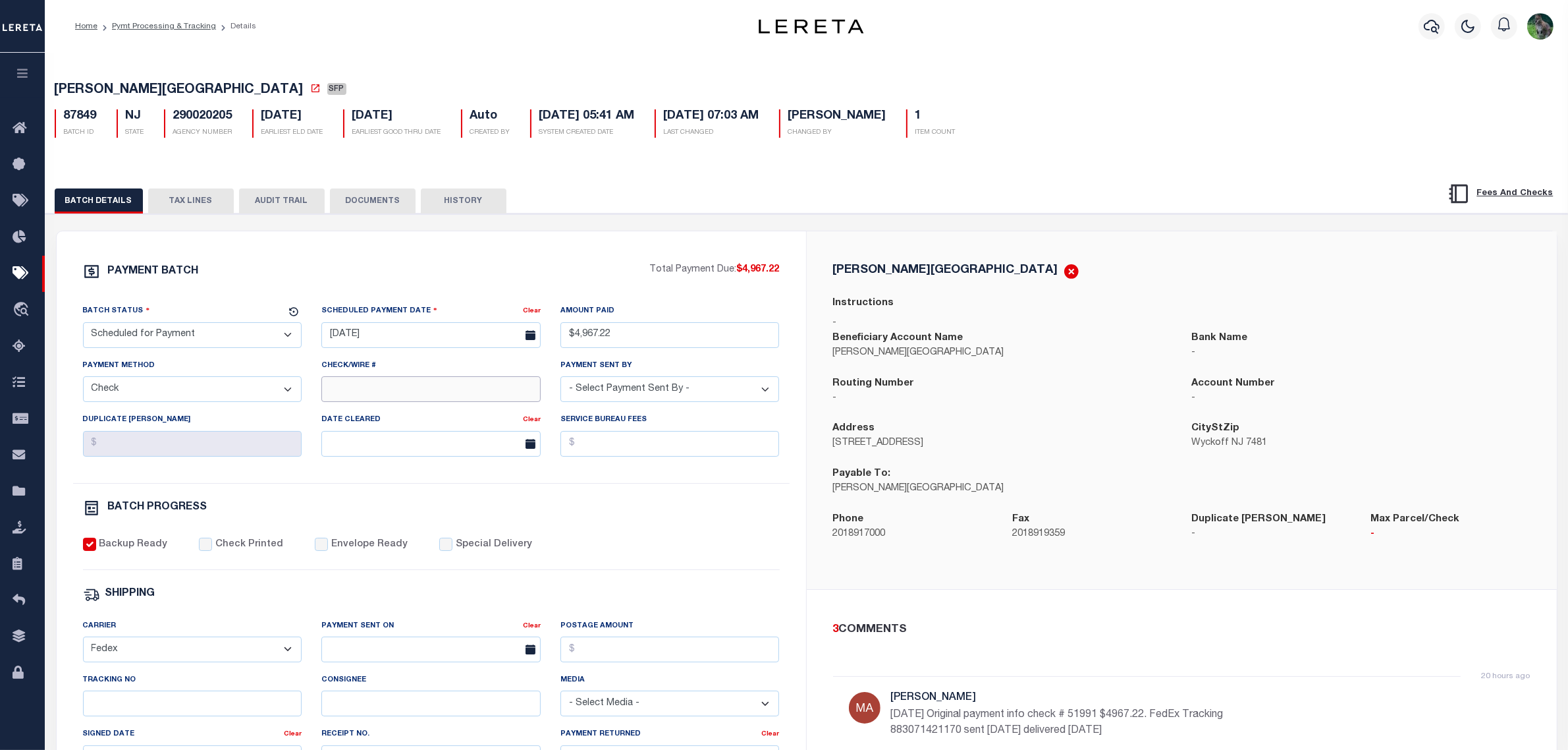
click at [382, 392] on input "Check/Wire #" at bounding box center [431, 389] width 220 height 26
type input "matt processing"
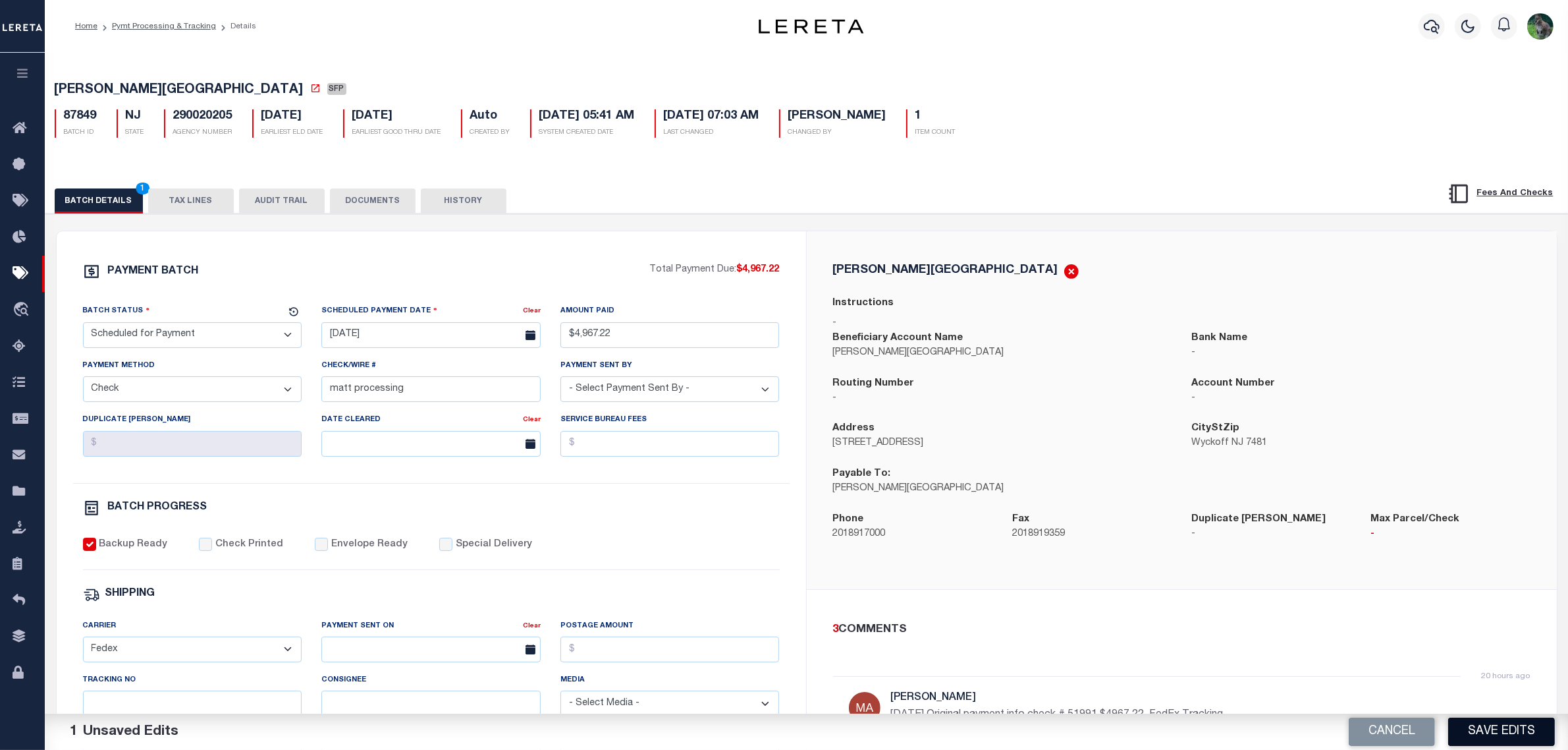
click at [1462, 719] on button "Save Edits" at bounding box center [1502, 731] width 107 height 29
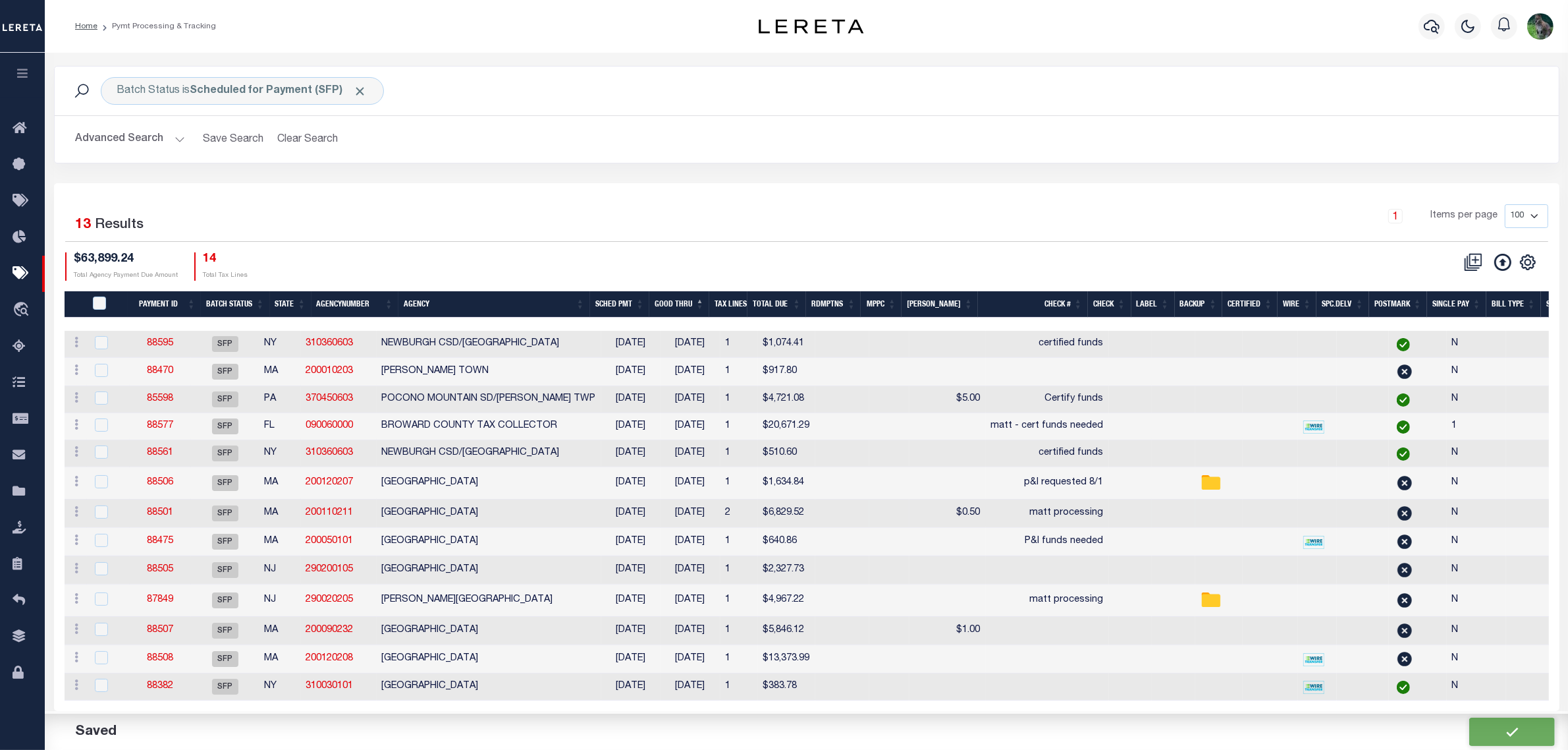
type input "$4,967.22"
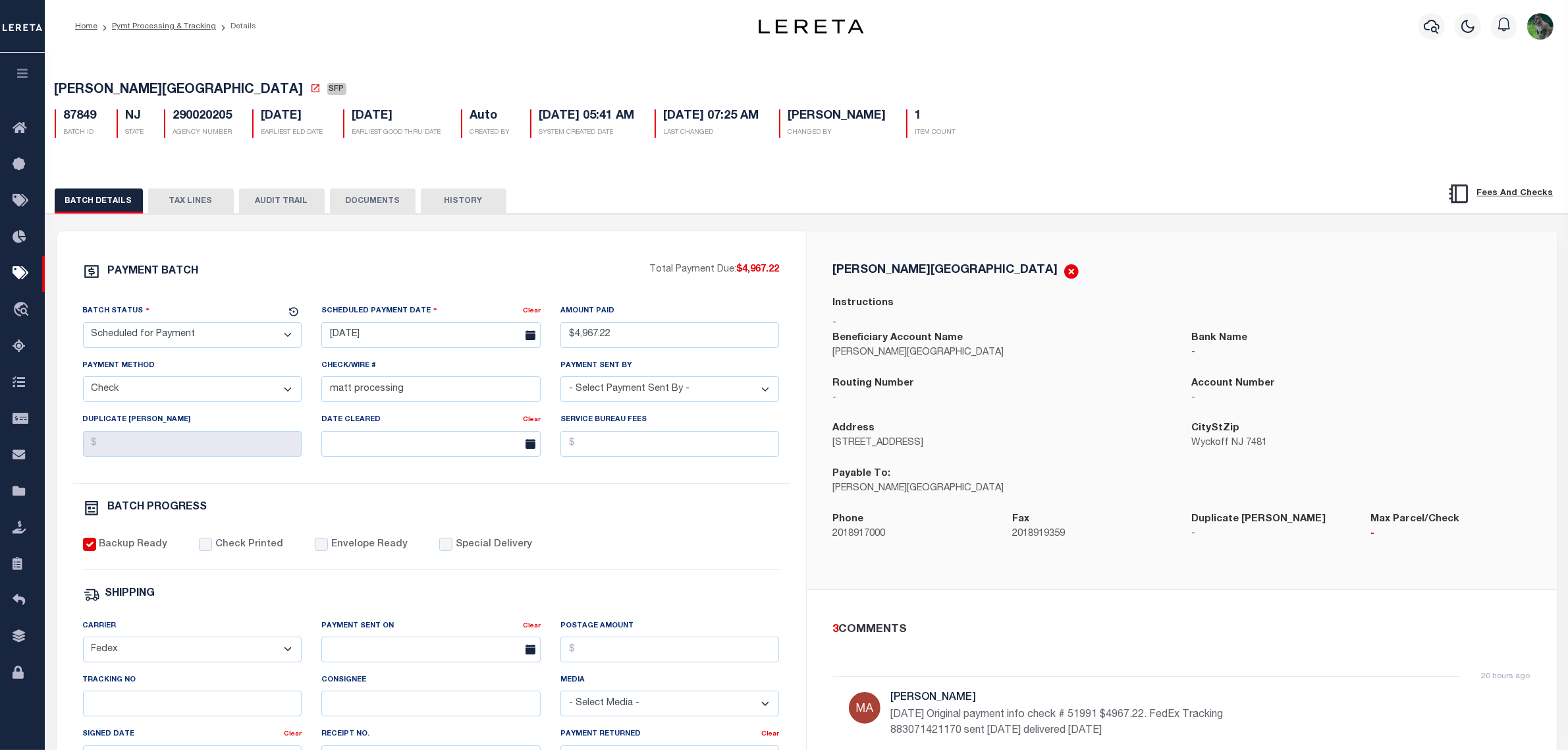
scroll to position [165, 0]
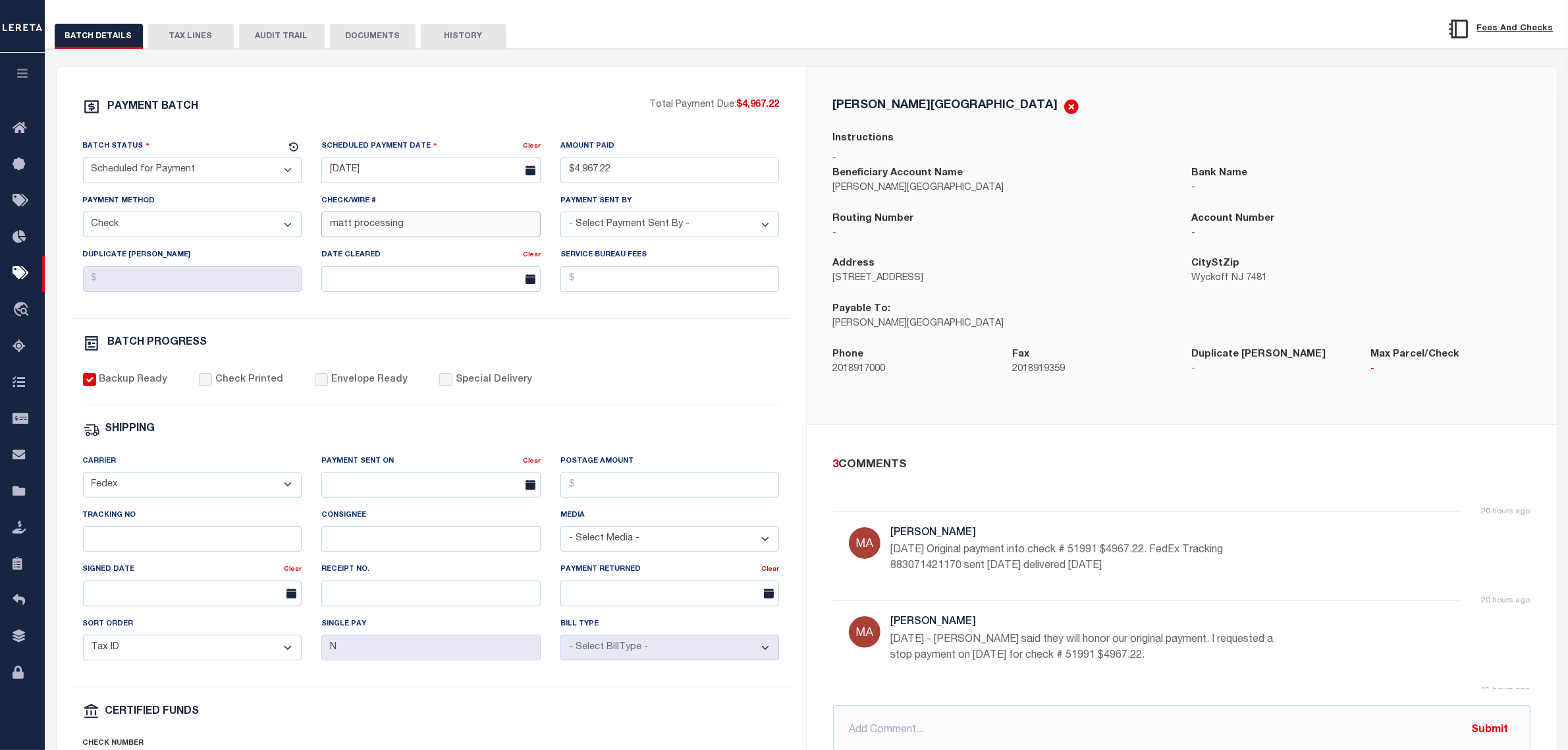
drag, startPoint x: 374, startPoint y: 237, endPoint x: 271, endPoint y: 244, distance: 103.2
click at [271, 244] on div "Batch Status - Select Status - Scheduled for Payment Ready For Payment Payment …" at bounding box center [431, 228] width 717 height 179
click at [145, 542] on input "Tracking No" at bounding box center [192, 538] width 220 height 26
click at [147, 544] on input "Tracking No" at bounding box center [192, 538] width 220 height 26
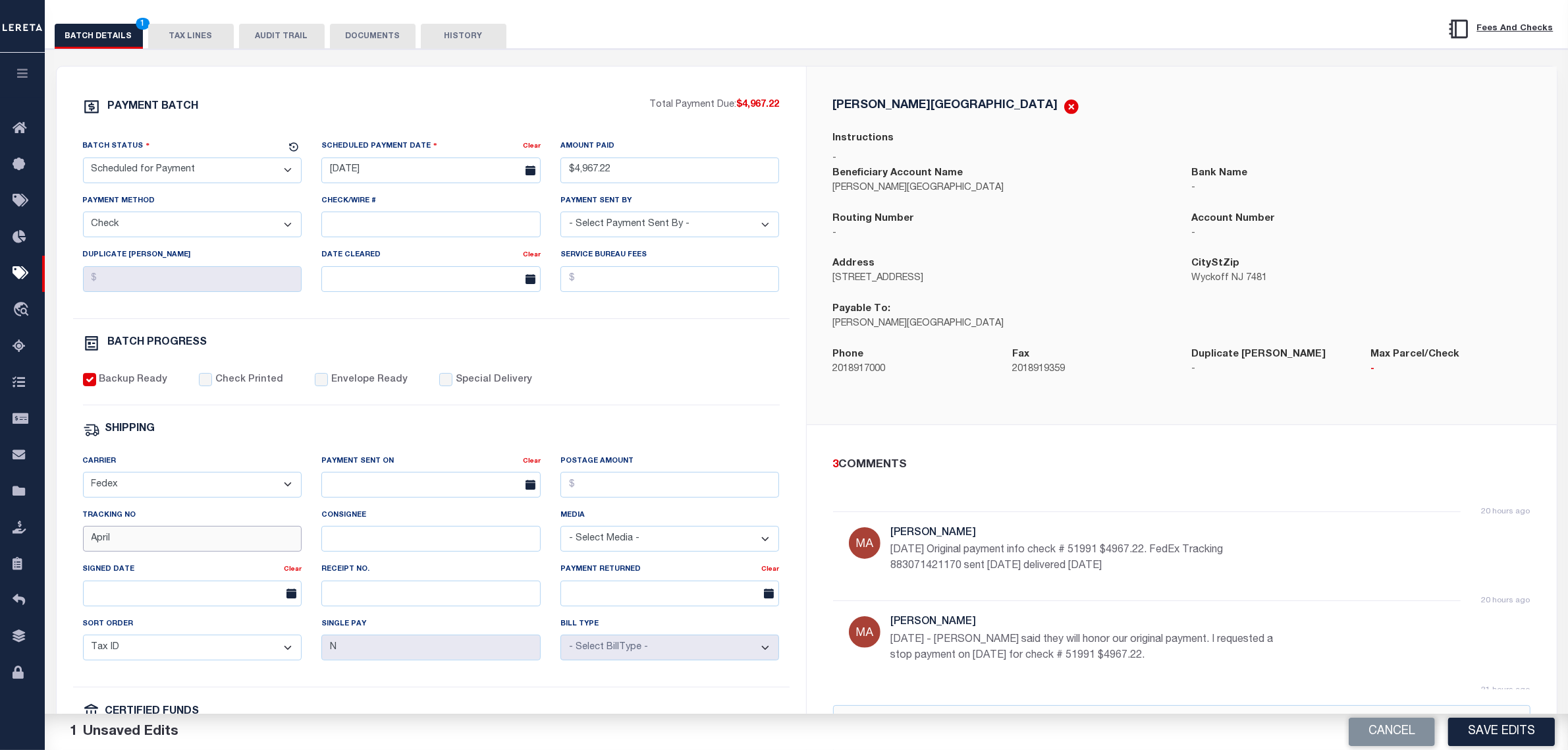
type input "April"
click at [1029, 472] on div "3 COMMENTS" at bounding box center [1179, 465] width 692 height 17
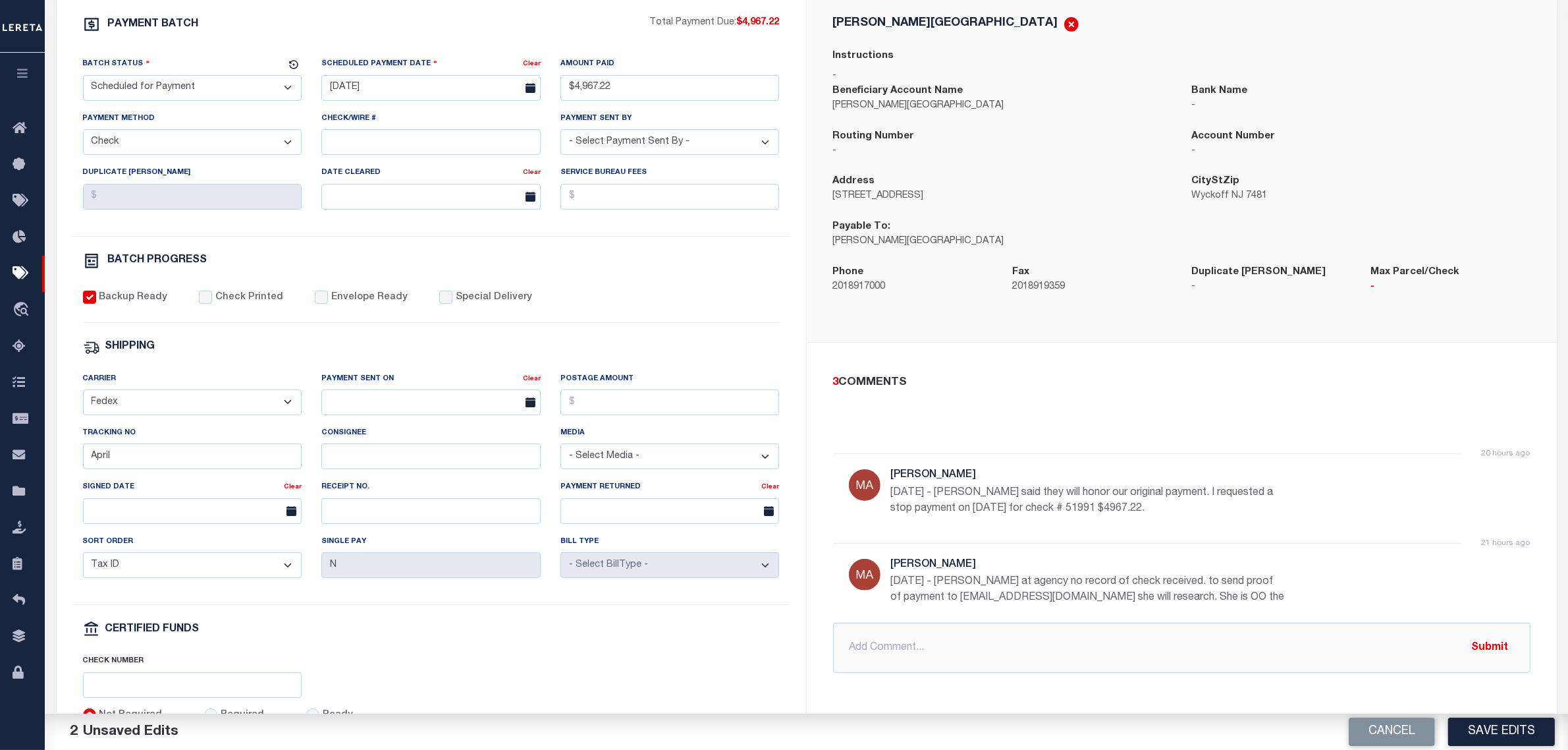
scroll to position [0, 0]
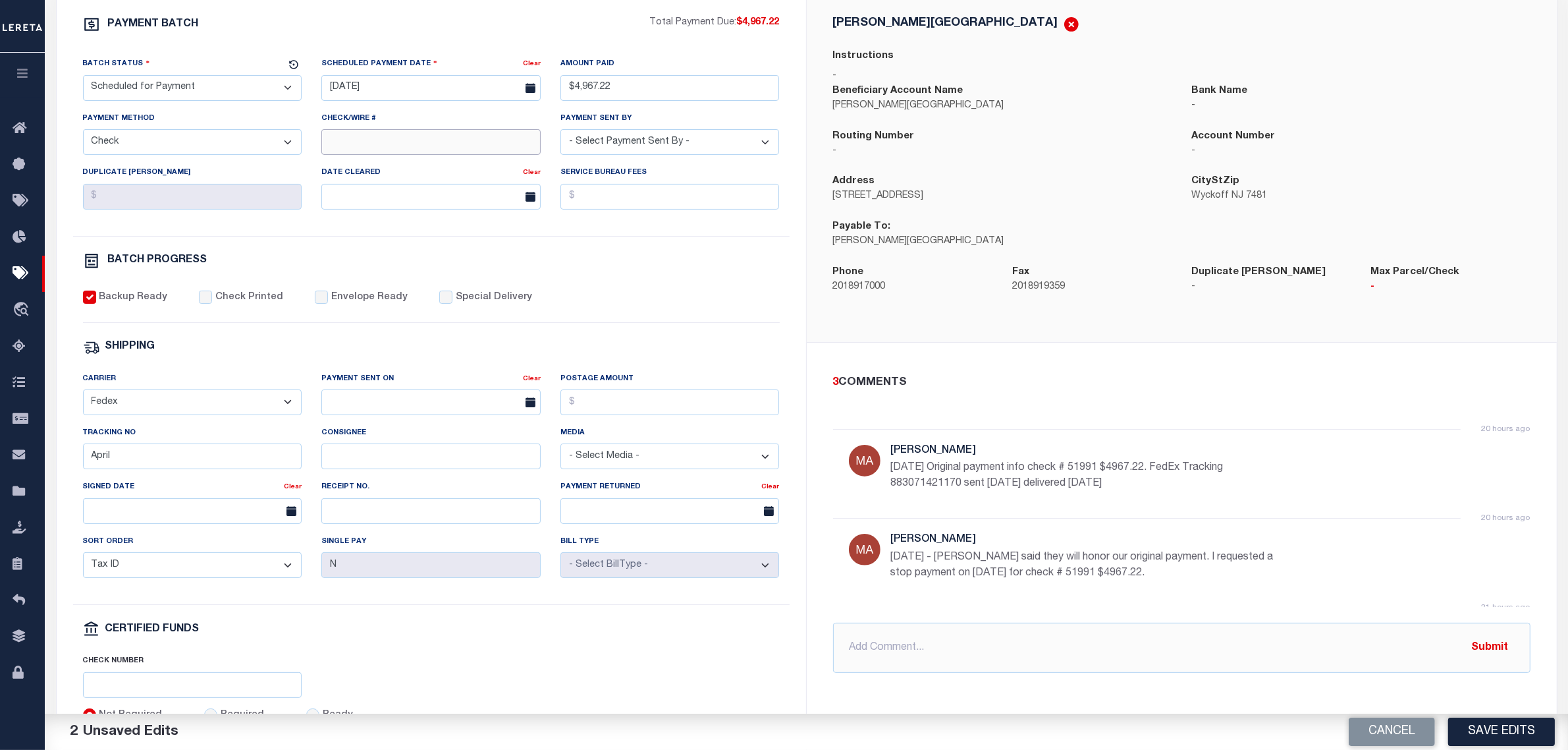
click at [386, 145] on input "Check/Wire #" at bounding box center [431, 142] width 220 height 26
click at [1184, 502] on div "20 hours ago Martin, April 8/20/25 Original payment info check # 51991 $4967.22…" at bounding box center [1089, 473] width 395 height 57
click at [1489, 723] on button "Save Edits" at bounding box center [1502, 731] width 107 height 29
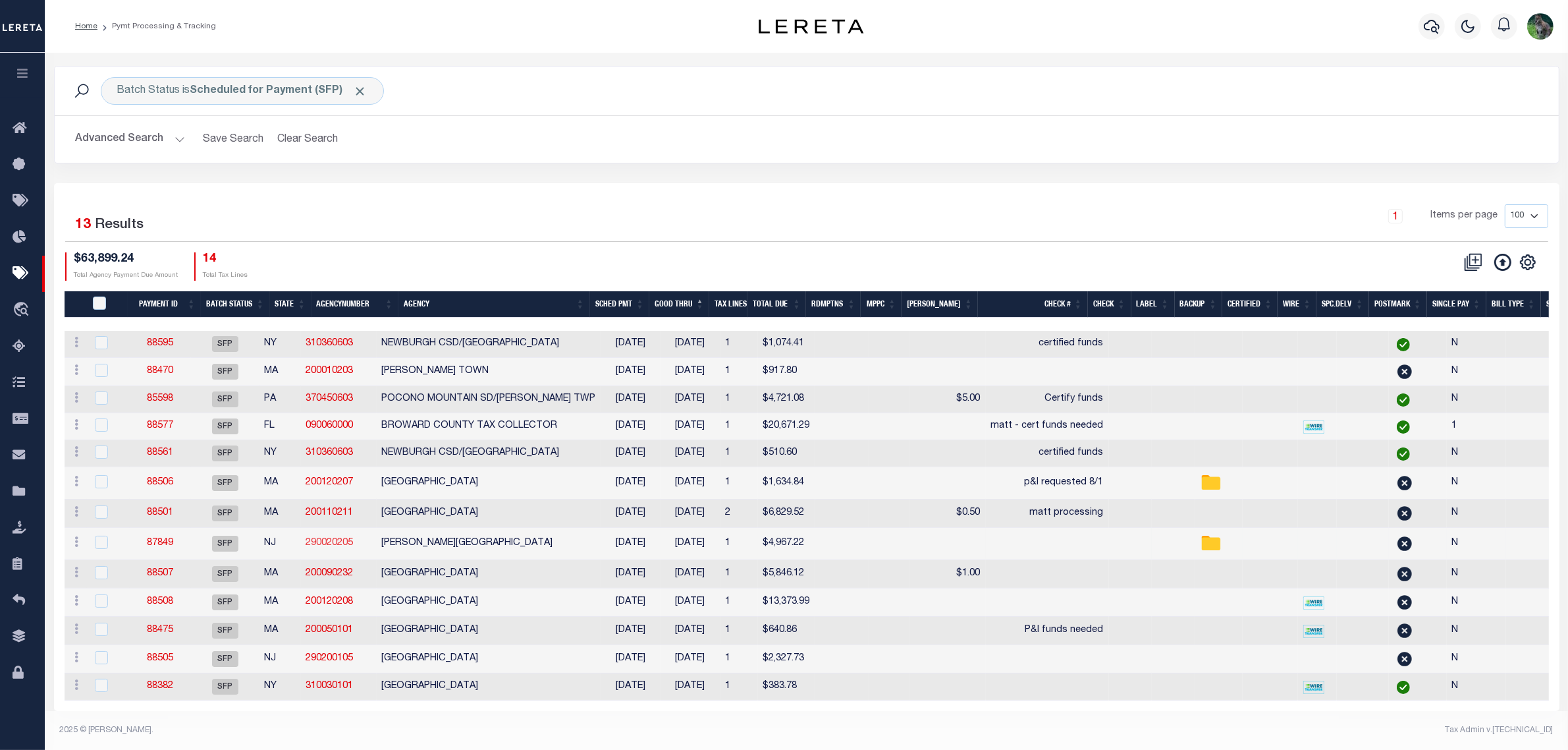
drag, startPoint x: 344, startPoint y: 551, endPoint x: 357, endPoint y: 544, distance: 14.8
type input "$4,967.22"
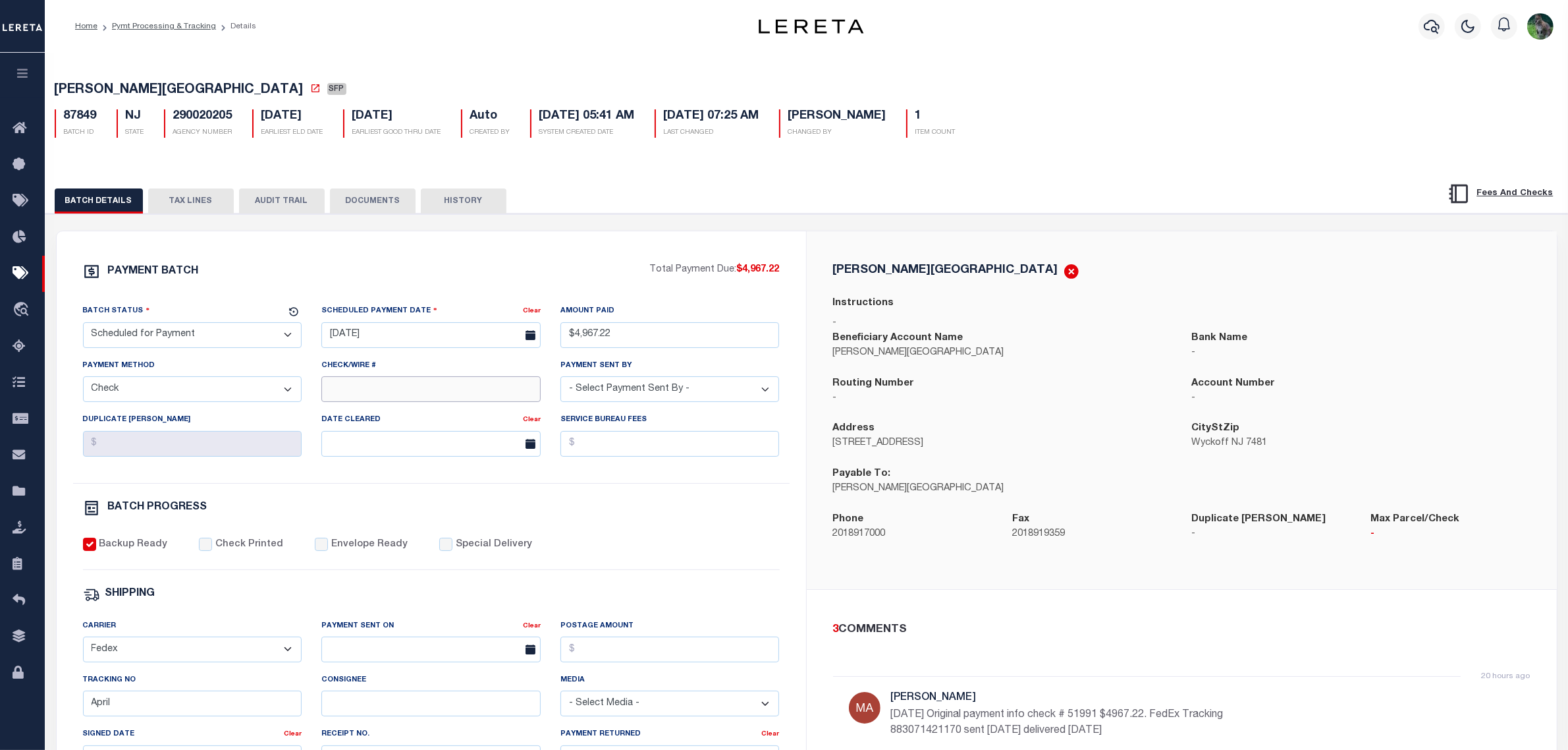
click at [384, 398] on input "Check/Wire #" at bounding box center [431, 389] width 220 height 26
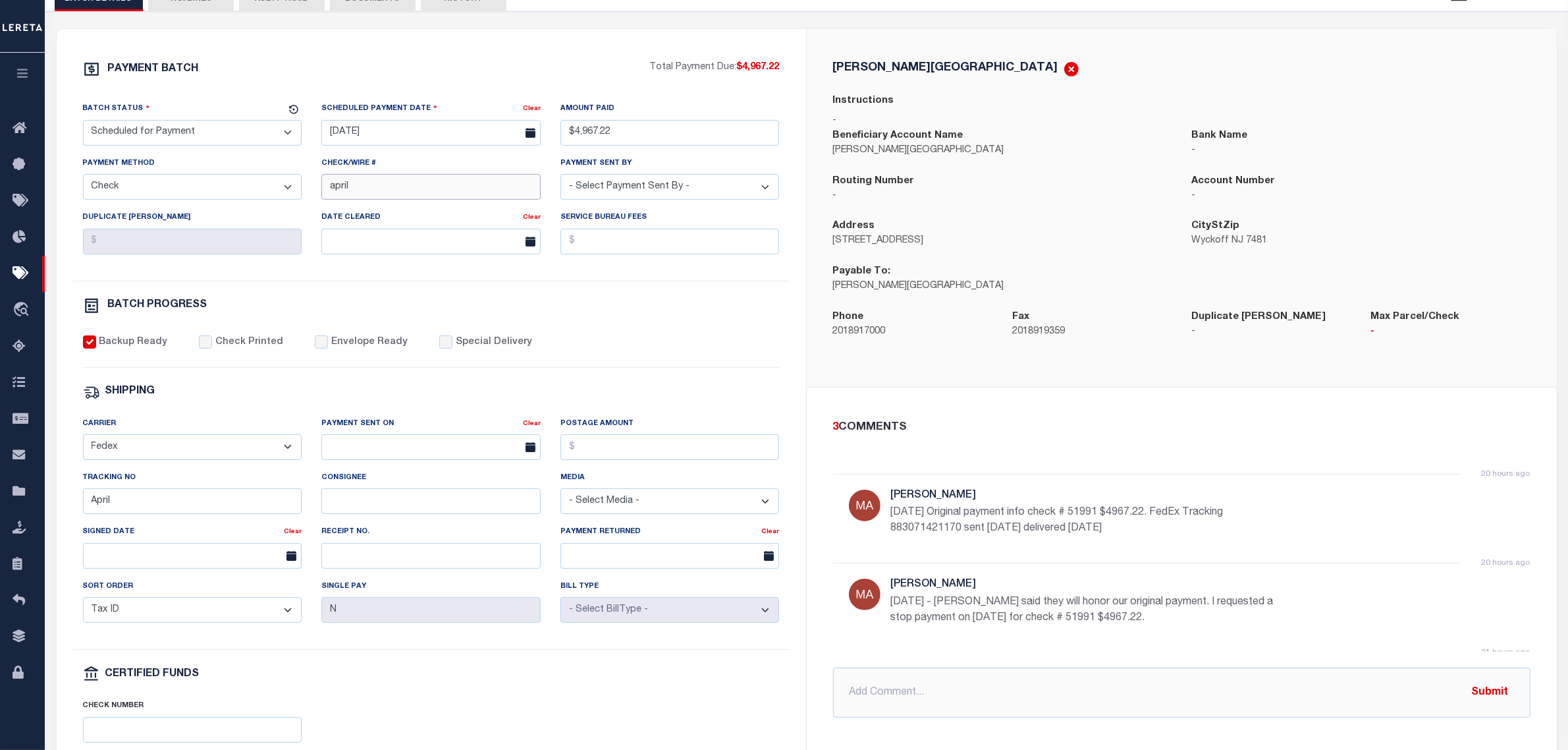
scroll to position [165, 0]
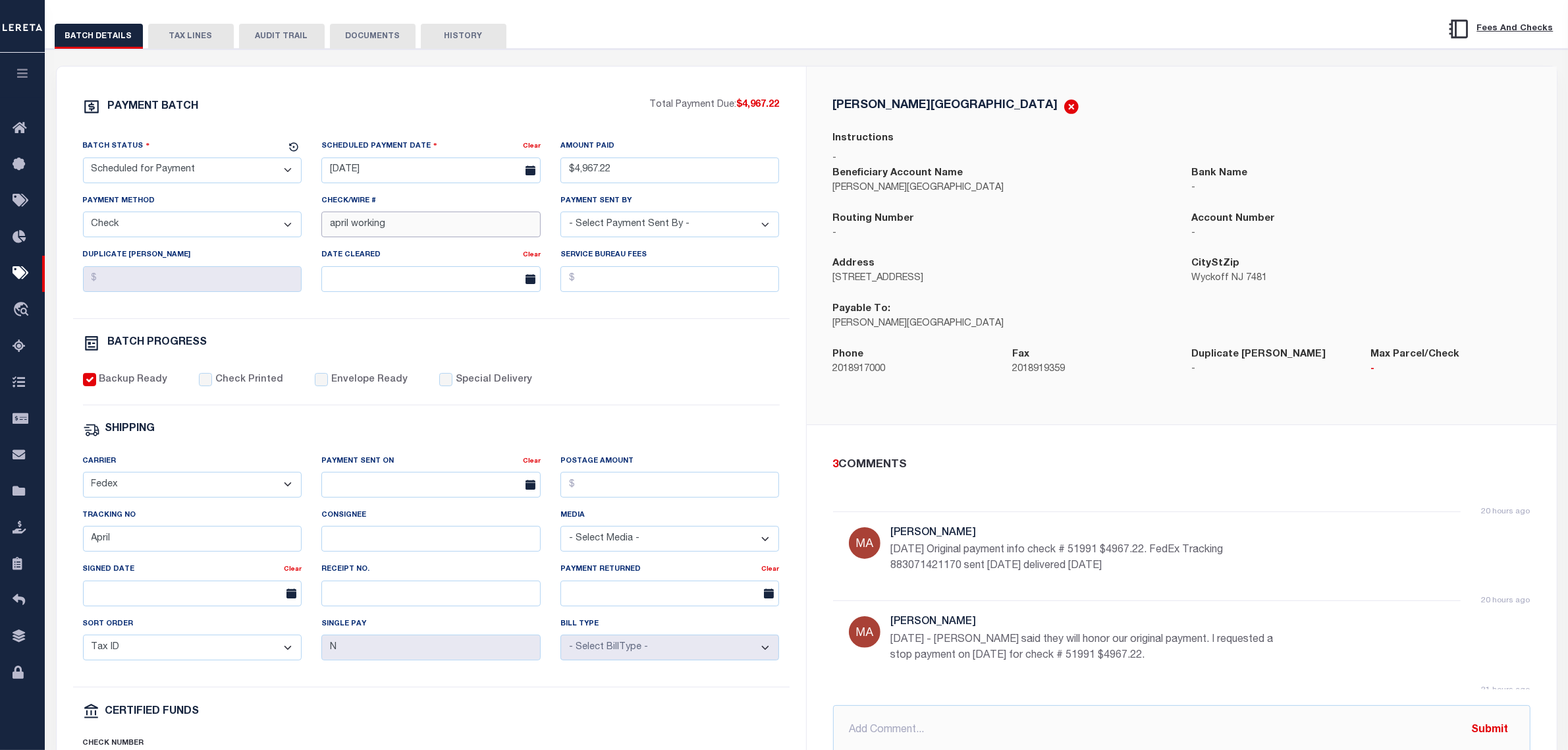
type input "april working"
click at [1304, 610] on div "20 hours ago Martin, April 8/20/25 - Dayana said they will honor our original p…" at bounding box center [1182, 644] width 697 height 89
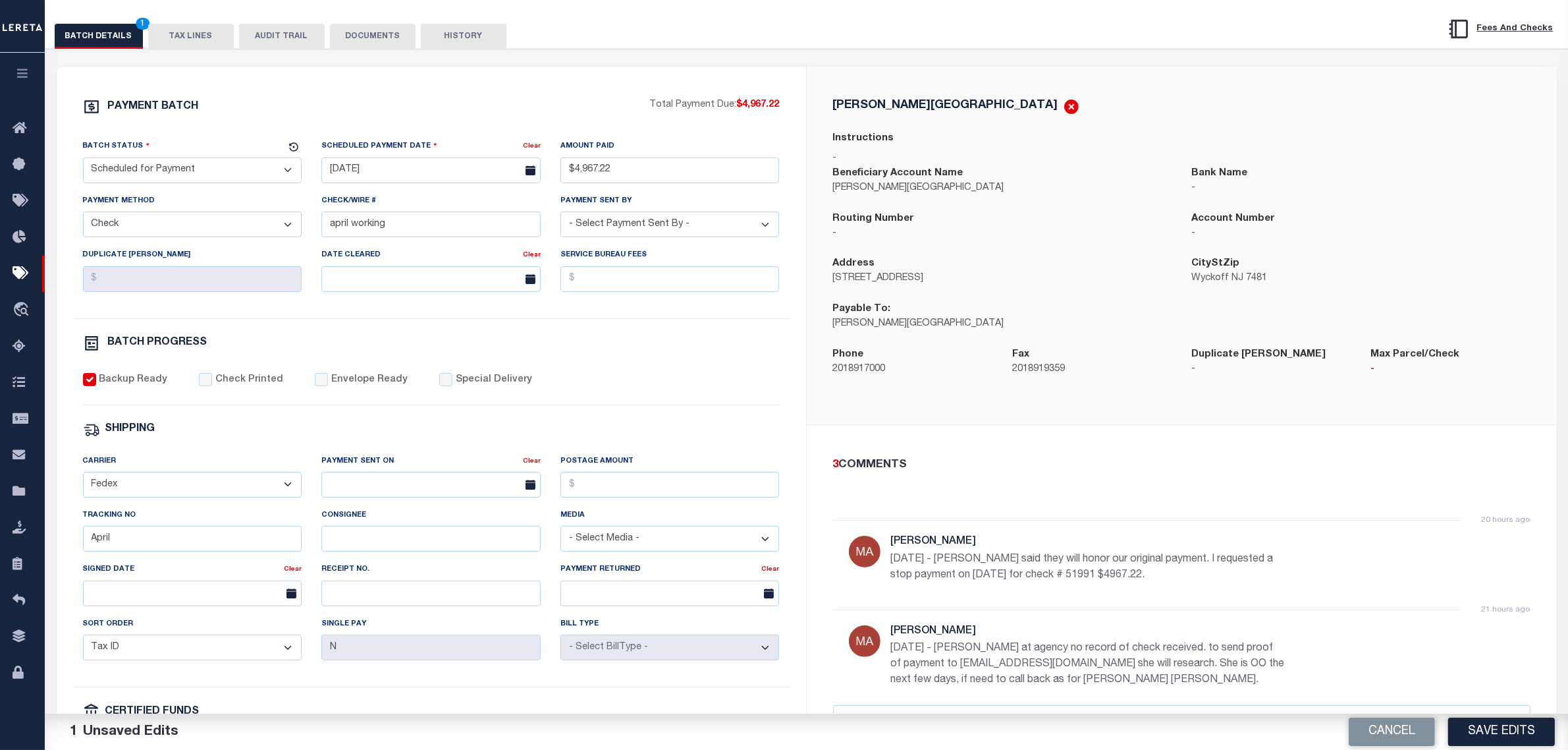
scroll to position [82, 0]
click at [1485, 738] on button "Save Edits" at bounding box center [1502, 731] width 107 height 29
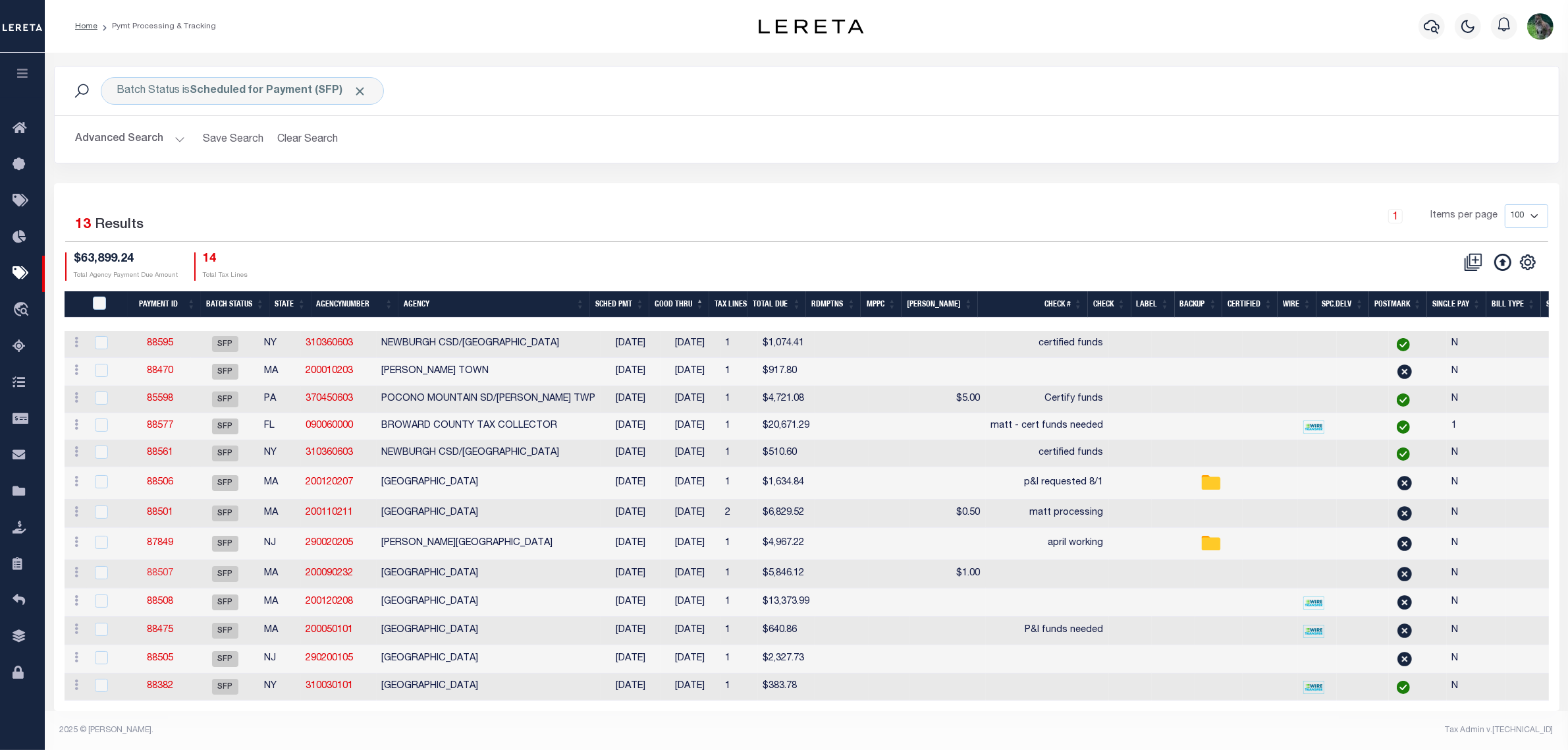
click at [172, 577] on link "88507" at bounding box center [160, 573] width 27 height 9
type input "07/27/2025"
select select
checkbox input "false"
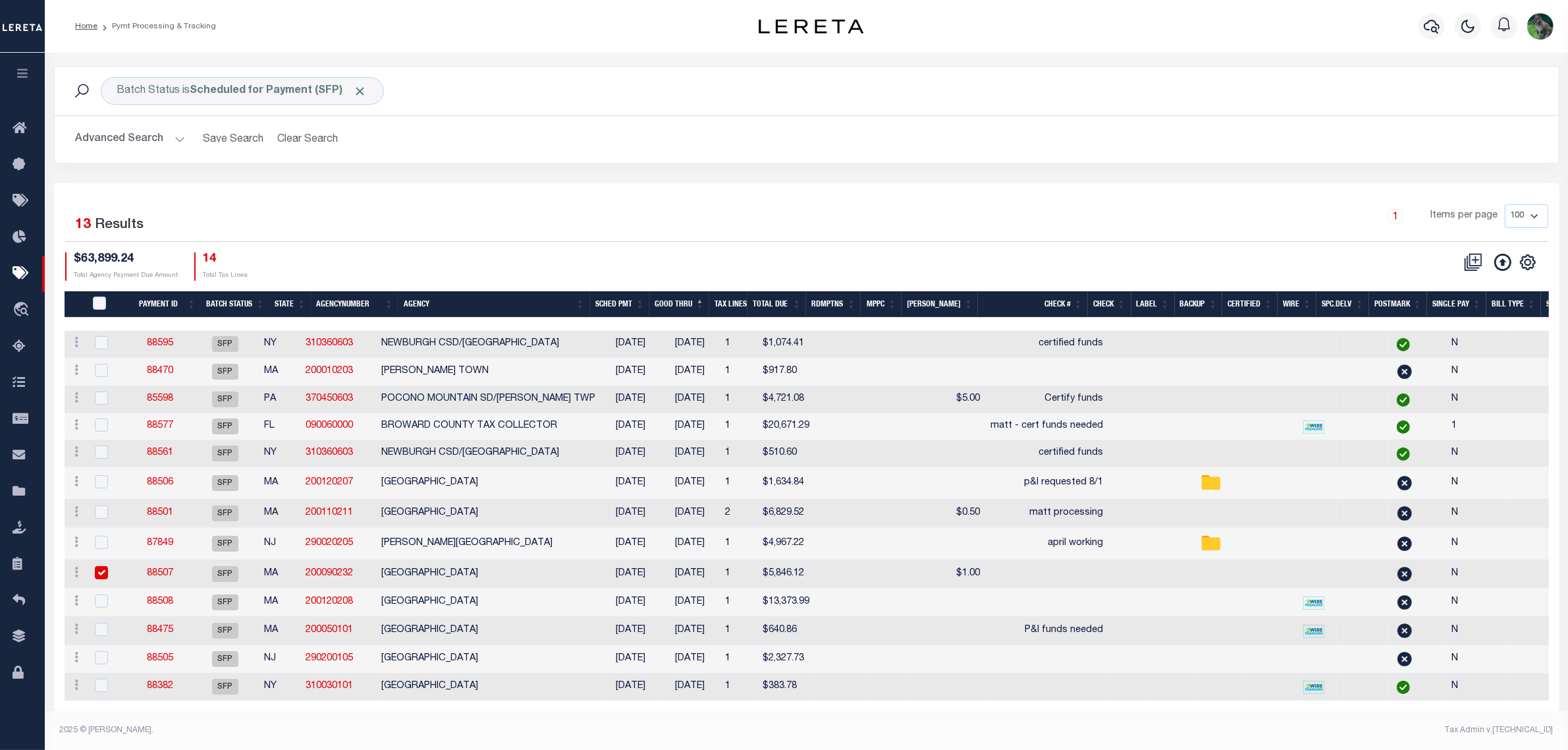
select select
type input "Matt"
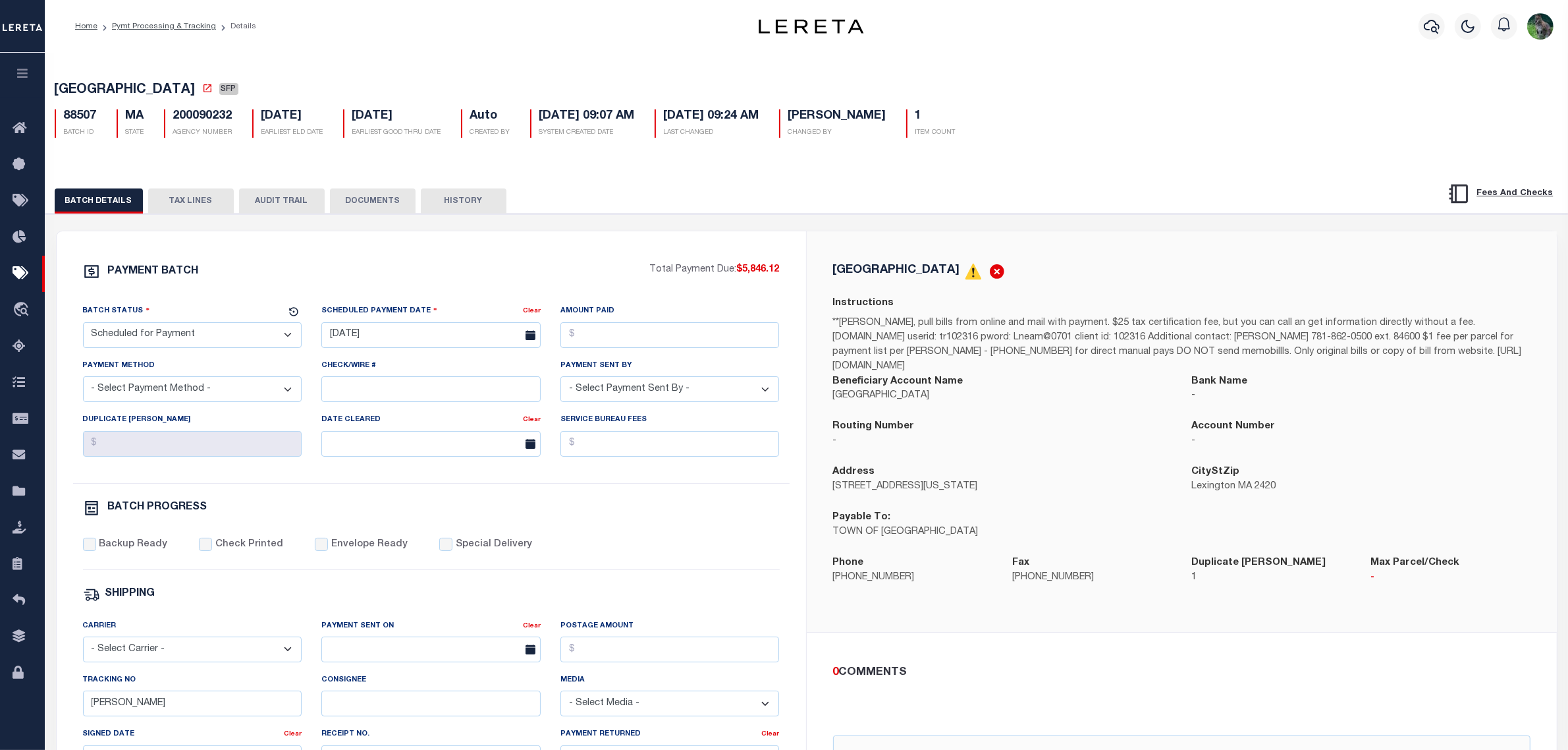
click at [188, 196] on button "TAX LINES" at bounding box center [190, 201] width 86 height 25
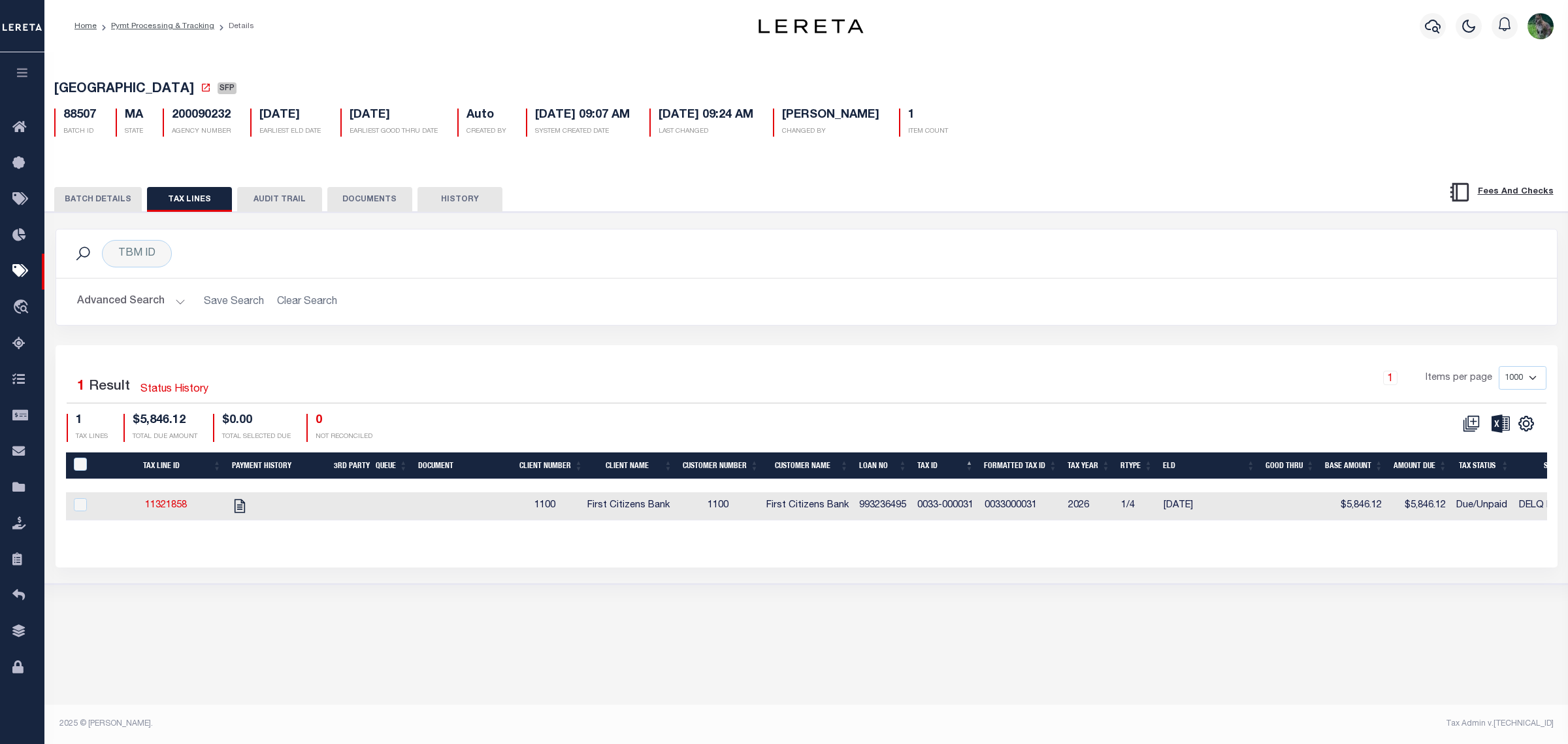
click at [91, 207] on button "BATCH DETAILS" at bounding box center [97, 199] width 88 height 25
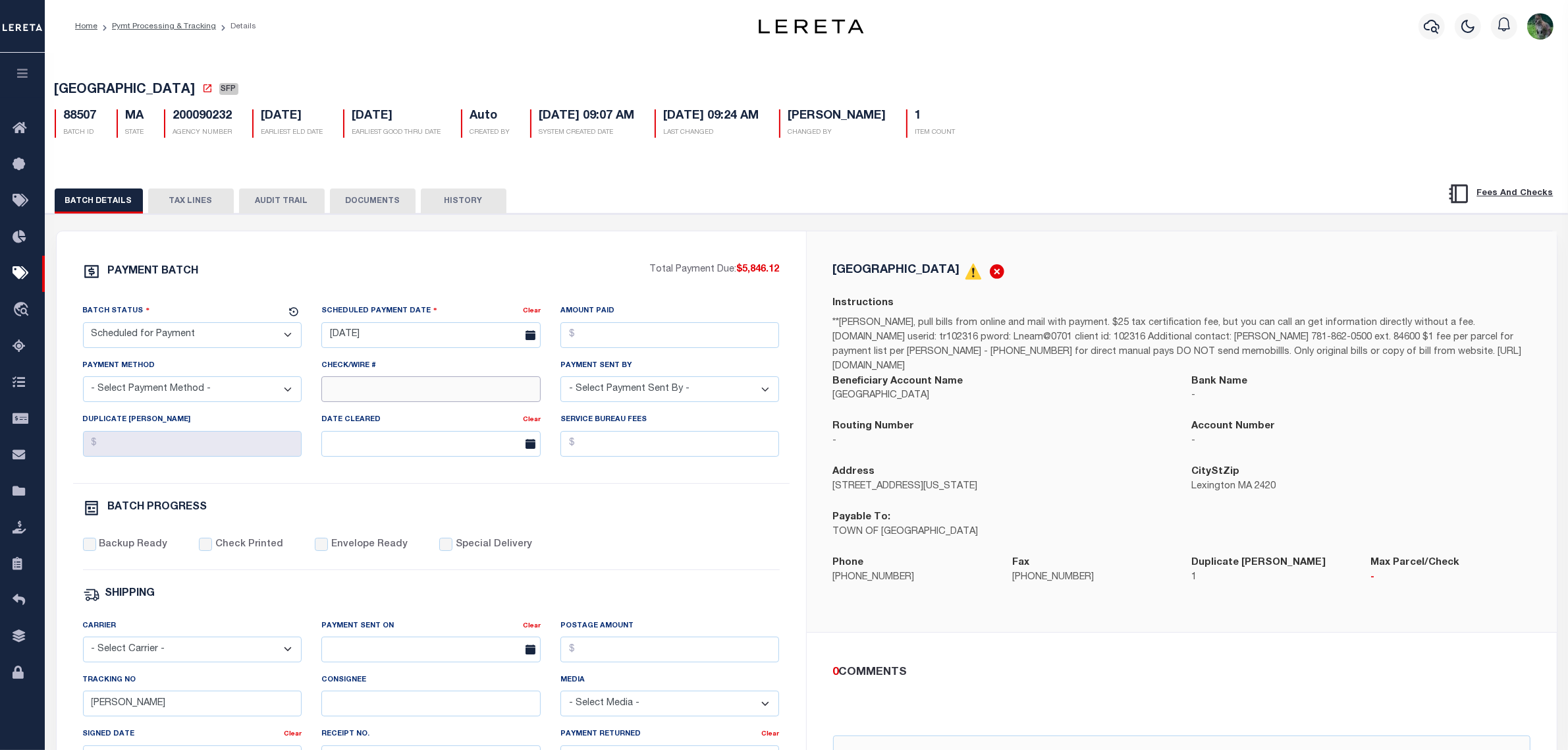
click at [433, 394] on input "Check/Wire #" at bounding box center [431, 389] width 220 height 26
type input "matt processing"
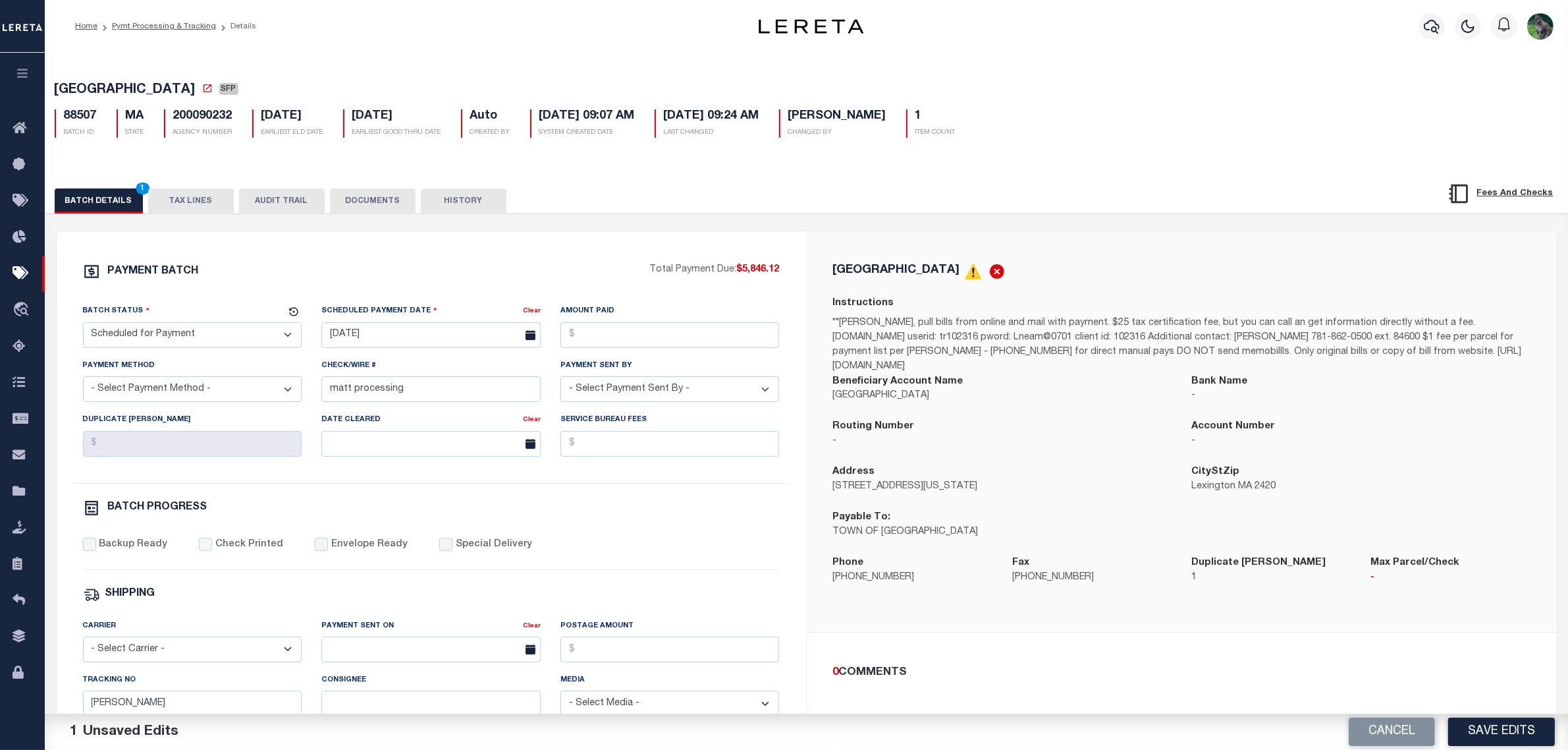
click at [1478, 735] on button "Save Edits" at bounding box center [1502, 731] width 107 height 29
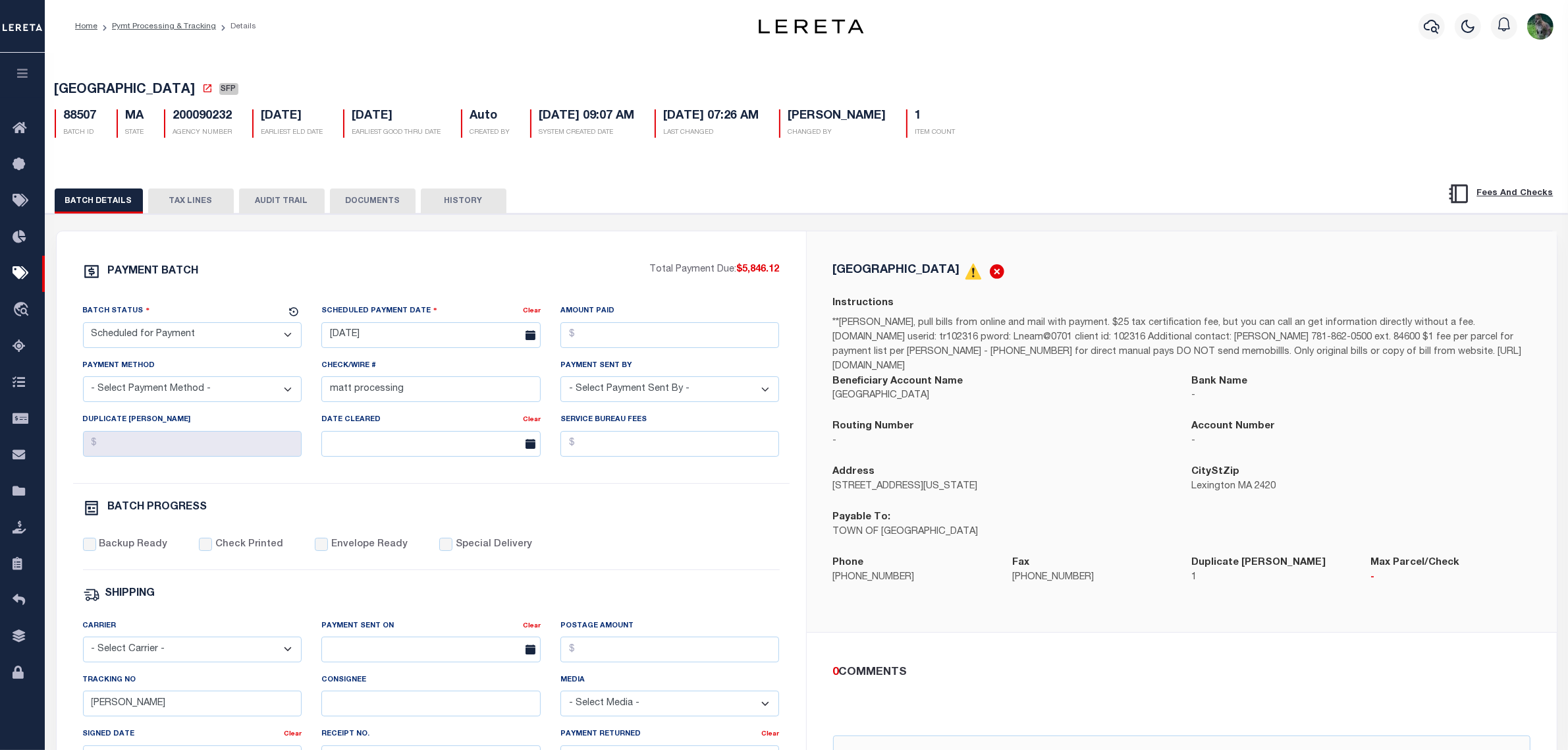
click at [188, 206] on button "TAX LINES" at bounding box center [190, 201] width 86 height 25
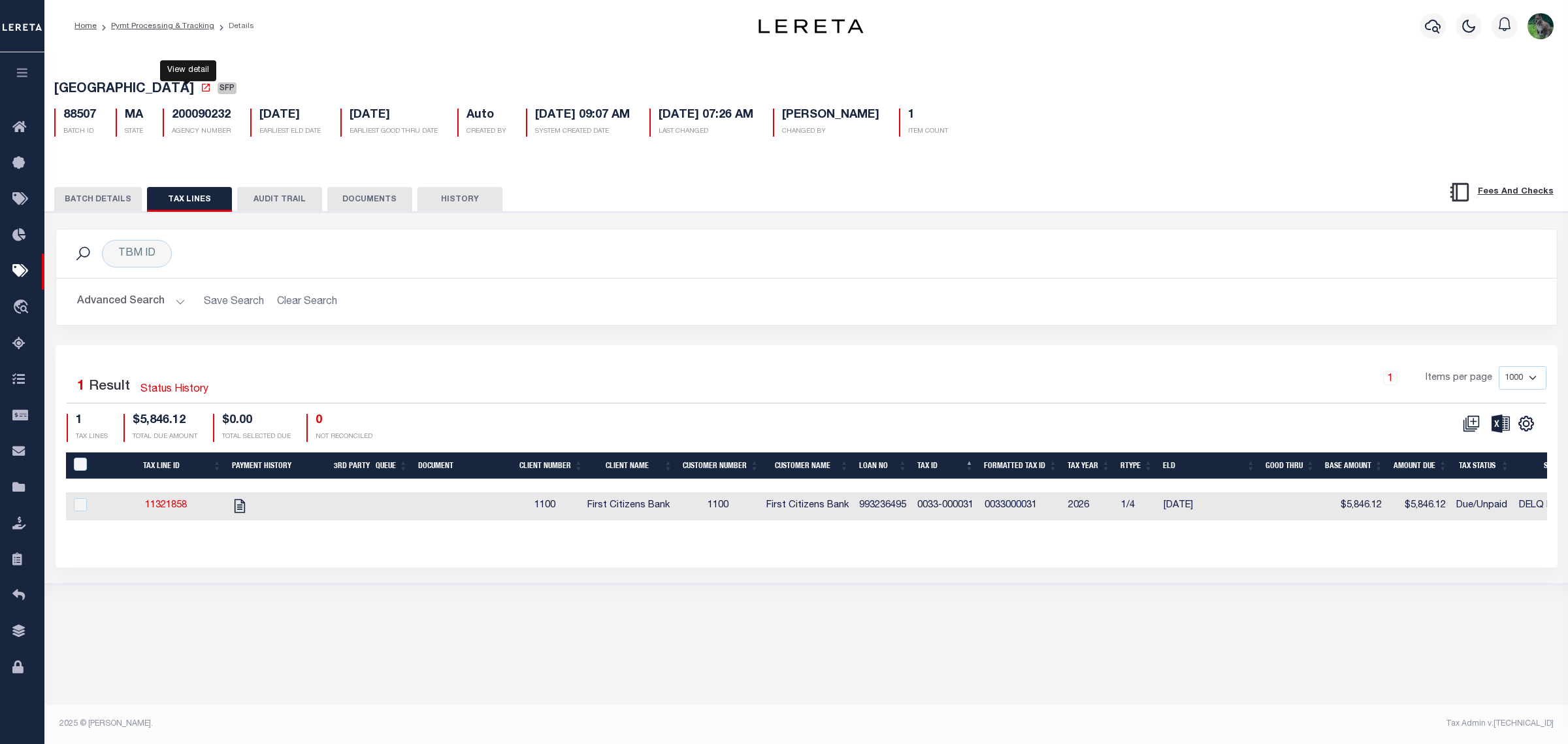
click at [201, 90] on icon at bounding box center [206, 88] width 11 height 11
click at [588, 321] on div "Advanced Search Save Search Clear Search Loan No Equals Equals Is Not Equal To …" at bounding box center [806, 302] width 1501 height 46
click at [97, 203] on button "BATCH DETAILS" at bounding box center [97, 199] width 88 height 25
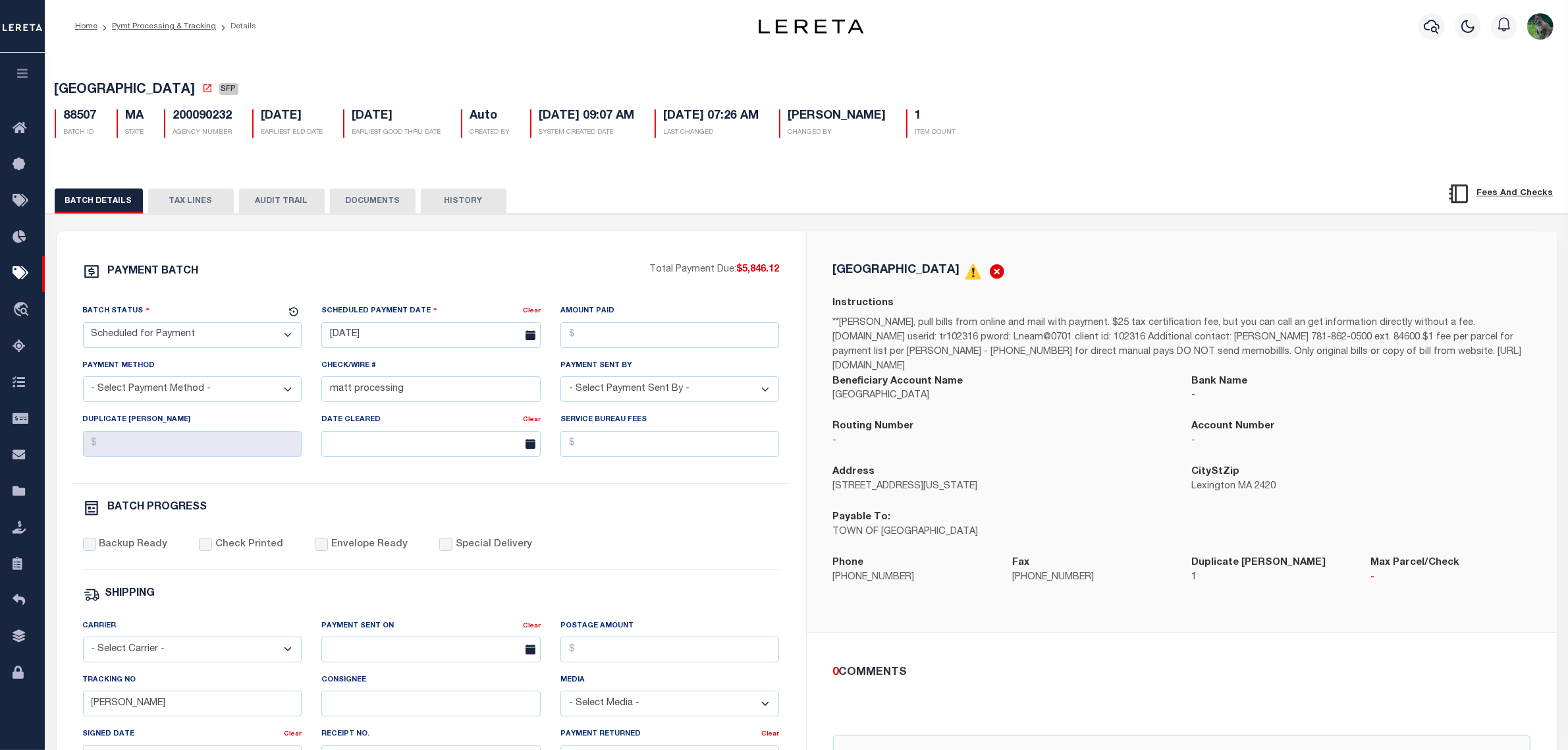
click at [907, 392] on p "LEXINGTON TOWN" at bounding box center [1003, 396] width 339 height 15
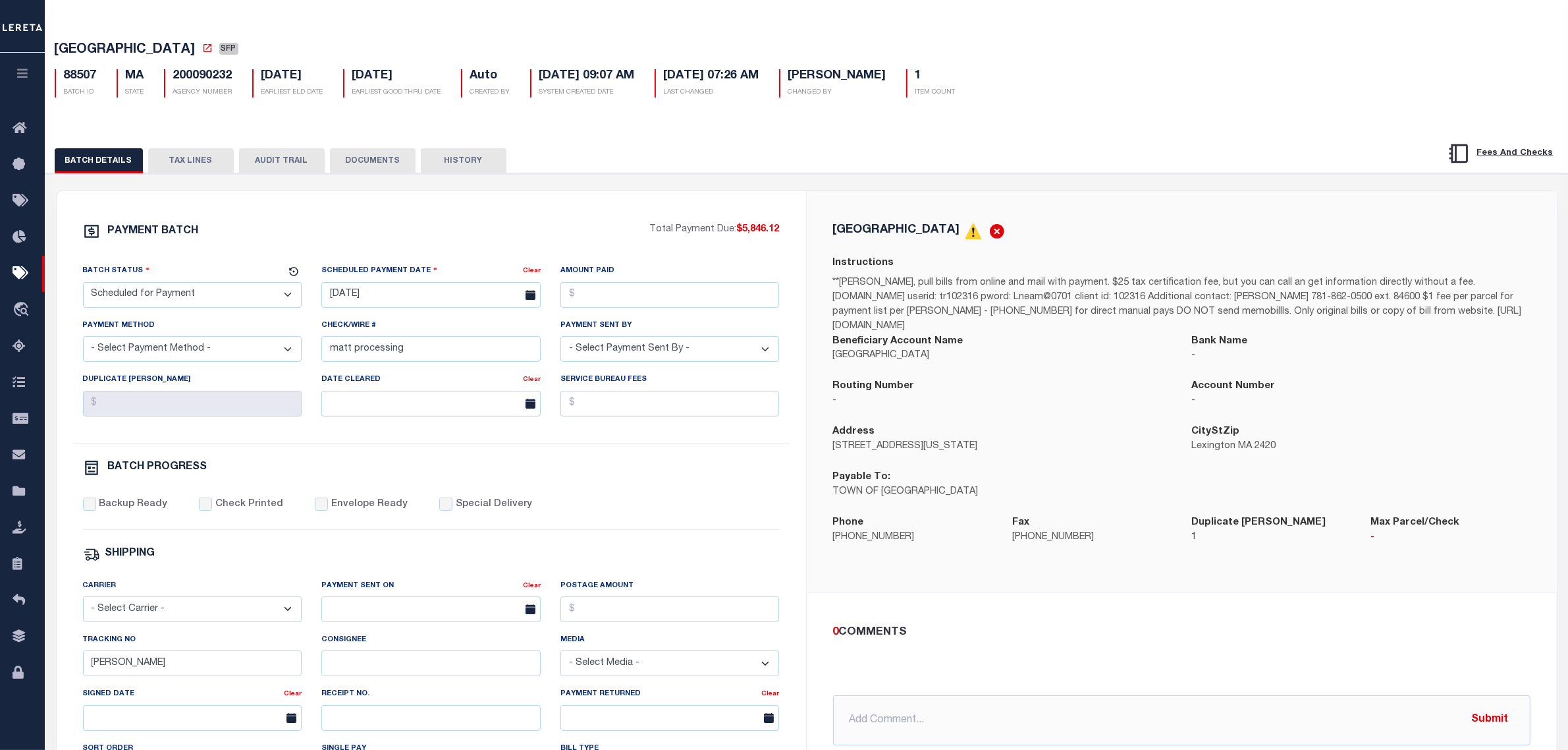
scroll to position [205, 0]
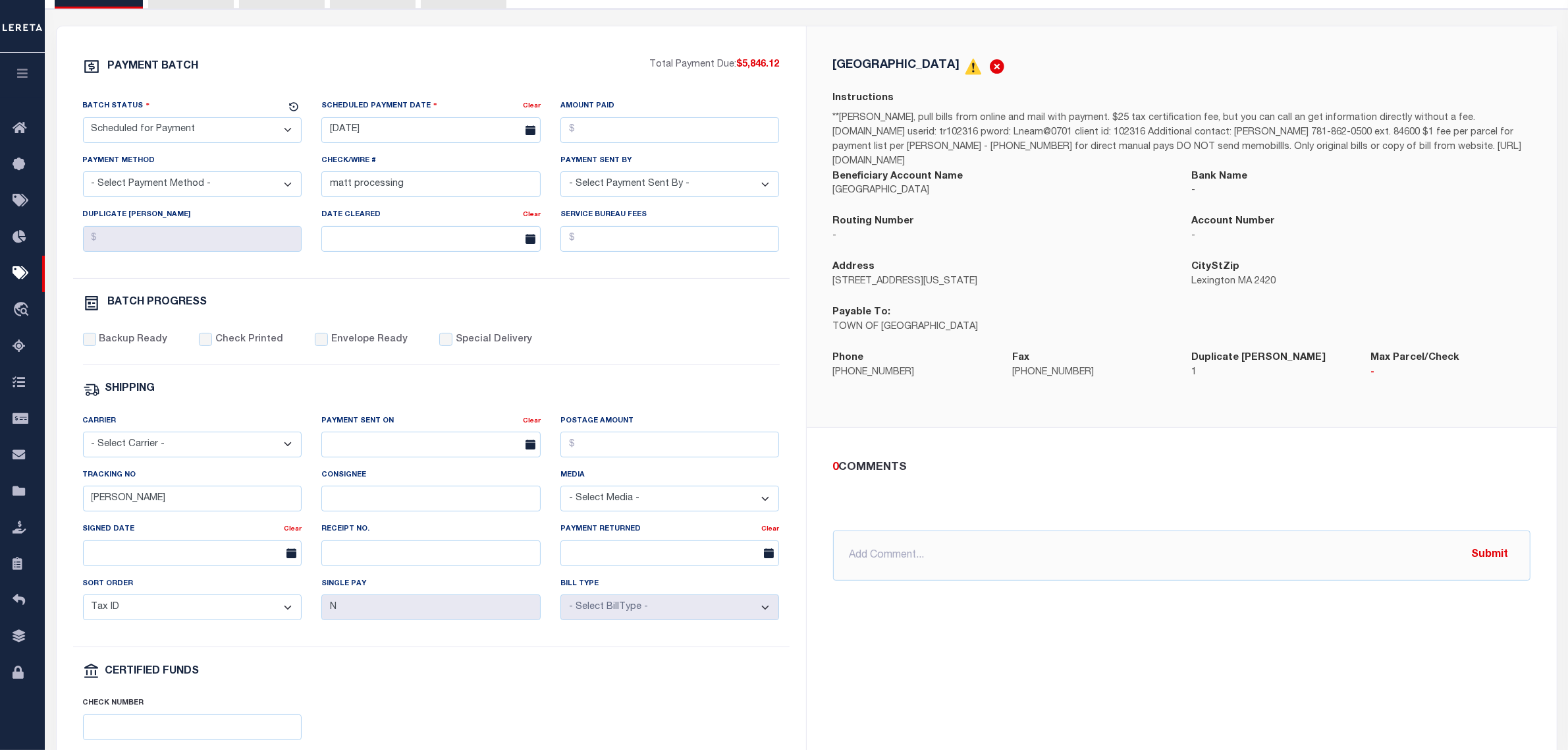
click at [577, 384] on div "PAYMENT BATCH Total Payment Due: $5,846.12 Batch Status - Select Status -" at bounding box center [431, 412] width 718 height 708
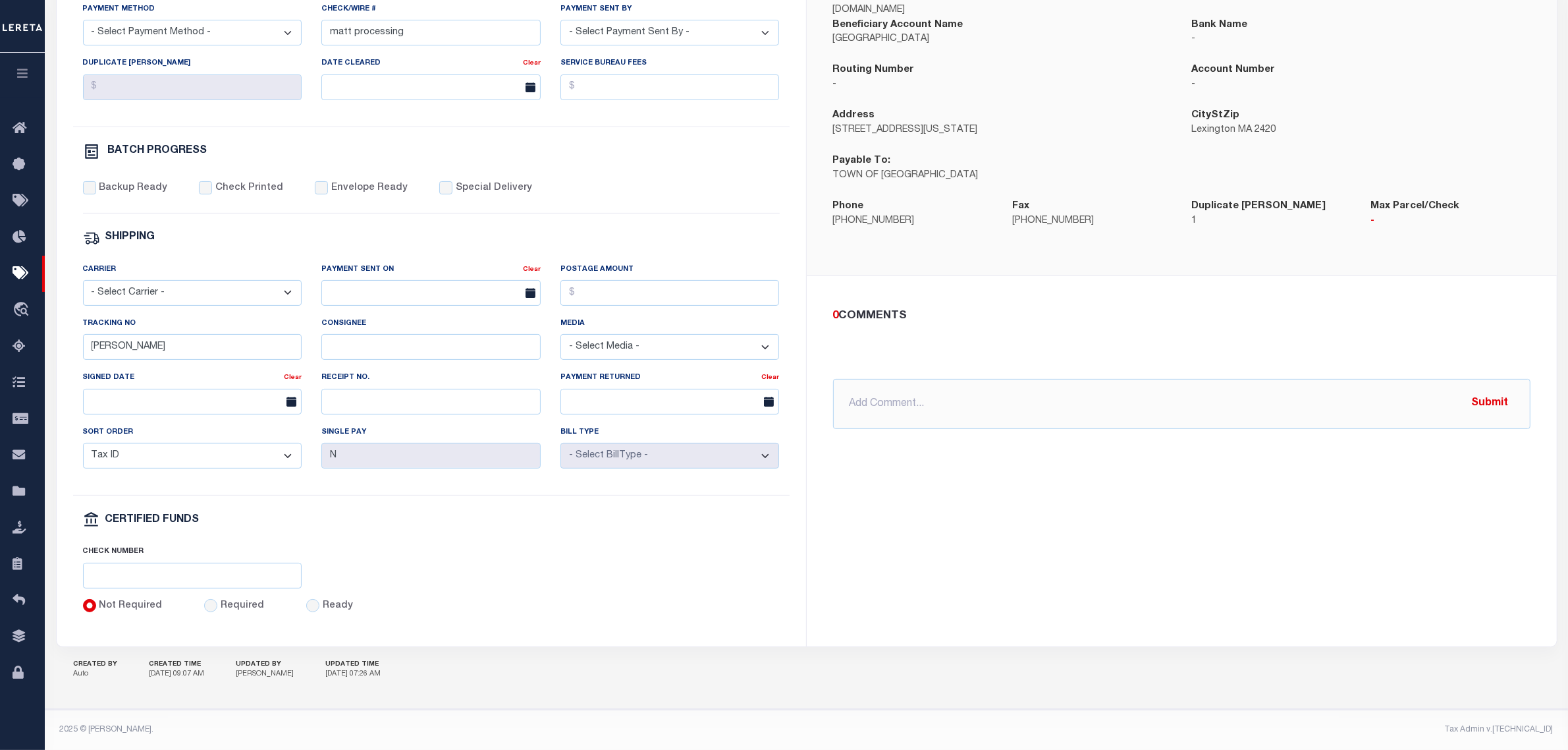
scroll to position [0, 0]
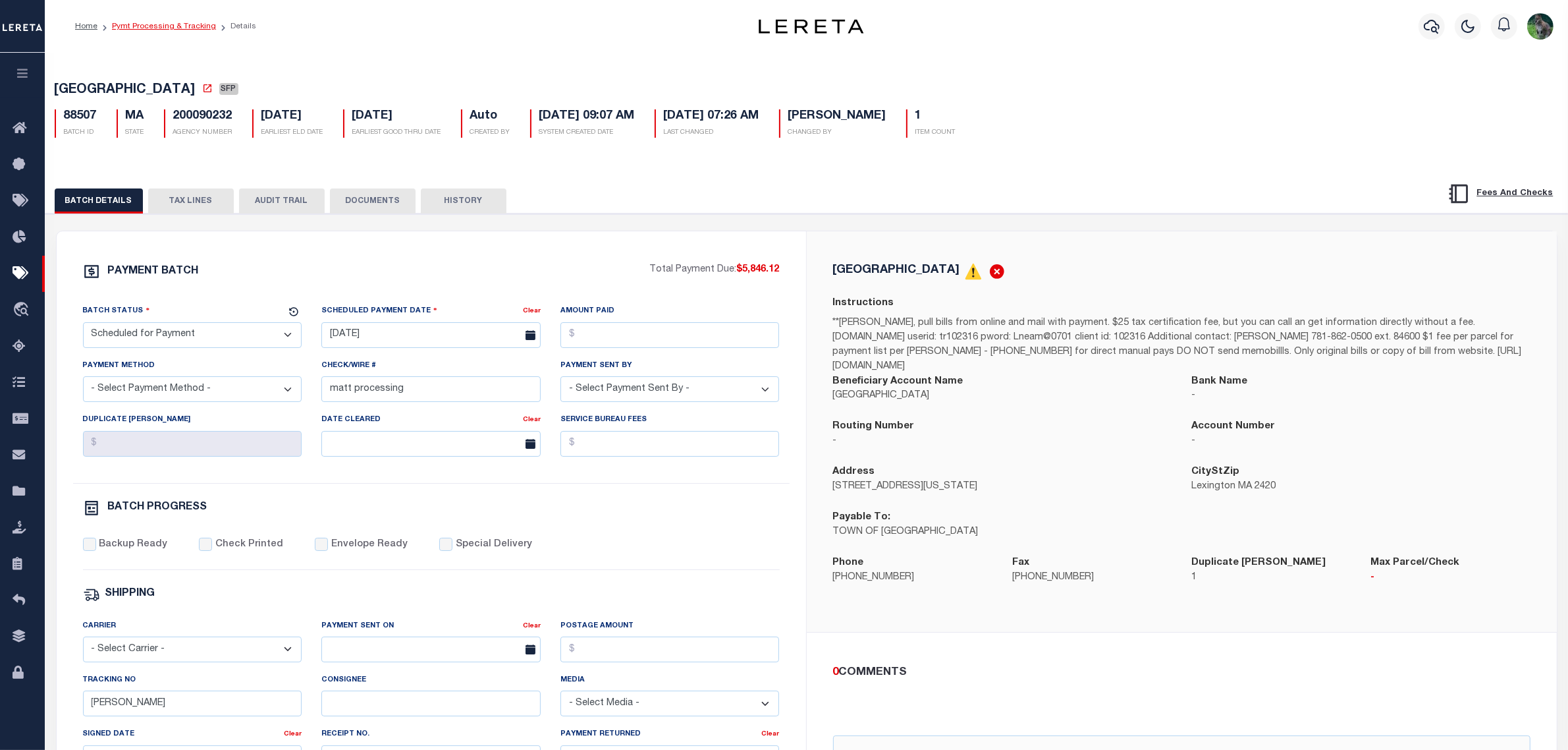
click at [165, 28] on link "Pymt Processing & Tracking" at bounding box center [164, 27] width 104 height 8
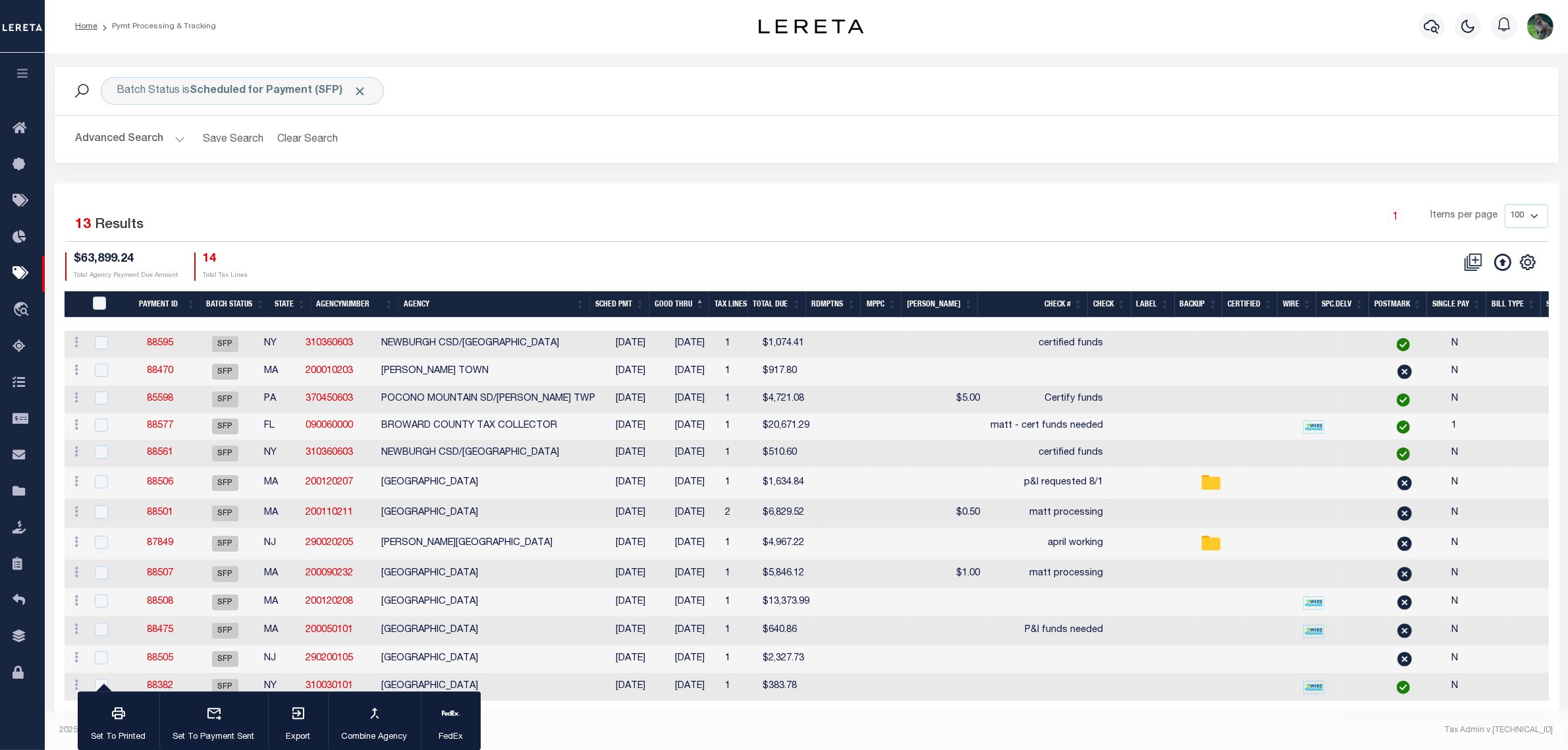
click at [175, 222] on div "1 Selected 13 Results" at bounding box center [243, 223] width 356 height 37
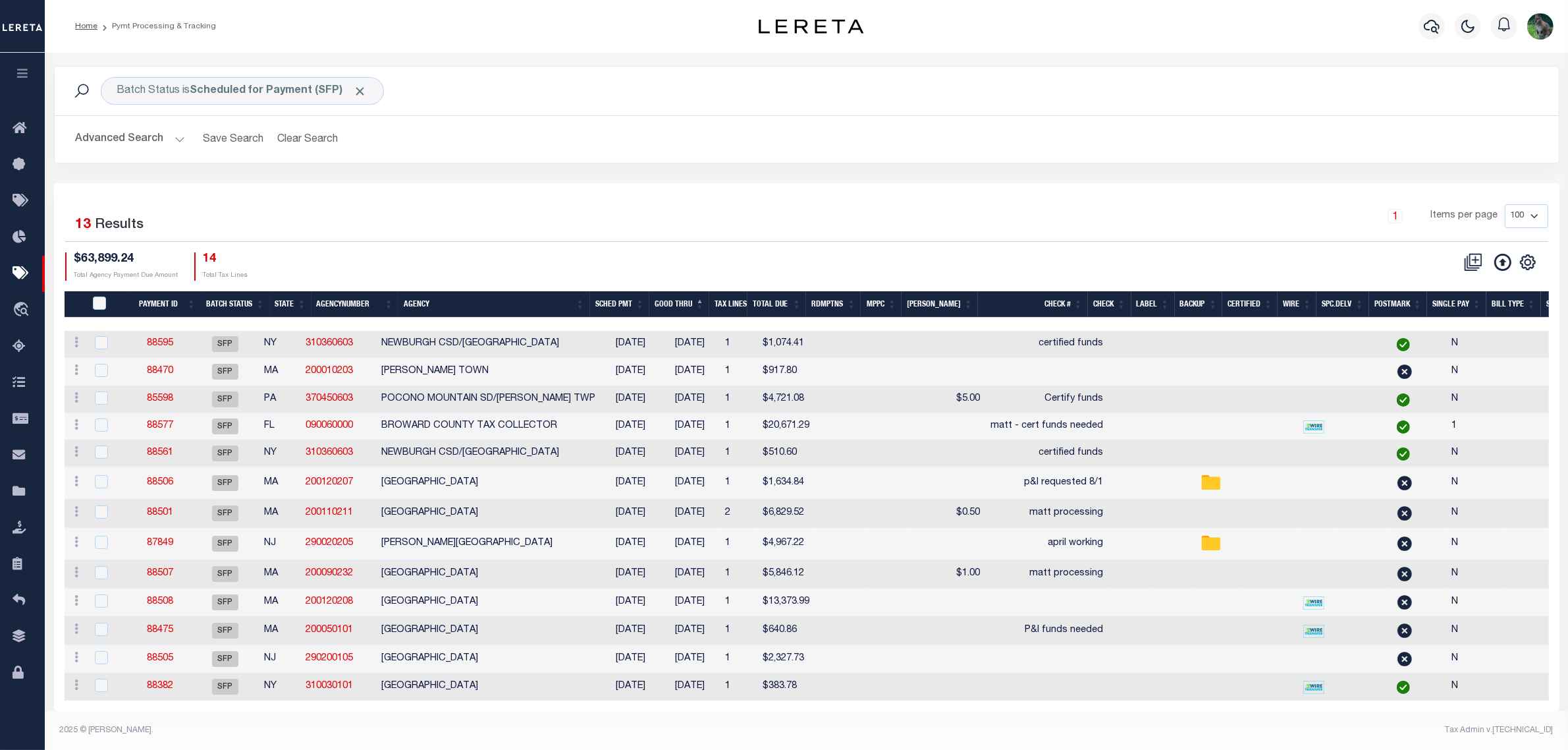
click at [771, 182] on div "Batch Status is Scheduled for Payment (SFP) Search Advanced Search Save Search …" at bounding box center [806, 388] width 1506 height 645
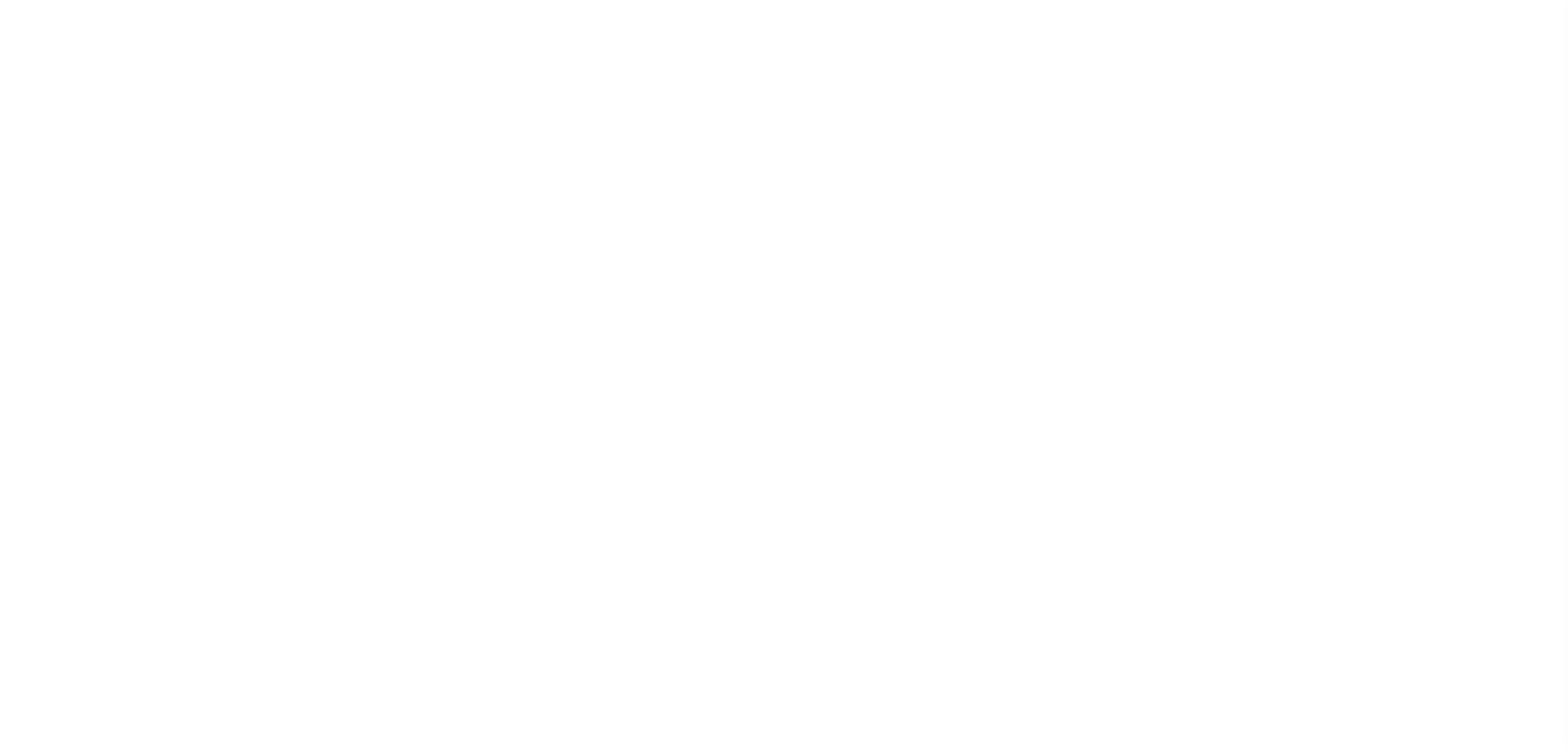
select select "DUE"
select select "18"
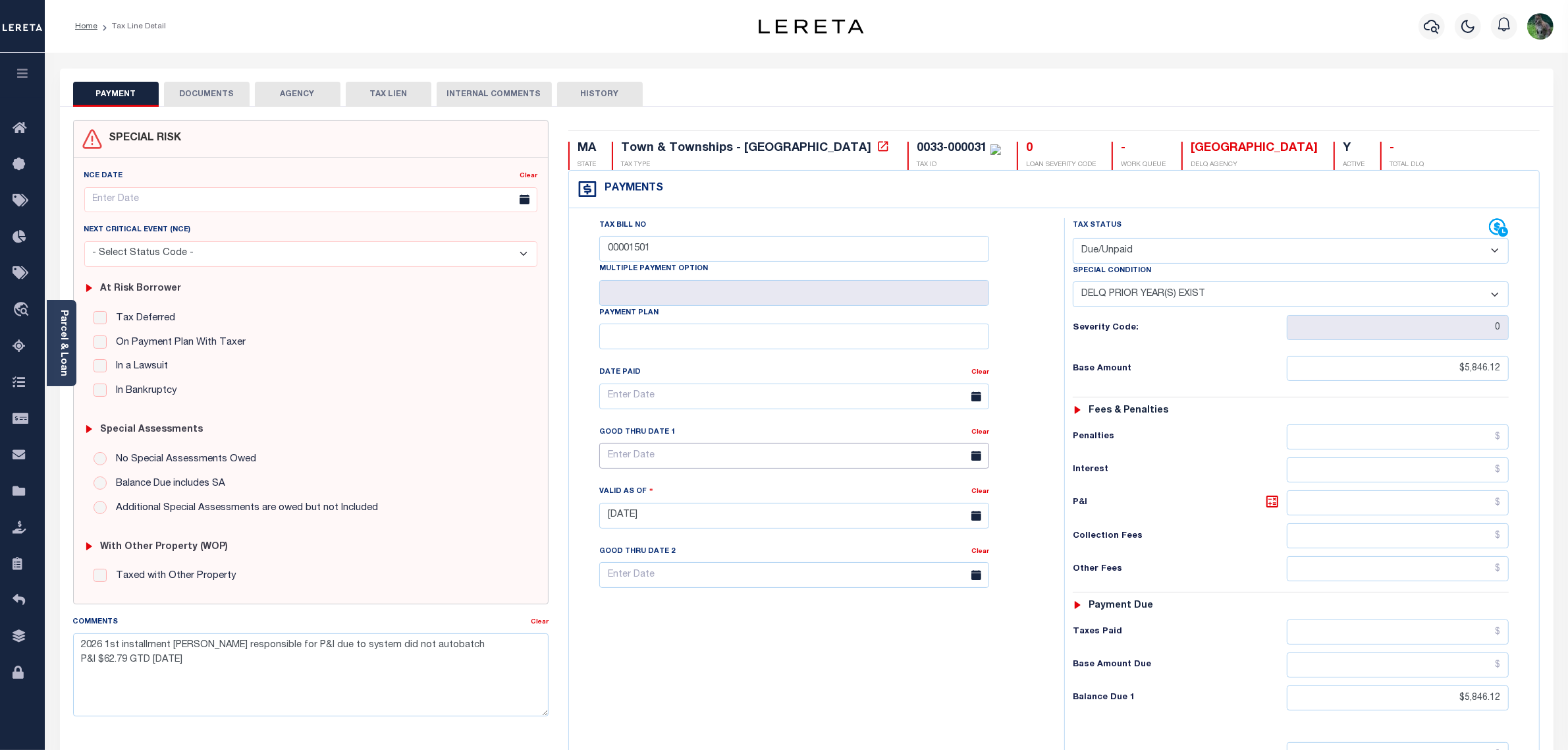
click at [703, 453] on input "text" at bounding box center [794, 455] width 390 height 26
click at [902, 667] on div "Tax Bill No 00001501 Multiple Payment Option Payment Plan" at bounding box center [814, 509] width 482 height 581
click at [917, 146] on div "0033-000031" at bounding box center [952, 148] width 70 height 12
drag, startPoint x: 816, startPoint y: 146, endPoint x: 843, endPoint y: 145, distance: 27.0
click at [917, 145] on div "0033-000031" at bounding box center [952, 148] width 70 height 12
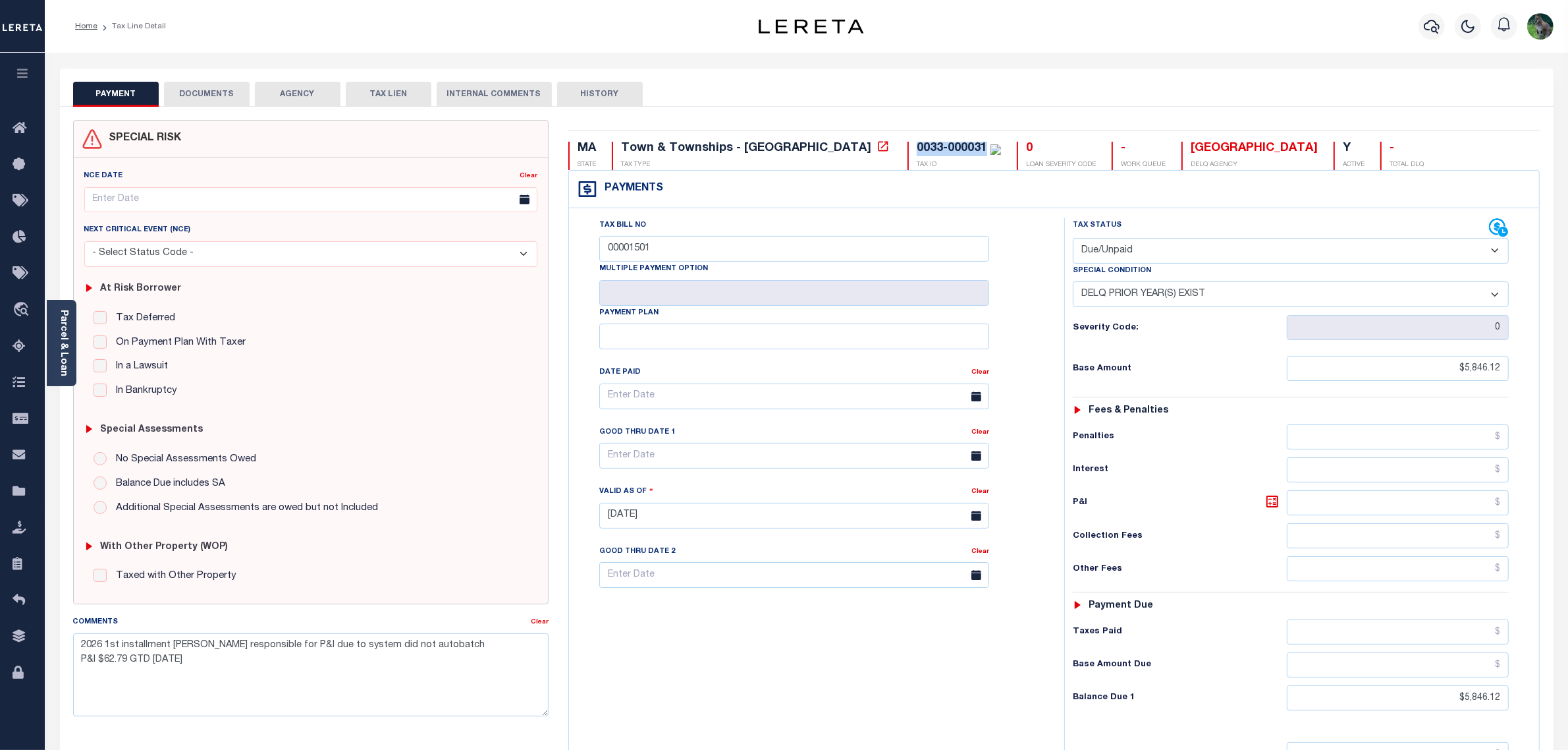
copy div "0033-000031"
click at [62, 342] on link "Parcel & Loan" at bounding box center [63, 343] width 9 height 66
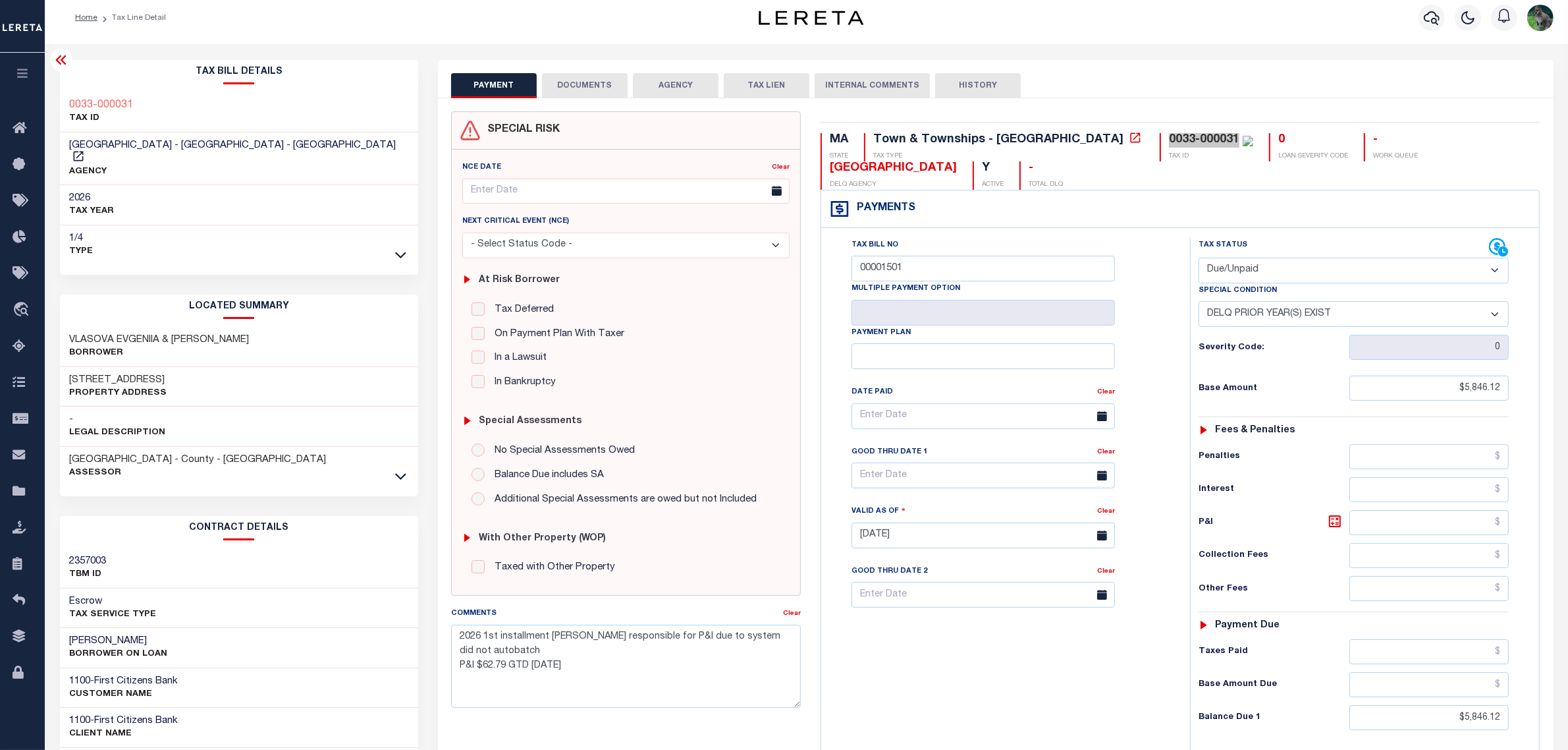
scroll to position [7, 0]
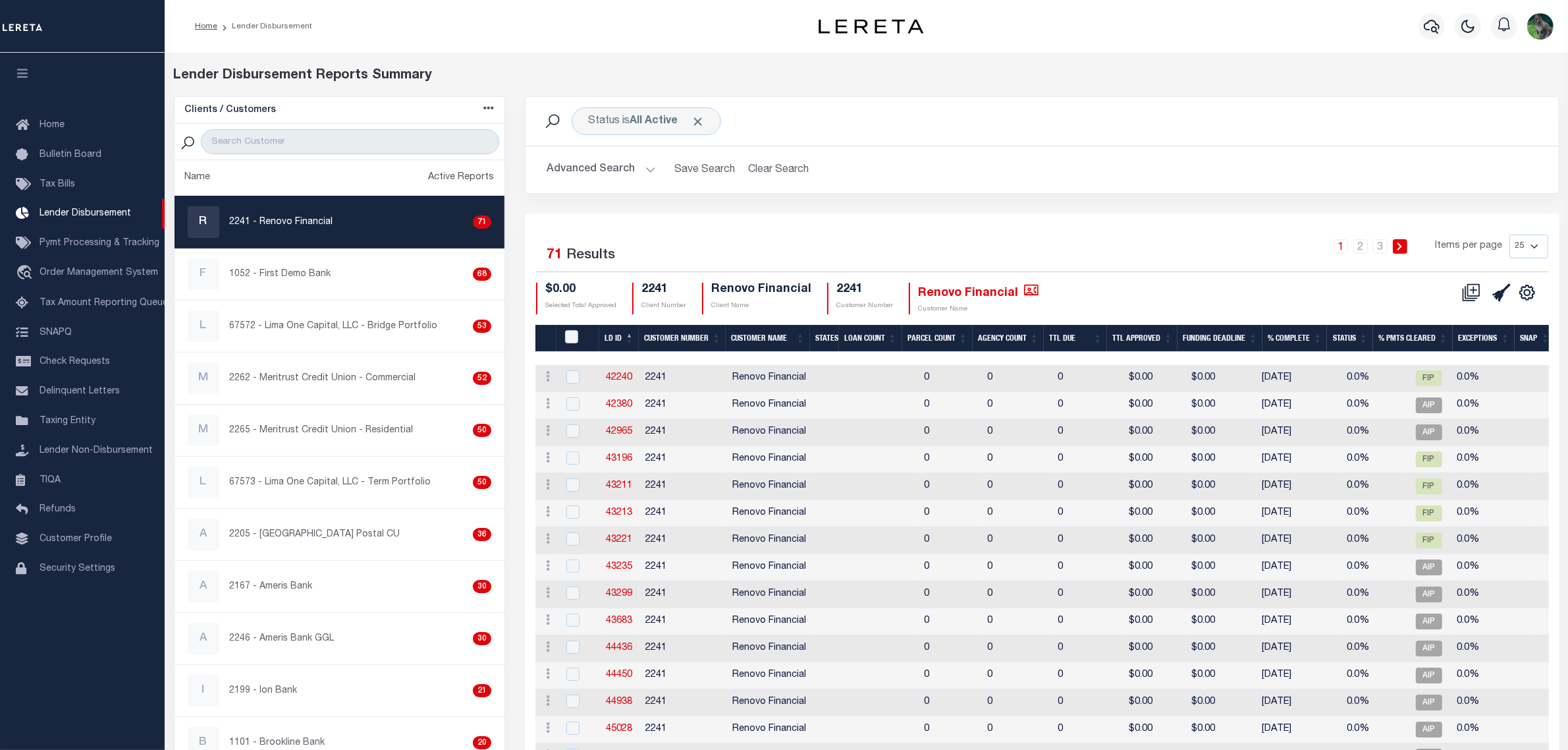
drag, startPoint x: 1213, startPoint y: 40, endPoint x: 1168, endPoint y: 87, distance: 65.1
click at [1213, 40] on div "Profile Sign out" at bounding box center [1272, 26] width 573 height 46
click at [1378, 249] on link "3" at bounding box center [1380, 246] width 15 height 15
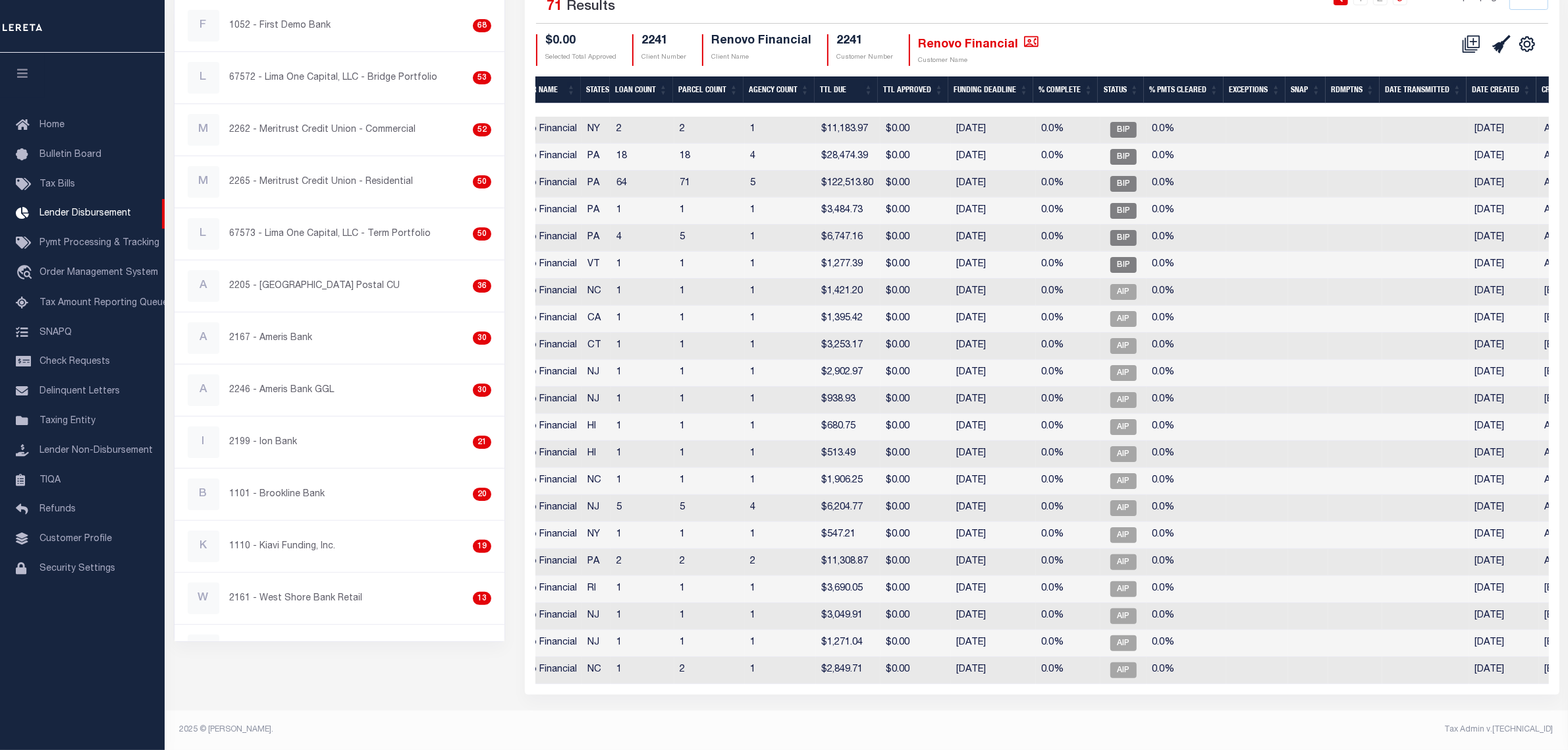
scroll to position [0, 246]
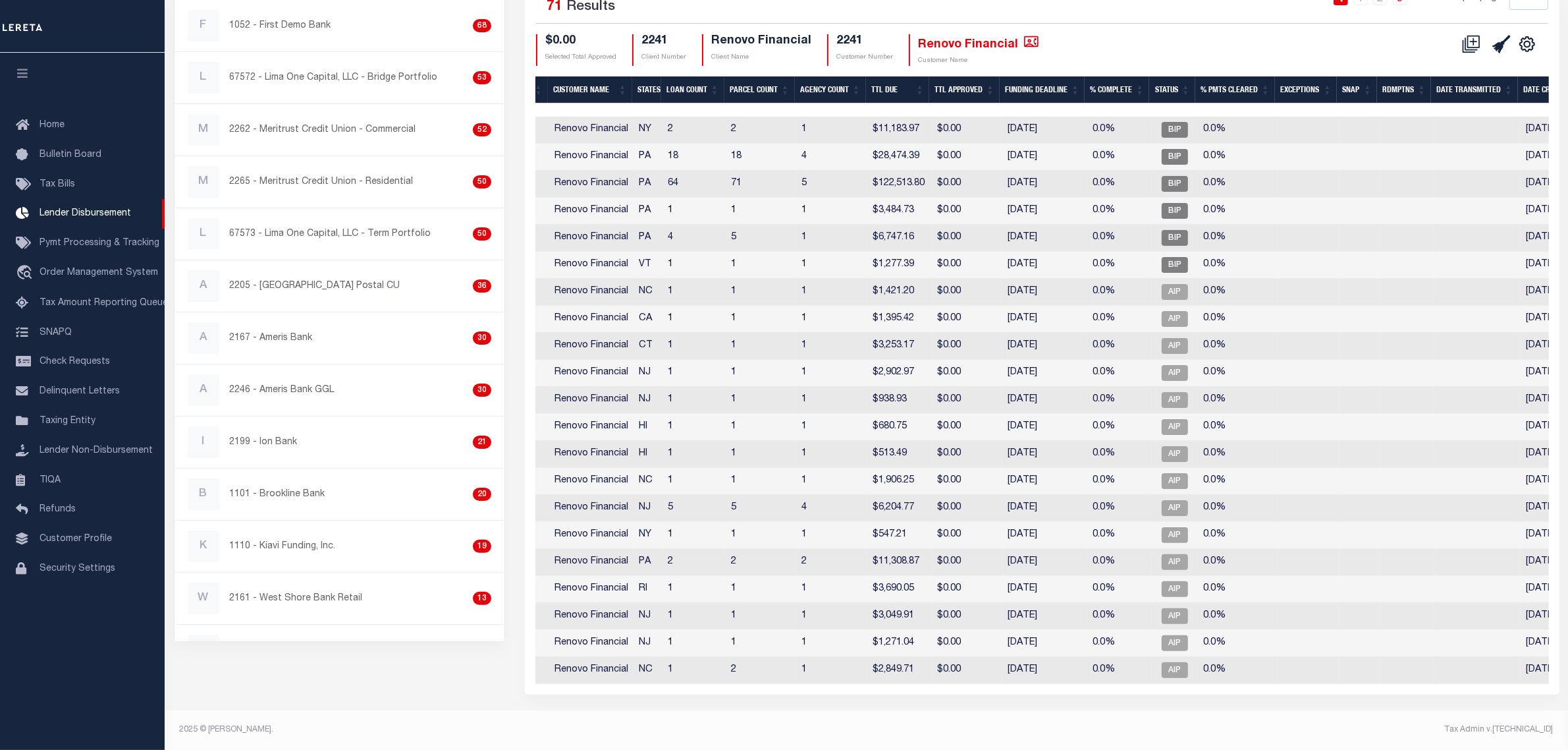
click at [736, 496] on td "5" at bounding box center [761, 508] width 70 height 27
checkbox input "true"
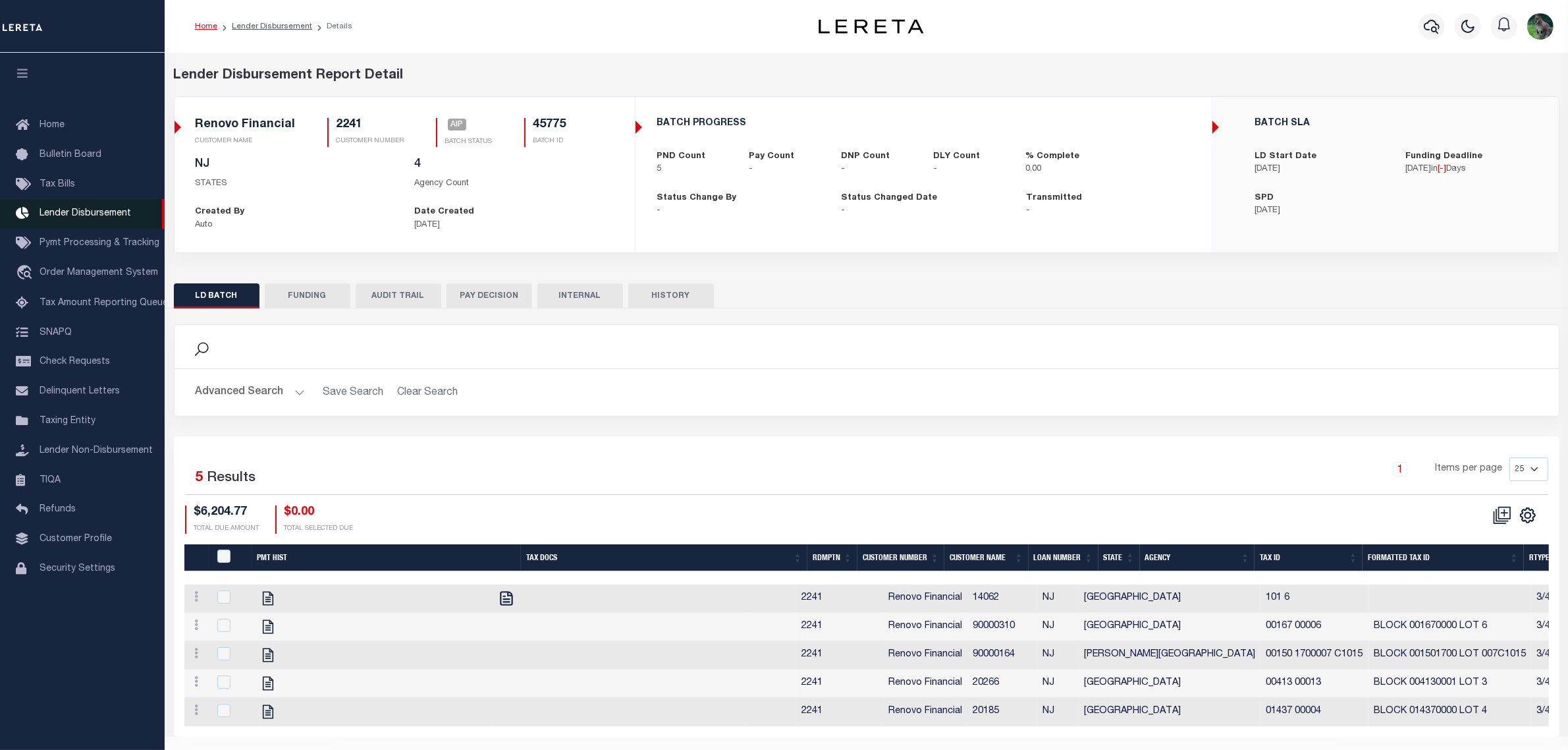
click at [74, 218] on span "Lender Disbursement" at bounding box center [86, 214] width 92 height 9
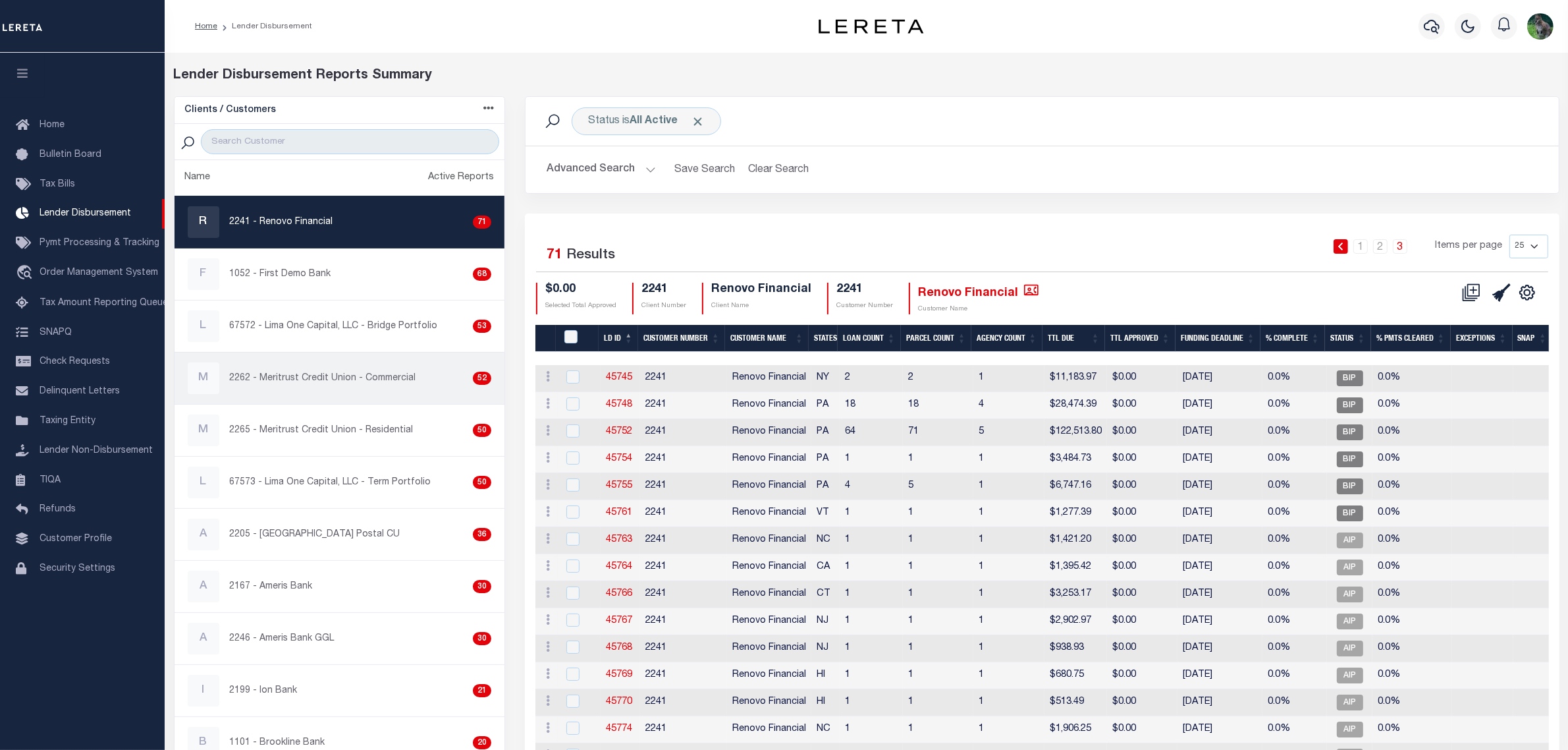
click at [343, 380] on p "2262 - Meritrust Credit Union - Commercial" at bounding box center [322, 378] width 186 height 14
checkbox input "true"
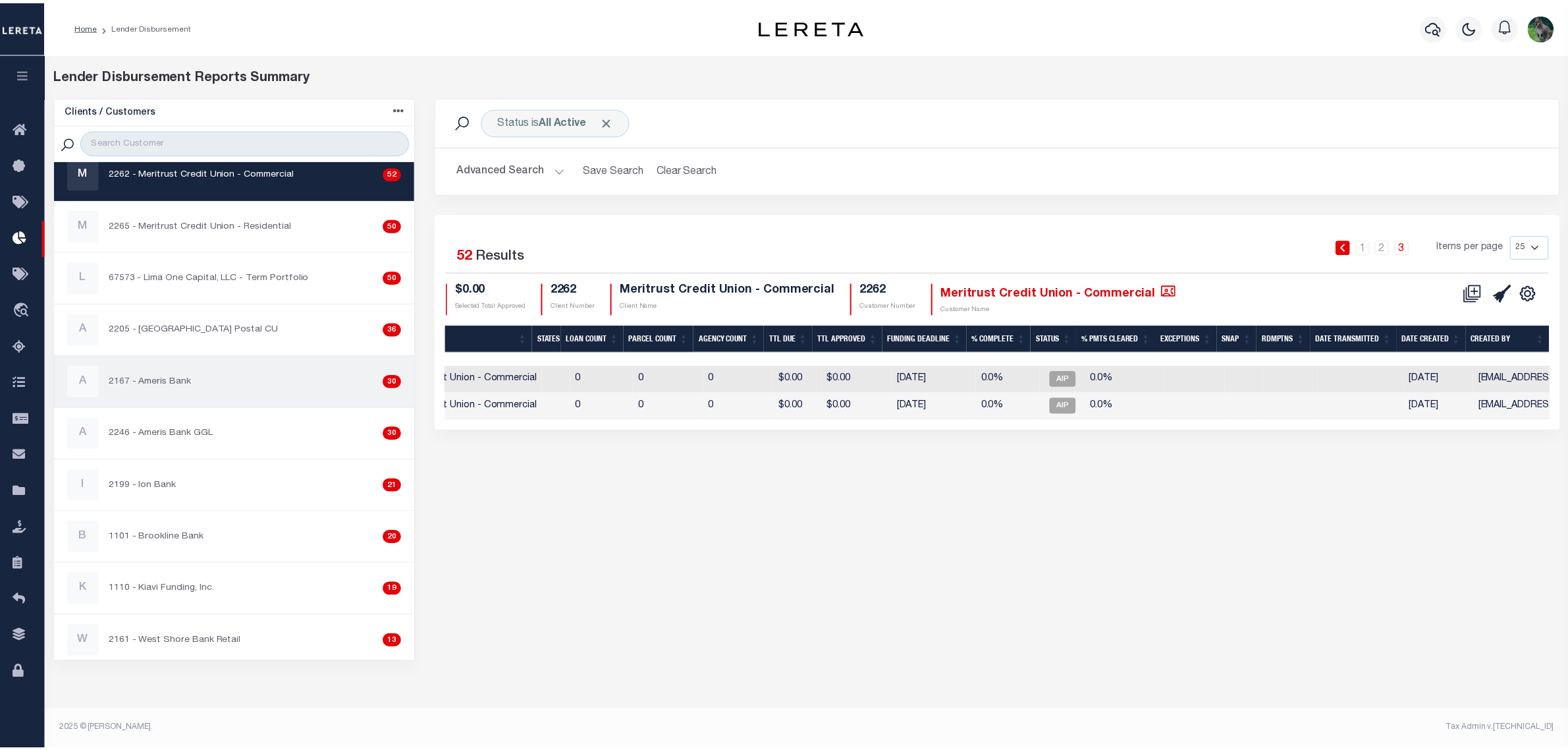
scroll to position [247, 0]
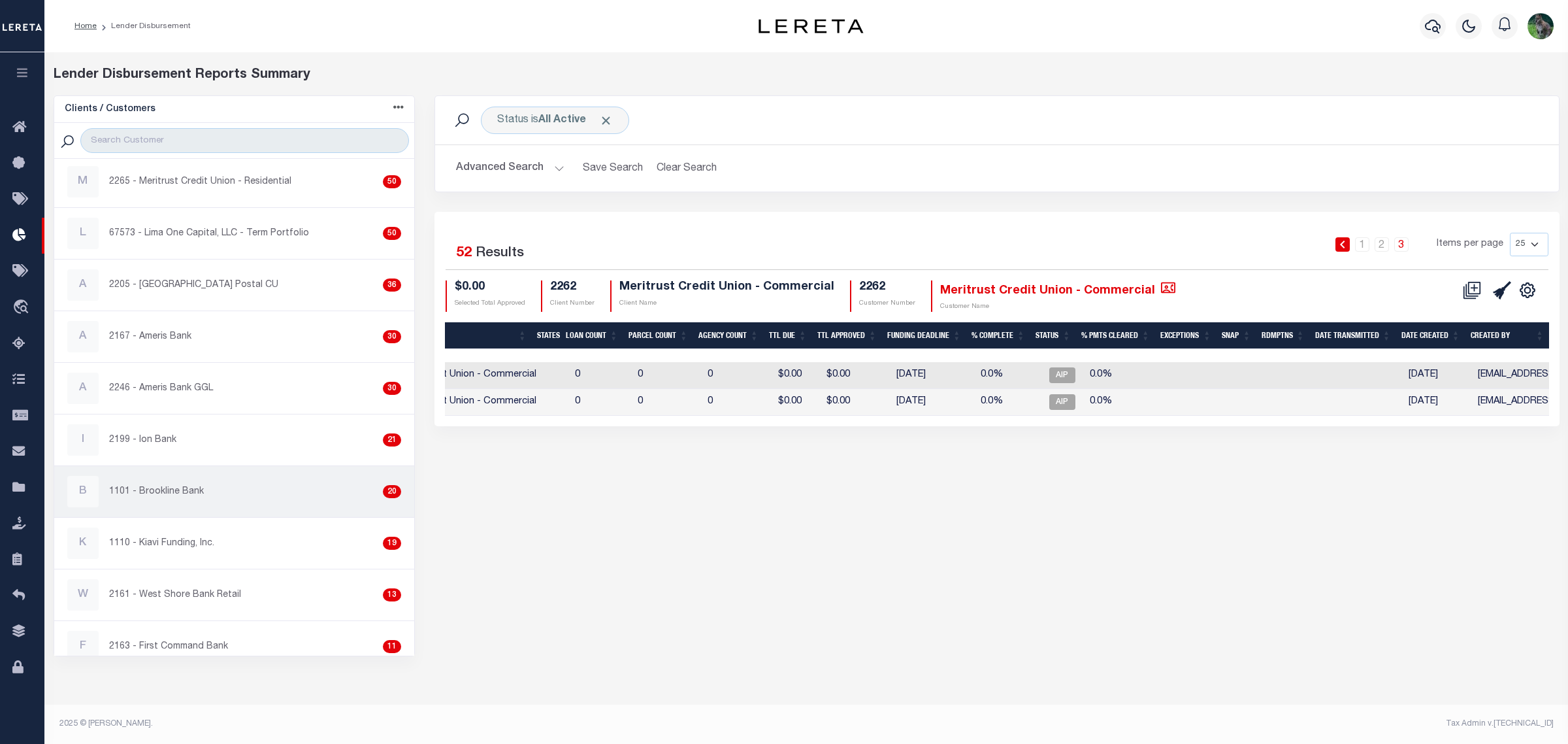
click at [263, 494] on div "B 1101 - Brookline Bank 20" at bounding box center [234, 492] width 334 height 32
checkbox input "true"
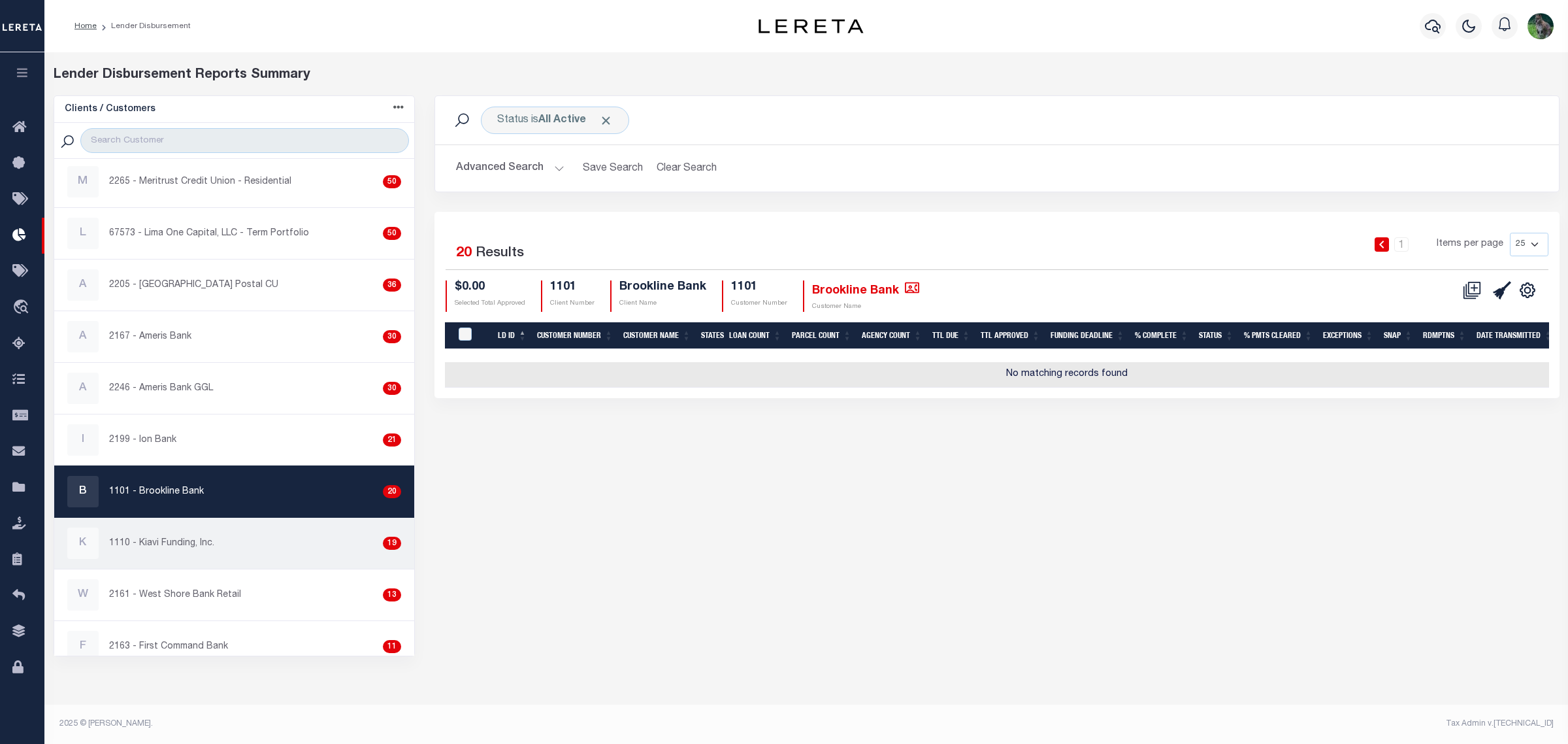
click at [286, 558] on div "K 1110 - Kiavi Funding, Inc. 19" at bounding box center [234, 543] width 334 height 32
checkbox input "true"
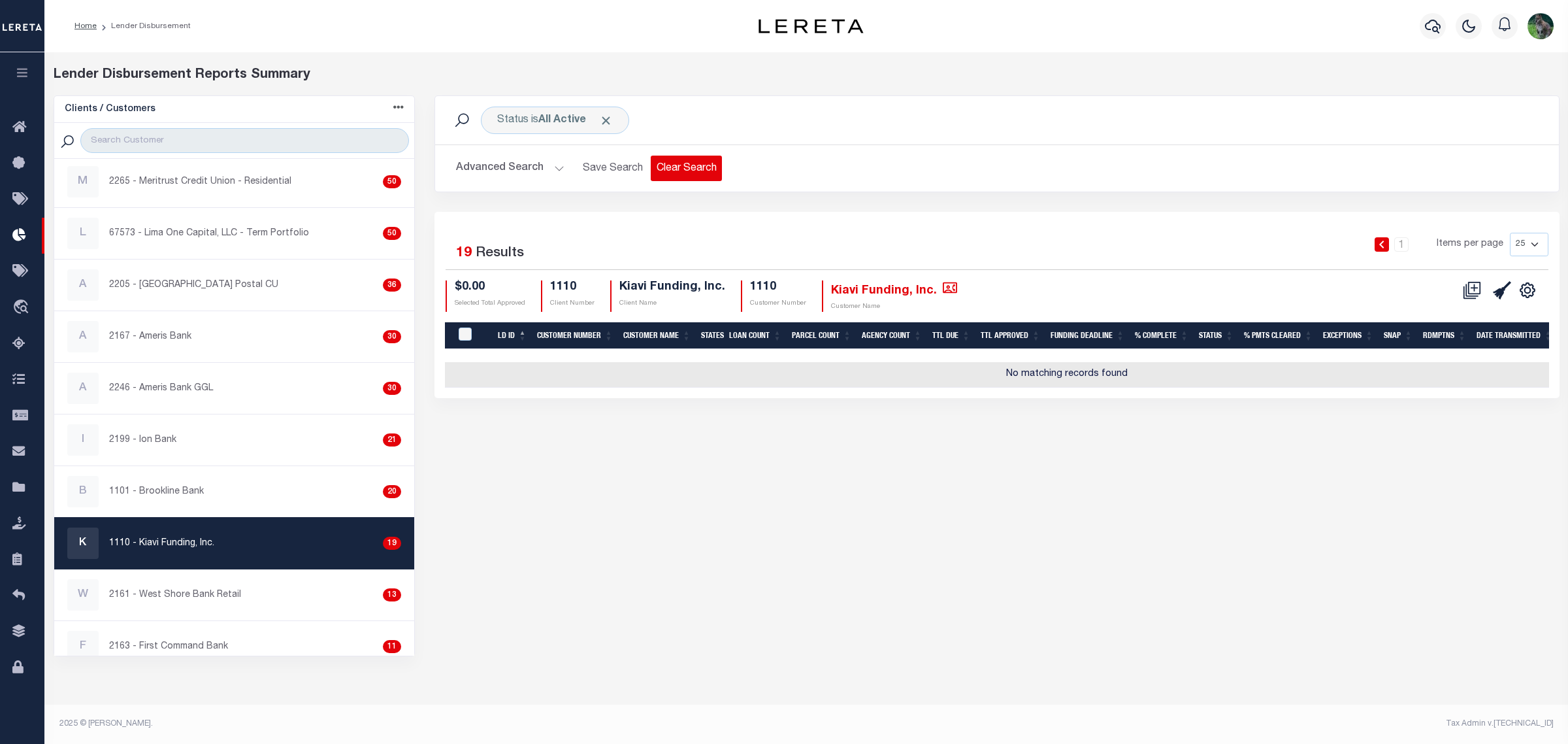
click at [701, 174] on button "Clear Search" at bounding box center [687, 168] width 71 height 26
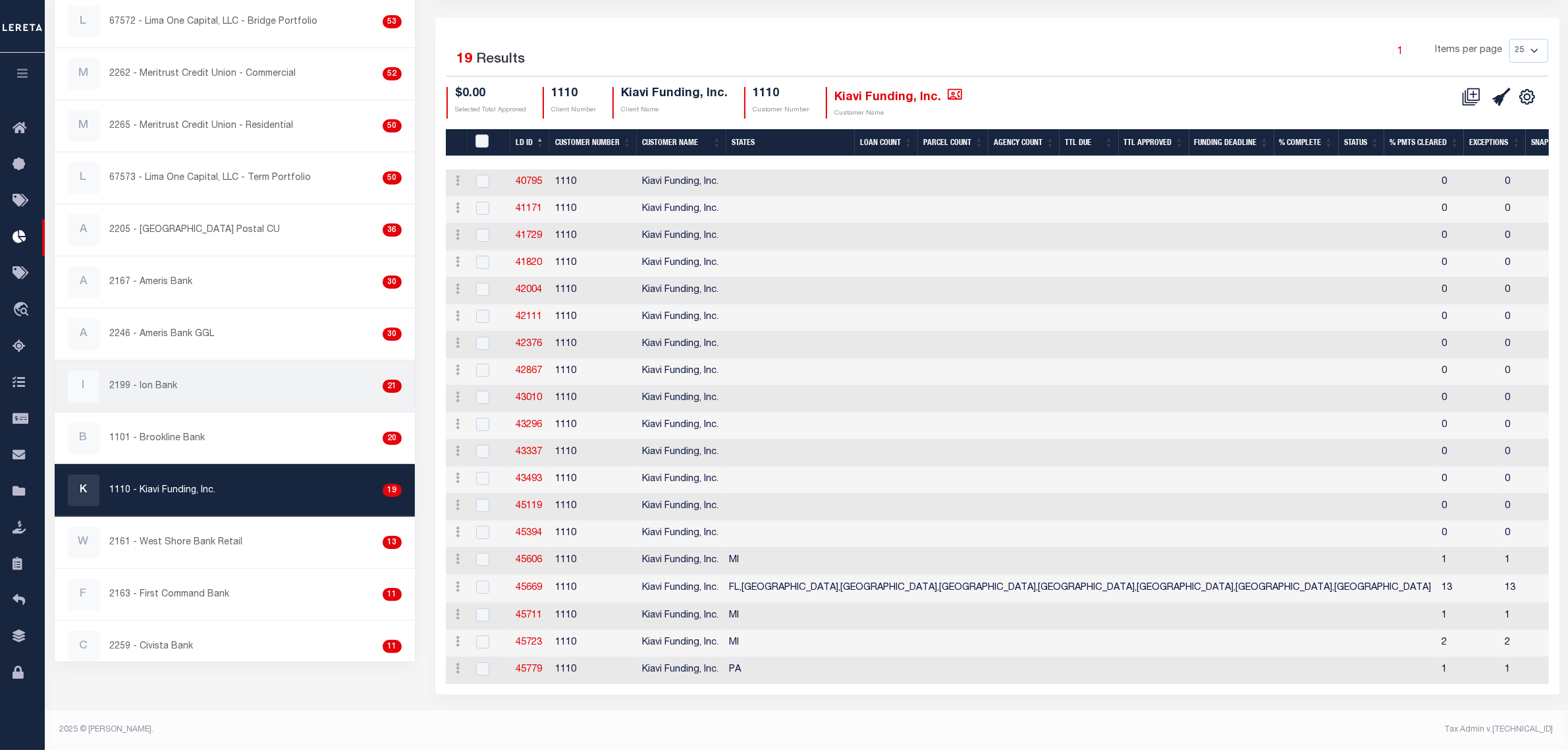
scroll to position [82, 0]
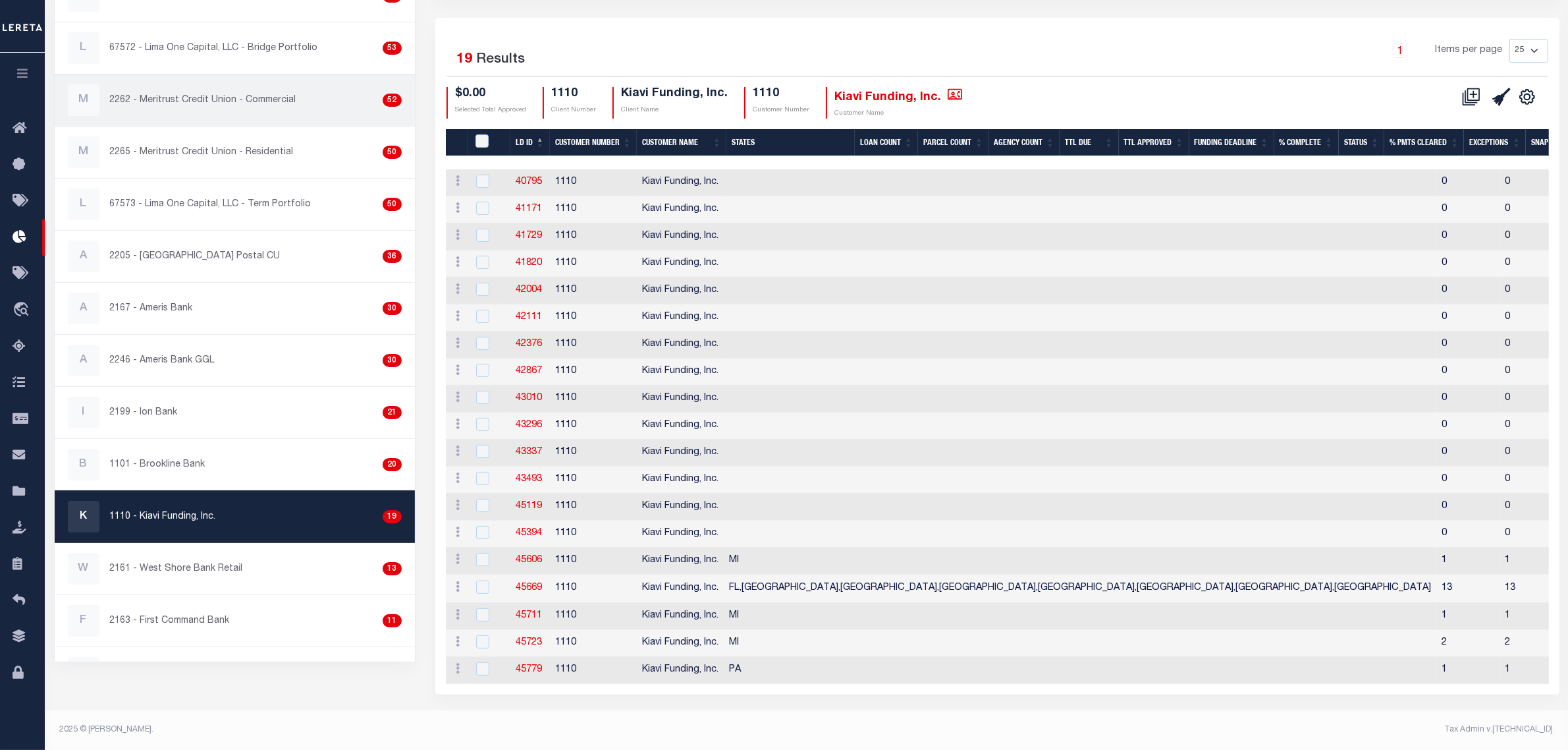
click at [287, 84] on div "M 2262 - Meritrust Credit Union - Commercial 52" at bounding box center [234, 100] width 334 height 32
checkbox input "true"
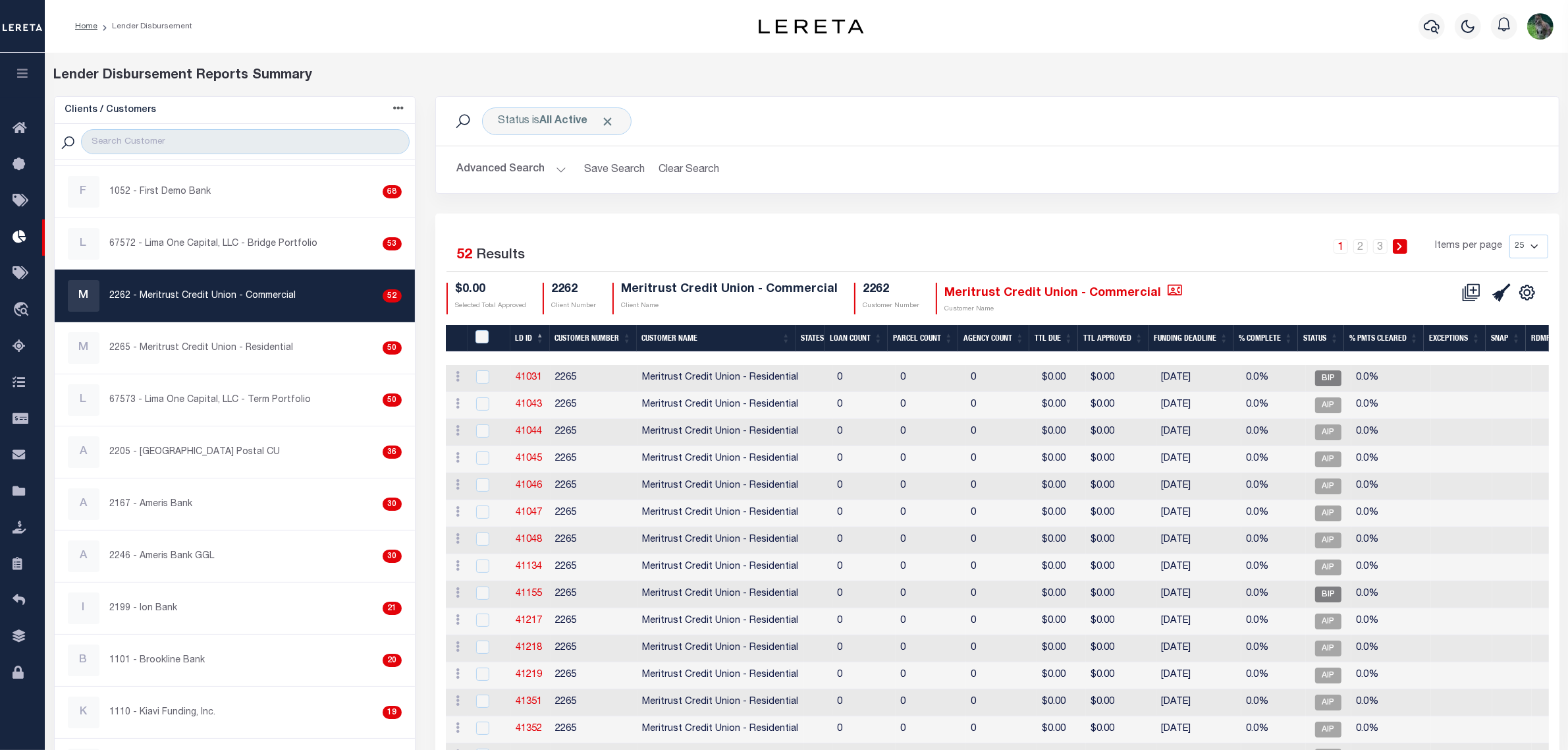
click at [1371, 252] on li "2" at bounding box center [1361, 246] width 20 height 15
click at [1374, 249] on link "3" at bounding box center [1380, 246] width 15 height 15
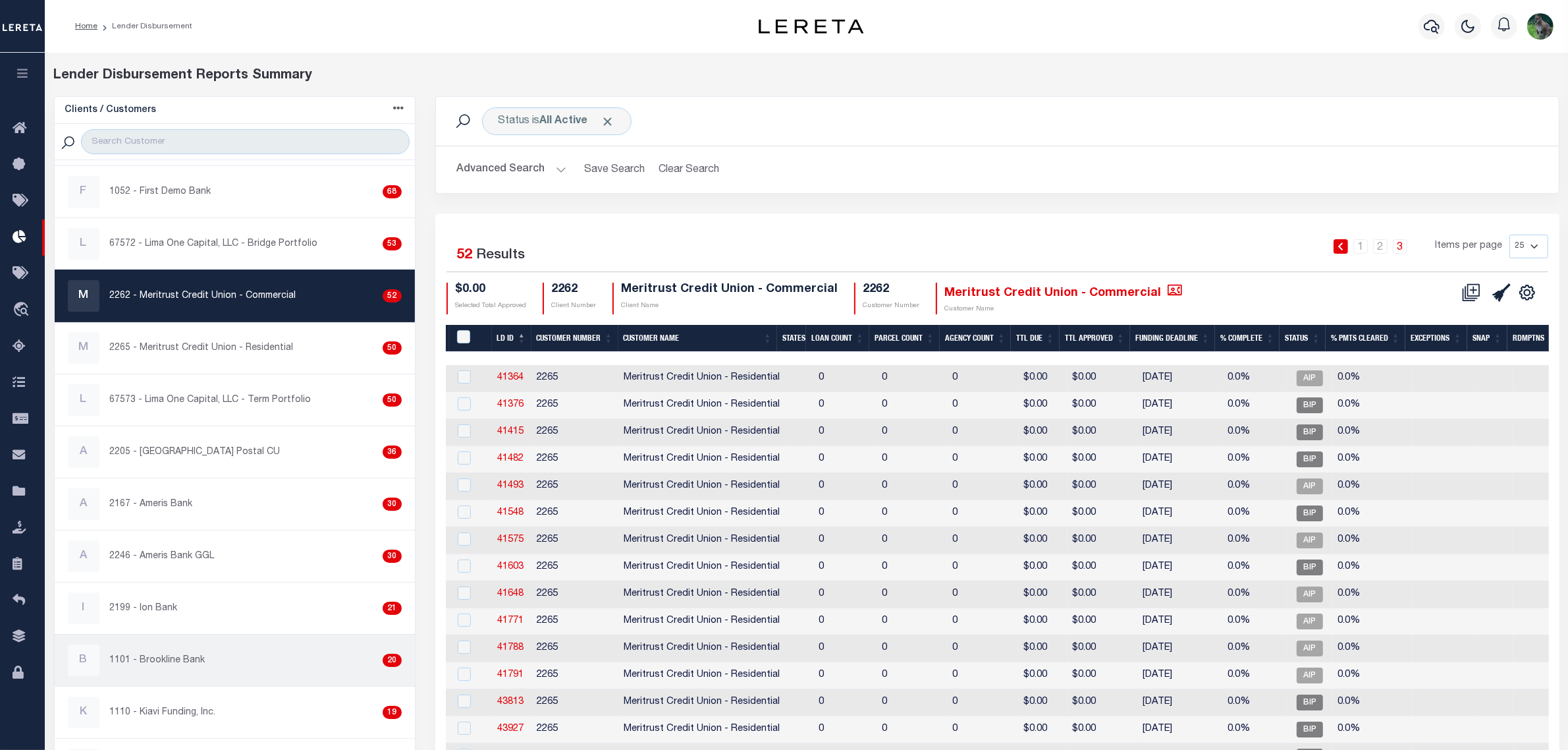
click at [248, 663] on div "B 1101 - Brookline Bank 20" at bounding box center [234, 660] width 334 height 32
checkbox input "true"
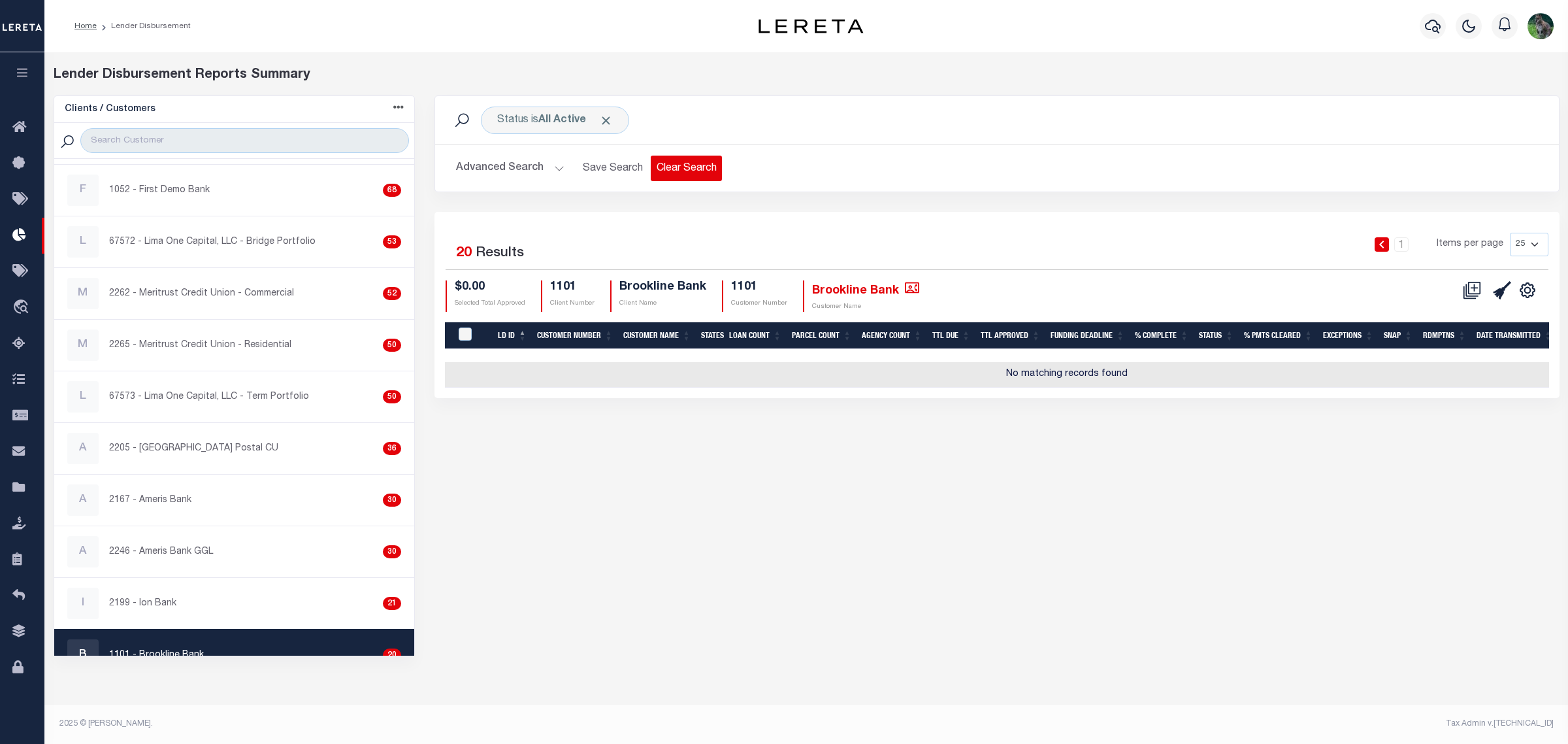
click at [690, 168] on button "Clear Search" at bounding box center [687, 168] width 71 height 26
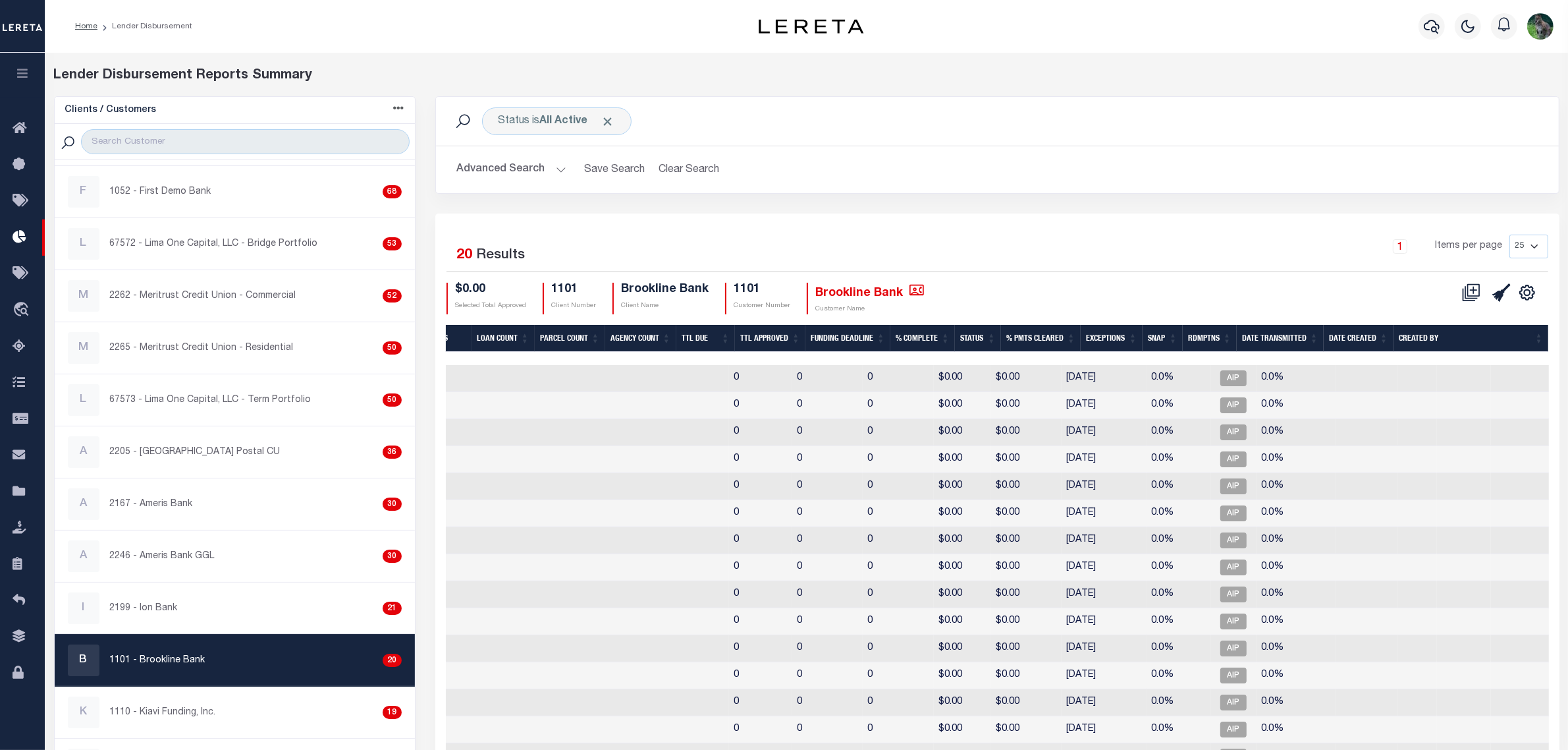
click at [1362, 333] on th "Date Created" at bounding box center [1358, 338] width 70 height 27
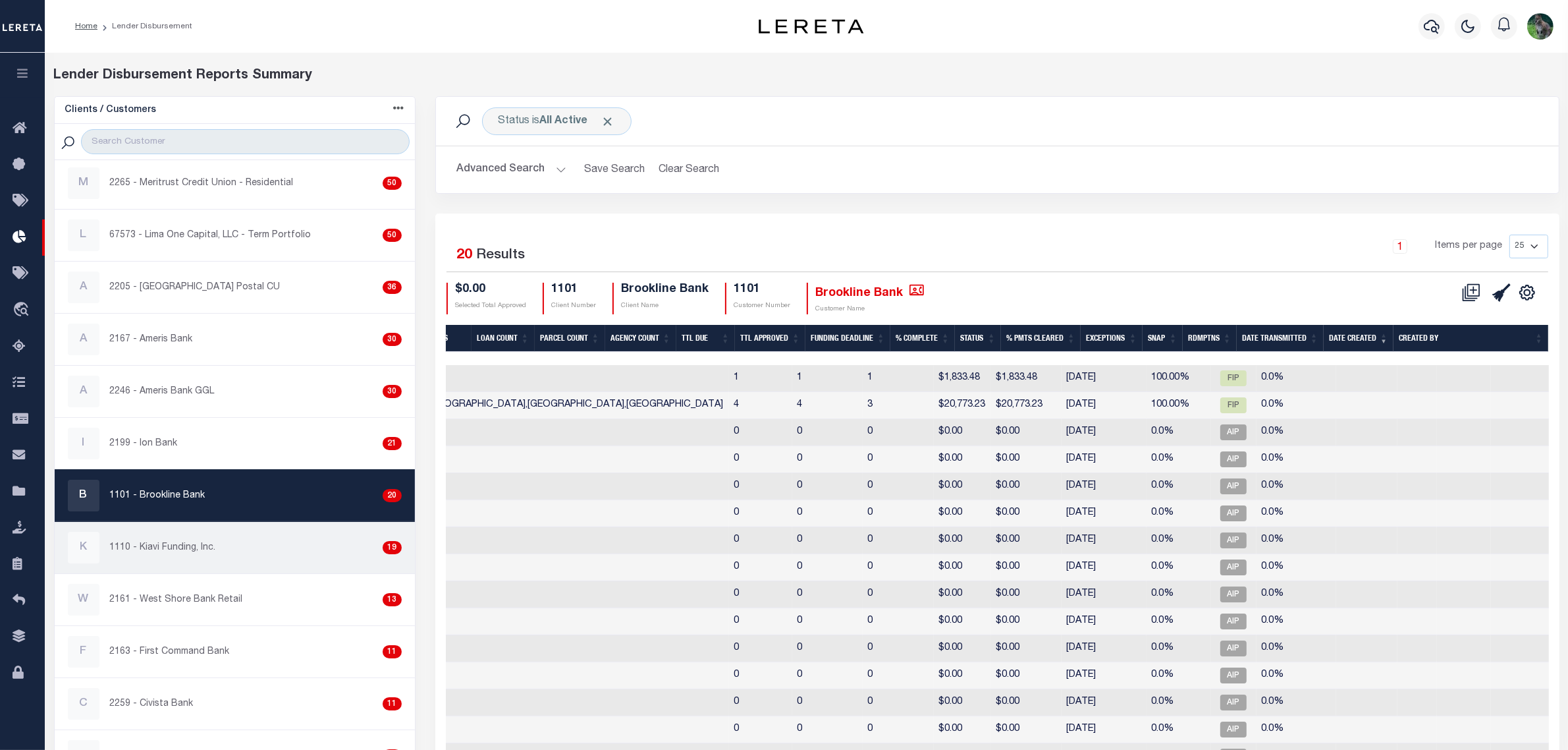
click at [238, 558] on div "K 1110 - Kiavi Funding, Inc. 19" at bounding box center [234, 548] width 334 height 32
checkbox input "true"
